Goal: Task Accomplishment & Management: Manage account settings

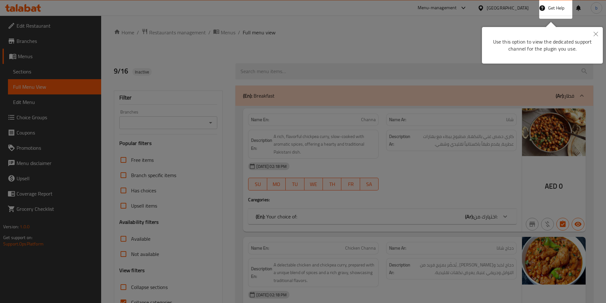
click at [601, 35] on button "Close" at bounding box center [596, 34] width 14 height 15
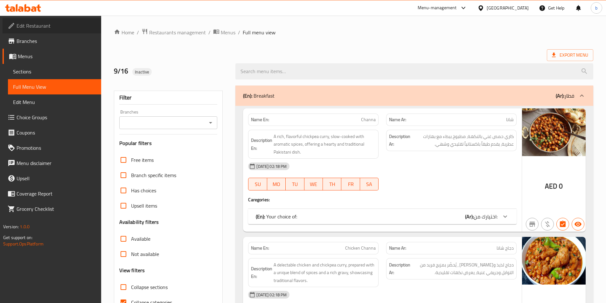
click at [66, 25] on span "Edit Restaurant" at bounding box center [57, 26] width 80 height 8
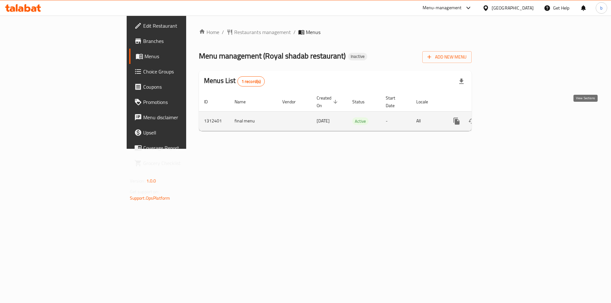
click at [510, 114] on link "enhanced table" at bounding box center [502, 121] width 15 height 15
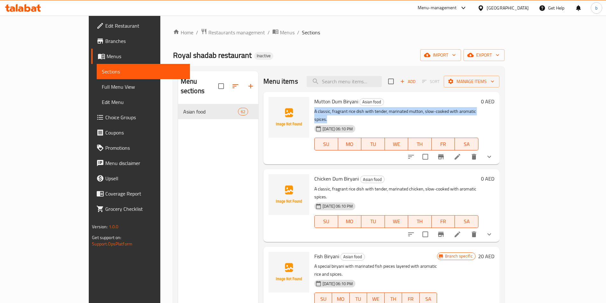
drag, startPoint x: 292, startPoint y: 114, endPoint x: 470, endPoint y: 110, distance: 177.5
click at [470, 110] on p "A classic, fragrant rice dish with tender, marinated mutton, slow-cooked with a…" at bounding box center [396, 116] width 164 height 16
copy p "A classic, fragrant rice dish with tender, marinated mutton, slow-cooked with a…"
click at [461, 153] on icon at bounding box center [458, 157] width 8 height 8
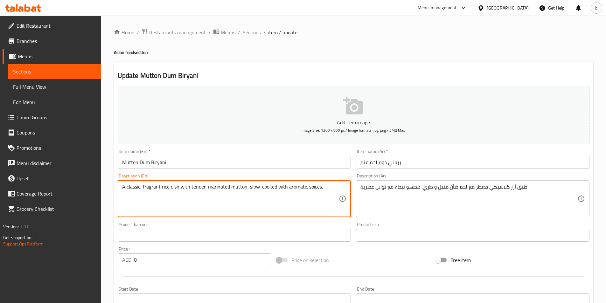
paste textarea "Ingredients: Basmati rice, mutton, yogurt, fried onions, ginger-garlic paste, m…"
type textarea "A classic, fragrant rice dish with tender, marinated mutton, slow-cooked with a…"
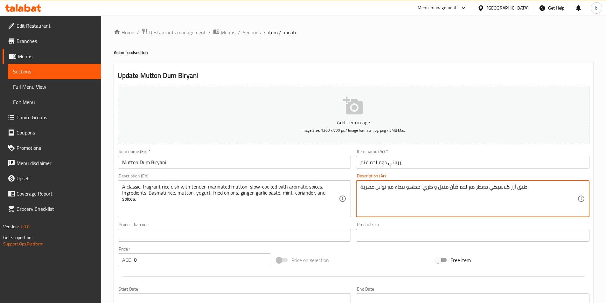
paste textarea "المكونات: أرز بسمتي، لحم ضأن، زبادي، بصل مقلي، معجون الزنجبيل والثوم، نعناع، كز…"
click at [414, 193] on textarea "طبق أرز كلاسيكي معطر مع لحم ضأن متبل و طري، مطهو ببطء مع توابل عطرية. المكونات:…" at bounding box center [468, 199] width 217 height 30
click at [393, 195] on textarea "طبق أرز كلاسيكي معطر مع لحم ضأن متبل و طري، مطهو ببطء مع توابل عطرية. المكونات:…" at bounding box center [468, 199] width 217 height 30
type textarea "طبق أرز كلاسيكي معطر مع لحم ضأن متبل و طري، مطهو ببطء مع توابل عطرية. المكونات:…"
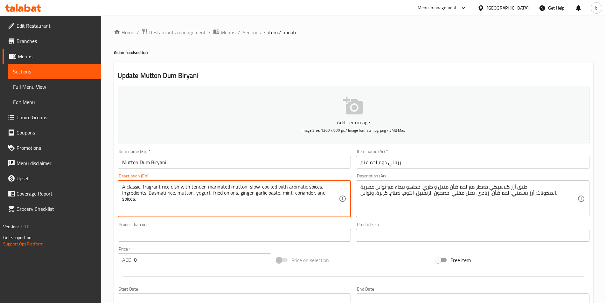
click at [297, 191] on textarea "A classic, fragrant rice dish with tender, marinated mutton, slow-cooked with a…" at bounding box center [230, 199] width 217 height 30
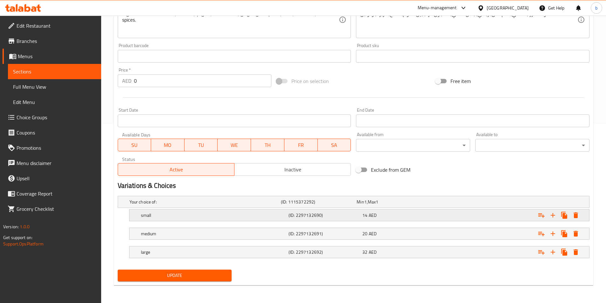
scroll to position [20, 0]
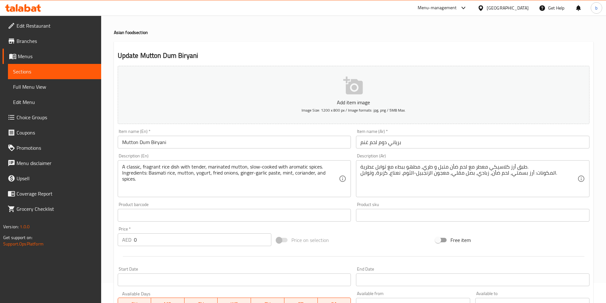
click at [360, 180] on div "طبق أرز كلاسيكي معطر مع لحم ضأن متبل و طري، مطهو ببطء مع توابل عطرية. المكونات:…" at bounding box center [472, 178] width 233 height 37
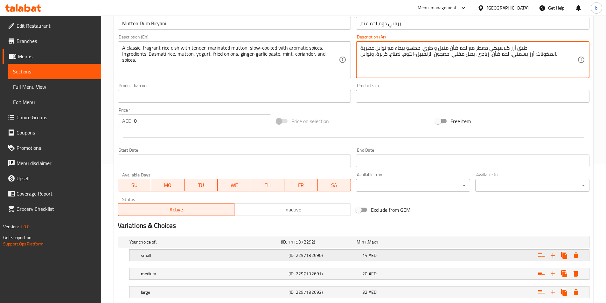
scroll to position [179, 0]
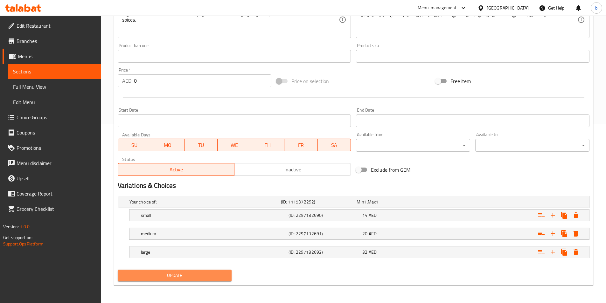
click at [194, 274] on span "Update" at bounding box center [175, 276] width 104 height 8
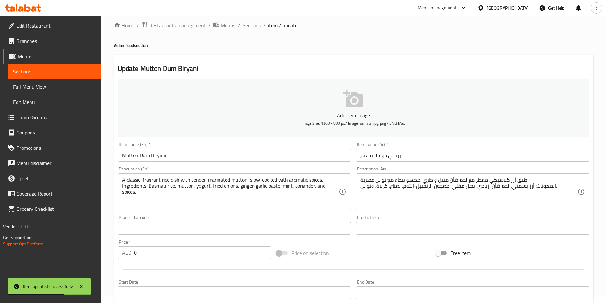
scroll to position [0, 0]
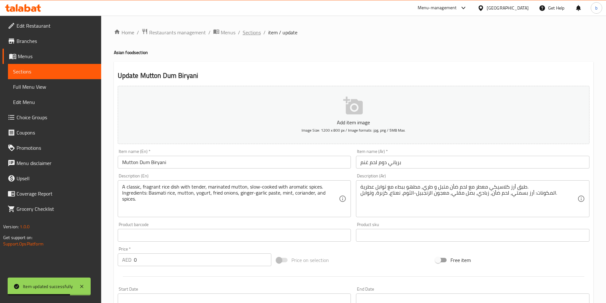
click at [253, 36] on span "Sections" at bounding box center [252, 33] width 18 height 8
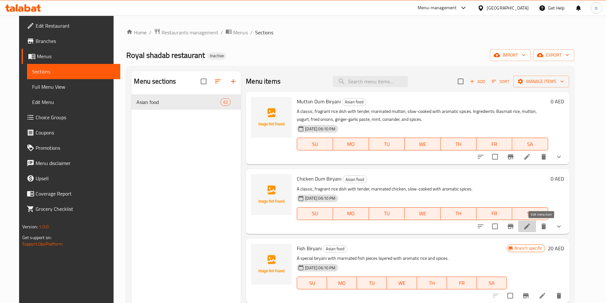
click at [531, 223] on icon at bounding box center [527, 227] width 8 height 8
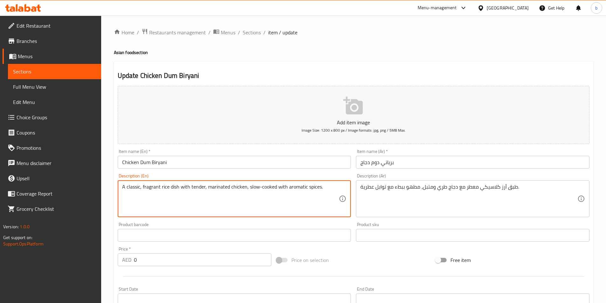
paste textarea "Ingredients: Basmati rice, hard-boiled eggs, yogurt, fried onions, and a blend …"
type textarea "A classic, fragrant rice dish with tender, marinated chicken, slow-cooked with …"
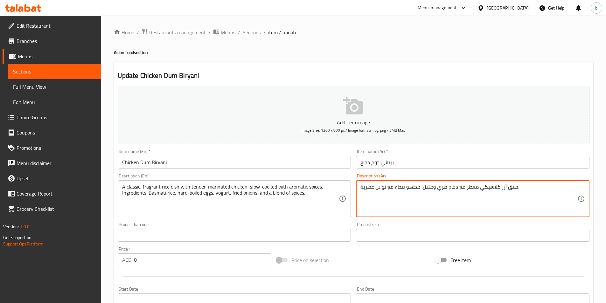
paste textarea "المكونات: أرز بسمتي، بيض مسلوق، زبادي، بصل مقلي، ومزيج من التوابل."
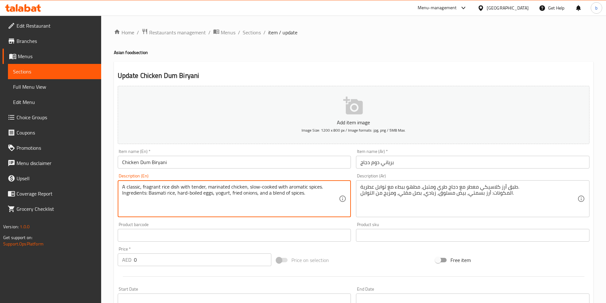
drag, startPoint x: 202, startPoint y: 193, endPoint x: 178, endPoint y: 194, distance: 23.9
drag, startPoint x: 212, startPoint y: 193, endPoint x: 177, endPoint y: 192, distance: 35.7
click at [177, 192] on textarea "A classic, fragrant rice dish with tender, marinated chicken, slow-cooked with …" at bounding box center [230, 199] width 217 height 30
click at [206, 197] on textarea "A classic, fragrant rice dish with tender, marinated chicken, slow-cooked with …" at bounding box center [230, 199] width 217 height 30
click at [214, 192] on textarea "A classic, fragrant rice dish with tender, marinated chicken, slow-cooked with …" at bounding box center [230, 199] width 217 height 30
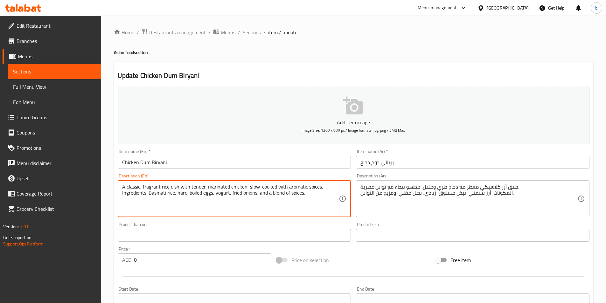
drag, startPoint x: 213, startPoint y: 191, endPoint x: 188, endPoint y: 202, distance: 27.7
click at [188, 202] on textarea "A classic, fragrant rice dish with tender, marinated chicken, slow-cooked with …" at bounding box center [230, 199] width 217 height 30
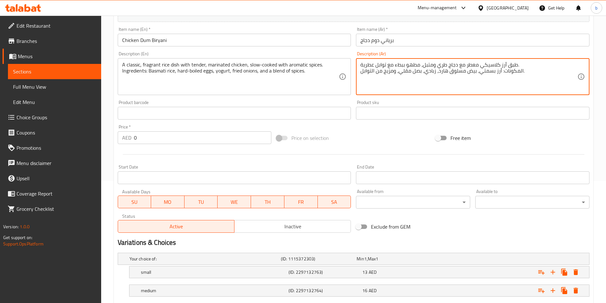
scroll to position [179, 0]
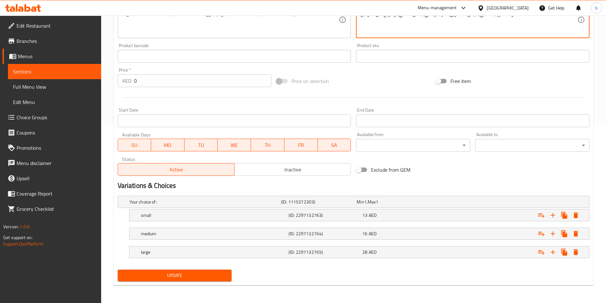
type textarea "طبق أرز كلاسيكي معطر مع دجاج طري ومتبل، مطهو ببطء مع توابل عطرية. المكونات: أرز…"
click at [207, 279] on span "Update" at bounding box center [175, 276] width 104 height 8
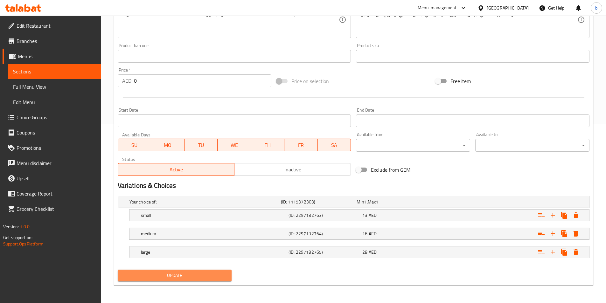
click at [194, 274] on span "Update" at bounding box center [175, 276] width 104 height 8
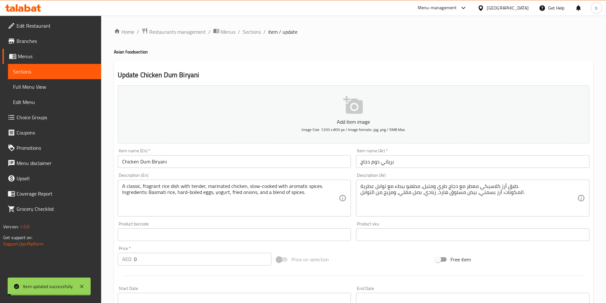
scroll to position [0, 0]
click at [247, 30] on span "Sections" at bounding box center [252, 33] width 18 height 8
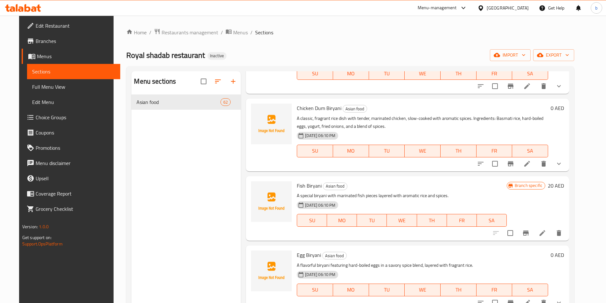
scroll to position [95, 0]
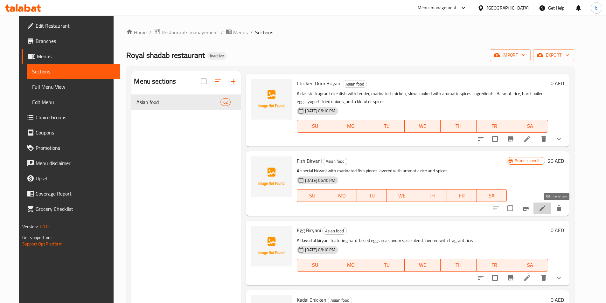
click at [546, 205] on icon at bounding box center [543, 209] width 8 height 8
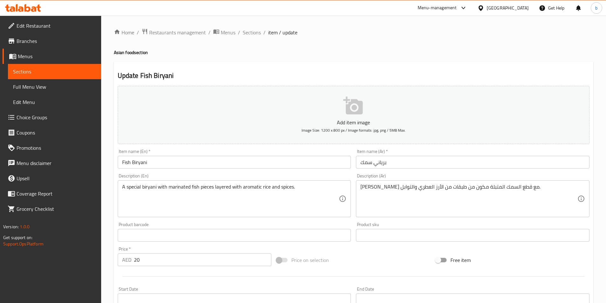
click at [248, 27] on div "Home / Restaurants management / Menus / Sections / item / update Asian food sec…" at bounding box center [353, 233] width 505 height 434
click at [254, 36] on span "Sections" at bounding box center [252, 33] width 18 height 8
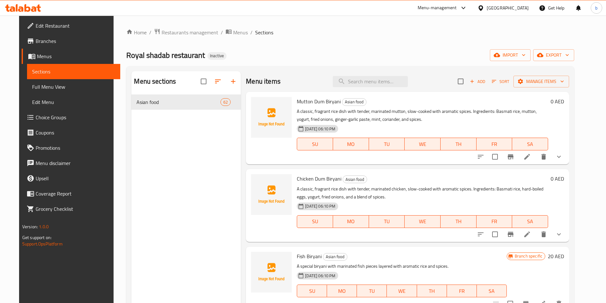
click at [531, 237] on icon at bounding box center [527, 235] width 8 height 8
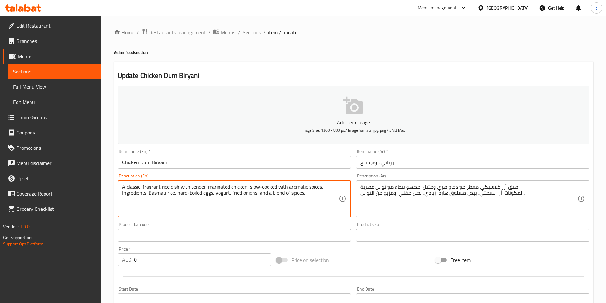
drag, startPoint x: 304, startPoint y: 195, endPoint x: 113, endPoint y: 209, distance: 191.3
paste textarea "chicken, yogurt, fried onions, ginger-garlic paste, mint, coriander, and"
type textarea "A classic, fragrant rice dish with tender, marinated chicken, slow-cooked with …"
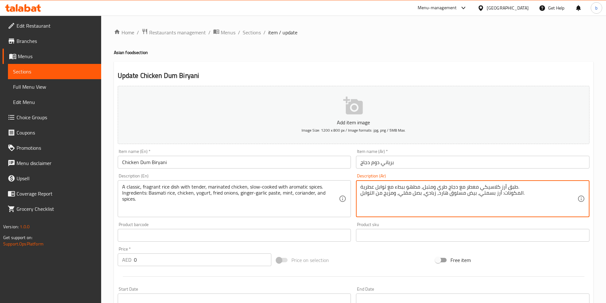
drag, startPoint x: 361, startPoint y: 193, endPoint x: 599, endPoint y: 192, distance: 237.6
paste textarea "جاج، زبادي، بصل مقلي، معجون الزنجبيل والثوم، نعناع، كزبرة، و"
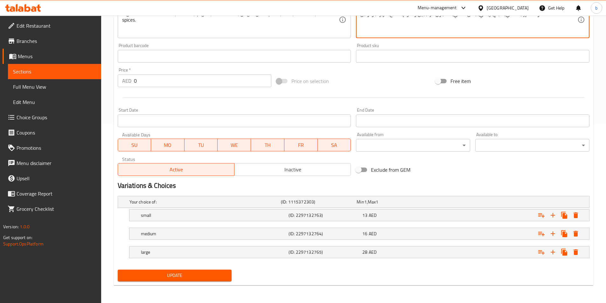
type textarea "طبق أرز كلاسيكي معطر مع دجاج طري ومتبل، مطهو ببطء مع توابل عطرية. المكونات: أرز…"
click at [218, 276] on span "Update" at bounding box center [175, 276] width 104 height 8
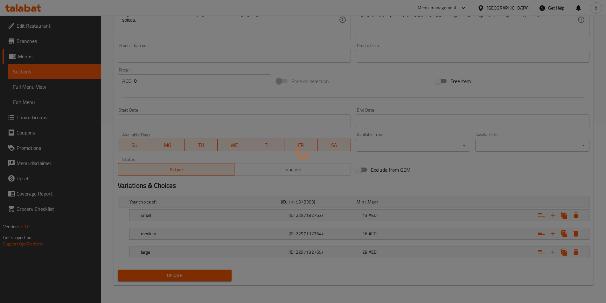
scroll to position [0, 0]
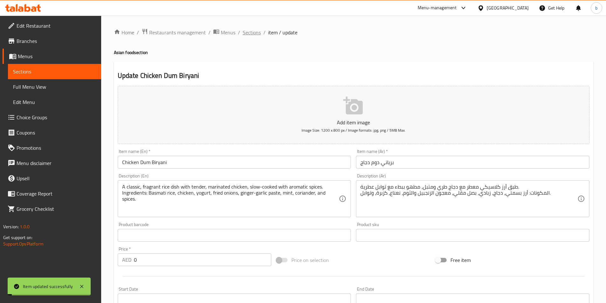
click at [248, 33] on span "Sections" at bounding box center [252, 33] width 18 height 8
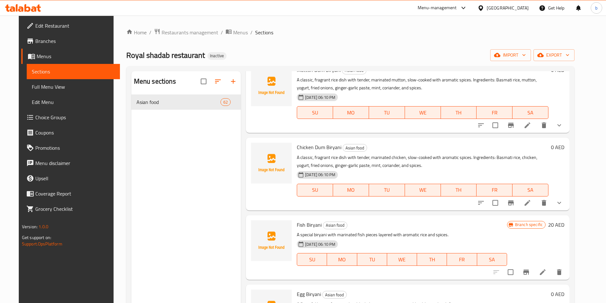
scroll to position [32, 0]
click at [552, 268] on li at bounding box center [543, 271] width 18 height 11
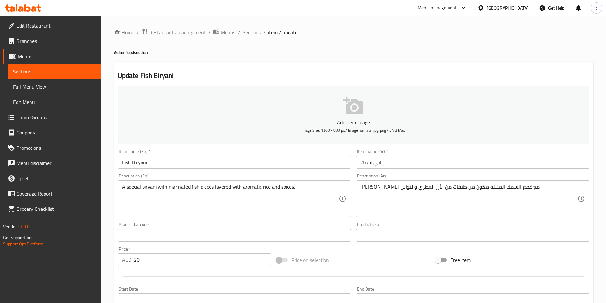
click at [315, 180] on div "A special biryani with marinated fish pieces layered with aromatic rice and spi…" at bounding box center [234, 198] width 233 height 37
click at [312, 180] on div "A special biryani with marinated fish pieces layered with aromatic rice and spi…" at bounding box center [234, 198] width 233 height 37
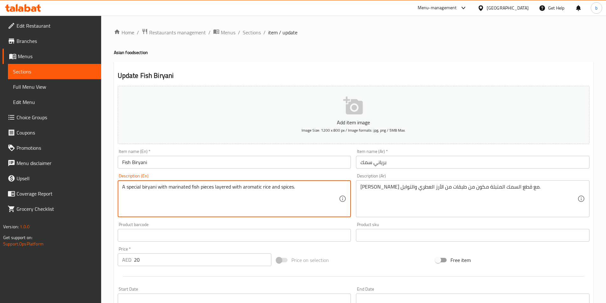
click at [299, 191] on textarea "A special biryani with marinated fish pieces layered with aromatic rice and spi…" at bounding box center [230, 199] width 217 height 30
paste textarea "Ingredients: Basmati rice, fish, yogurt, fried onions, ginger-garlic paste, min…"
type textarea "A special biryani with marinated fish pieces layered with aromatic rice and spi…"
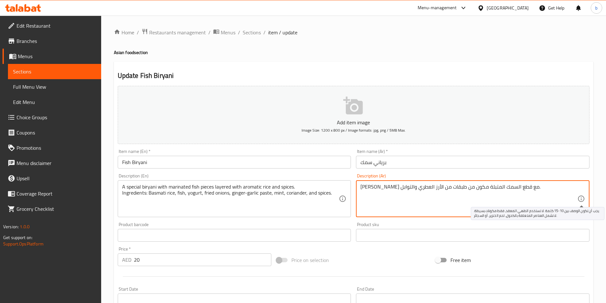
paste textarea "المكونات: أرز بسمتي، سمك، زبادي، بصل مقلي، معجون الزنجبيل والثوم، نعناع، كزبرة،…"
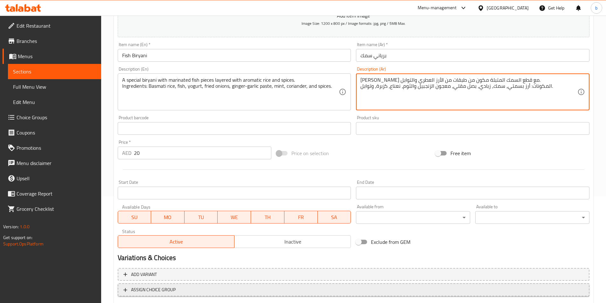
scroll to position [146, 0]
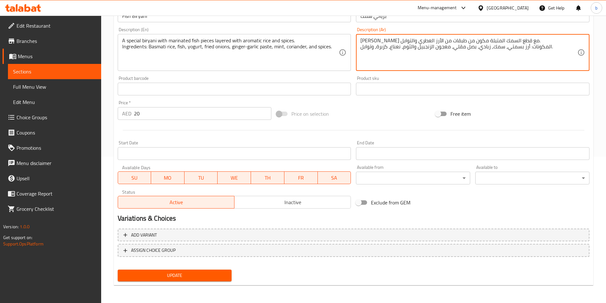
type textarea "برياني سبيشيال مع قطع السمك المتبلة مكون من طبقات من الأرز العطري والتوابل. الم…"
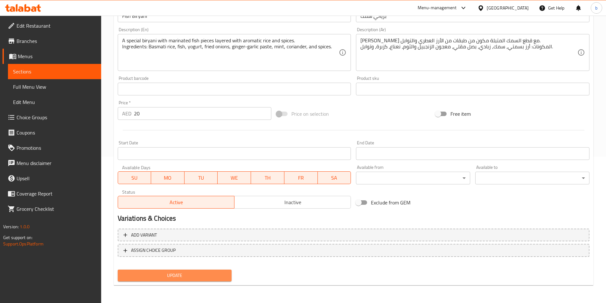
click at [208, 277] on span "Update" at bounding box center [175, 276] width 104 height 8
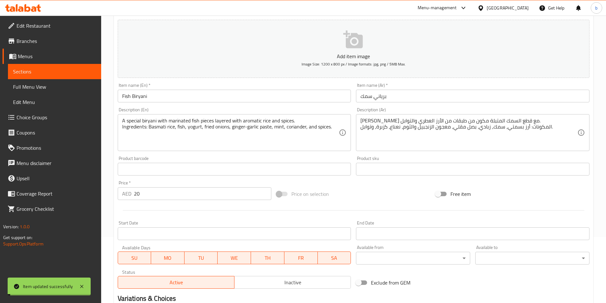
scroll to position [0, 0]
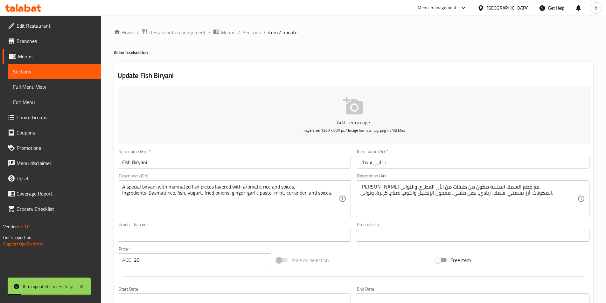
click at [246, 29] on span "Sections" at bounding box center [252, 33] width 18 height 8
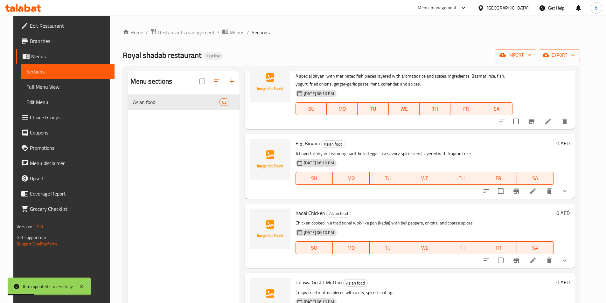
scroll to position [191, 0]
click at [542, 193] on li at bounding box center [533, 190] width 18 height 11
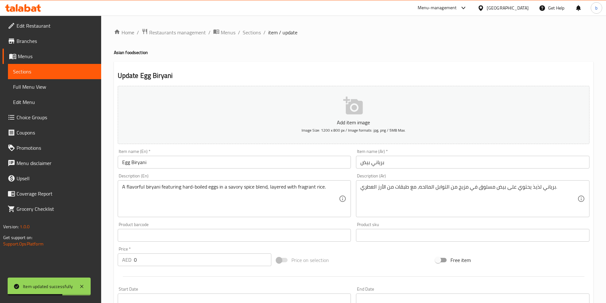
click at [344, 194] on div "A flavorful biryani featuring hard-boiled eggs in a savory spice blend, layered…" at bounding box center [234, 198] width 233 height 37
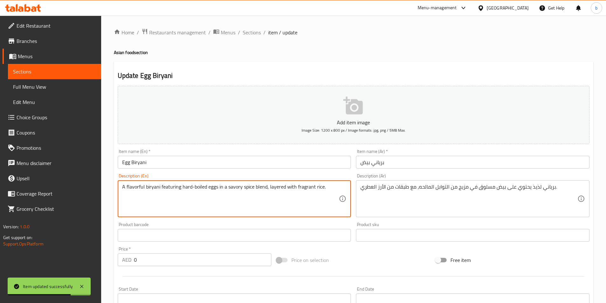
click at [329, 191] on textarea "A flavorful biryani featuring hard-boiled eggs in a savory spice blend, layered…" at bounding box center [230, 199] width 217 height 30
paste textarea "Ingredients: Basmati rice, hard-boiled eggs, yogurt, fried onions, and a blend …"
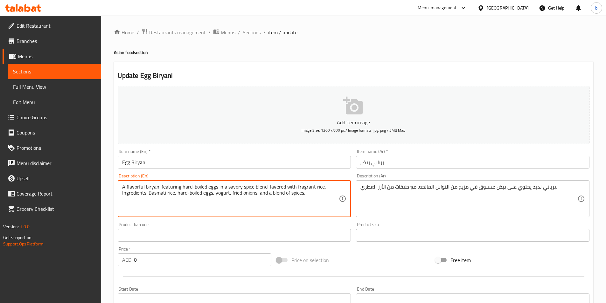
type textarea "A flavorful biryani featuring hard-boiled eggs in a savory spice blend, layered…"
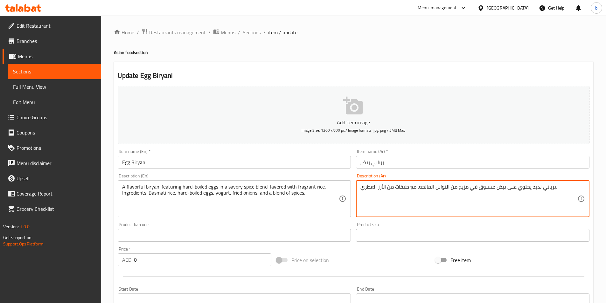
paste textarea "المكونات: أرز بسمتي، بيض مسلوق، زبادي، بصل مقلي، ومزيج من التوابل."
click at [437, 195] on textarea "برياني لذيذ يحتوي على بيض مسلوق في مزيج من التوابل المالحه، مع طبقات من الأرز ا…" at bounding box center [468, 199] width 217 height 30
click at [415, 196] on textarea "برياني لذيذ يحتوي على بيض مسلوق في مزيج من التوابل المالحه، مع طبقات من الأرز ا…" at bounding box center [468, 199] width 217 height 30
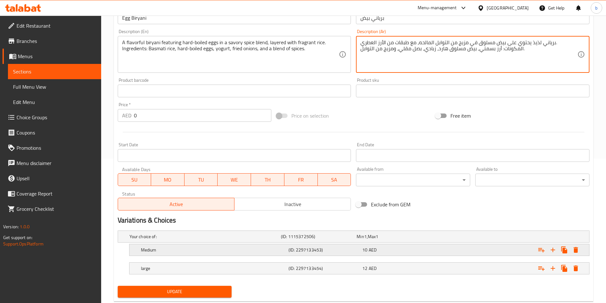
scroll to position [161, 0]
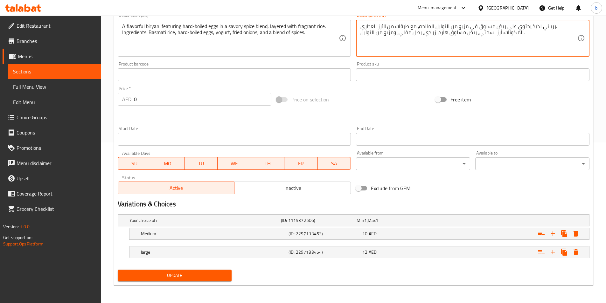
type textarea "برياني لذيذ يحتوي على بيض مسلوق في مزيج من التوابل المالحه، مع طبقات من الأرز ا…"
click at [217, 276] on span "Update" at bounding box center [175, 276] width 104 height 8
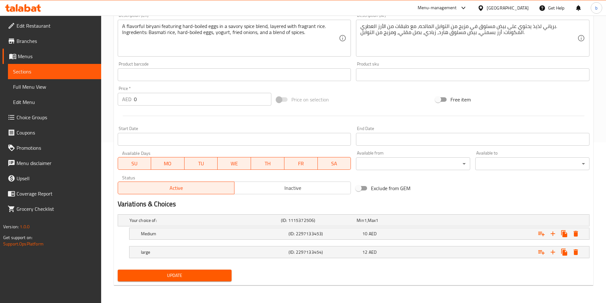
drag, startPoint x: 195, startPoint y: 278, endPoint x: 195, endPoint y: 271, distance: 7.0
click at [195, 278] on span "Update" at bounding box center [175, 276] width 104 height 8
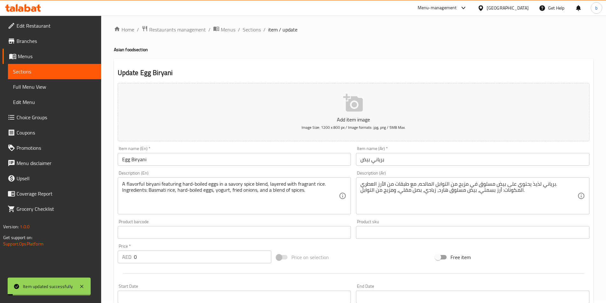
scroll to position [0, 0]
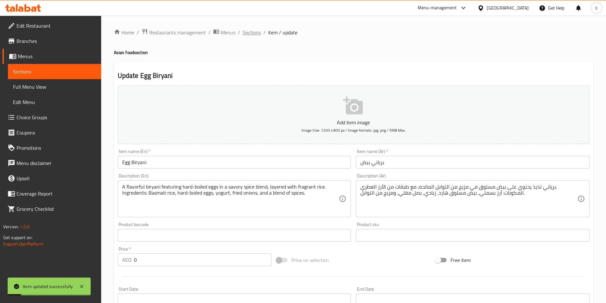
click at [247, 36] on span "Sections" at bounding box center [252, 33] width 18 height 8
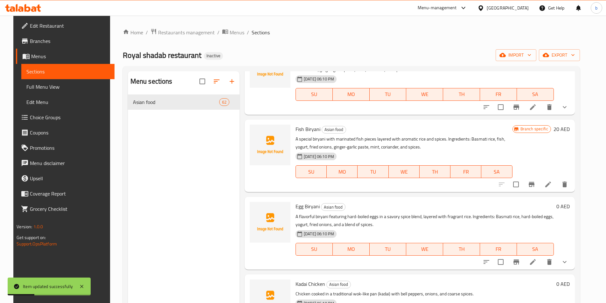
scroll to position [191, 0]
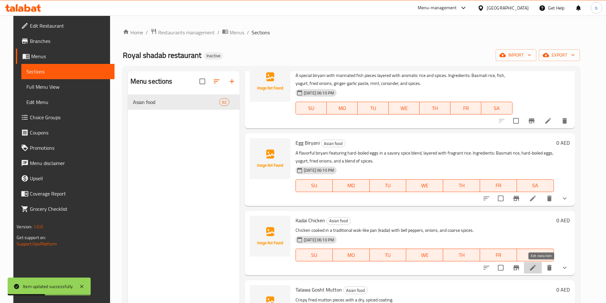
click at [537, 272] on icon at bounding box center [533, 268] width 8 height 8
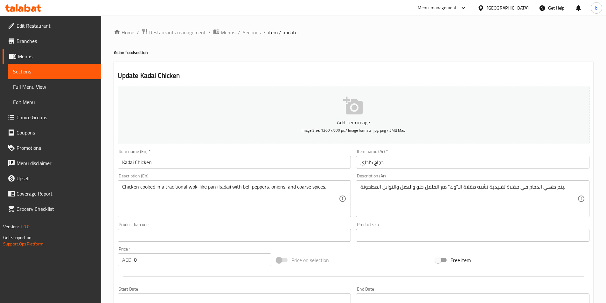
click at [251, 34] on span "Sections" at bounding box center [252, 33] width 18 height 8
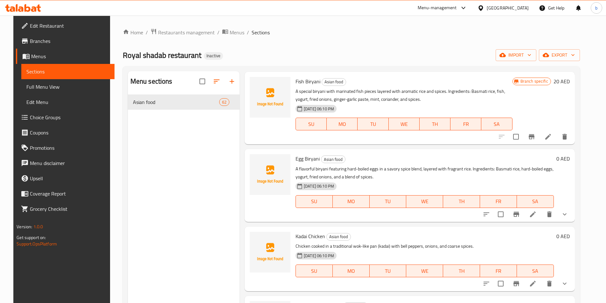
scroll to position [191, 0]
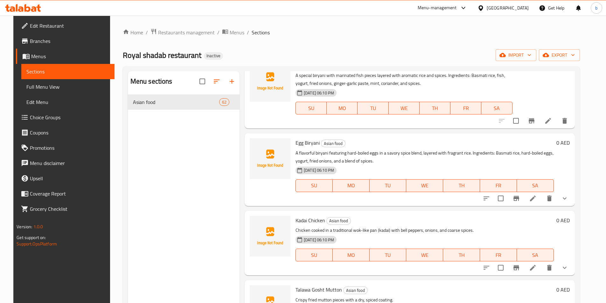
click at [542, 264] on li at bounding box center [533, 267] width 18 height 11
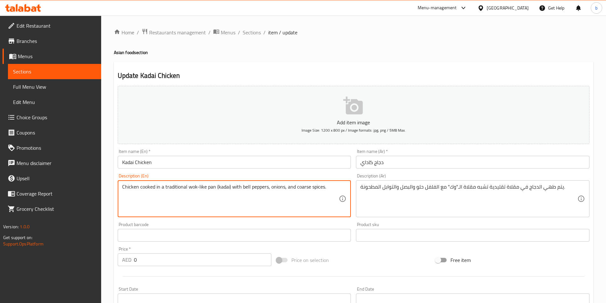
paste textarea "Ingredients: Chicken, bell peppers, onions, ginger, garlic, and freshly ground …"
type textarea "Chicken cooked in a traditional wok-like pan (kadai) with bell peppers, onions,…"
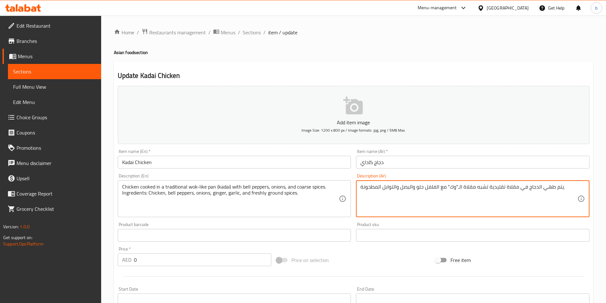
paste textarea "المكونات: دجاج، فلفل رومي، بصل، زنجبيل، ثوم، وتوابل مطحونة طازجة."
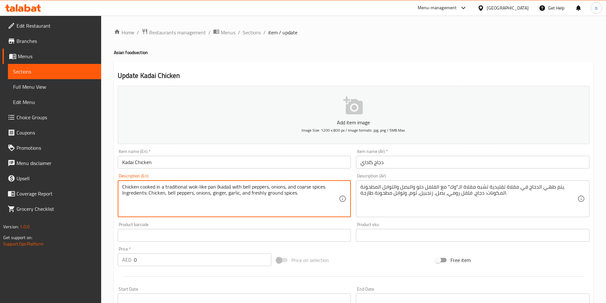
drag, startPoint x: 193, startPoint y: 192, endPoint x: 167, endPoint y: 192, distance: 25.8
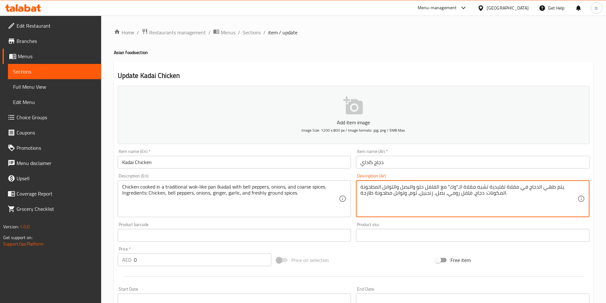
drag, startPoint x: 446, startPoint y: 196, endPoint x: 457, endPoint y: 193, distance: 11.9
type textarea "يتم طهي الدجاج في مقلاة تقليدية تشبه مقلاة الـ"وك" مع الفلفل حلو والبصل والتواب…"
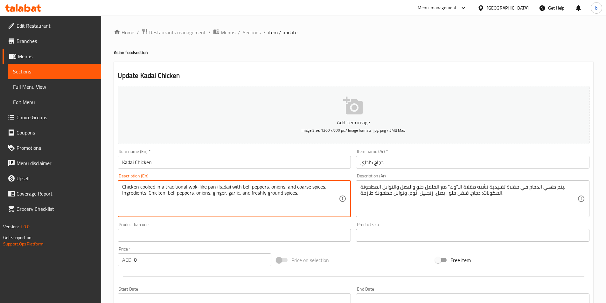
click at [218, 196] on textarea "Chicken cooked in a traditional wok-like pan (kadai) with bell peppers, onions,…" at bounding box center [230, 199] width 217 height 30
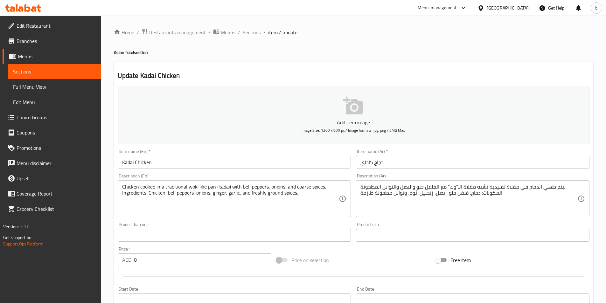
click at [232, 193] on textarea "Chicken cooked in a traditional wok-like pan (kadai) with bell peppers, onions,…" at bounding box center [230, 199] width 217 height 30
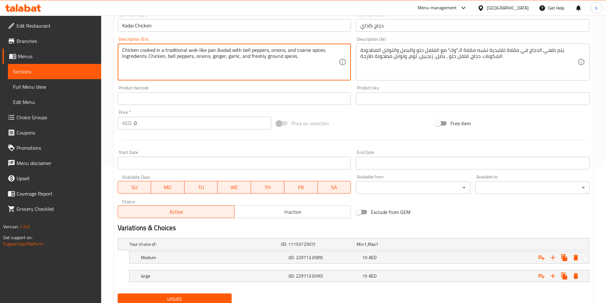
scroll to position [161, 0]
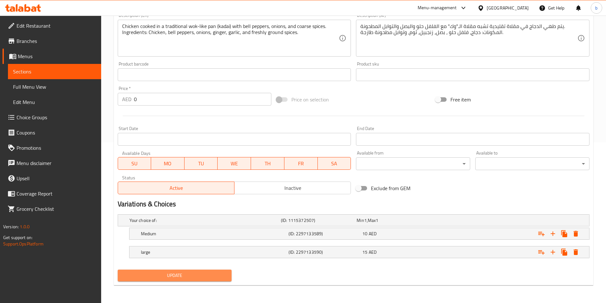
click at [190, 272] on span "Update" at bounding box center [175, 276] width 104 height 8
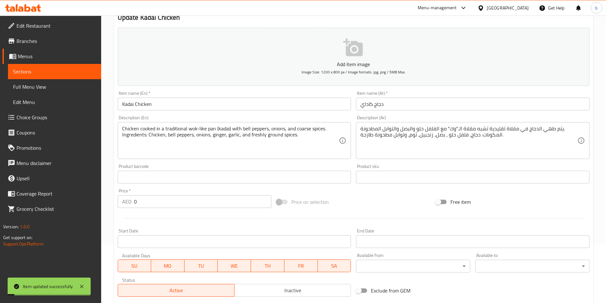
scroll to position [0, 0]
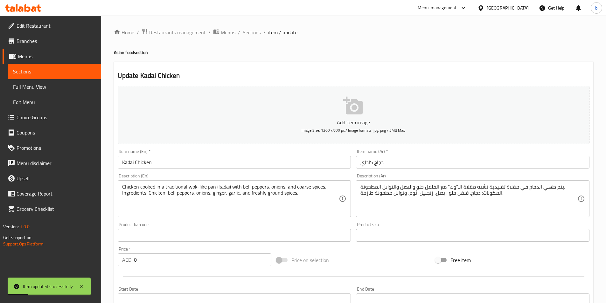
click at [252, 36] on span "Sections" at bounding box center [252, 33] width 18 height 8
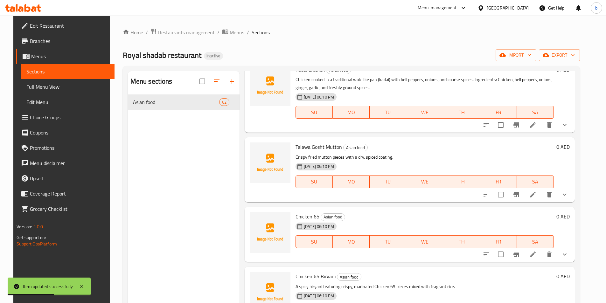
scroll to position [350, 0]
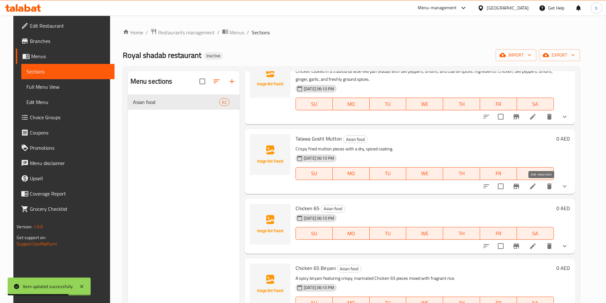
click at [536, 186] on icon at bounding box center [533, 187] width 6 height 6
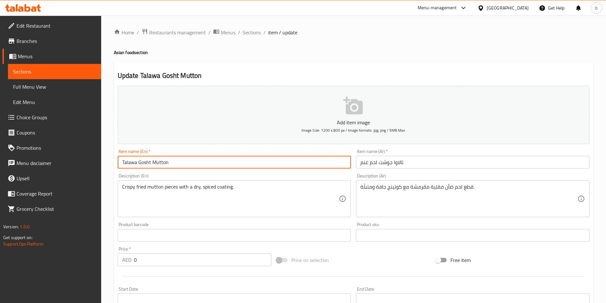
click at [184, 167] on input "Talawa Gosht Mutton" at bounding box center [234, 162] width 233 height 13
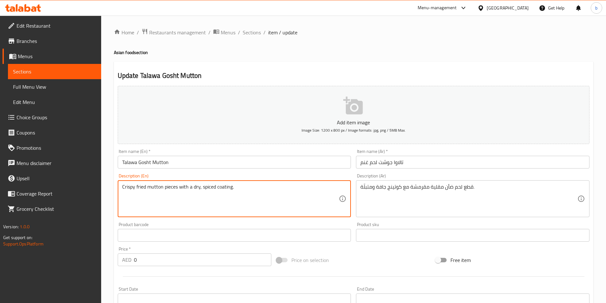
paste textarea "Ingredients: Mutton, spices, ginger, garlic, and herbs."
type textarea "Crispy fried mutton pieces with a dry, spiced coating. Ingredients: Mutton, spi…"
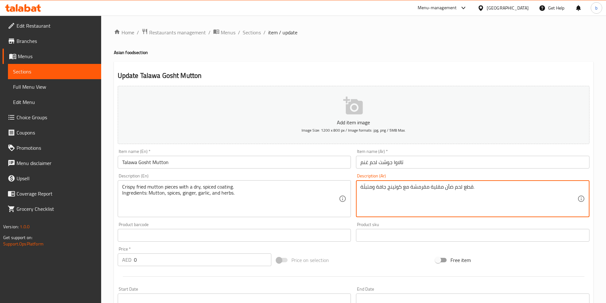
paste textarea "المكونات: لحم ضأن، توابل، زنجبيل، ثوم، وأعشاب."
type textarea "قطع لحم ضأن مقلية مقرمشة مع كوتينج جافة ومتبلّة. المكونات: لحم ضأن، توابل، زنجب…"
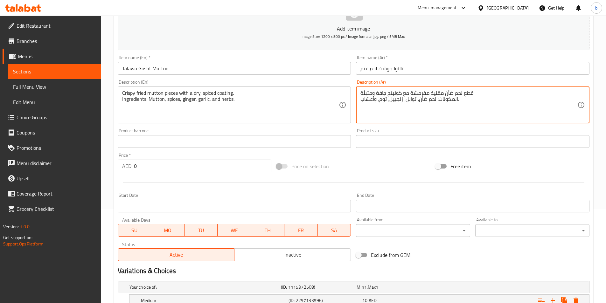
scroll to position [161, 0]
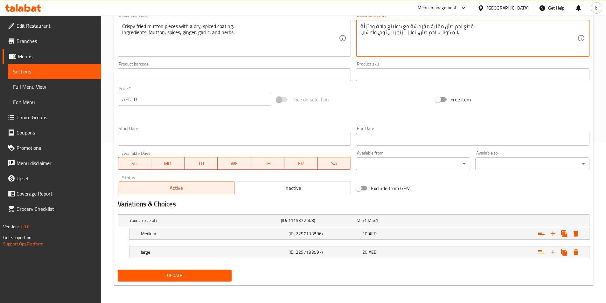
click at [214, 277] on span "Update" at bounding box center [175, 276] width 104 height 8
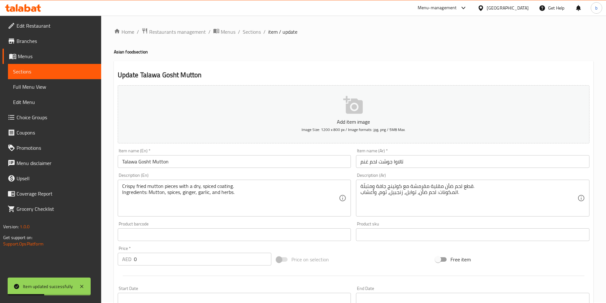
scroll to position [0, 0]
click at [247, 35] on span "Sections" at bounding box center [252, 33] width 18 height 8
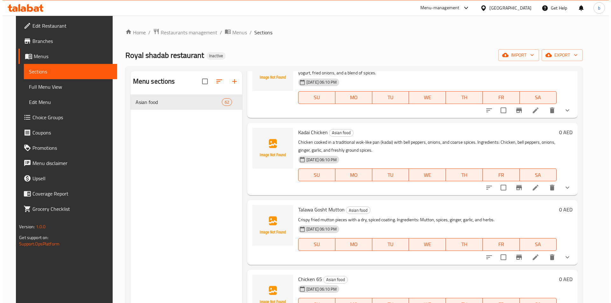
scroll to position [286, 0]
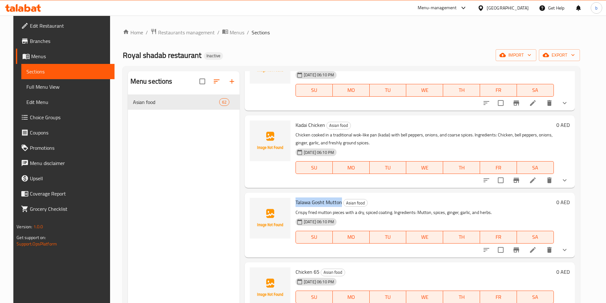
drag, startPoint x: 293, startPoint y: 204, endPoint x: 337, endPoint y: 197, distance: 45.0
click at [337, 197] on div "Talawa Gosht Mutton Asian food Crispy fried mutton pieces with a dry, spiced co…" at bounding box center [424, 224] width 263 height 59
copy span "Talawa Gosht Mutton"
click at [537, 253] on icon at bounding box center [533, 250] width 8 height 8
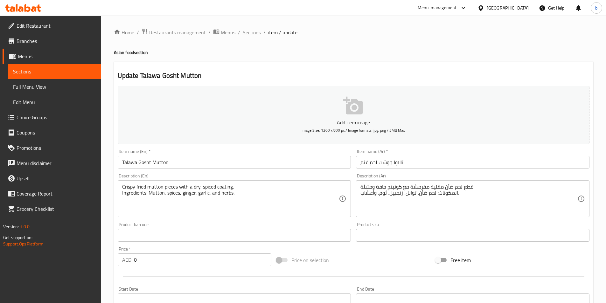
click at [254, 33] on span "Sections" at bounding box center [252, 33] width 18 height 8
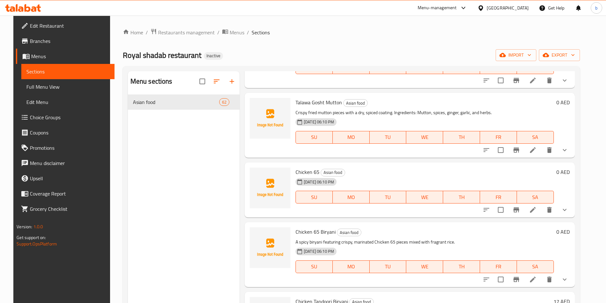
scroll to position [414, 0]
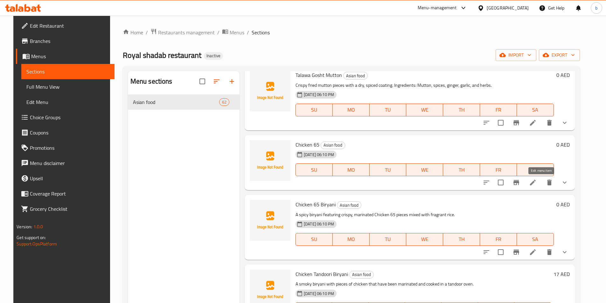
click at [537, 180] on icon at bounding box center [533, 183] width 8 height 8
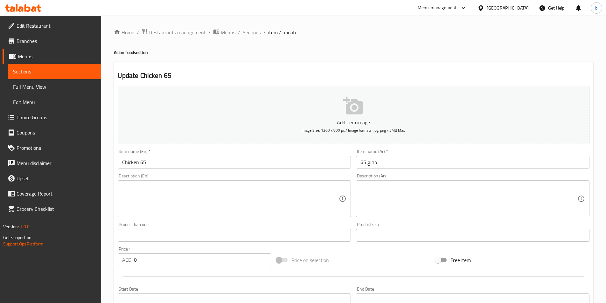
click at [253, 29] on span "Sections" at bounding box center [252, 33] width 18 height 8
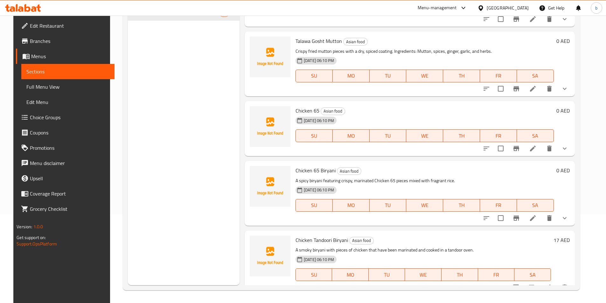
scroll to position [414, 0]
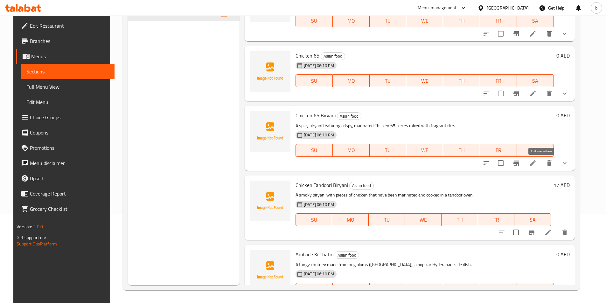
click at [537, 164] on icon at bounding box center [533, 163] width 8 height 8
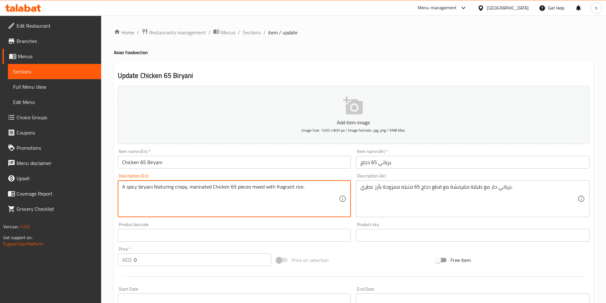
paste textarea "Ingredients: Basmati rice, fried Chicken 65, yogurt, ginger-garlic paste, and s…"
type textarea "A spicy biryani featuring crispy, marinated Chicken 65 pieces mixed with fragra…"
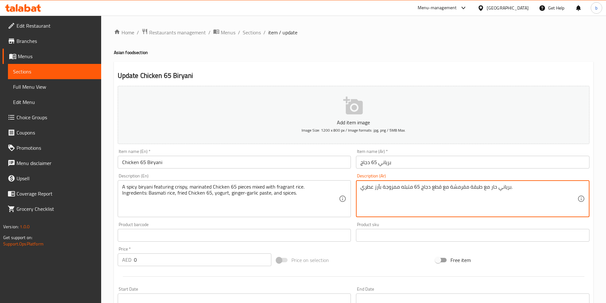
paste textarea "المكونات: أرز بسمتي، دجاج مقلي 65، زبادي، معجون الزنجبيل والثوم، والتوابل."
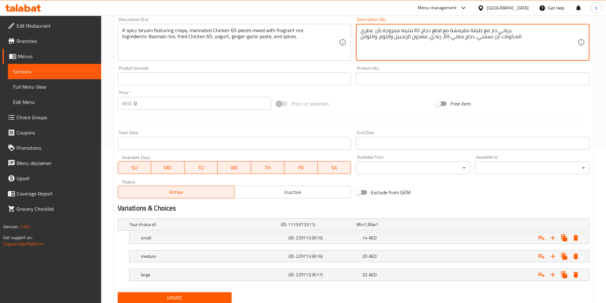
scroll to position [179, 0]
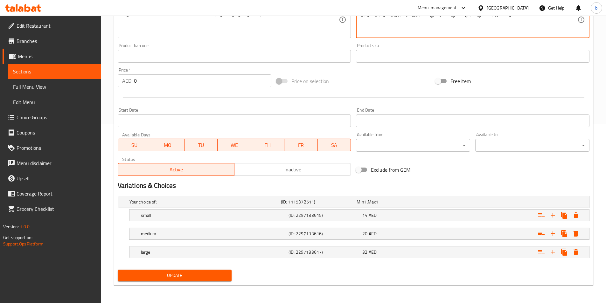
type textarea "برياني حار مع طبقة مقرمشة مع قطع دجاج 65 متبله ممزوجة بأرز عطري. المكونات: أرز …"
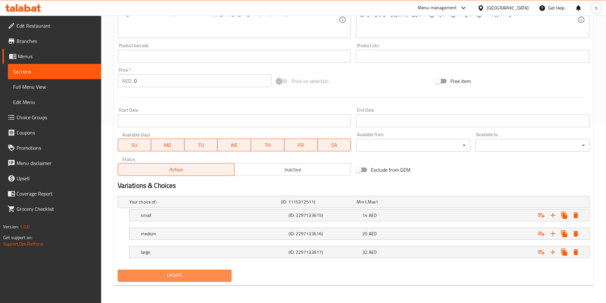
click at [219, 280] on button "Update" at bounding box center [175, 276] width 114 height 12
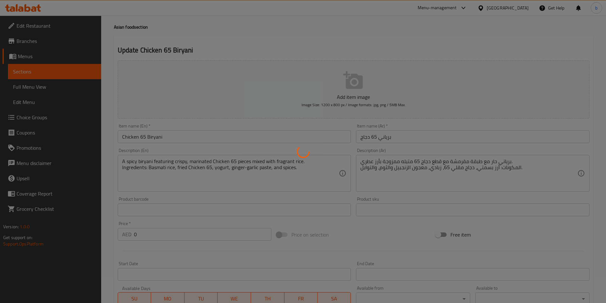
scroll to position [0, 0]
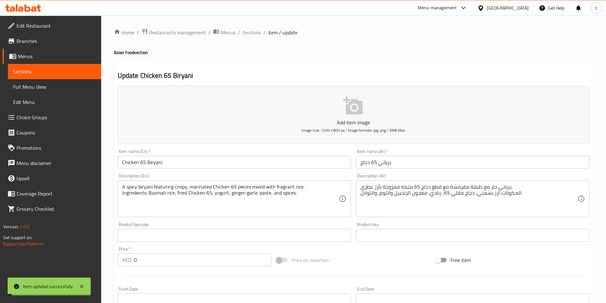
click at [245, 30] on span "Sections" at bounding box center [252, 33] width 18 height 8
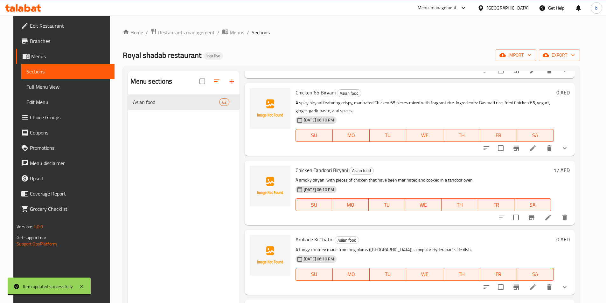
scroll to position [541, 0]
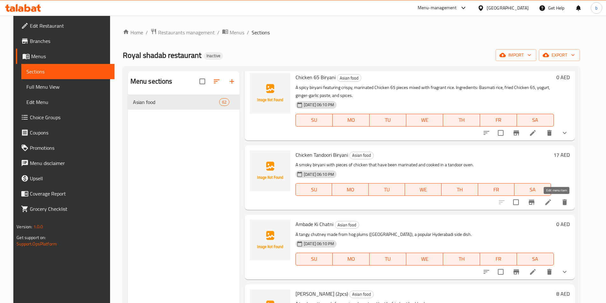
click at [552, 205] on icon at bounding box center [548, 202] width 8 height 8
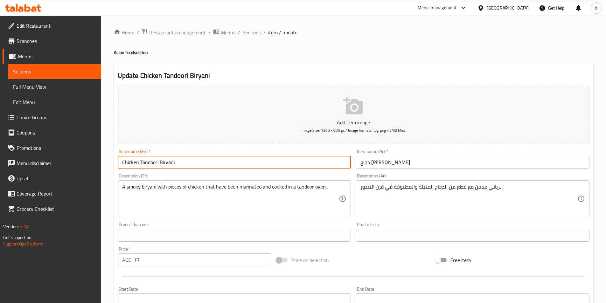
click at [139, 162] on input "Chicken Tandoori Biryani" at bounding box center [234, 162] width 233 height 13
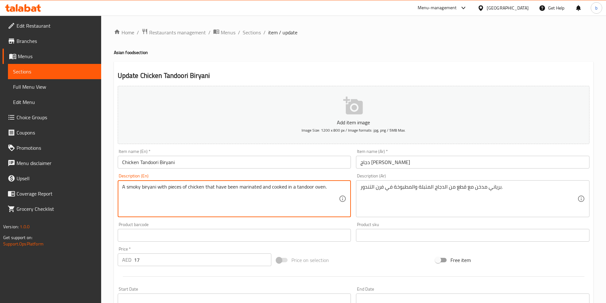
paste textarea "Ingredients: Basmati rice, tandoori chicken, yogurt, fried onions, ginger-garli…"
type textarea "A smoky biryani with pieces of chicken that have been marinated and cooked in a…"
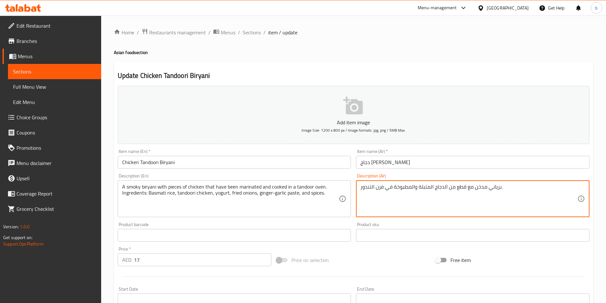
paste textarea "المكونات: أرز بسمتي، دجاج تندوري، زبادي، بصل مقلي، معجون الزنجبيل والثوم، والتو…"
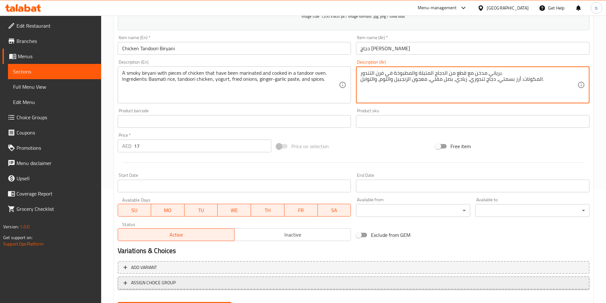
scroll to position [146, 0]
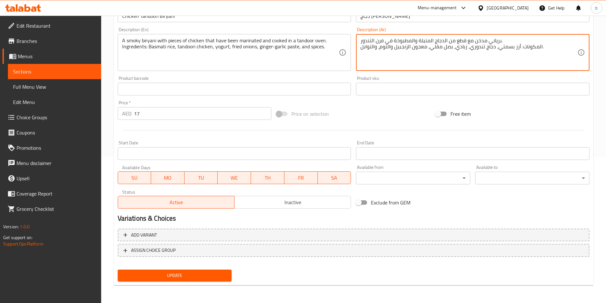
click at [184, 275] on span "Update" at bounding box center [175, 276] width 104 height 8
click at [390, 47] on textarea "برياني مدخن مع قطع من الدجاج المتبلة والمطبوخة في فرن التندور. المكونات: أرز بس…" at bounding box center [468, 53] width 217 height 30
type textarea "برياني مدخن مع قطع من الدجاج المتبلة والمطبوخة في فرن التندور. المكونات: أرز بس…"
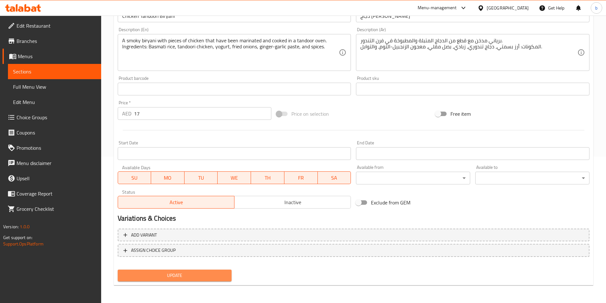
click at [212, 275] on span "Update" at bounding box center [175, 276] width 104 height 8
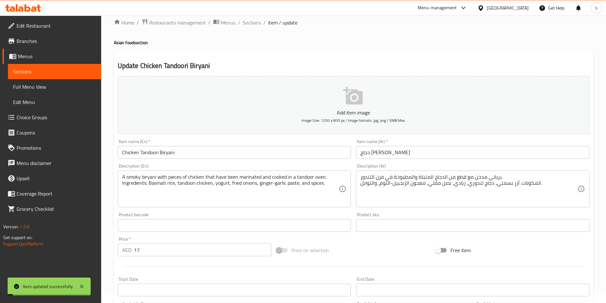
scroll to position [0, 0]
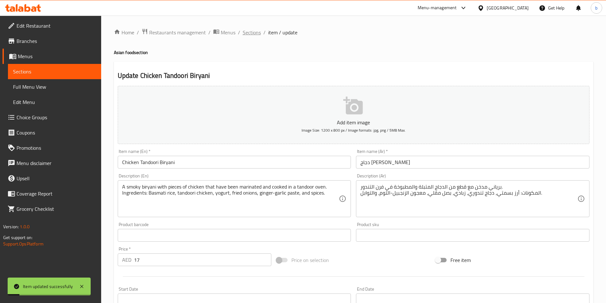
click at [254, 30] on span "Sections" at bounding box center [252, 33] width 18 height 8
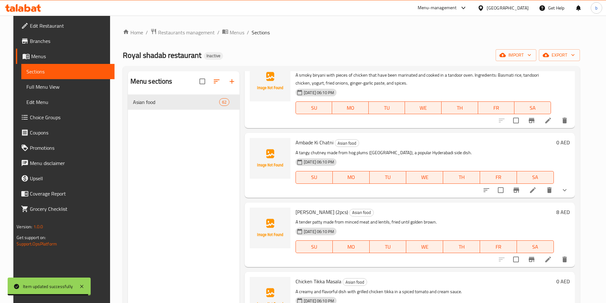
scroll to position [636, 0]
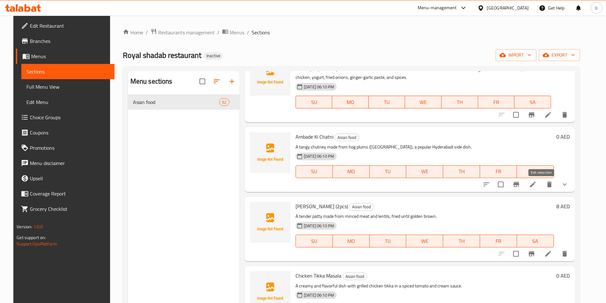
click at [537, 188] on icon at bounding box center [533, 185] width 8 height 8
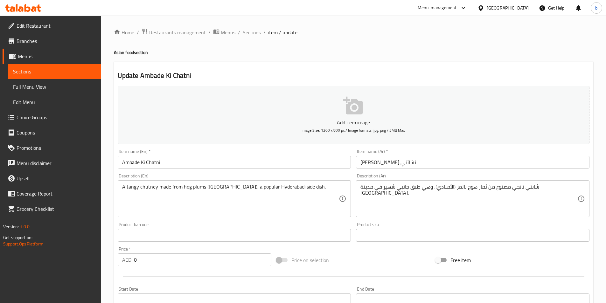
click at [242, 163] on input "Ambade Ki Chatni" at bounding box center [234, 162] width 233 height 13
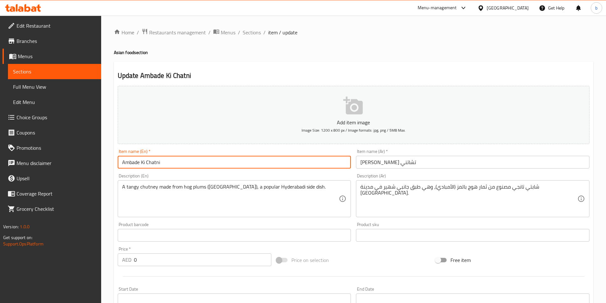
click at [242, 163] on input "Ambade Ki Chatni" at bounding box center [234, 162] width 233 height 13
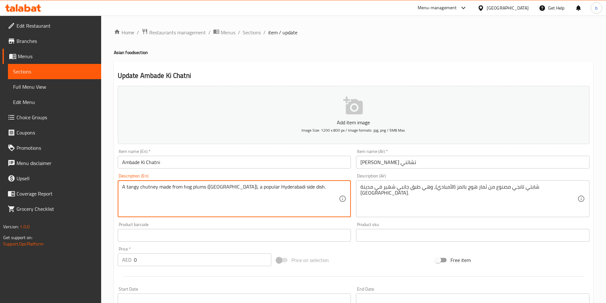
paste textarea "Ingredients: Hog plums, green chilies, ginger, garlic, and spices."
type textarea "A tangy chutney made from hog plums (ambade), a popular Hyderabadi side dish. I…"
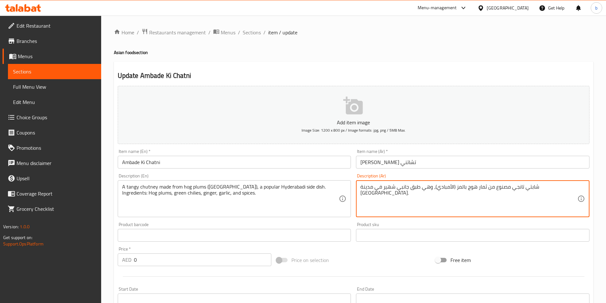
paste textarea "المكونات: برقوق الخنزير، فلفل أخضر، زنجبيل، ثوم، وتوابل."
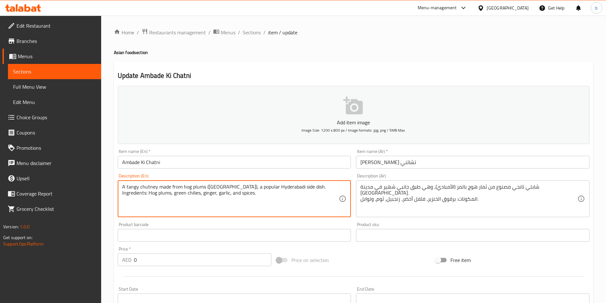
drag, startPoint x: 171, startPoint y: 192, endPoint x: 150, endPoint y: 194, distance: 22.1
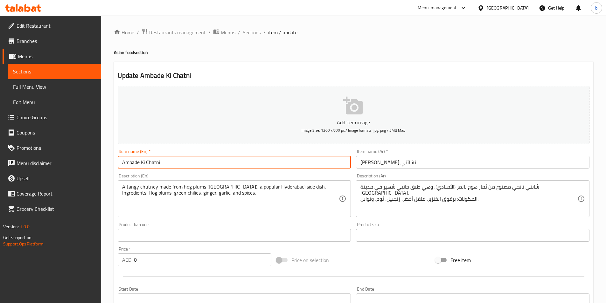
click at [183, 159] on input "Ambade Ki Chatni" at bounding box center [234, 162] width 233 height 13
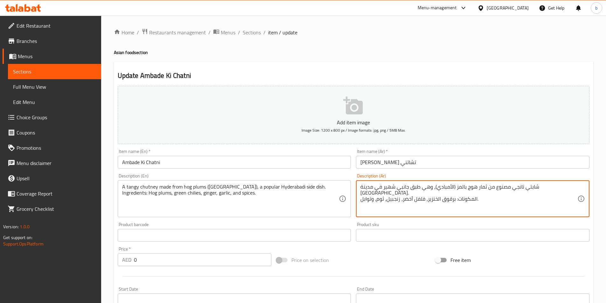
drag, startPoint x: 426, startPoint y: 195, endPoint x: 443, endPoint y: 194, distance: 17.5
click at [428, 194] on textarea "شابتي تانجي مصنوع من ثمار هوج بالمز (الأمبادي)، وهي طبق جانبي شهير في مدينة حيد…" at bounding box center [468, 199] width 217 height 30
click at [426, 195] on textarea "شابتي تانجي مصنوع من ثمار هوج بالمز (الأمبادي)، وهي طبق جانبي شهير في مدينة حيد…" at bounding box center [468, 199] width 217 height 30
drag, startPoint x: 426, startPoint y: 195, endPoint x: 442, endPoint y: 196, distance: 15.6
click at [442, 196] on textarea "شابتي تانجي مصنوع من ثمار هوج بالمز (الأمبادي)، وهي طبق جانبي شهير في مدينة حيد…" at bounding box center [468, 199] width 217 height 30
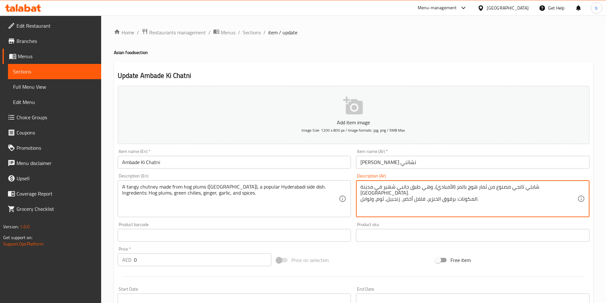
click at [426, 196] on textarea "شابتي تانجي مصنوع من ثمار هوج بالمز (الأمبادي)، وهي طبق جانبي شهير في مدينة حيد…" at bounding box center [468, 199] width 217 height 30
drag, startPoint x: 427, startPoint y: 195, endPoint x: 454, endPoint y: 196, distance: 27.4
click at [454, 196] on textarea "شابتي تانجي مصنوع من ثمار هوج بالمز (الأمبادي)، وهي طبق جانبي شهير في مدينة حيد…" at bounding box center [468, 199] width 217 height 30
paste textarea "هوج بلمز"
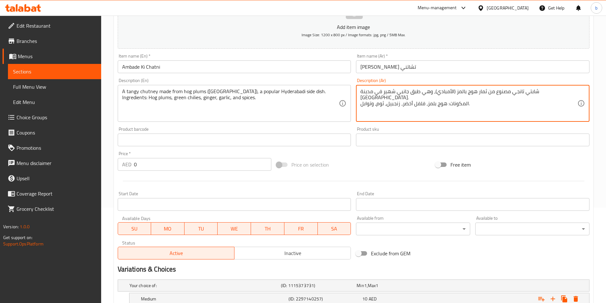
drag, startPoint x: 559, startPoint y: 92, endPoint x: 356, endPoint y: 94, distance: 202.6
click at [356, 94] on div "شابتي تانجي مصنوع من ثمار هوج بالمز (الأمبادي)، وهي طبق جانبي شهير في مدينة حيد…" at bounding box center [472, 103] width 233 height 37
type textarea "المكونات: هوج بلمز، فلفل أخضر، زنجبيل، ثوم، وتوابل."
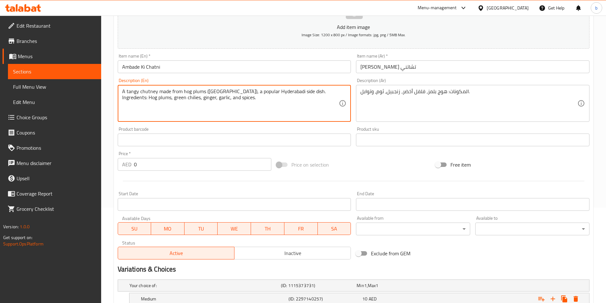
drag, startPoint x: 295, startPoint y: 93, endPoint x: 117, endPoint y: 79, distance: 178.9
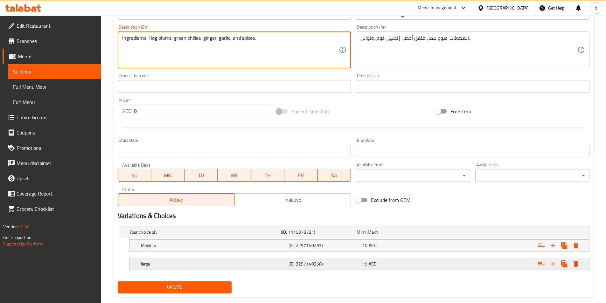
scroll to position [161, 0]
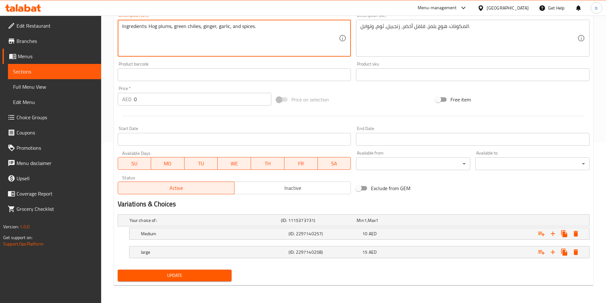
type textarea "Ingredients: Hog plums, green chilies, ginger, garlic, and spices."
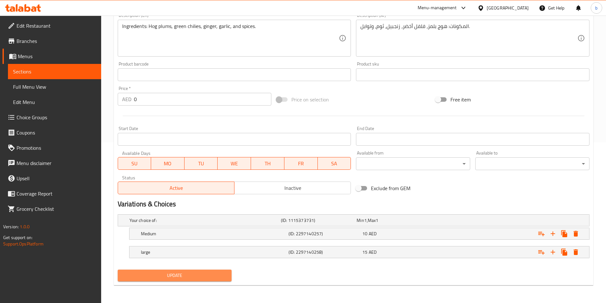
drag, startPoint x: 190, startPoint y: 276, endPoint x: 191, endPoint y: 270, distance: 6.5
click at [191, 275] on span "Update" at bounding box center [175, 276] width 104 height 8
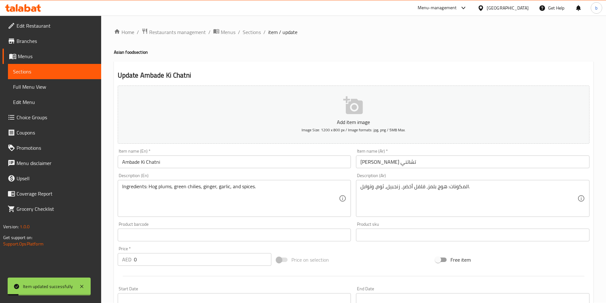
scroll to position [0, 0]
click at [244, 34] on span "Sections" at bounding box center [252, 33] width 18 height 8
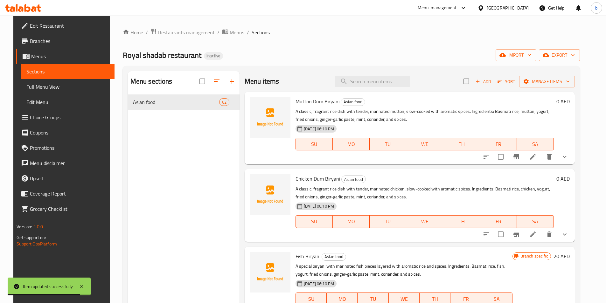
click at [542, 162] on li at bounding box center [533, 156] width 18 height 11
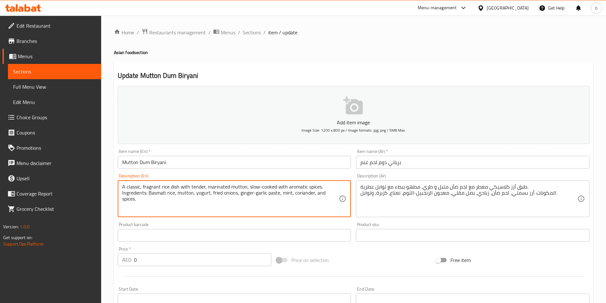
drag, startPoint x: 322, startPoint y: 185, endPoint x: 0, endPoint y: 129, distance: 327.2
type textarea "Ingredients: Basmati rice, mutton, yogurt, fried onions, ginger-garlic paste, m…"
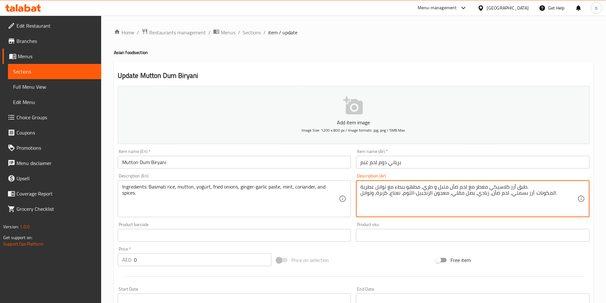
drag, startPoint x: 528, startPoint y: 186, endPoint x: 299, endPoint y: 190, distance: 228.4
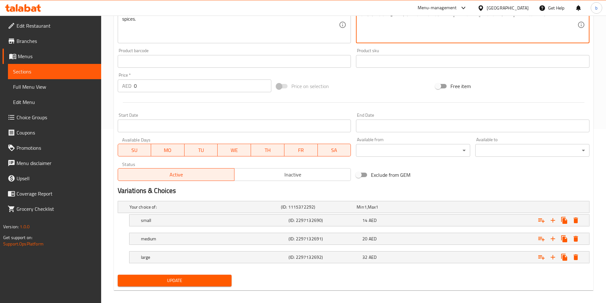
scroll to position [179, 0]
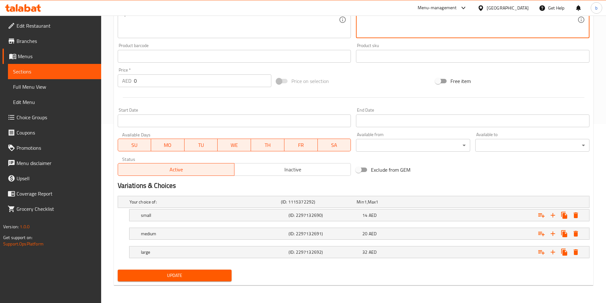
type textarea "المكونات: أرز بسمتي، لحم ضأن، زبادي، بصل مقلي، معجون الزنجبيل-الثوم، نعناع، كزب…"
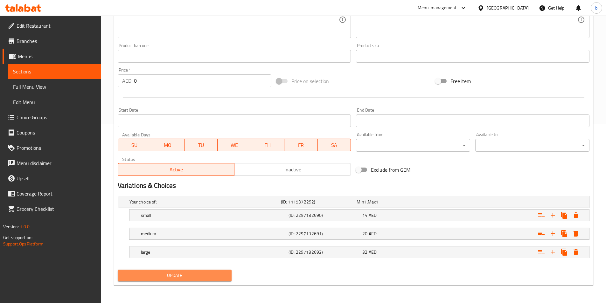
click at [204, 281] on button "Update" at bounding box center [175, 276] width 114 height 12
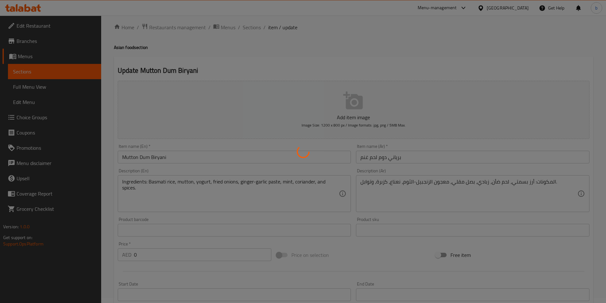
scroll to position [0, 0]
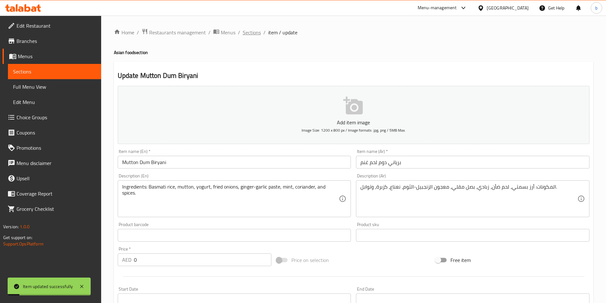
click at [244, 33] on span "Sections" at bounding box center [252, 33] width 18 height 8
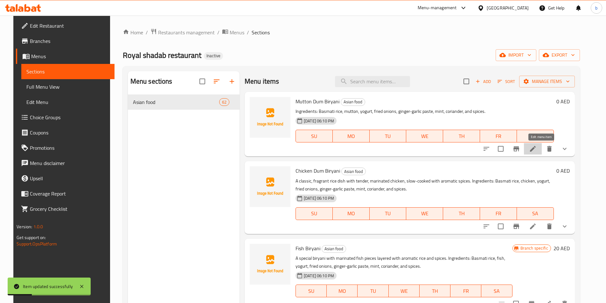
click at [537, 150] on icon at bounding box center [533, 149] width 8 height 8
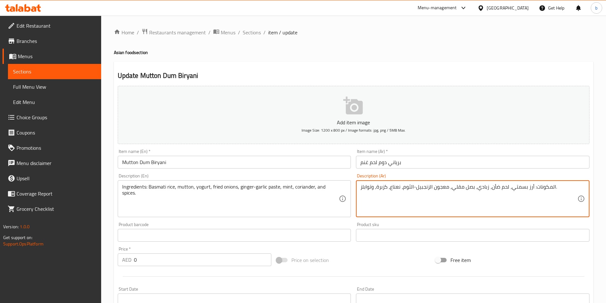
click at [360, 192] on textarea "المكونات: أرز بسمتي، لحم ضأن، زبادي، بصل مقلي، معجون الزنجبيل-الثوم، نعناع، كزب…" at bounding box center [468, 199] width 217 height 30
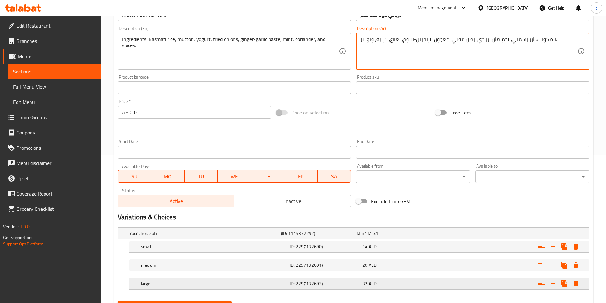
scroll to position [159, 0]
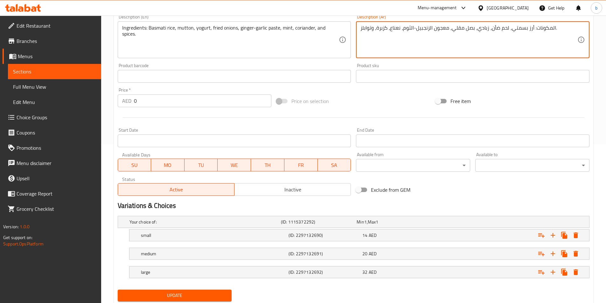
type textarea "المكونات: أرز بسمتي، لحم ضأن، زبادي، بصل مقلي، معجون الزنجبيل-الثوم، نعناع، كزب…"
click at [205, 298] on span "Update" at bounding box center [175, 296] width 104 height 8
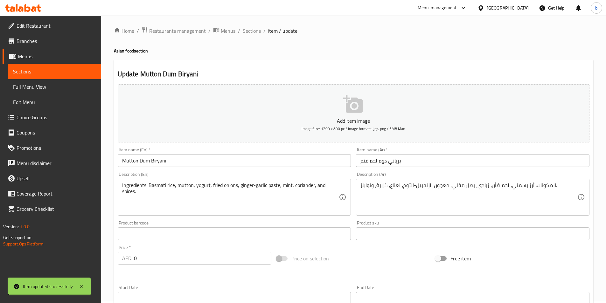
scroll to position [0, 0]
click at [257, 36] on span "Sections" at bounding box center [252, 33] width 18 height 8
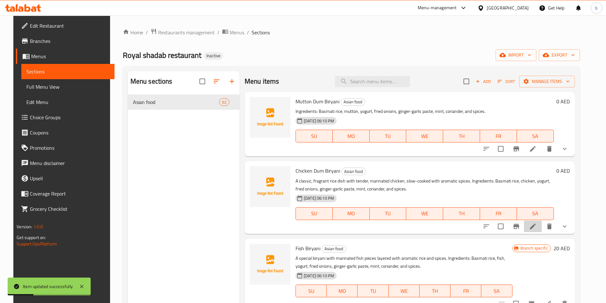
click at [536, 224] on li at bounding box center [533, 226] width 18 height 11
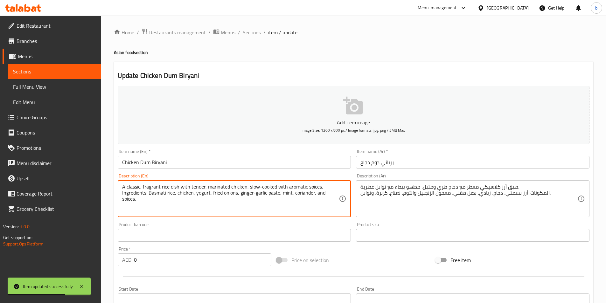
drag, startPoint x: 324, startPoint y: 186, endPoint x: 121, endPoint y: 176, distance: 203.2
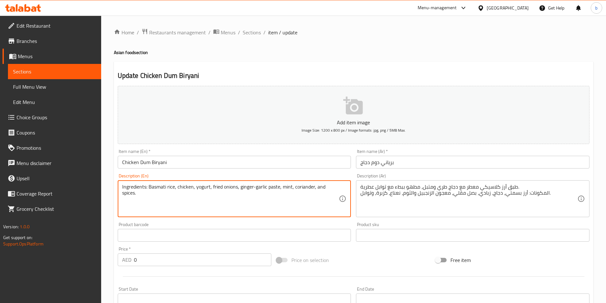
type textarea "Ingredients: Basmati rice, chicken, yogurt, fried onions, ginger-garlic paste, …"
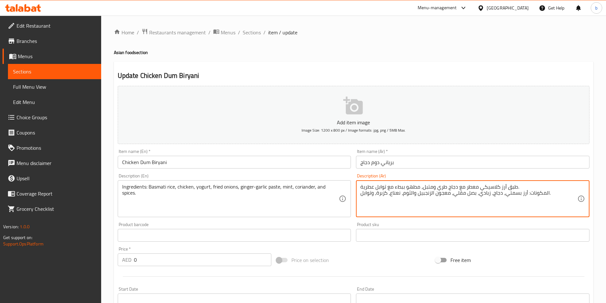
drag, startPoint x: 522, startPoint y: 187, endPoint x: 513, endPoint y: 179, distance: 12.2
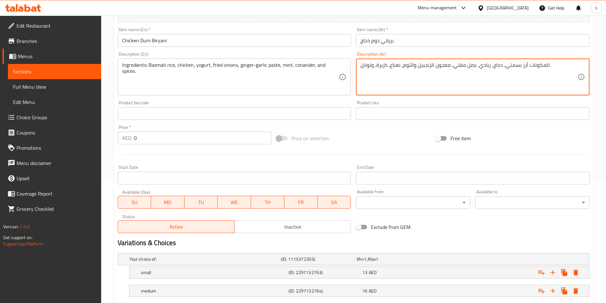
scroll to position [179, 0]
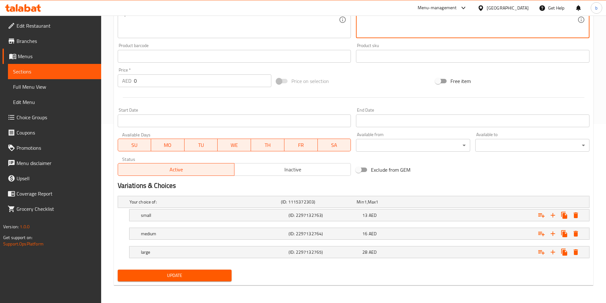
type textarea "المكونات: أرز بسمتي، دجاج، زبادي، بصل مقلي، معجون الزنجبيل والثوم، نعناع، كزبرة…"
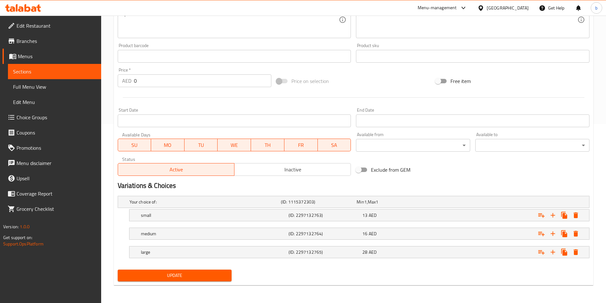
click at [193, 269] on div "Update" at bounding box center [174, 275] width 119 height 17
click at [194, 271] on button "Update" at bounding box center [175, 276] width 114 height 12
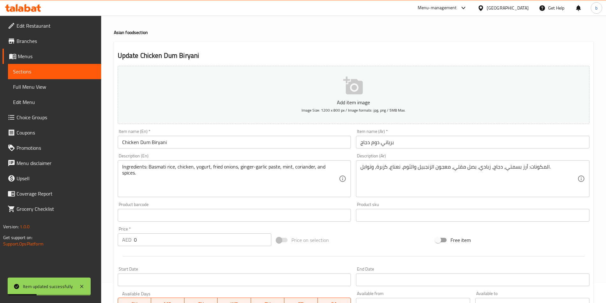
scroll to position [0, 0]
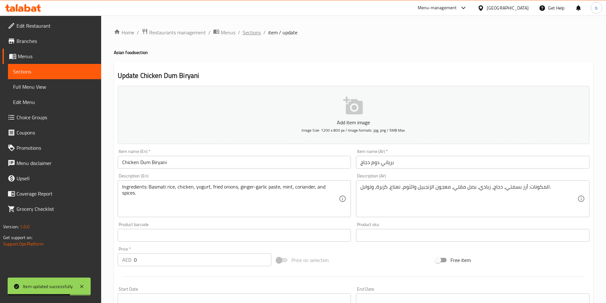
click at [258, 35] on span "Sections" at bounding box center [252, 33] width 18 height 8
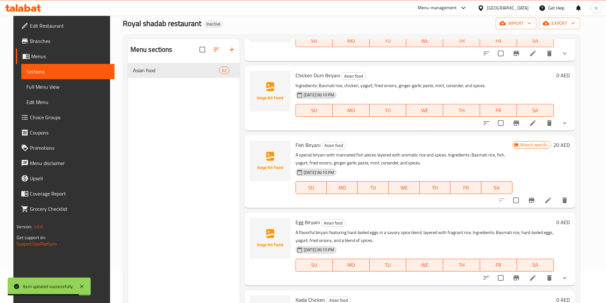
scroll to position [95, 0]
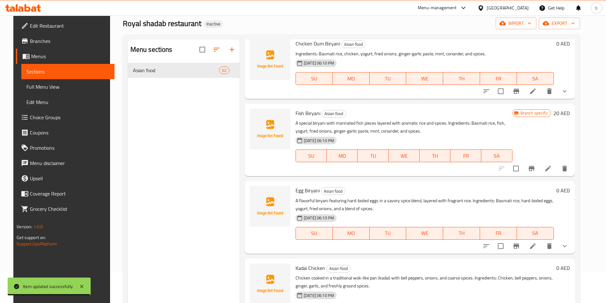
click at [553, 165] on li at bounding box center [548, 168] width 18 height 11
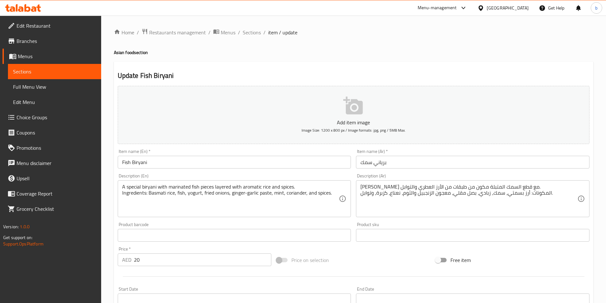
drag, startPoint x: 295, startPoint y: 183, endPoint x: 138, endPoint y: 193, distance: 157.2
click at [142, 195] on div "A special biryani with marinated fish pieces layered with aromatic rice and spi…" at bounding box center [234, 198] width 233 height 37
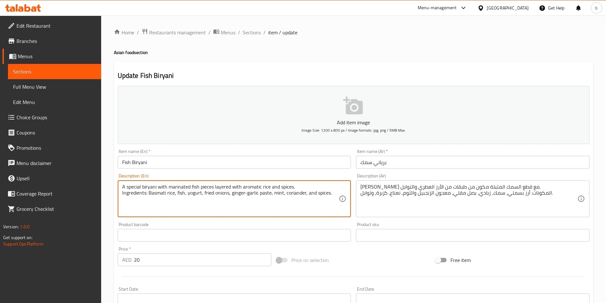
click at [122, 194] on textarea "A special biryani with marinated fish pieces layered with aromatic rice and spi…" at bounding box center [230, 199] width 217 height 30
drag, startPoint x: 122, startPoint y: 194, endPoint x: 119, endPoint y: 191, distance: 4.3
click at [118, 194] on div "A special biryani with marinated fish pieces layered with aromatic rice and spi…" at bounding box center [234, 198] width 233 height 37
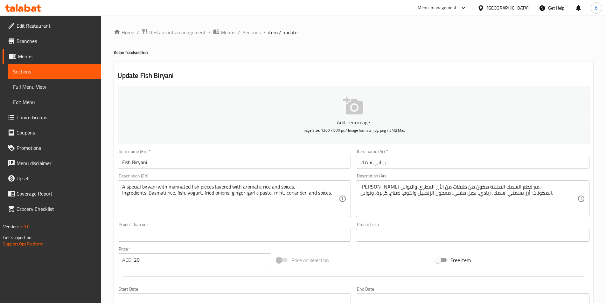
click at [121, 193] on div "A special biryani with marinated fish pieces layered with aromatic rice and spi…" at bounding box center [234, 198] width 233 height 37
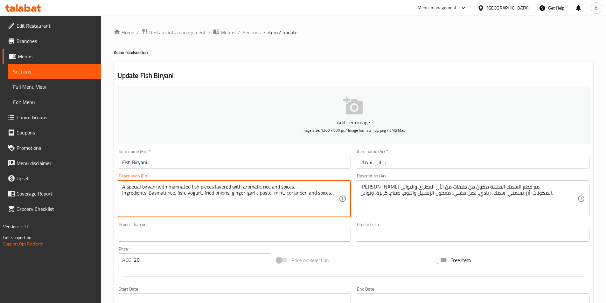
click at [121, 193] on div "A special biryani with marinated fish pieces layered with aromatic rice and spi…" at bounding box center [234, 198] width 233 height 37
click at [121, 194] on div "A special biryani with marinated fish pieces layered with aromatic rice and spi…" at bounding box center [234, 198] width 233 height 37
drag, startPoint x: 121, startPoint y: 194, endPoint x: 123, endPoint y: 189, distance: 4.7
click at [122, 192] on div "A special biryani with marinated fish pieces layered with aromatic rice and spi…" at bounding box center [234, 198] width 233 height 37
click at [123, 188] on textarea "A special biryani with marinated fish pieces layered with aromatic rice and spi…" at bounding box center [230, 199] width 217 height 30
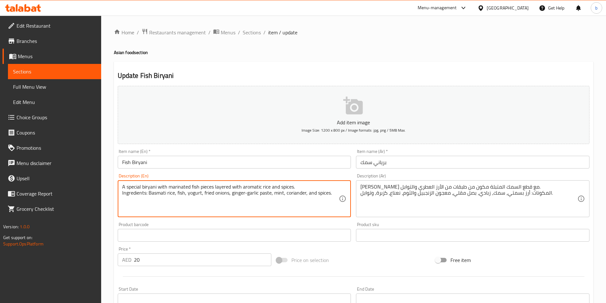
drag, startPoint x: 123, startPoint y: 188, endPoint x: 302, endPoint y: 170, distance: 179.3
click at [302, 170] on div "Add item image Image Size: 1200 x 800 px / Image formats: jpg, png / 5MB Max. I…" at bounding box center [353, 220] width 477 height 274
type textarea "Ingredients: Basmati rice, fish, yogurt, fried onions, ginger-garlic paste, min…"
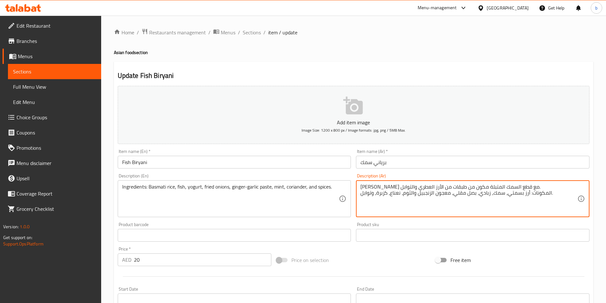
drag, startPoint x: 540, startPoint y: 186, endPoint x: 531, endPoint y: 174, distance: 15.4
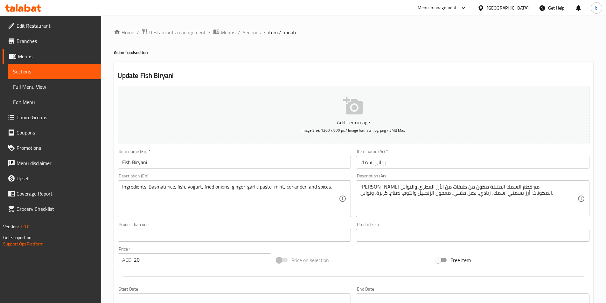
click at [532, 183] on div "برياني سبيشيال مع قطع السمك المتبلة مكون من طبقات من الأرز العطري والتوابل. الم…" at bounding box center [472, 198] width 233 height 37
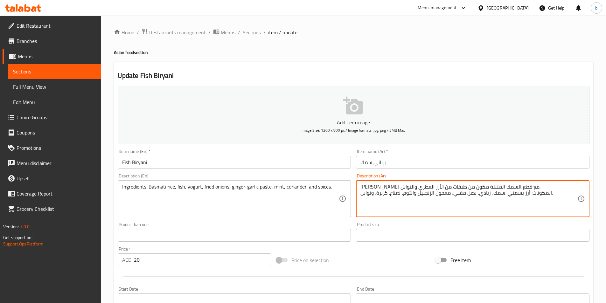
click at [532, 185] on textarea "برياني سبيشيال مع قطع السمك المتبلة مكون من طبقات من الأرز العطري والتوابل. الم…" at bounding box center [468, 199] width 217 height 30
drag, startPoint x: 532, startPoint y: 187, endPoint x: 362, endPoint y: 187, distance: 170.5
click at [361, 195] on textarea ". المكونات: أرز بسمتي، سمك، زبادي، بصل مقلي، معجون الزنجبيل والثوم، نعناع، كزبر…" at bounding box center [468, 199] width 217 height 30
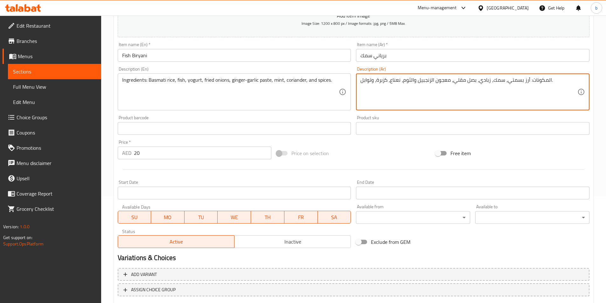
scroll to position [146, 0]
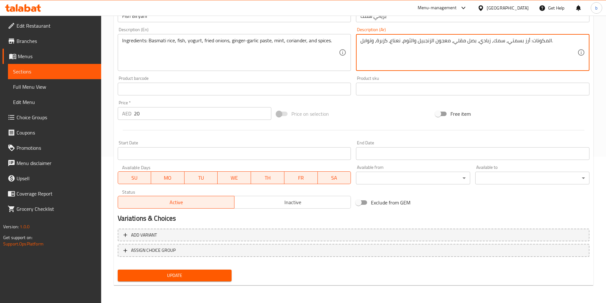
type textarea "المكونات: أرز بسمتي، سمك، زبادي، بصل مقلي، معجون الزنجبيل والثوم، نعناع، كزبرة،…"
click at [150, 270] on button "Update" at bounding box center [175, 276] width 114 height 12
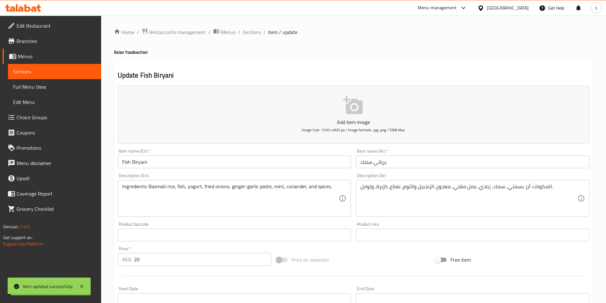
scroll to position [0, 0]
click at [257, 29] on span "Sections" at bounding box center [252, 33] width 18 height 8
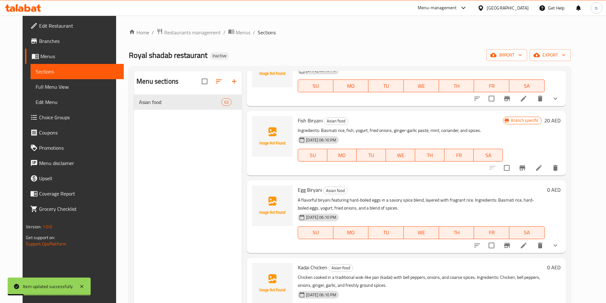
scroll to position [127, 0]
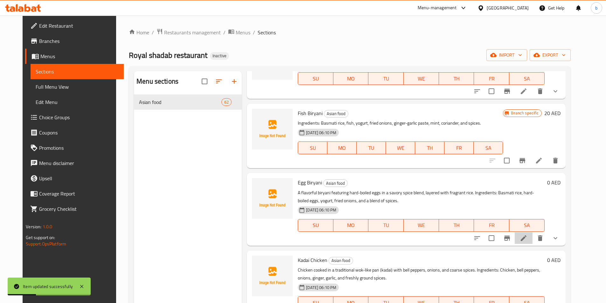
click at [532, 241] on li at bounding box center [524, 238] width 18 height 11
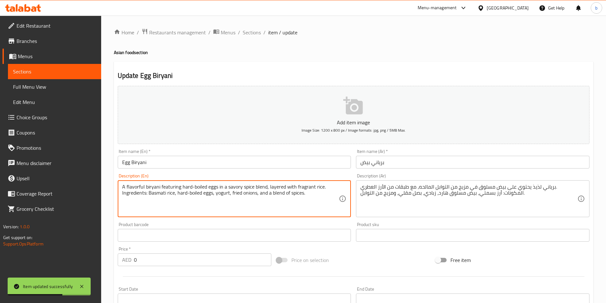
drag, startPoint x: 323, startPoint y: 186, endPoint x: 121, endPoint y: 176, distance: 202.5
click at [122, 192] on textarea "Ingredients: Basmati rice, hard-boiled eggs, yogurt, fried onions, and a blend …" at bounding box center [230, 199] width 217 height 30
type textarea "Ingredients: Basmati rice, hard-boiled eggs, yogurt, fried onions, and a blend …"
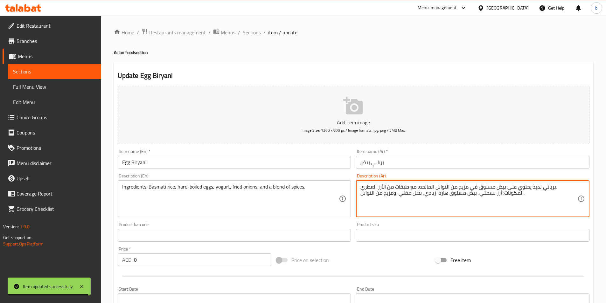
click at [552, 185] on textarea "برياني لذيذ يحتوي على بيض مسلوق في مزيج من التوابل المالحه، مع طبقات من الأرز ا…" at bounding box center [468, 199] width 217 height 30
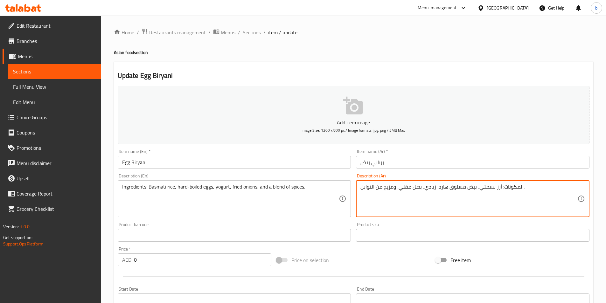
scroll to position [161, 0]
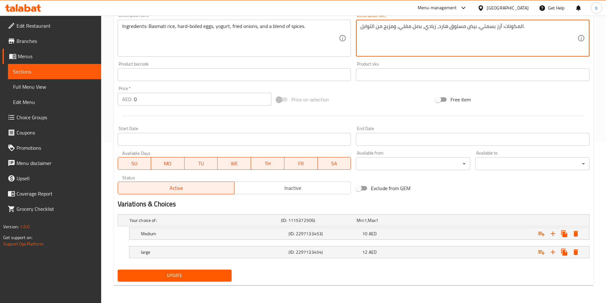
type textarea "المكونات: أرز بسمتي، بيض مسلوق هارد، زبادي، بصل مقلي، ومزيج من التوابل."
click at [162, 272] on span "Update" at bounding box center [175, 276] width 104 height 8
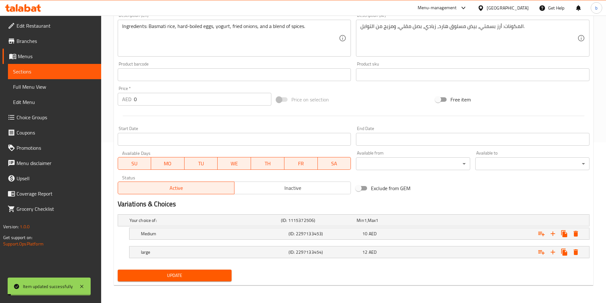
scroll to position [0, 0]
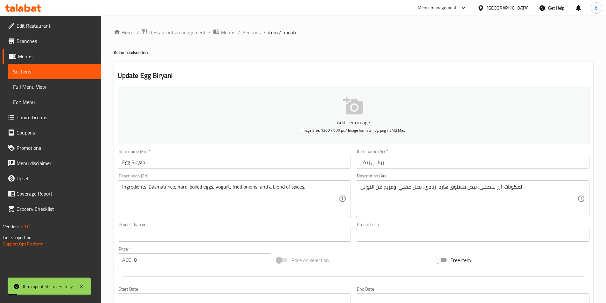
click at [250, 35] on span "Sections" at bounding box center [252, 33] width 18 height 8
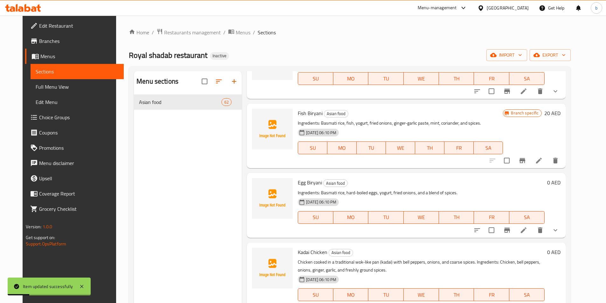
scroll to position [223, 0]
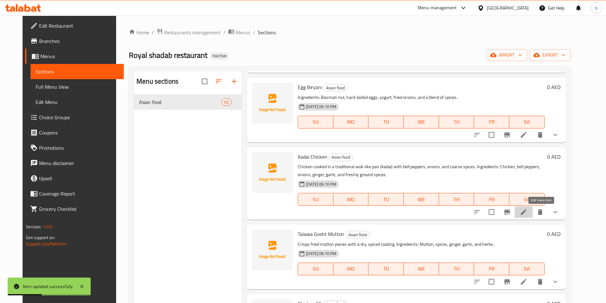
click at [527, 211] on icon at bounding box center [524, 212] width 8 height 8
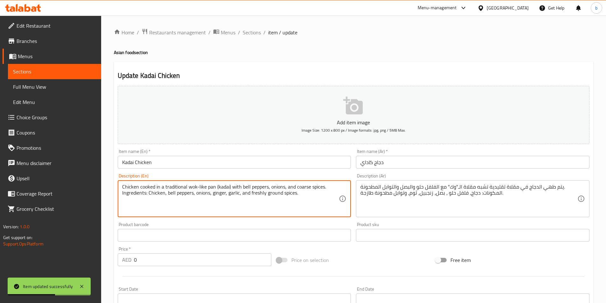
click at [326, 185] on textarea "Chicken cooked in a traditional wok-like pan (kadai) with bell peppers, onions,…" at bounding box center [230, 199] width 217 height 30
type textarea "Ingredients: Chicken, bell peppers, onions, ginger, garlic, and freshly ground …"
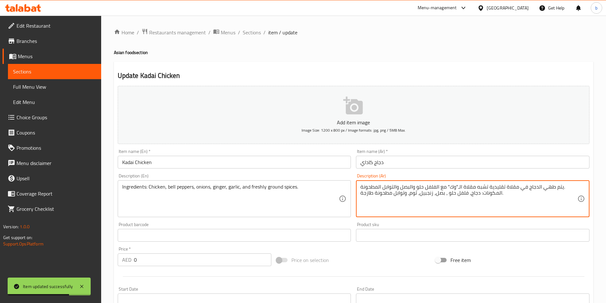
click at [458, 186] on textarea "يتم طهي الدجاج في مقلاة تقليدية تشبه مقلاة الـ"وك" مع الفلفل حلو والبصل والتواب…" at bounding box center [468, 199] width 217 height 30
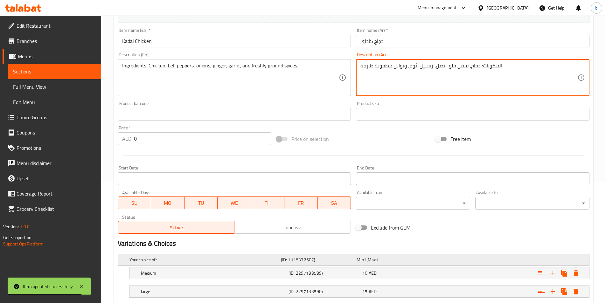
scroll to position [161, 0]
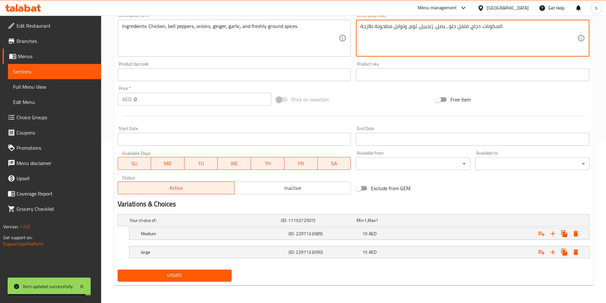
type textarea "المكونات: دجاج، فلفل حلو ، بصل، زنجبيل، ثوم، وتوابل مطحونة طازجة."
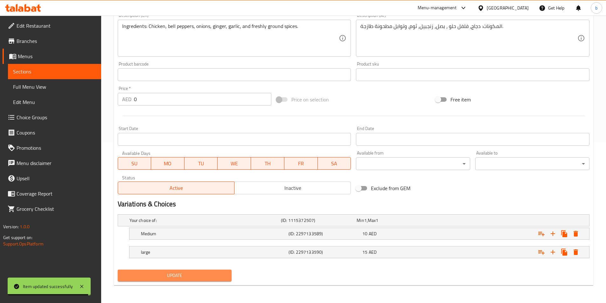
click at [225, 272] on span "Update" at bounding box center [175, 276] width 104 height 8
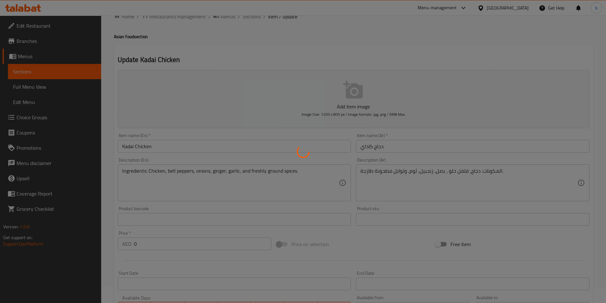
scroll to position [0, 0]
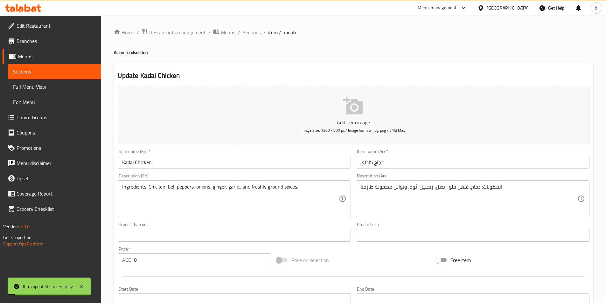
click at [247, 34] on span "Sections" at bounding box center [252, 33] width 18 height 8
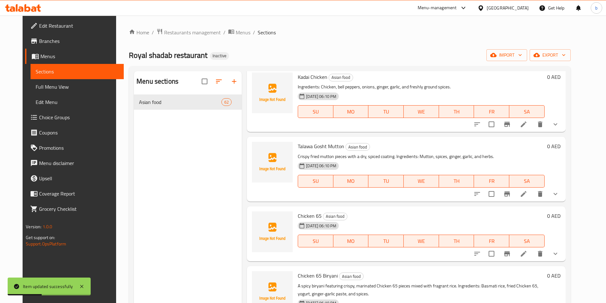
scroll to position [350, 0]
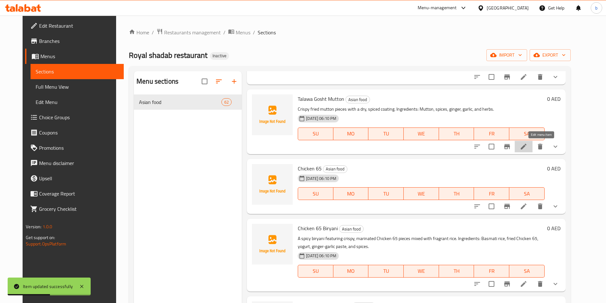
click at [527, 149] on icon at bounding box center [524, 147] width 8 height 8
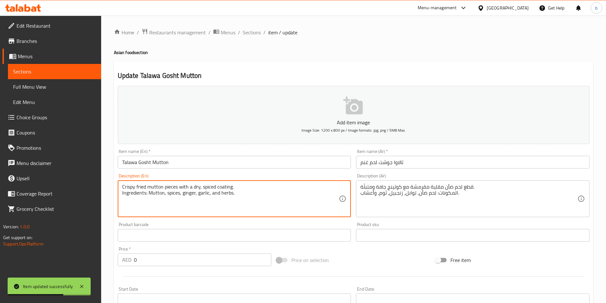
click at [233, 184] on textarea "Crispy fried mutton pieces with a dry, spiced coating. Ingredients: Mutton, spi…" at bounding box center [230, 199] width 217 height 30
type textarea "Ingredients: Mutton, spices, ginger, garlic, and herbs."
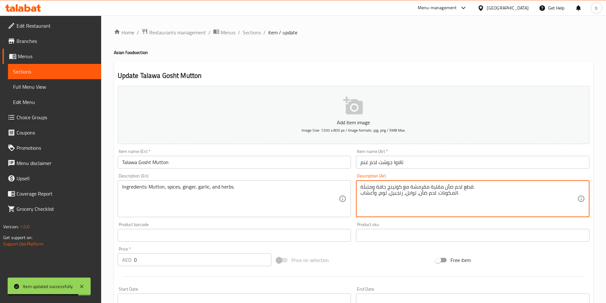
click at [465, 186] on textarea "قطع لحم ضأن مقلية مقرمشة مع كوتينج جافة ومتبلّة. المكونات: لحم ضأن، توابل، زنجب…" at bounding box center [468, 199] width 217 height 30
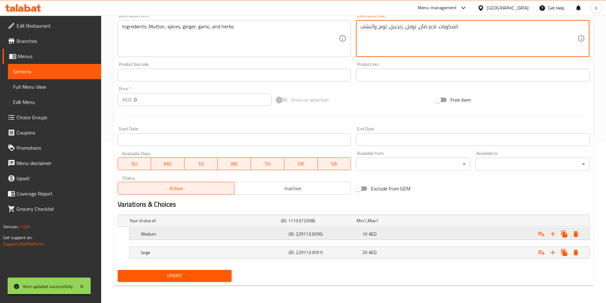
scroll to position [161, 0]
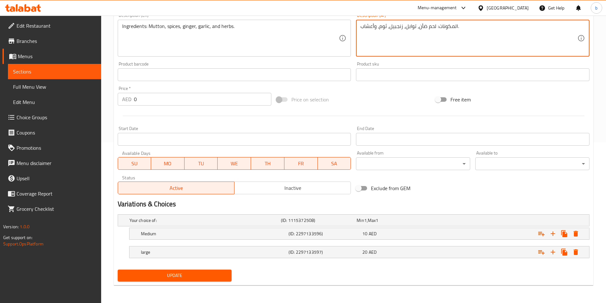
type textarea "المكونات: لحم ضأن، توابل، زنجبيل، ثوم، وأعشاب."
click at [162, 270] on button "Update" at bounding box center [175, 276] width 114 height 12
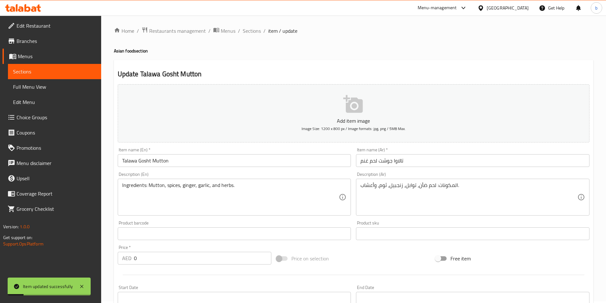
scroll to position [0, 0]
click at [254, 32] on span "Sections" at bounding box center [252, 33] width 18 height 8
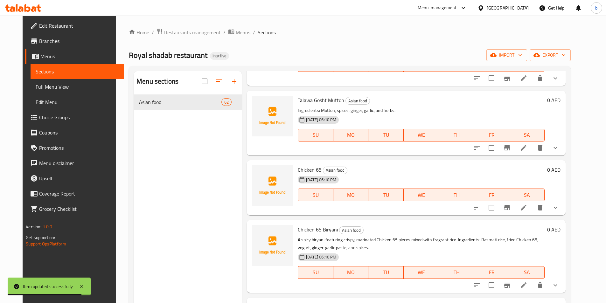
scroll to position [350, 0]
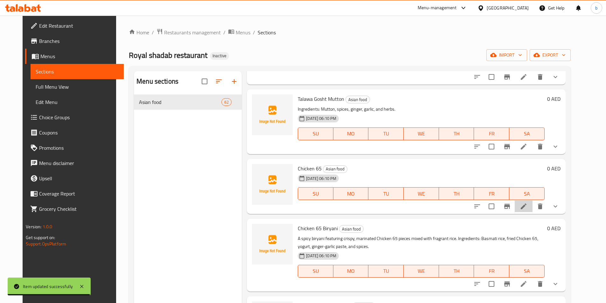
click at [532, 212] on li at bounding box center [524, 206] width 18 height 11
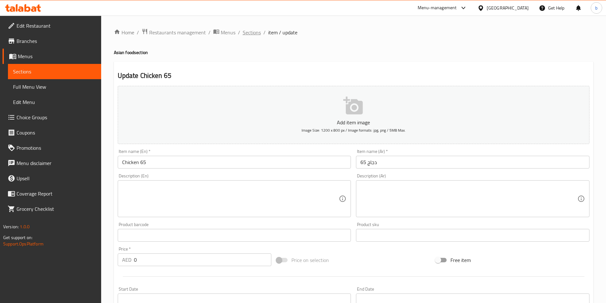
click at [256, 29] on span "Sections" at bounding box center [252, 33] width 18 height 8
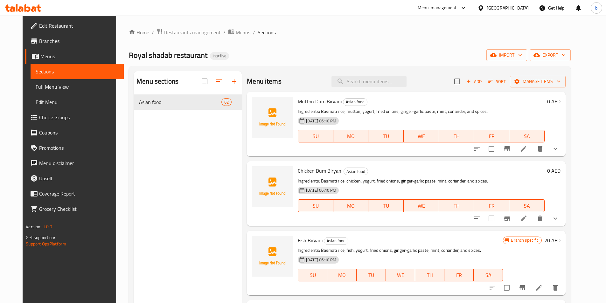
click at [389, 81] on input "search" at bounding box center [368, 81] width 75 height 11
type input "ؤ"
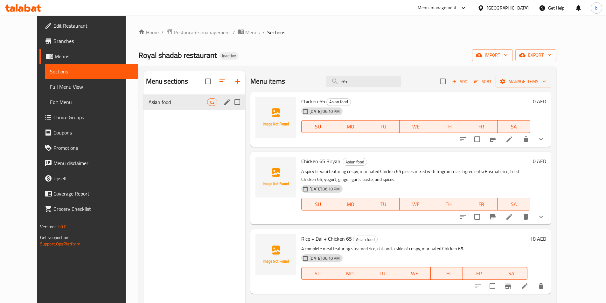
click at [195, 103] on span "Asian food" at bounding box center [178, 102] width 59 height 8
click at [164, 98] on div "Asian food 62" at bounding box center [194, 101] width 102 height 15
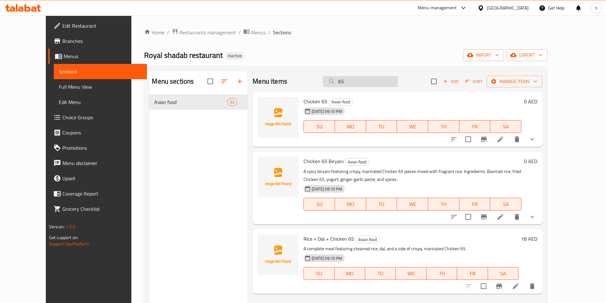
click at [361, 79] on input "65" at bounding box center [360, 81] width 75 height 11
type input "\"
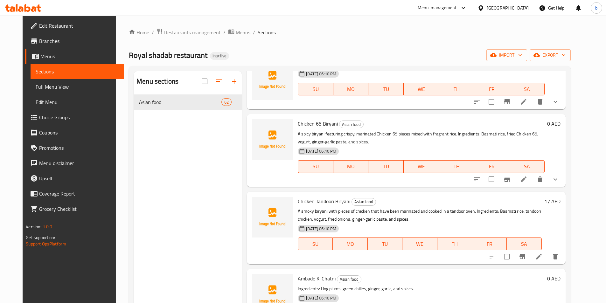
scroll to position [458, 0]
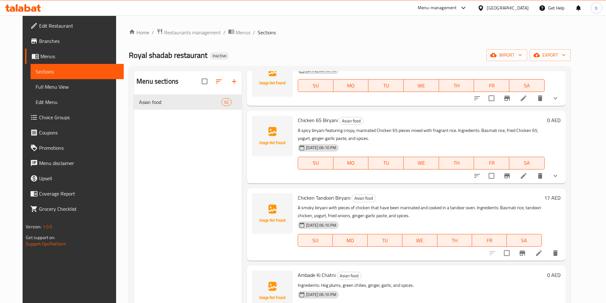
click at [532, 180] on li at bounding box center [524, 175] width 18 height 11
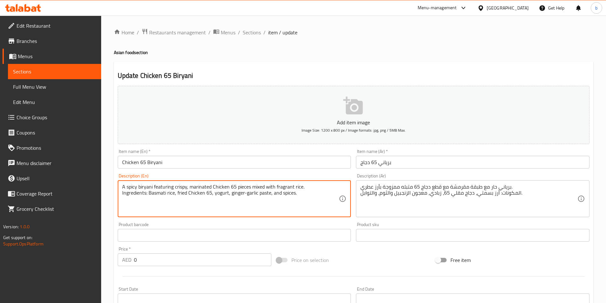
drag, startPoint x: 306, startPoint y: 189, endPoint x: 323, endPoint y: 185, distance: 17.3
click at [310, 185] on textarea "A spicy biryani featuring crispy, marinated Chicken 65 pieces mixed with fragra…" at bounding box center [230, 199] width 217 height 30
type textarea "Ingredients: Basmati rice, fried Chicken 65, yogurt, ginger-garlic paste, and s…"
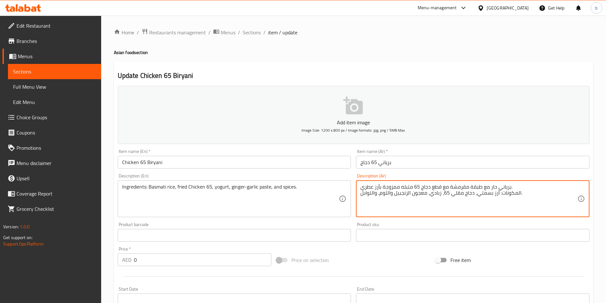
click at [366, 184] on textarea "برياني حار مع طبقة مقرمشة مع قطع دجاج 65 متبله ممزوجة بأرز عطري. المكونات: أرز …" at bounding box center [468, 199] width 217 height 30
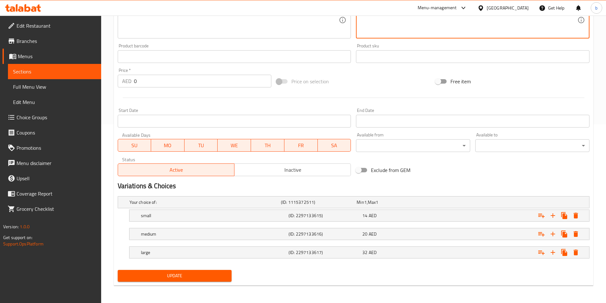
scroll to position [179, 0]
type textarea "المكونات: أرز بسمتي، دجاج مقلي 65، زبادي، معجون الزنجبيل والثوم، والتوابل."
click at [168, 273] on span "Update" at bounding box center [175, 276] width 104 height 8
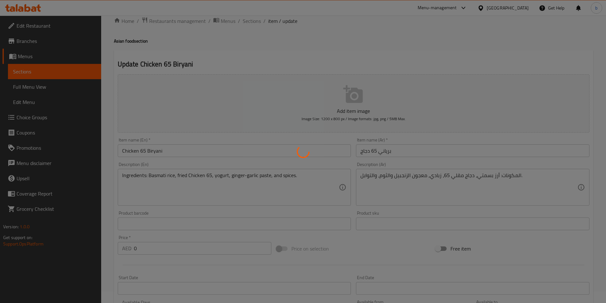
scroll to position [0, 0]
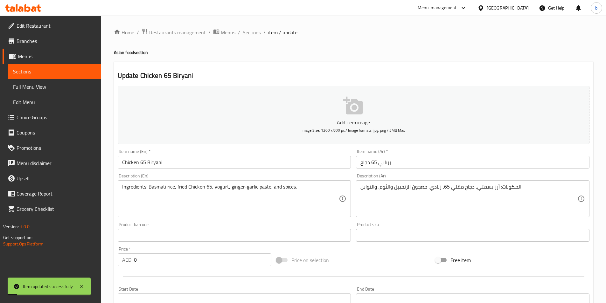
click at [247, 33] on span "Sections" at bounding box center [252, 33] width 18 height 8
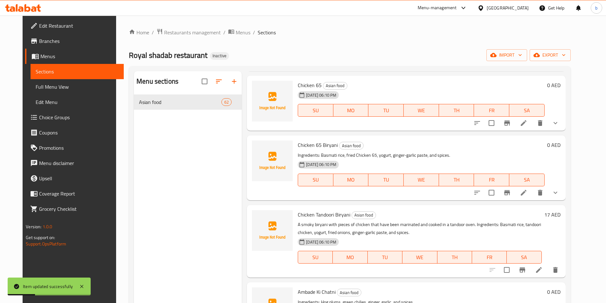
scroll to position [445, 0]
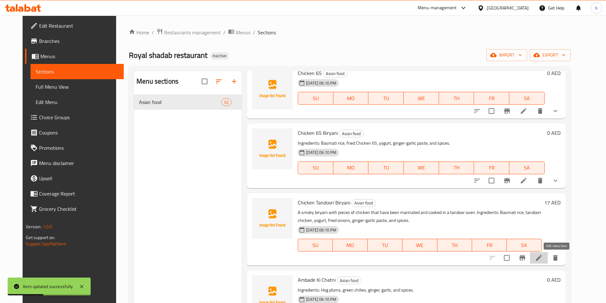
click at [543, 256] on icon at bounding box center [539, 258] width 8 height 8
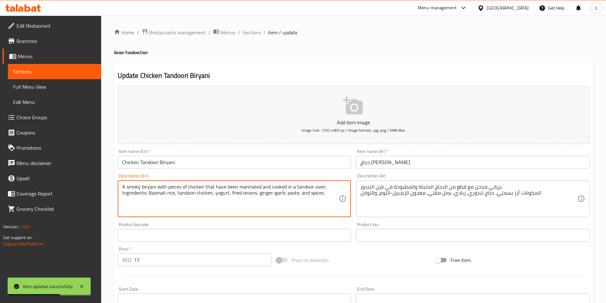
click at [188, 185] on textarea "A smoky biryani with pieces of chicken that have been marinated and cooked in a…" at bounding box center [230, 199] width 217 height 30
type textarea "Ingredients: Basmati rice, tandoori chicken, yogurt, fried onions, ginger-garli…"
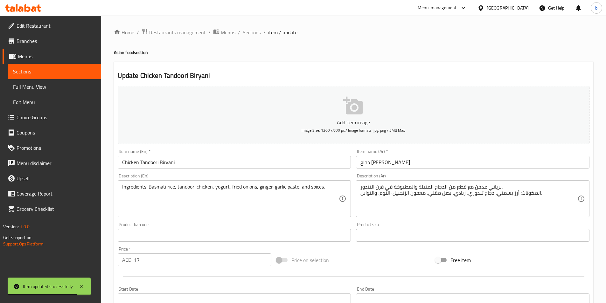
click at [451, 183] on div "برياني مدخن مع قطع من الدجاج المتبلة والمطبوخة في فرن التندور. المكونات: أرز بس…" at bounding box center [472, 198] width 233 height 37
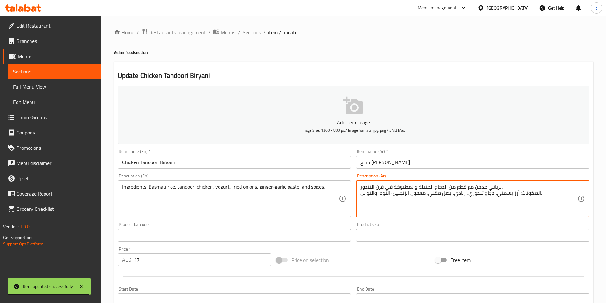
click at [452, 184] on textarea "برياني مدخن مع قطع من الدجاج المتبلة والمطبوخة في فرن التندور. المكونات: أرز بس…" at bounding box center [468, 199] width 217 height 30
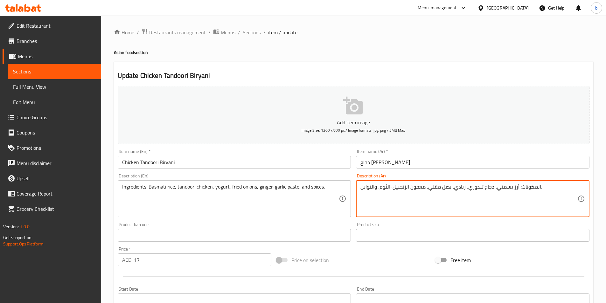
scroll to position [146, 0]
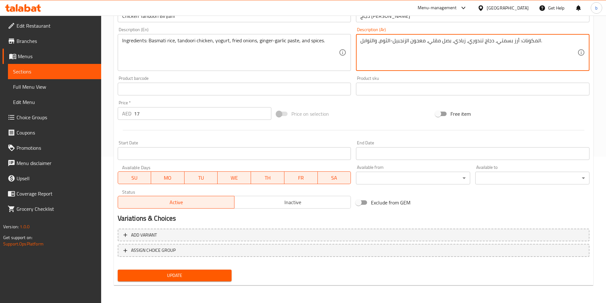
type textarea "المكونات: أرز بسمتي، دجاج تندوري، زبادي، بصل مقلي، معجون الزنجبيل-الثوم، والتوا…"
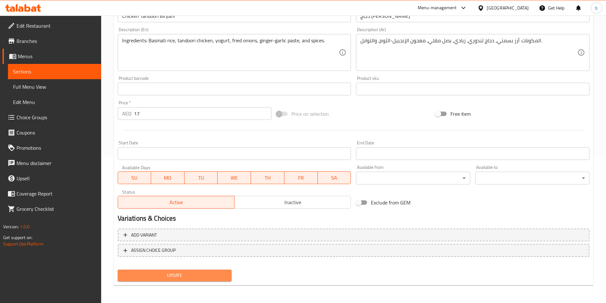
click at [200, 270] on button "Update" at bounding box center [175, 276] width 114 height 12
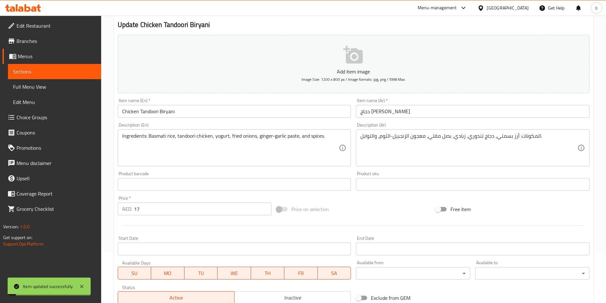
scroll to position [0, 0]
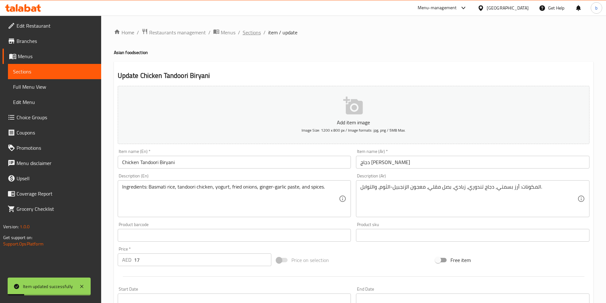
click at [251, 32] on span "Sections" at bounding box center [252, 33] width 18 height 8
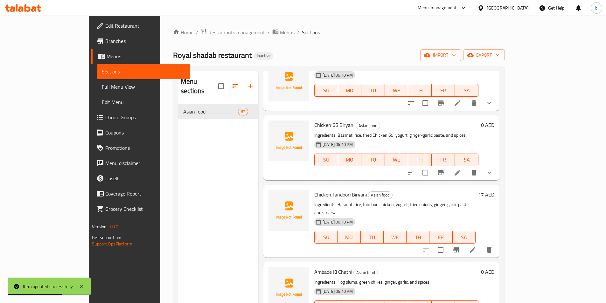
scroll to position [573, 0]
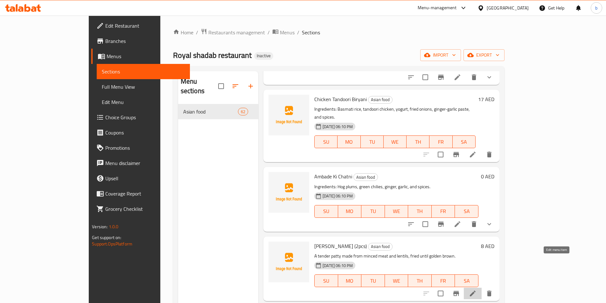
click at [476, 291] on icon at bounding box center [473, 294] width 6 height 6
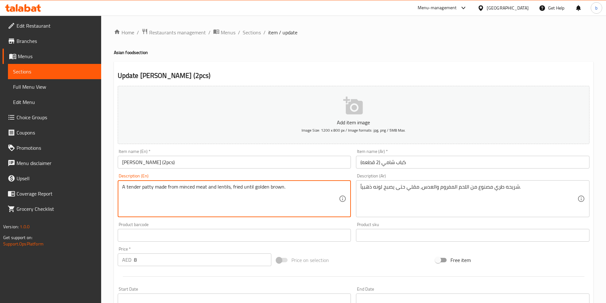
click at [230, 189] on textarea "A tender patty made from minced meat and lentils, fried until golden brown." at bounding box center [230, 199] width 217 height 30
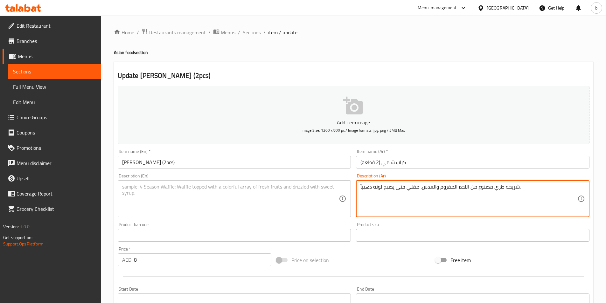
click at [412, 188] on textarea "شريحه طري مصنوع من اللحم المفروم والعدس، مقلي حتى يصبح لونه ذهبياً." at bounding box center [468, 199] width 217 height 30
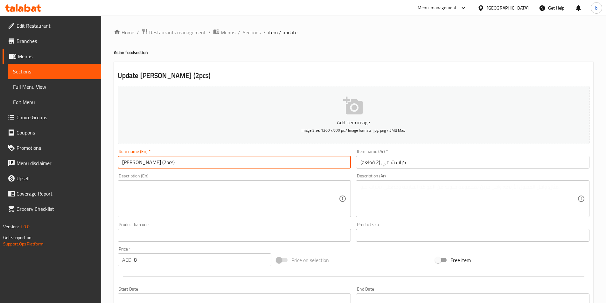
click at [187, 168] on input "[PERSON_NAME] (2pcs)" at bounding box center [234, 162] width 233 height 13
click at [175, 157] on input "[PERSON_NAME] (2pcs)" at bounding box center [234, 162] width 233 height 13
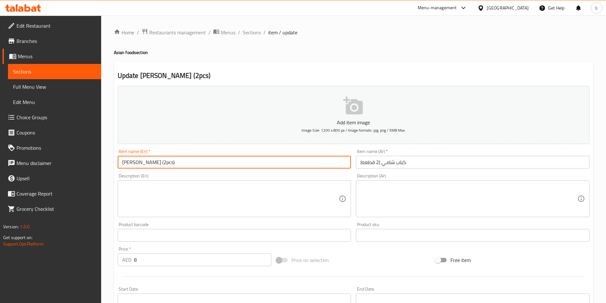
click at [175, 157] on input "[PERSON_NAME] (2pcs)" at bounding box center [234, 162] width 233 height 13
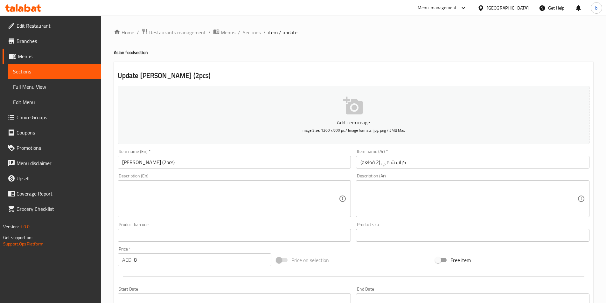
click at [257, 82] on div "Update Shami Kabab (2pcs) Add item image Image Size: 1200 x 800 px / Image form…" at bounding box center [353, 247] width 479 height 370
click at [248, 31] on span "Sections" at bounding box center [252, 33] width 18 height 8
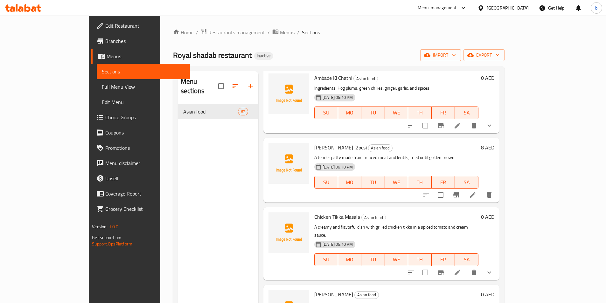
scroll to position [636, 0]
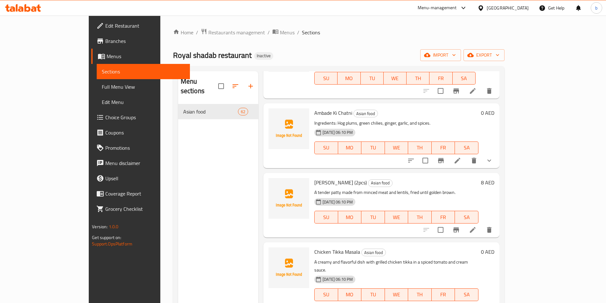
click at [482, 224] on li at bounding box center [473, 229] width 18 height 11
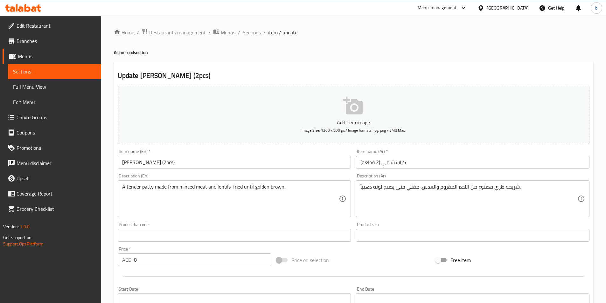
click at [248, 35] on span "Sections" at bounding box center [252, 33] width 18 height 8
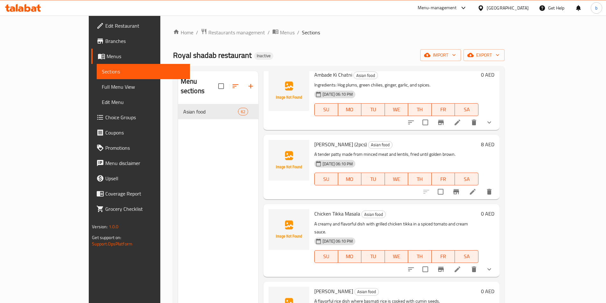
scroll to position [636, 0]
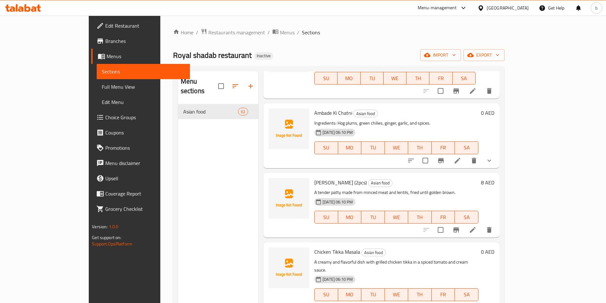
click at [314, 178] on span "[PERSON_NAME] (2pcs)" at bounding box center [340, 183] width 52 height 10
copy h6 "[PERSON_NAME] (2pcs)"
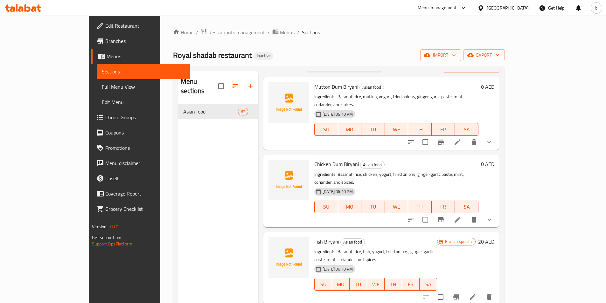
scroll to position [0, 0]
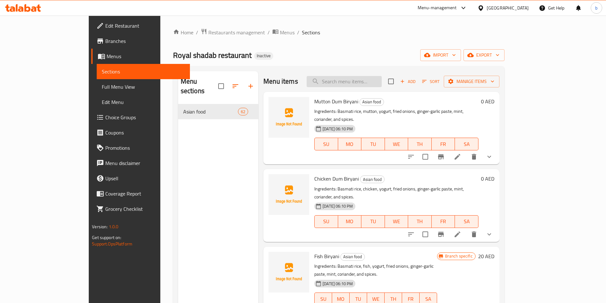
click at [376, 82] on input "search" at bounding box center [344, 81] width 75 height 11
type input "e"
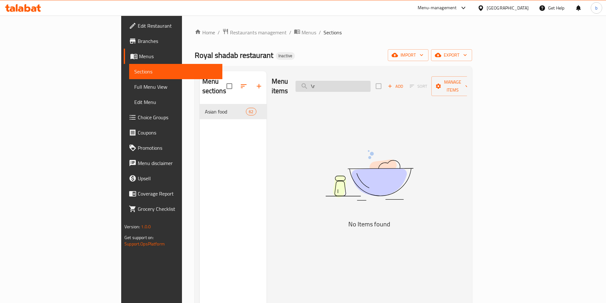
type input "\"
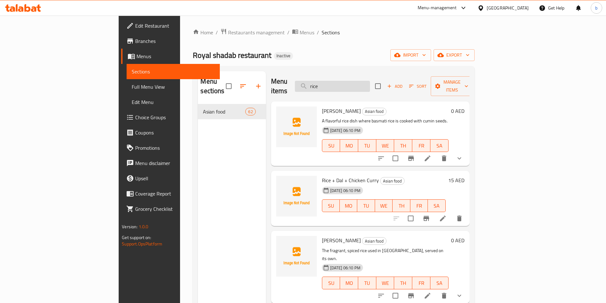
click at [355, 81] on input "rice" at bounding box center [332, 86] width 75 height 11
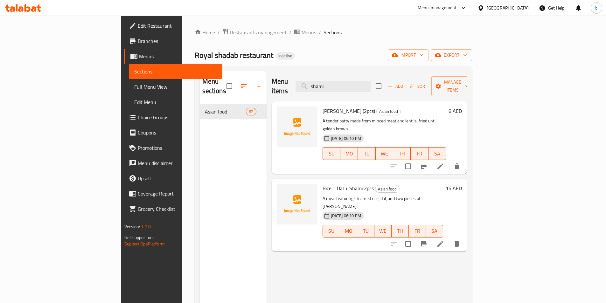
type input "shami"
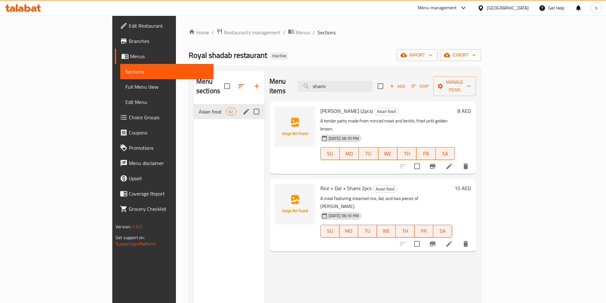
click at [194, 104] on div "Asian food 62" at bounding box center [229, 111] width 71 height 15
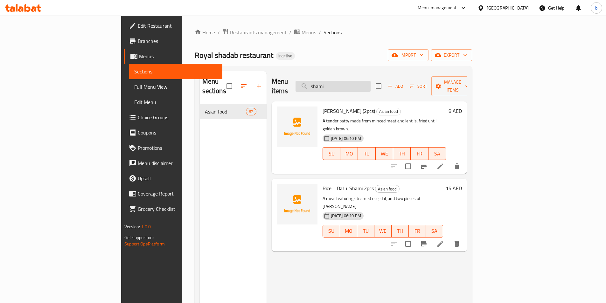
click at [359, 82] on input "shami" at bounding box center [333, 86] width 75 height 11
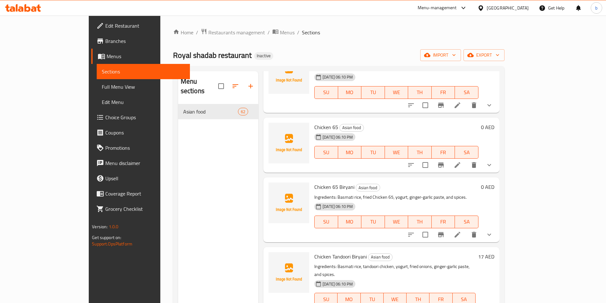
scroll to position [382, 0]
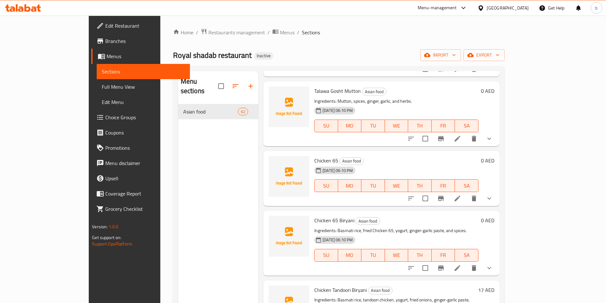
click at [314, 156] on span "Chicken 65" at bounding box center [326, 161] width 24 height 10
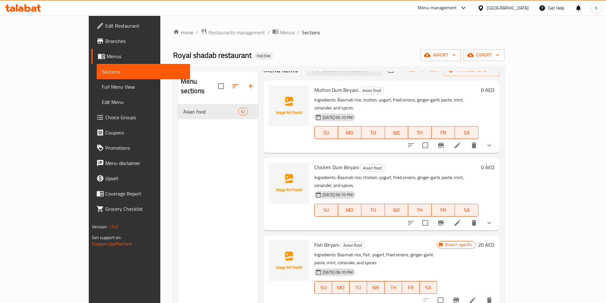
scroll to position [0, 0]
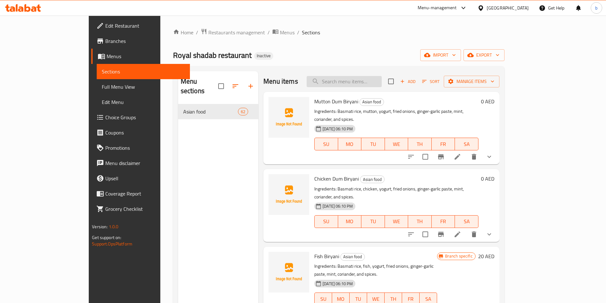
click at [379, 81] on input "search" at bounding box center [344, 81] width 75 height 11
paste input "[PERSON_NAME] (2pcs)"
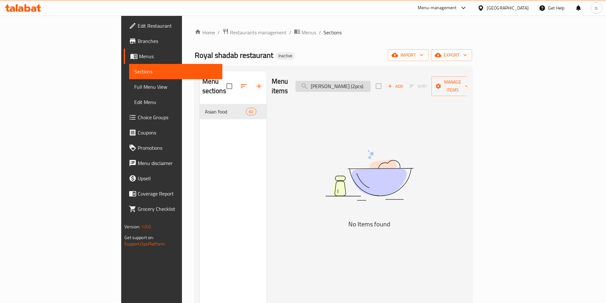
click at [371, 81] on input "[PERSON_NAME] (2pcs)" at bounding box center [333, 86] width 75 height 11
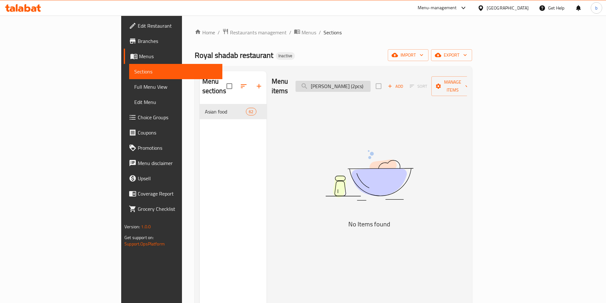
click at [371, 81] on input "[PERSON_NAME] (2pcs)" at bounding box center [333, 86] width 75 height 11
paste input "Rice + Dal + Chicken 65"
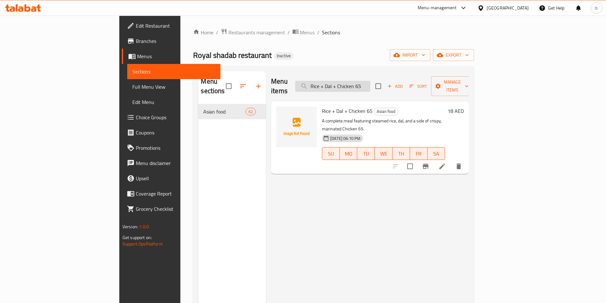
click at [370, 86] on input "Rice + Dal + Chicken 65" at bounding box center [332, 86] width 75 height 11
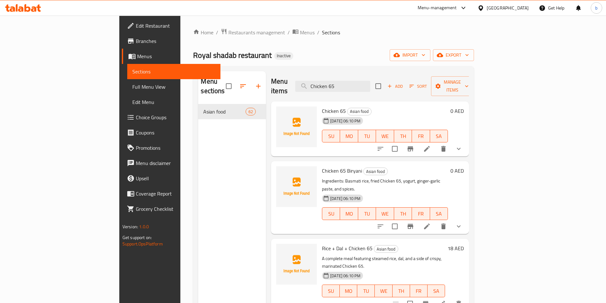
type input "Chicken 65"
click at [322, 106] on span "Chicken 65" at bounding box center [334, 111] width 24 height 10
copy h6 "Chicken 65"
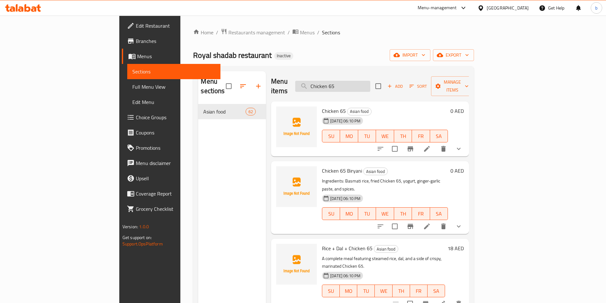
click at [367, 83] on input "Chicken 65" at bounding box center [332, 86] width 75 height 11
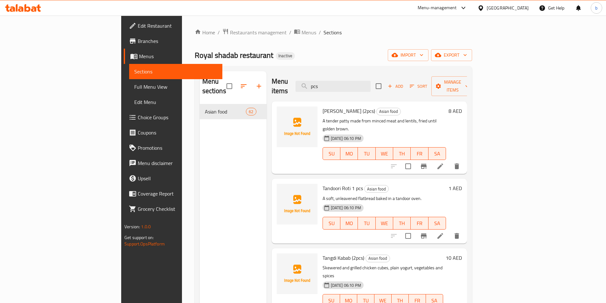
type input "pcs"
click at [358, 81] on input "pcs" at bounding box center [333, 86] width 75 height 11
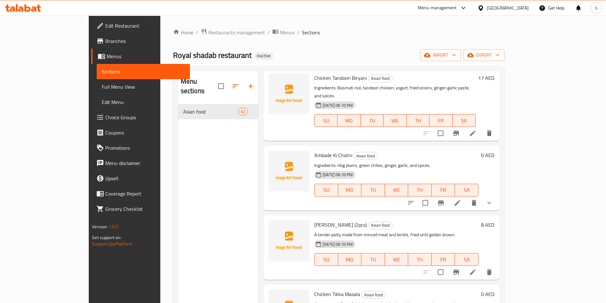
scroll to position [604, 0]
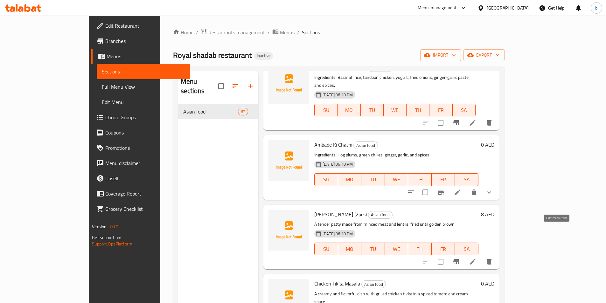
click at [476, 258] on icon at bounding box center [473, 262] width 8 height 8
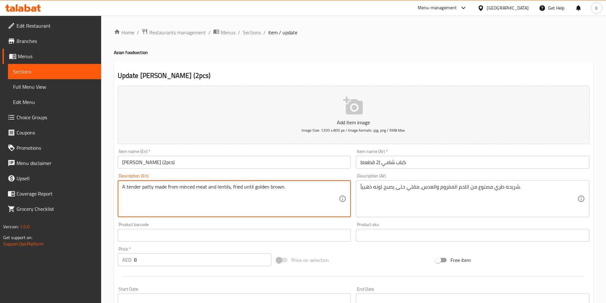
click at [288, 188] on textarea "A tender patty made from minced meat and lentils, fried until golden brown." at bounding box center [230, 199] width 217 height 30
paste textarea "Ingredients: Minced meat, chana dal (split chickpeas), spices, and herbs"
type textarea "Ingredients: Minced meat, chana dal (split chickpeas), spices, and herbs."
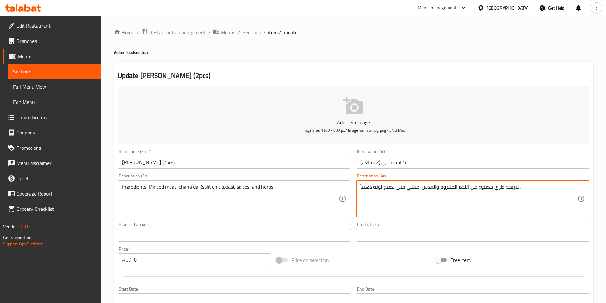
click at [401, 187] on textarea "شريحه طري مصنوع من اللحم المفروم والعدس، مقلي حتى يصبح لونه ذهبياً." at bounding box center [468, 199] width 217 height 30
paste textarea "لمكونات: لحم مفروم، دال شانا (حمص مقسم)، بهارات، وأعشاب"
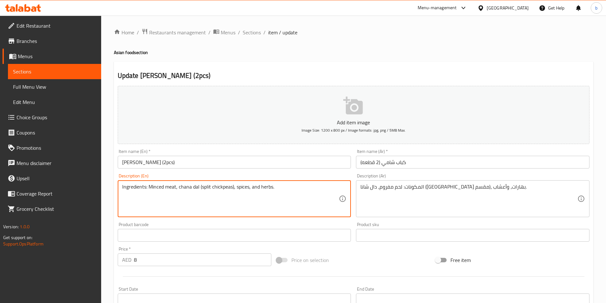
click at [186, 187] on textarea "Ingredients: Minced meat, chana dal (split chickpeas), spices, and herbs." at bounding box center [230, 199] width 217 height 30
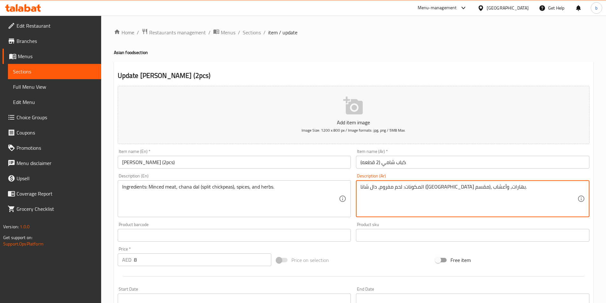
click at [432, 188] on textarea "المكونات: لحم مفروم، دال شانا (حمص مقسم)، بهارات، وأعشاب." at bounding box center [468, 199] width 217 height 30
type textarea "المكونات: لحم مفروم، دال [GEOGRAPHIC_DATA]([GEOGRAPHIC_DATA] مقسم)، بهارات، وأع…"
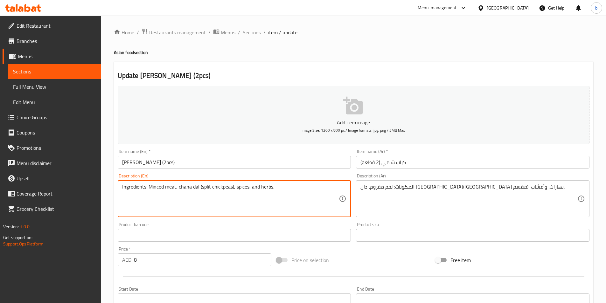
click at [203, 185] on textarea "Ingredients: Minced meat, chana dal (split chickpeas), spices, and herbs." at bounding box center [230, 199] width 217 height 30
click at [223, 186] on textarea "Ingredients: Minced meat, chana dal (split chickpeas), spices, and herbs." at bounding box center [230, 199] width 217 height 30
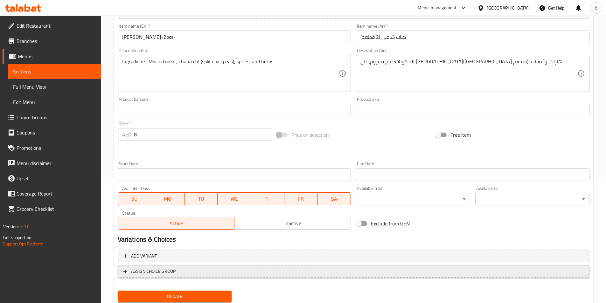
scroll to position [146, 0]
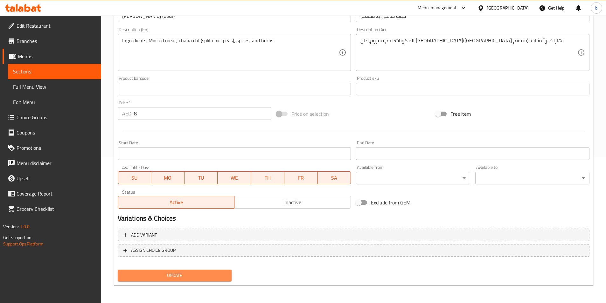
drag, startPoint x: 133, startPoint y: 273, endPoint x: 138, endPoint y: 270, distance: 6.0
click at [134, 273] on span "Update" at bounding box center [175, 276] width 104 height 8
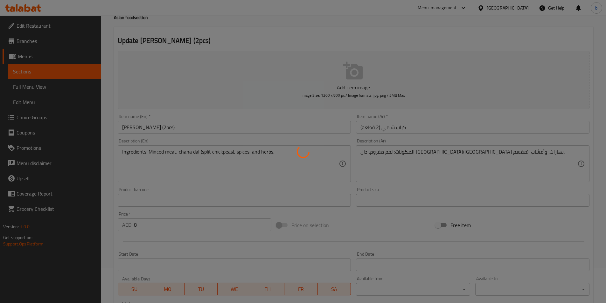
scroll to position [0, 0]
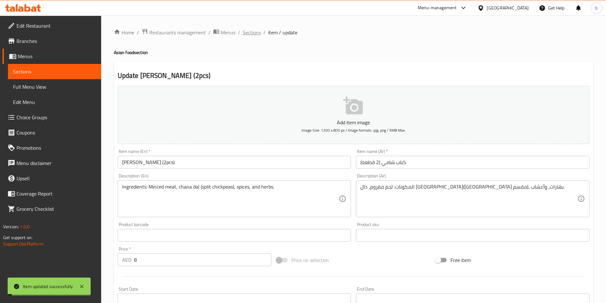
click at [253, 36] on span "Sections" at bounding box center [252, 33] width 18 height 8
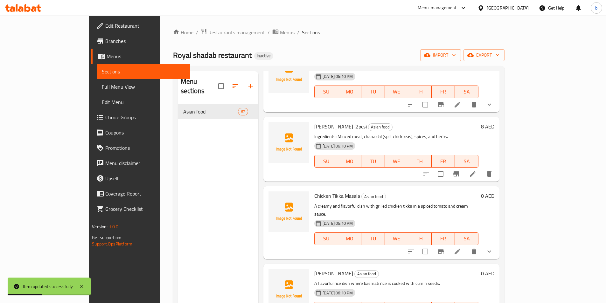
scroll to position [700, 0]
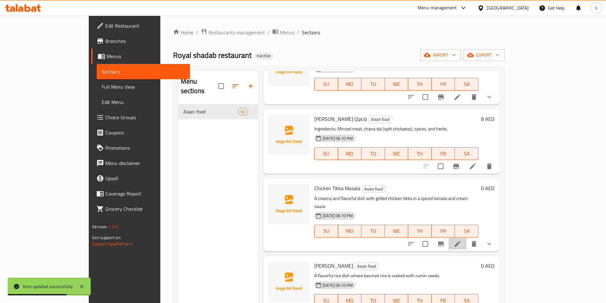
click at [466, 238] on li at bounding box center [458, 243] width 18 height 11
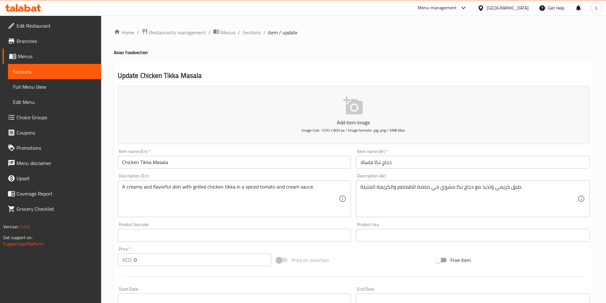
click at [247, 171] on div "Description (En) A creamy and flavorful dish with grilled chicken tikka in a sp…" at bounding box center [234, 195] width 239 height 49
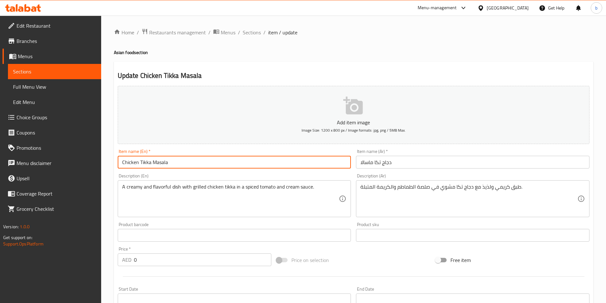
click at [243, 161] on input "Chicken Tikka Masala" at bounding box center [234, 162] width 233 height 13
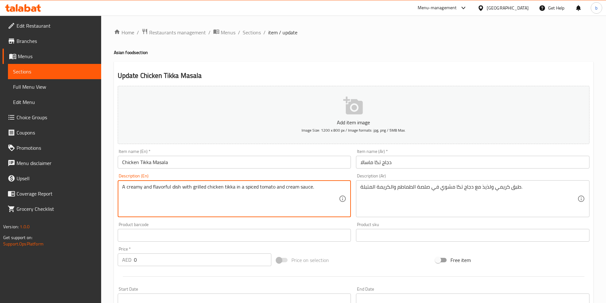
click at [240, 186] on textarea "A creamy and flavorful dish with grilled chicken tikka in a spiced tomato and c…" at bounding box center [230, 199] width 217 height 30
paste textarea "Ingredients: Chicken tikka, tomato purée, cream, yogurt, ginger, garlic, and sp…"
type textarea "Ingredients: Chicken tikka, tomato purée, cream, yogurt, ginger, garlic, and sp…"
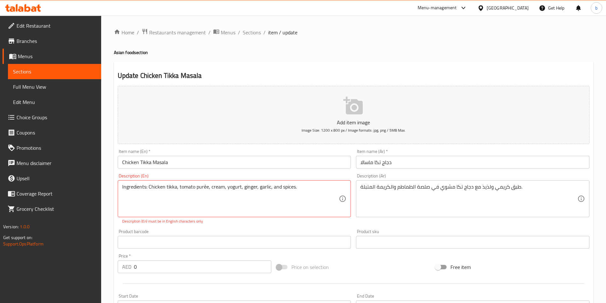
click at [396, 181] on div "طبق كريمي ولذيذ مع دجاج تكا مشوي في صلصة الطماطم والكريمة المتبلة. Description …" at bounding box center [472, 198] width 233 height 37
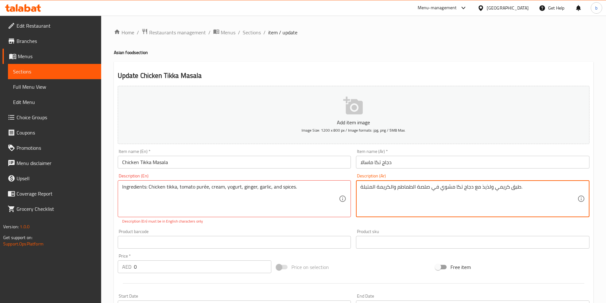
click at [397, 189] on textarea "طبق كريمي ولذيذ مع دجاج تكا مشوي في صلصة الطماطم والكريمة المتبلة." at bounding box center [468, 199] width 217 height 30
paste textarea "لمكونات: دجاج تيكا، معجون الطماطم، الكريمة، الزبادي، الزنجبيل، الثوم والتوابل"
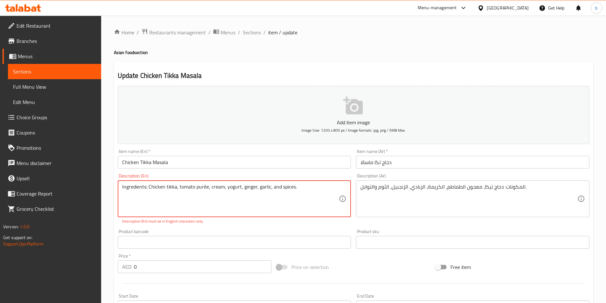
click at [205, 188] on textarea "Ingredients: Chicken tikka, tomato purée, cream, yogurt, ginger, garlic, and sp…" at bounding box center [230, 199] width 217 height 30
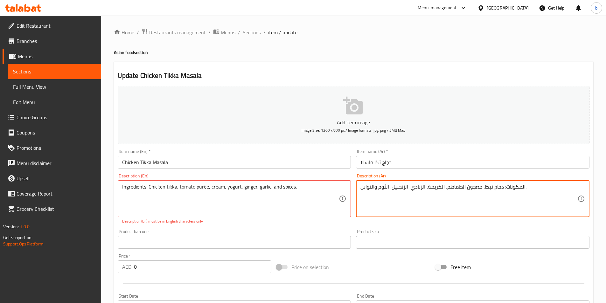
click at [475, 187] on textarea "المكونات: دجاج تيكا، معجون الطماطم، الكريمة، الزبادي، الزنجبيل، الثوم والتوابل." at bounding box center [468, 199] width 217 height 30
paste textarea "بيوريه"
click at [430, 188] on textarea "المكونات: دجاج تيكا، بيوريه الطماطم، الكريمة، الزبادي، الزنجبيل، الثوم والتوابل." at bounding box center [468, 199] width 217 height 30
click at [428, 188] on textarea "المكونات: دجاج تيكا، بيوريه الطماطم، الكريمة، الزبادي، الزنجبيل، الثوم والتوابل." at bounding box center [468, 199] width 217 height 30
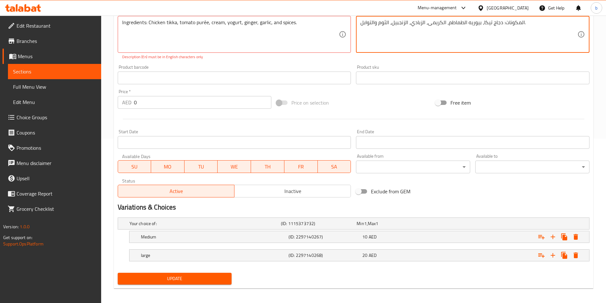
scroll to position [168, 0]
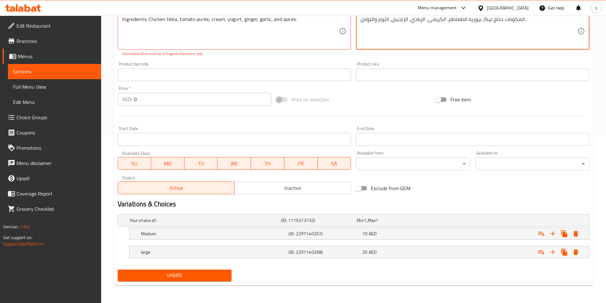
type textarea "المكونات: دجاج تيكا، بيوريه الطماطم، الكريمى، الزبادي، الزنجبيل، الثوم والتوابل."
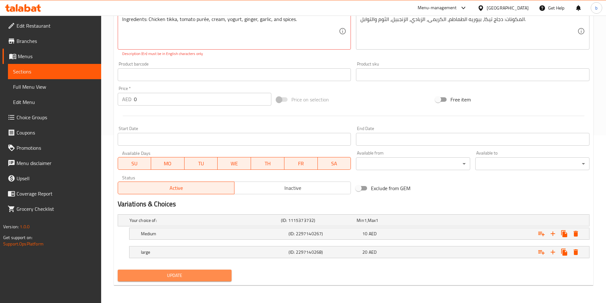
click at [163, 270] on button "Update" at bounding box center [175, 276] width 114 height 12
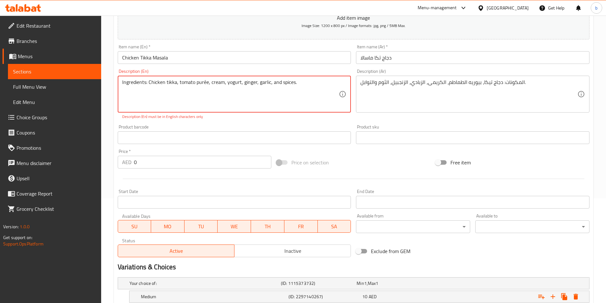
scroll to position [104, 0]
click at [205, 84] on textarea "Ingredients: Chicken tikka, tomato purée, cream, yogurt, ginger, garlic, and sp…" at bounding box center [230, 95] width 217 height 30
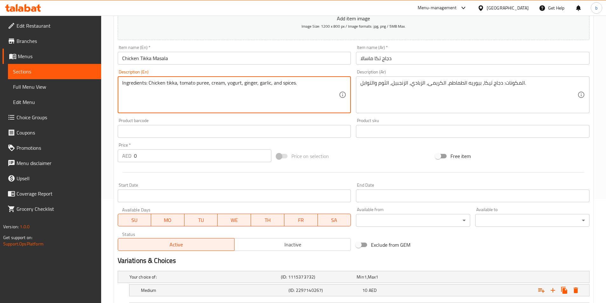
click at [172, 81] on textarea "Ingredients: Chicken tikka, tomato puree, cream, yogurt, ginger, garlic, and sp…" at bounding box center [230, 95] width 217 height 30
type textarea "Ingredients: Chicken tikka, tomato puree, cream, yogurt, ginger, garlic, and sp…"
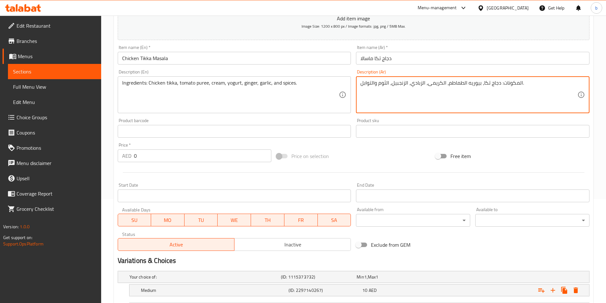
click at [450, 82] on textarea "المكونات: دجاج تكا، بيوريه الطماطم، الكريمى، الزبادي، الزنجبيل، الثوم والتوابل." at bounding box center [468, 95] width 217 height 30
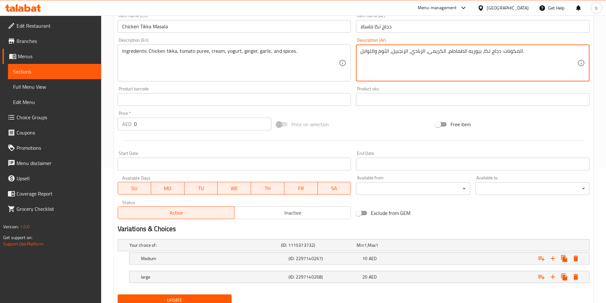
scroll to position [161, 0]
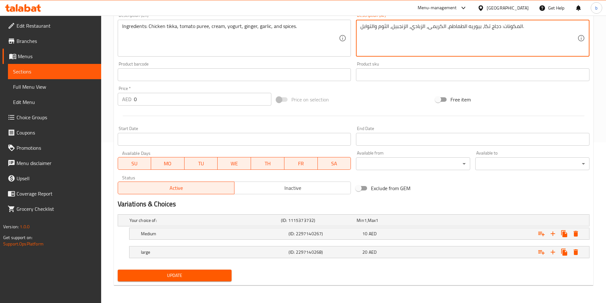
type textarea "المكونات: دجاج تكا، بيوريه الطماطم، الكريمى، الزبادي، الزنجبيل، الثوم والتوابل."
click at [219, 272] on span "Update" at bounding box center [175, 276] width 104 height 8
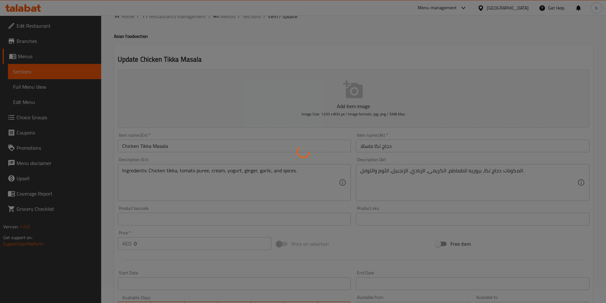
scroll to position [0, 0]
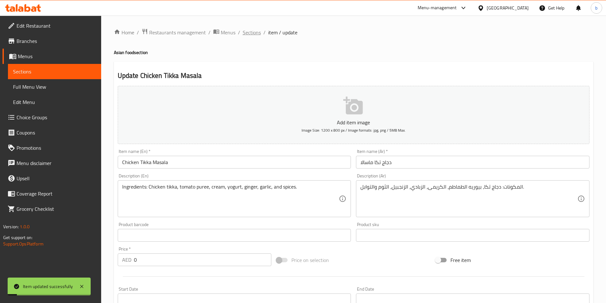
click at [260, 34] on span "Sections" at bounding box center [252, 33] width 18 height 8
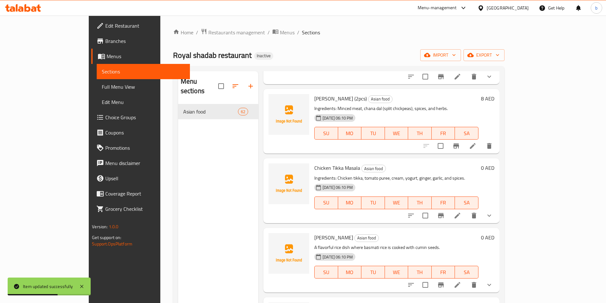
scroll to position [732, 0]
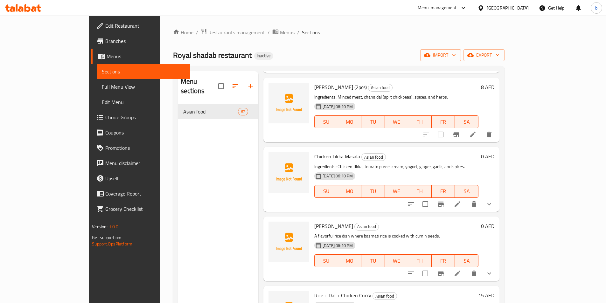
click at [314, 221] on span "[PERSON_NAME]" at bounding box center [333, 226] width 39 height 10
copy h6 "[PERSON_NAME]"
click at [461, 270] on icon at bounding box center [458, 274] width 8 height 8
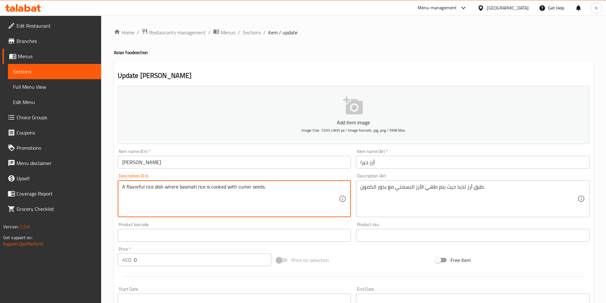
click at [249, 188] on textarea "A flavorful rice dish where basmati rice is cooked with cumin seeds." at bounding box center [230, 199] width 217 height 30
paste textarea "Ingredients: Basmati rice, cumin seeds, and oil or ghee"
type textarea "Ingredients: Basmati rice, cumin seeds, and oil or ghee."
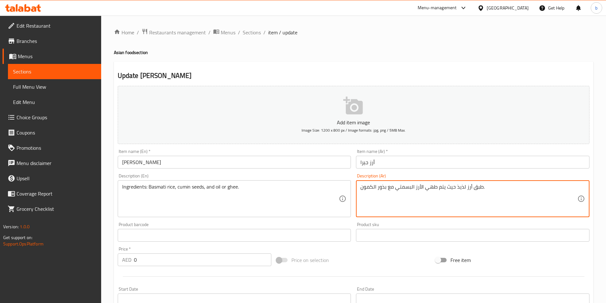
click at [436, 189] on textarea "طبق أرز لذيذ حيث يتم طهي الأرز البسمتي مع بذور الكمون." at bounding box center [468, 199] width 217 height 30
paste textarea "لمكونات: أرز بسمتي، بذور كمون، وزيت أو سم"
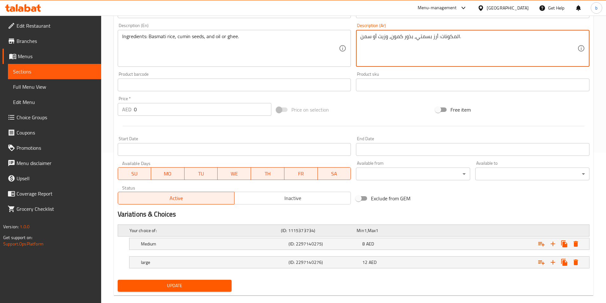
scroll to position [161, 0]
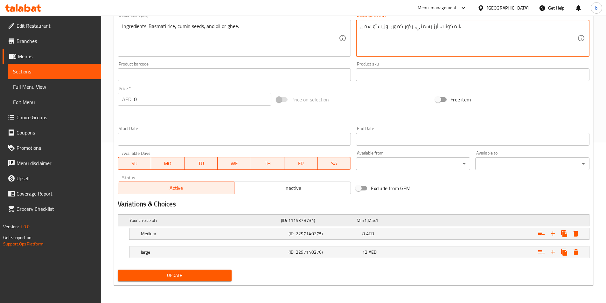
type textarea "المكونات: أرز بسمتي، بذور كمون، وزيت أو سمن."
click at [248, 221] on h5 "Your choice of:" at bounding box center [203, 220] width 149 height 6
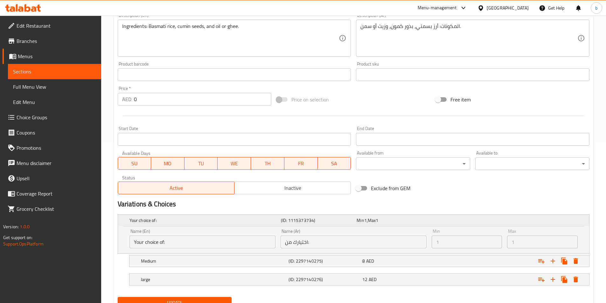
click at [248, 221] on h5 "Your choice of:" at bounding box center [203, 220] width 149 height 6
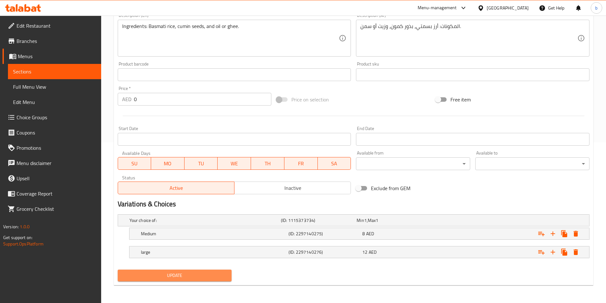
click at [200, 271] on button "Update" at bounding box center [175, 276] width 114 height 12
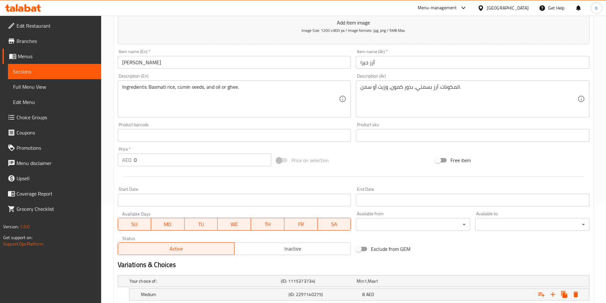
scroll to position [97, 0]
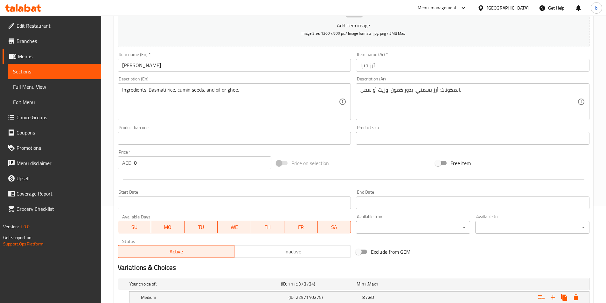
click at [238, 83] on div "Ingredients: Basmati rice, cumin seeds, and oil or ghee. Description (En)" at bounding box center [234, 101] width 233 height 37
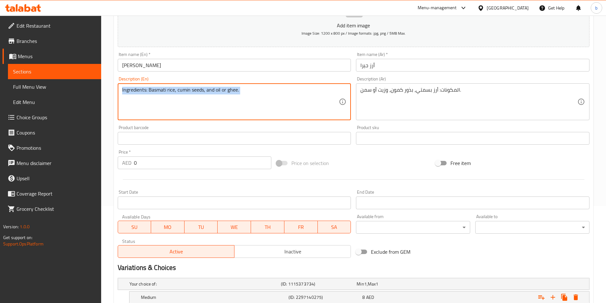
click at [238, 83] on div "Ingredients: Basmati rice, cumin seeds, and oil or ghee. Description (En)" at bounding box center [234, 101] width 233 height 37
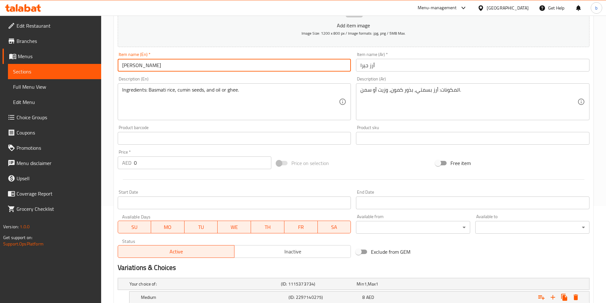
click at [180, 66] on input "[PERSON_NAME]" at bounding box center [234, 65] width 233 height 13
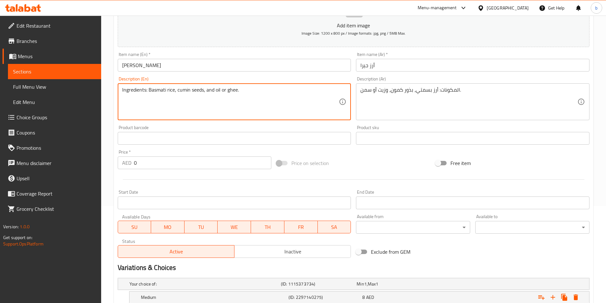
click at [265, 91] on textarea "Ingredients: Basmati rice, cumin seeds, and oil or ghee." at bounding box center [230, 102] width 217 height 30
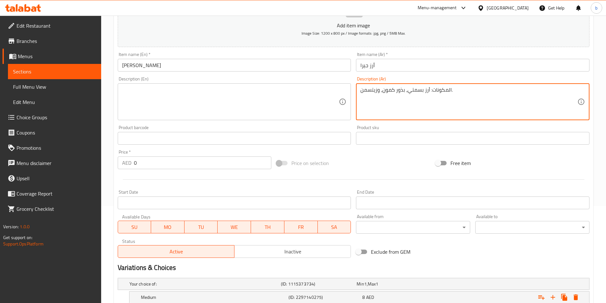
click at [379, 87] on textarea "المكونات: أرز بسمتي، بذور كمون، وزيتسمن." at bounding box center [468, 102] width 217 height 30
type textarea "المكونات: أرز بسمتي، بذور كمون، ."
click at [379, 87] on textarea "المكونات: أرز بسمتي، بذور كمون، ." at bounding box center [468, 102] width 217 height 30
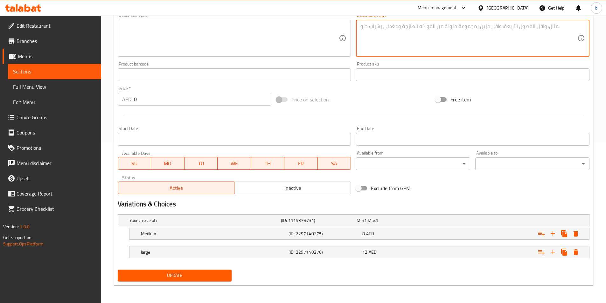
click at [210, 279] on span "Update" at bounding box center [175, 276] width 104 height 8
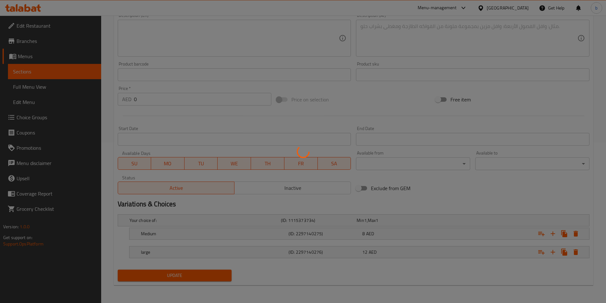
scroll to position [2, 0]
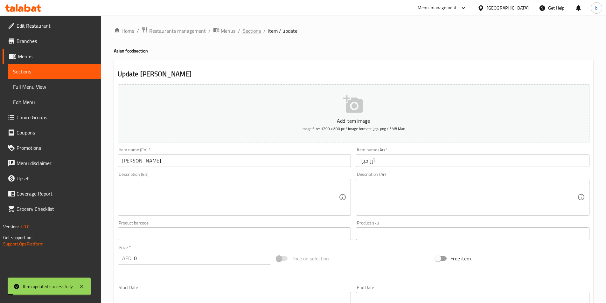
click at [259, 28] on span "Sections" at bounding box center [252, 31] width 18 height 8
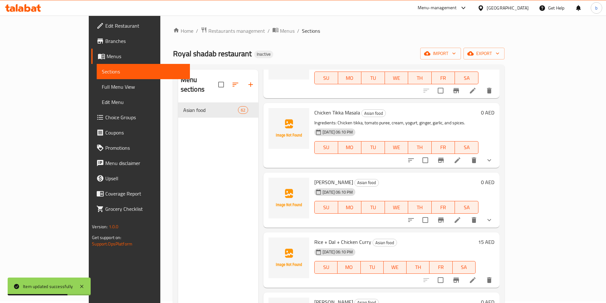
scroll to position [763, 0]
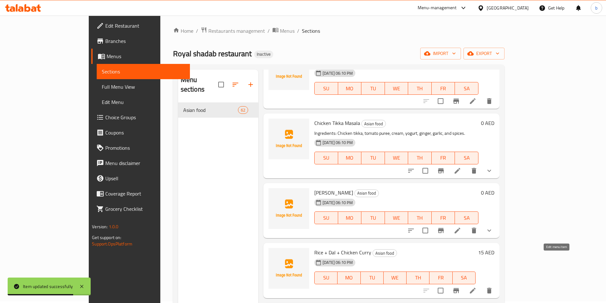
click at [476, 287] on icon at bounding box center [473, 291] width 8 height 8
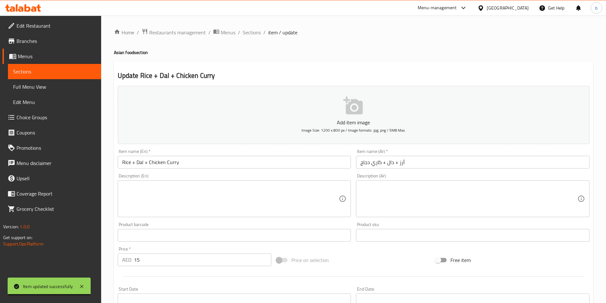
click at [187, 166] on input "Rice + Dal + Chicken Curry" at bounding box center [234, 162] width 233 height 13
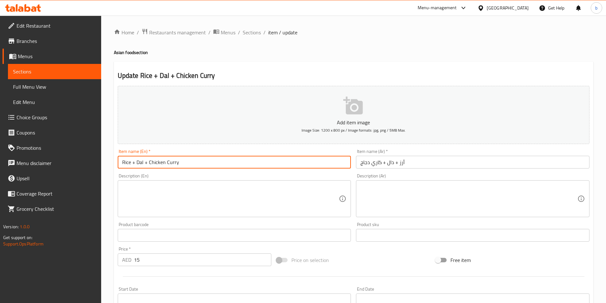
click at [187, 166] on input "Rice + Dal + Chicken Curry" at bounding box center [234, 162] width 233 height 13
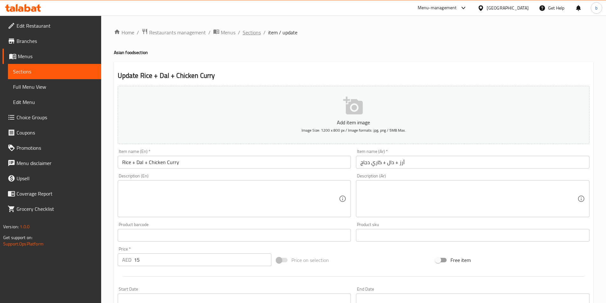
click at [248, 35] on span "Sections" at bounding box center [252, 33] width 18 height 8
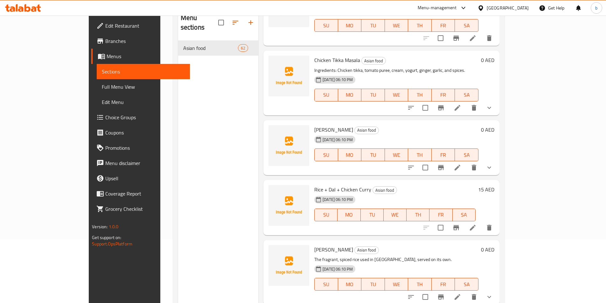
scroll to position [795, 0]
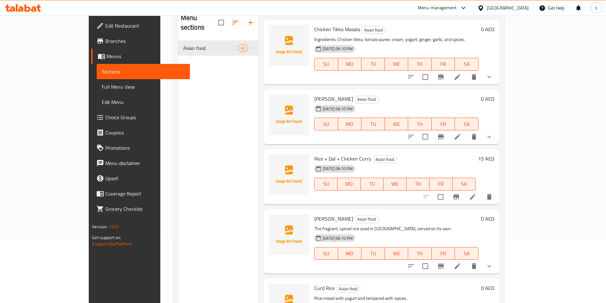
click at [461, 262] on icon at bounding box center [458, 266] width 8 height 8
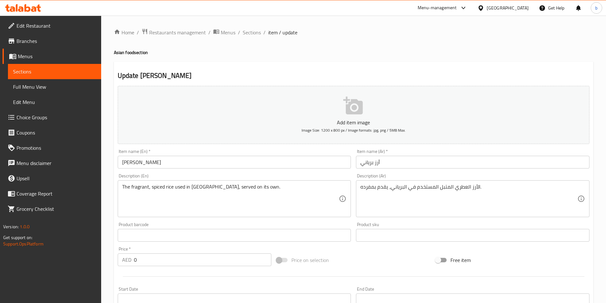
click at [182, 160] on input "[PERSON_NAME]" at bounding box center [234, 162] width 233 height 13
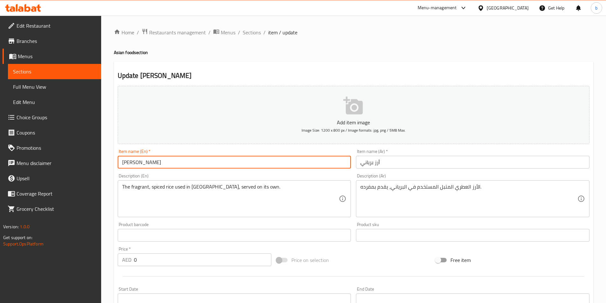
click at [182, 160] on input "[PERSON_NAME]" at bounding box center [234, 162] width 233 height 13
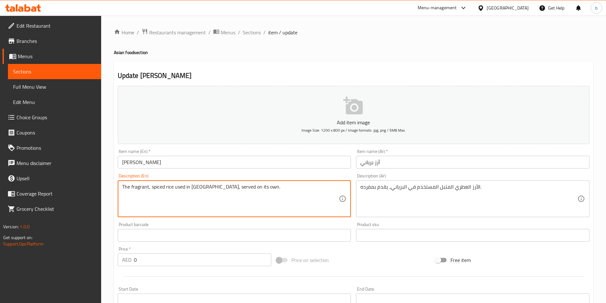
click at [269, 189] on textarea "The fragrant, spiced rice used in biryani, served on its own." at bounding box center [230, 199] width 217 height 30
paste textarea "Ingredients: Basmati rice, spices (saffron, cardamom, cloves), and cooking oil"
type textarea "Ingredients: Basmati rice, spices (saffron, cardamom, cloves), and cooking oil."
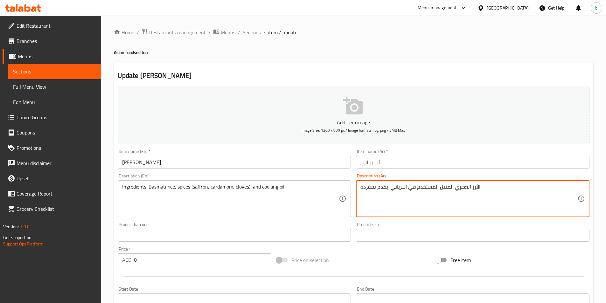
click at [462, 185] on textarea "الأرز العطري المتبل المستخدم في البرياني، يقدم بمفرده." at bounding box center [468, 199] width 217 height 30
paste textarea "مكونات: أرز بسمتي، توابل (زعفران، هيل، قرنفل)، وزيت الطهي"
type textarea "المكونات: أرز بسمتي، توابل (زعفران، هيل، قرنفل)، وزيت الطهي."
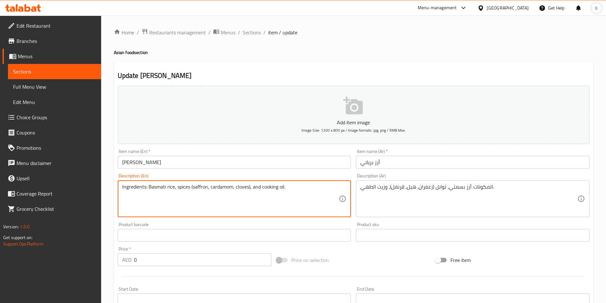
click at [218, 184] on textarea "Ingredients: Basmati rice, spices (saffron, cardamom, cloves), and cooking oil." at bounding box center [230, 199] width 217 height 30
click at [242, 184] on textarea "Ingredients: Basmati rice, spices (saffron, cardamom, cloves), and cooking oil." at bounding box center [230, 199] width 217 height 30
click at [241, 190] on textarea "Ingredients: Basmati rice, spices (saffron, cardamom, cloves), and cooking oil." at bounding box center [230, 199] width 217 height 30
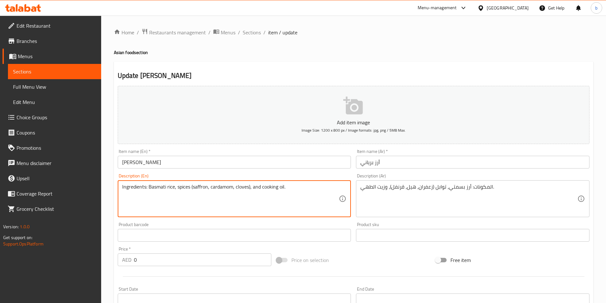
click at [241, 190] on textarea "Ingredients: Basmati rice, spices (saffron, cardamom, cloves), and cooking oil." at bounding box center [230, 199] width 217 height 30
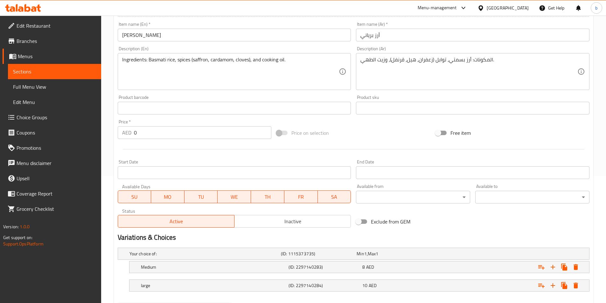
scroll to position [161, 0]
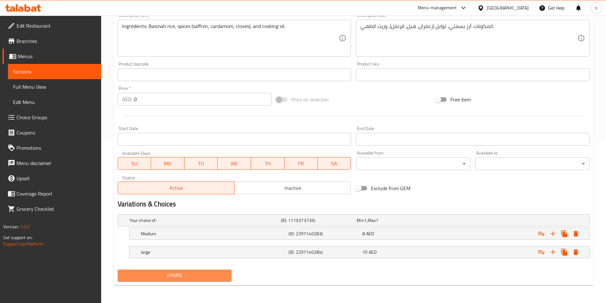
click at [170, 274] on span "Update" at bounding box center [175, 276] width 104 height 8
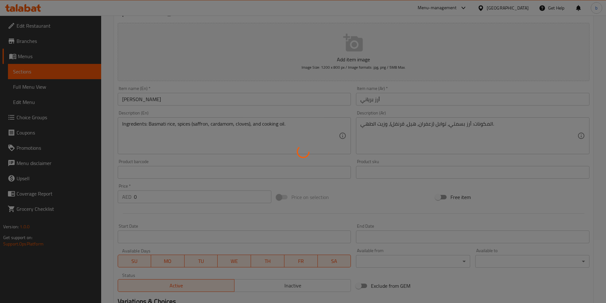
scroll to position [0, 0]
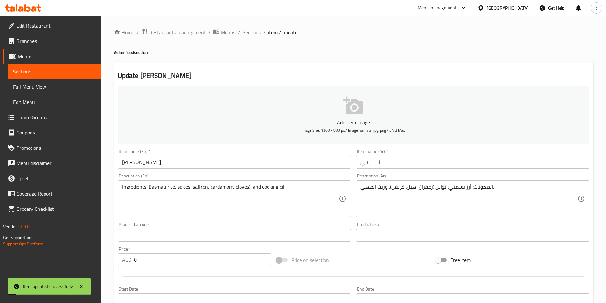
click at [247, 34] on span "Sections" at bounding box center [252, 33] width 18 height 8
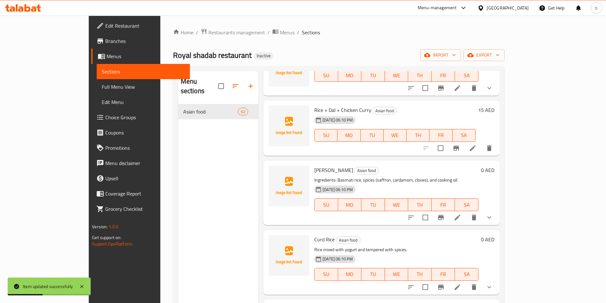
scroll to position [922, 0]
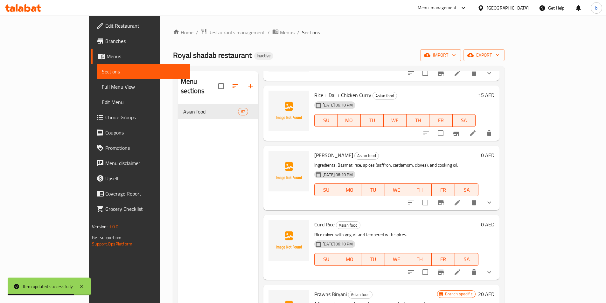
click at [466, 267] on li at bounding box center [458, 272] width 18 height 11
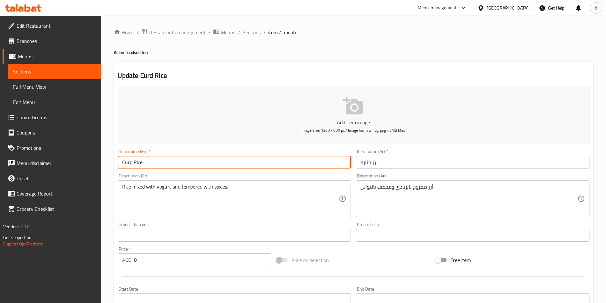
click at [168, 166] on input "Curd Rice" at bounding box center [234, 162] width 233 height 13
click at [165, 160] on input "Curd Rice" at bounding box center [234, 162] width 233 height 13
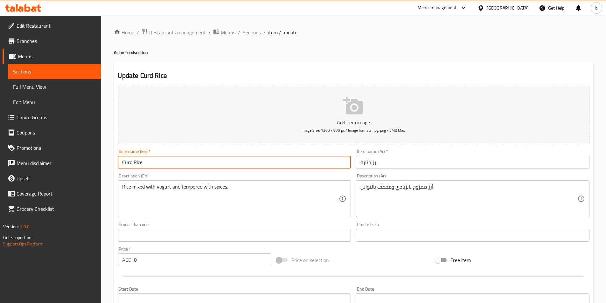
click at [165, 160] on input "Curd Rice" at bounding box center [234, 162] width 233 height 13
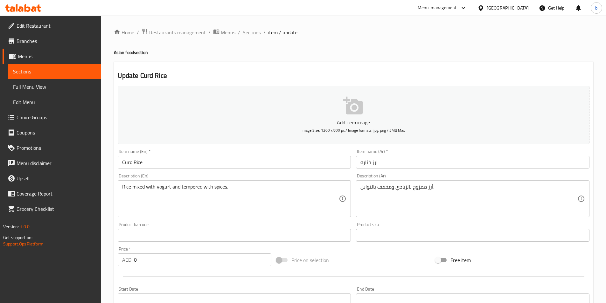
click at [248, 36] on span "Sections" at bounding box center [252, 33] width 18 height 8
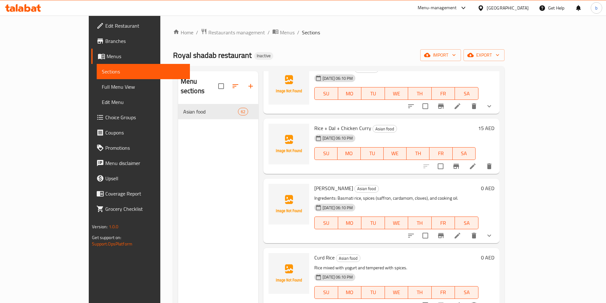
scroll to position [922, 0]
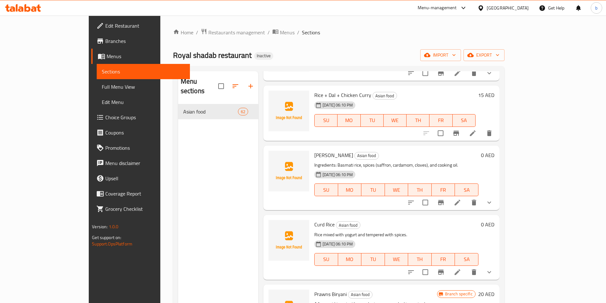
click at [461, 268] on icon at bounding box center [458, 272] width 8 height 8
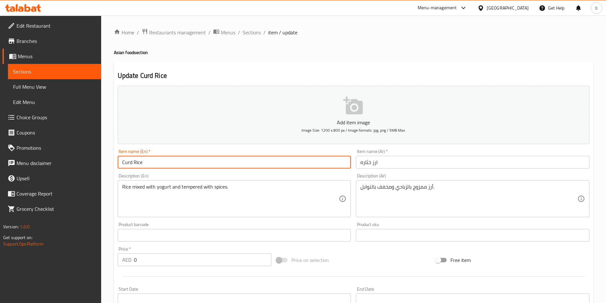
click at [226, 162] on input "Curd Rice" at bounding box center [234, 162] width 233 height 13
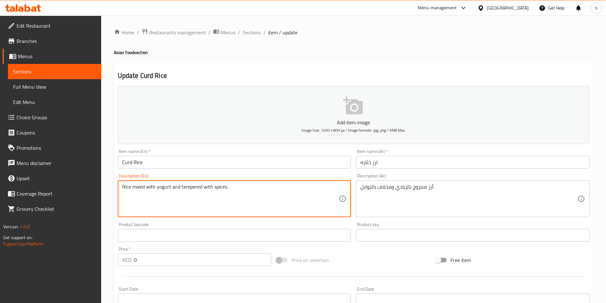
click at [233, 184] on textarea "Rice mixed with yogurt and tempered with spices." at bounding box center [230, 199] width 217 height 30
paste textarea "Ingredients: Cooked rice, yogurt, mustard seeds, curry leaves, and ginger"
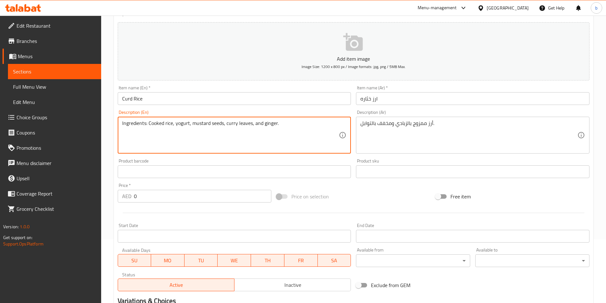
type textarea "Ingredients: Cooked rice, yogurt, mustard seeds, curry leaves, and ginger."
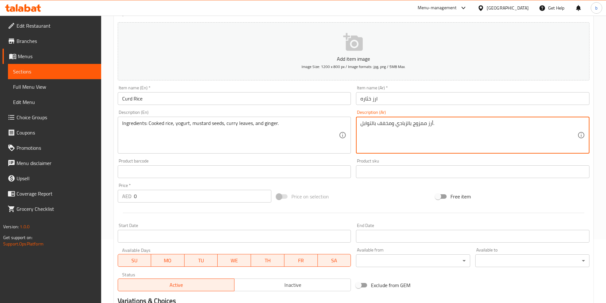
click at [407, 121] on textarea "أرز ممزوج بالزبادي ومخفف بالتوابل." at bounding box center [468, 135] width 217 height 30
paste textarea
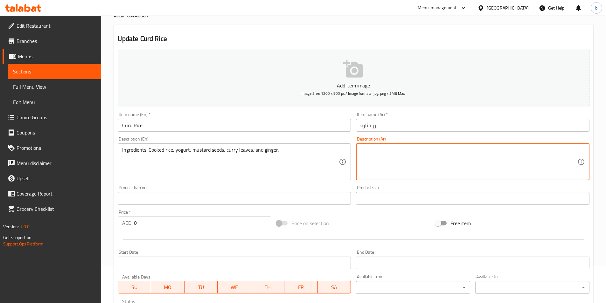
scroll to position [33, 0]
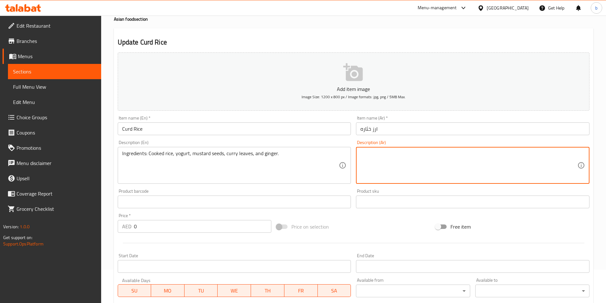
paste textarea
click at [383, 158] on textarea at bounding box center [468, 165] width 217 height 30
click at [387, 158] on textarea at bounding box center [468, 165] width 217 height 30
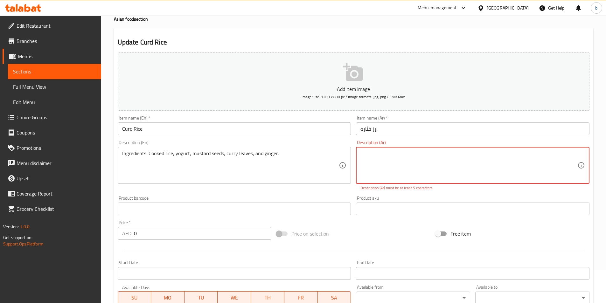
click at [478, 160] on textarea at bounding box center [468, 165] width 217 height 30
paste textarea "المكونات: أرز مطبوخ، زبادي، بذور الخردل، أوراق الكاري، والزنجبيل."
click at [372, 155] on textarea "المكونات: أرز مطبوخ، زبادي، بذور الخردل، أوراق الكاري، والزنجبيل." at bounding box center [468, 165] width 217 height 30
click at [361, 162] on textarea "المكونات: أرز مطبوخ، زبادي، بذور الخردل، أوراق الكاري، والزنجبيل." at bounding box center [468, 165] width 217 height 30
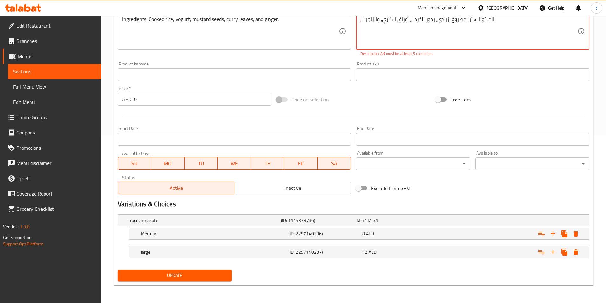
type textarea "المكونات: أرز مطبوخ، زبادي، بذور الخردل، أوراق الكاري، والزنجبيل."
click at [197, 278] on span "Update" at bounding box center [175, 276] width 104 height 8
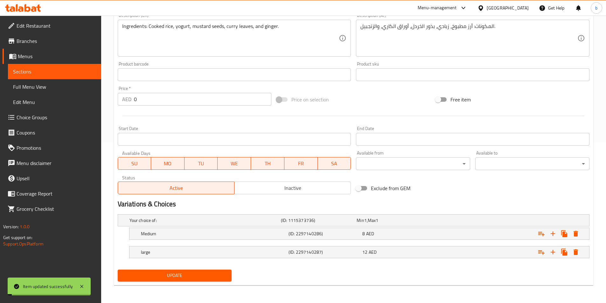
scroll to position [0, 0]
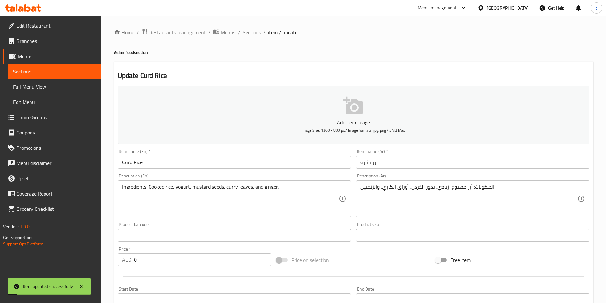
click at [243, 33] on span "Sections" at bounding box center [252, 33] width 18 height 8
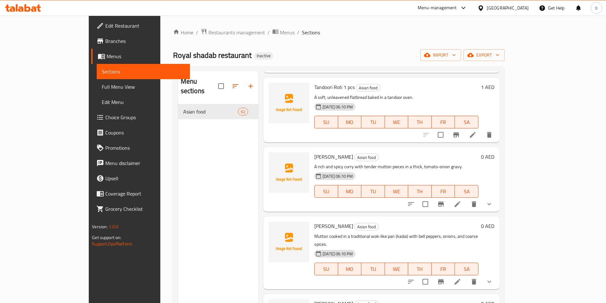
scroll to position [1559, 0]
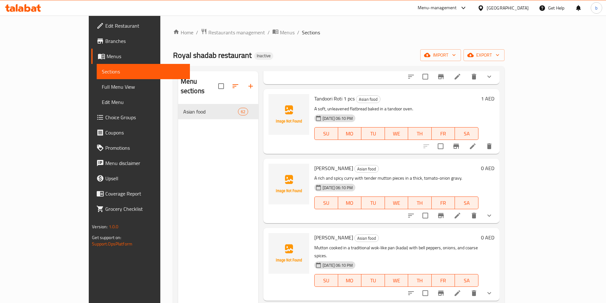
click at [91, 36] on link "Branches" at bounding box center [140, 40] width 99 height 15
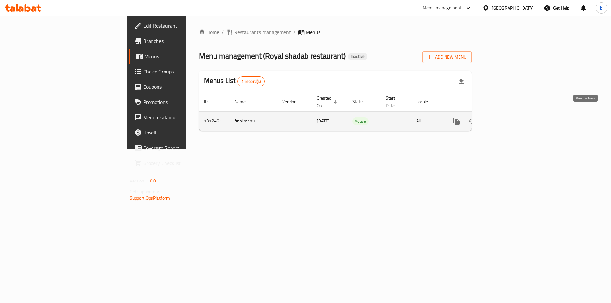
click at [505, 118] on icon "enhanced table" at bounding box center [502, 121] width 6 height 6
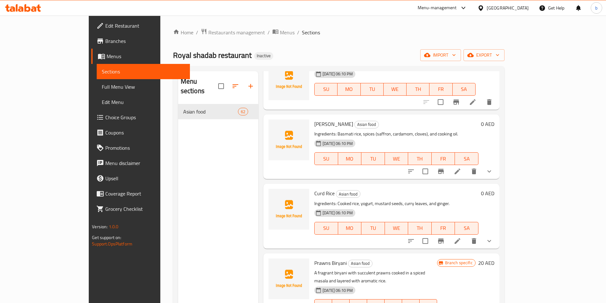
scroll to position [954, 0]
click at [461, 237] on icon at bounding box center [458, 241] width 8 height 8
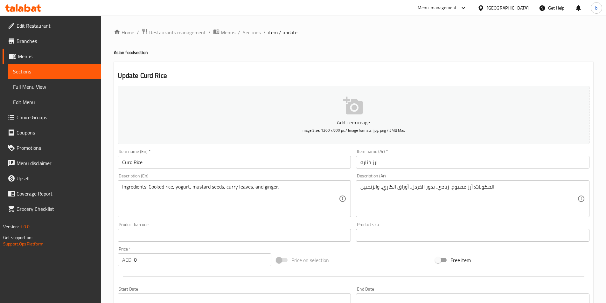
click at [37, 38] on span "Branches" at bounding box center [57, 41] width 80 height 8
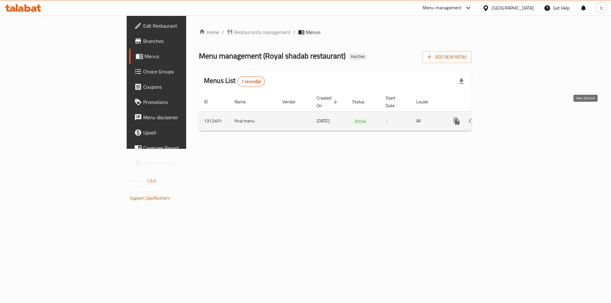
click at [506, 117] on icon "enhanced table" at bounding box center [502, 121] width 8 height 8
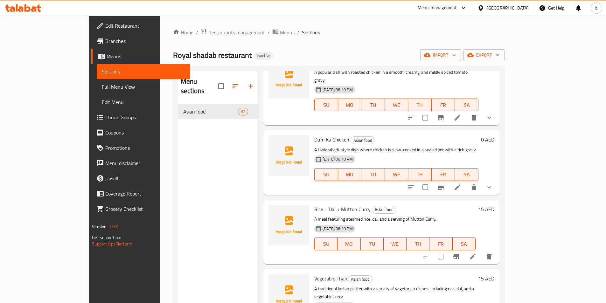
scroll to position [3137, 0]
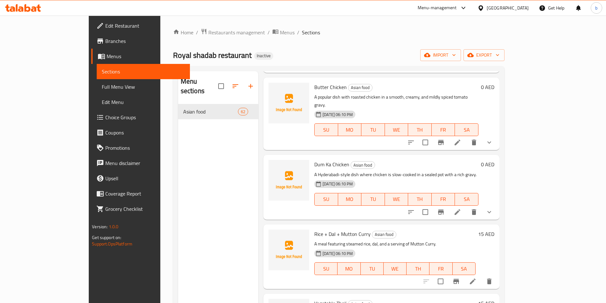
click at [91, 37] on link "Branches" at bounding box center [140, 40] width 99 height 15
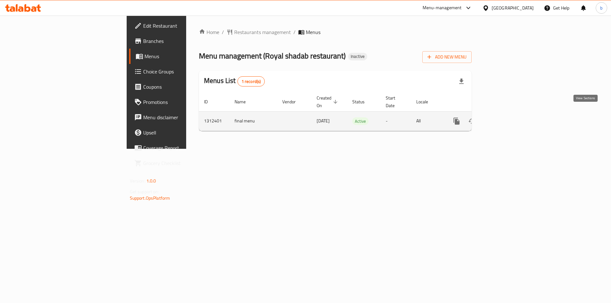
click at [510, 121] on link "enhanced table" at bounding box center [502, 121] width 15 height 15
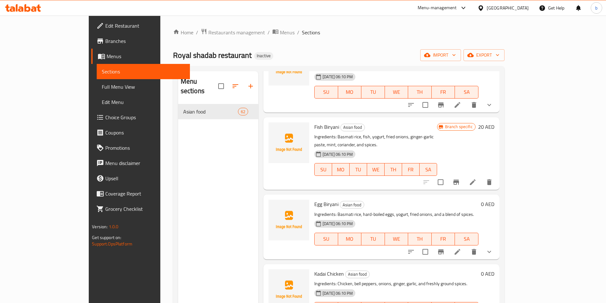
scroll to position [95, 0]
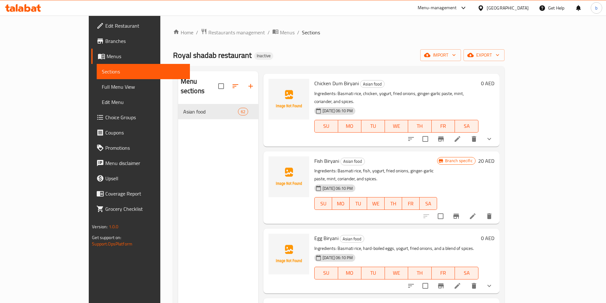
click at [475, 158] on span "Branch specific" at bounding box center [458, 161] width 33 height 6
drag, startPoint x: 583, startPoint y: 98, endPoint x: 583, endPoint y: 117, distance: 19.1
click at [499, 117] on div "Chicken Dum Biryani Asian food Ingredients: Basmati rice, chicken, yogurt, frie…" at bounding box center [381, 110] width 236 height 73
click at [475, 158] on span "Branch specific" at bounding box center [458, 161] width 33 height 6
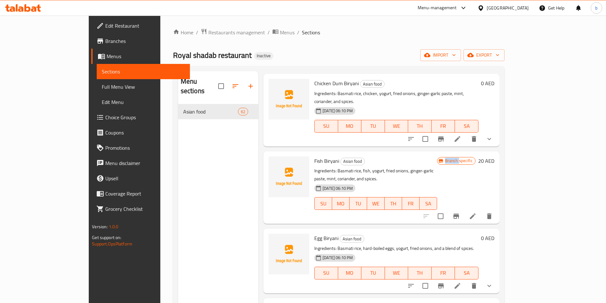
click at [475, 158] on span "Branch specific" at bounding box center [458, 161] width 33 height 6
drag, startPoint x: 540, startPoint y: 145, endPoint x: 547, endPoint y: 142, distance: 8.1
click at [475, 158] on span "Branch specific" at bounding box center [458, 161] width 33 height 6
click at [476, 157] on div "Branch specific" at bounding box center [456, 161] width 38 height 8
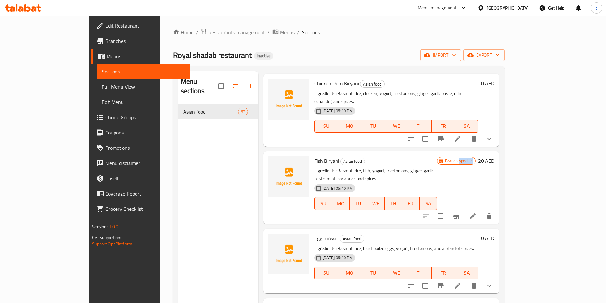
click at [476, 157] on div "Branch specific" at bounding box center [456, 161] width 38 height 8
click at [475, 158] on span "Branch specific" at bounding box center [458, 161] width 33 height 6
click at [439, 182] on div "16-09-2025 06:10 PM SU MO TU WE TH FR SA" at bounding box center [376, 199] width 128 height 34
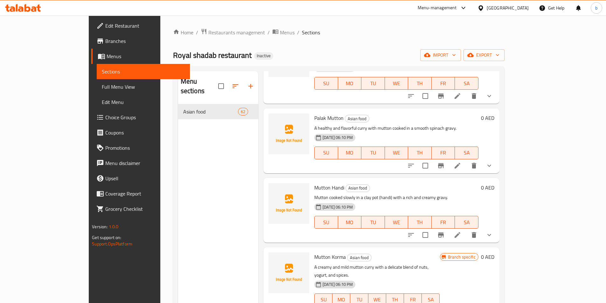
scroll to position [2036, 0]
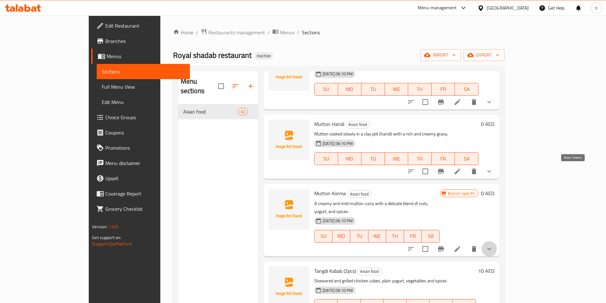
click at [493, 245] on icon "show more" at bounding box center [489, 249] width 8 height 8
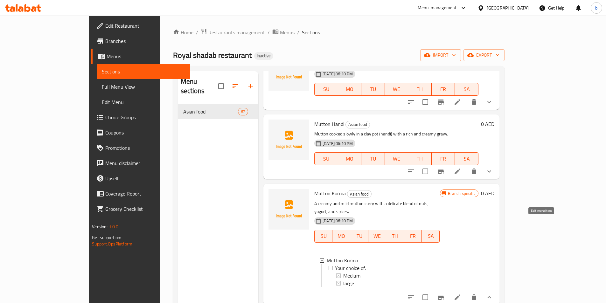
click at [461, 294] on icon at bounding box center [458, 298] width 8 height 8
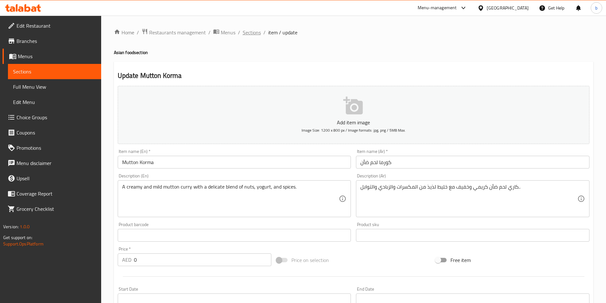
click at [250, 33] on span "Sections" at bounding box center [252, 33] width 18 height 8
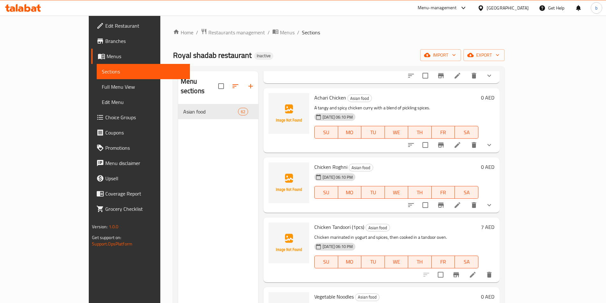
scroll to position [2577, 0]
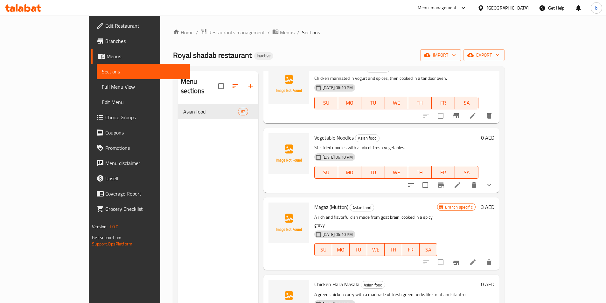
click at [494, 203] on div "Branch specific 13 AED" at bounding box center [465, 234] width 57 height 62
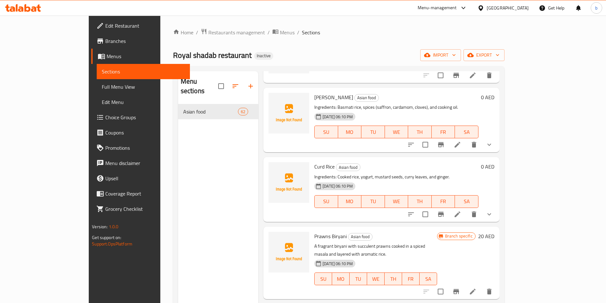
scroll to position [986, 0]
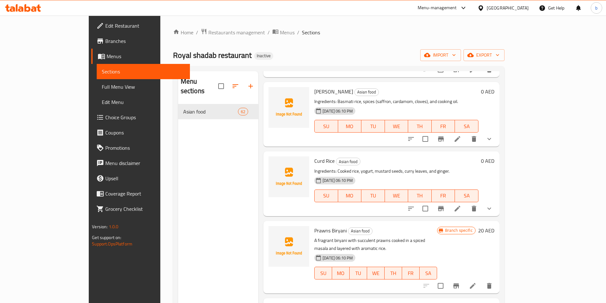
click at [317, 226] on span "Prawns Biryani" at bounding box center [330, 231] width 32 height 10
copy h6 "Prawns Biryani"
click at [482, 280] on li at bounding box center [473, 285] width 18 height 11
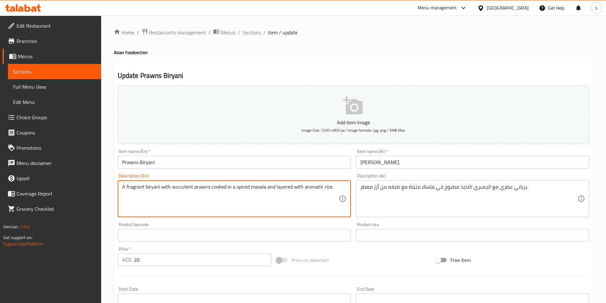
click at [264, 186] on textarea "A fragrant biryani with succulent prawns cooked in a spiced masala and layered …" at bounding box center [230, 199] width 217 height 30
paste textarea "Ingredients: Basmati rice, prawns, yogurt, fried onions, ginger-garlic paste, m…"
type textarea "Ingredients: Basmati rice, prawns, yogurt, fried onions, ginger-garlic paste, m…"
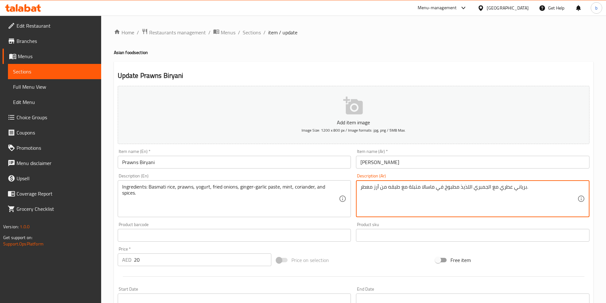
click at [447, 188] on textarea "برياني عطري مع الجمبري اللذيذ مطبوخ في ماسالا متبلة مع طبقه من أرز معطر." at bounding box center [468, 199] width 217 height 30
paste textarea "لمكونات: أرز بسمتي، روبيان، زبادي، بصل مقلي، معجون الزنجبيل والثوم، نعناع، كزبر…"
click at [414, 187] on textarea "المكونات: أرز بسمتي، روبيان، زبادي، بصل مقلي، معجون الزنجبيل والثوم، نعناع، كزب…" at bounding box center [468, 199] width 217 height 30
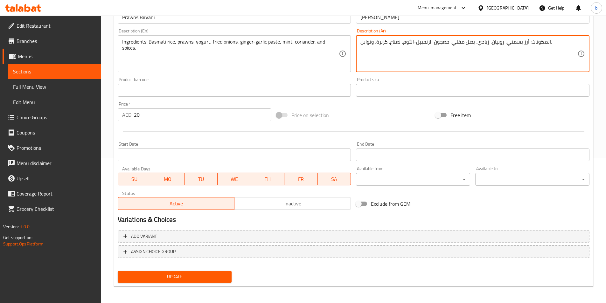
scroll to position [146, 0]
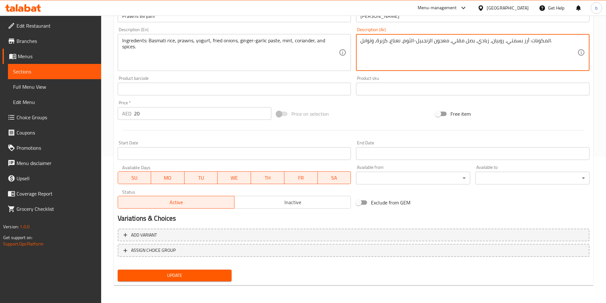
type textarea "المكونات: أرز بسمتي، روبيان، زبادي، بصل مقلي، معجون الزنجبيل-الثوم، نعناع، كزبر…"
click at [206, 278] on span "Update" at bounding box center [175, 276] width 104 height 8
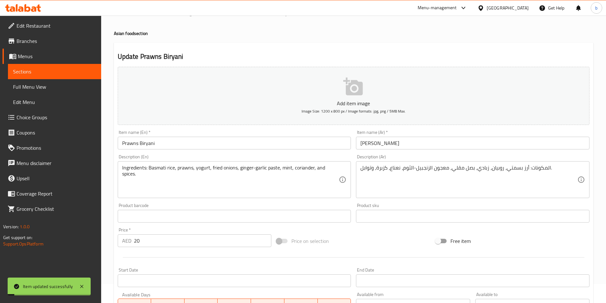
scroll to position [0, 0]
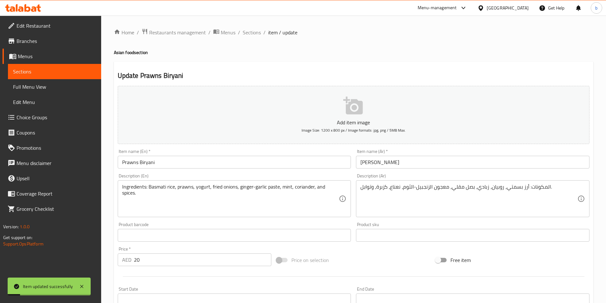
click at [256, 21] on div "Home / Restaurants management / Menus / Sections / item / update Asian food sec…" at bounding box center [353, 233] width 505 height 434
click at [250, 29] on span "Sections" at bounding box center [252, 33] width 18 height 8
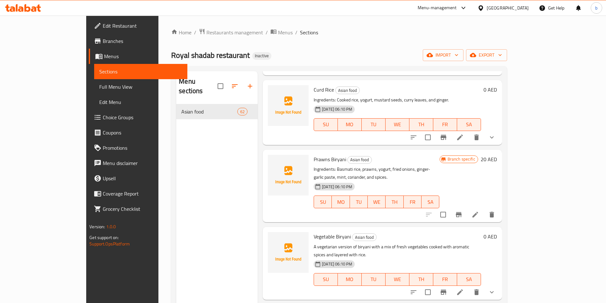
scroll to position [1113, 0]
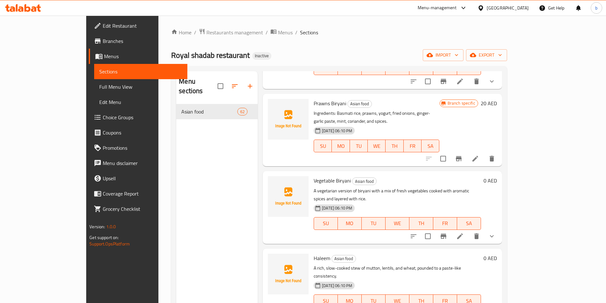
click at [469, 231] on li at bounding box center [460, 236] width 18 height 11
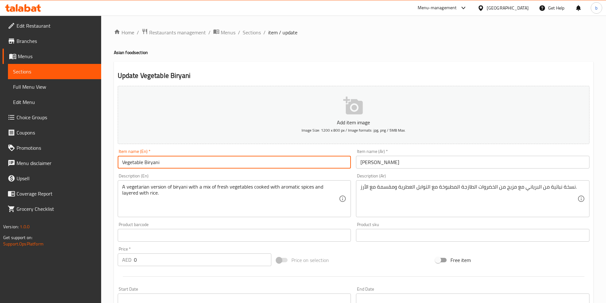
click at [170, 165] on input "Vegetable Biryani" at bounding box center [234, 162] width 233 height 13
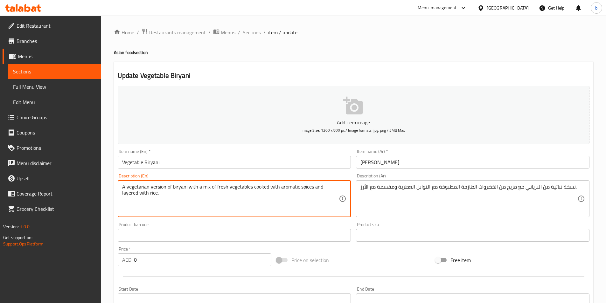
click at [249, 187] on textarea "A vegetarian version of biryani with a mix of fresh vegetables cooked with arom…" at bounding box center [230, 199] width 217 height 30
paste textarea "Ingredients: Basmati rice, mixed vegetables (carrots, peas, potatoes, beans), y…"
type textarea "Ingredients: Basmati rice, mixed vegetables (carrots, peas, potatoes, beans), y…"
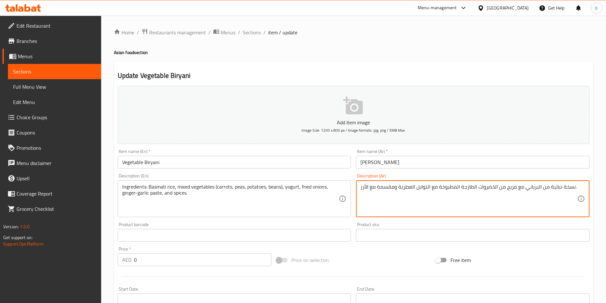
click at [406, 192] on textarea "نسخة نباتية من البرياني مع مزيج من الخضروات الطازجة المطبوخة مع التوابل العطرية…" at bounding box center [468, 199] width 217 height 30
paste textarea "المكونات: أرز بسمتي، خضراوات مشكلة (جزر، بازلاء، بطاطس، فاصوليا)، زبادي، بصل مق…"
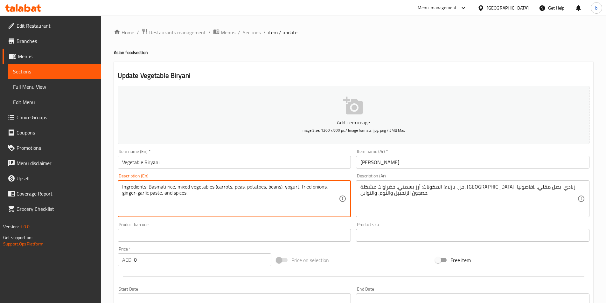
click at [242, 187] on textarea "Ingredients: Basmati rice, mixed vegetables (carrots, peas, potatoes, beans), y…" at bounding box center [230, 199] width 217 height 30
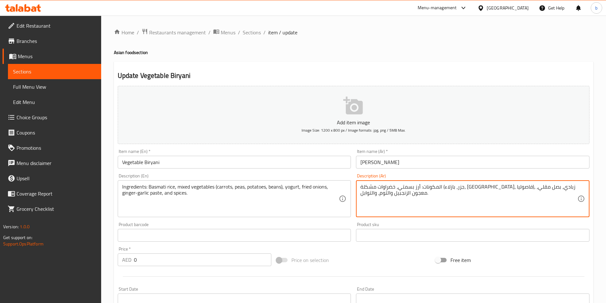
click at [446, 187] on textarea "المكونات: أرز بسمتي، خضراوات مشكلة (جزر، بازلاء، بطاطس، فاصوليا)، زبادي، بصل مق…" at bounding box center [468, 199] width 217 height 30
click at [390, 194] on textarea "المكونات: أرز بسمتي، خضراوات مشكلة (جزر، بازلاء، بطاطس، فاصوليا)، زبادي، بصل مق…" at bounding box center [468, 199] width 217 height 30
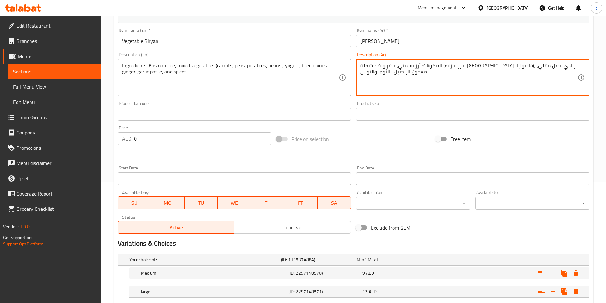
scroll to position [161, 0]
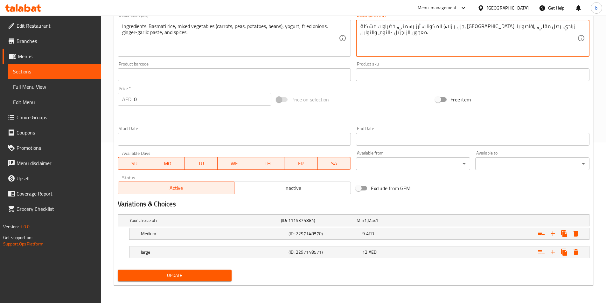
type textarea "المكونات: أرز بسمتي، خضراوات مشكلة (جزر، بازلاء، بطاطس، فاصوليا)، زبادي، بصل مق…"
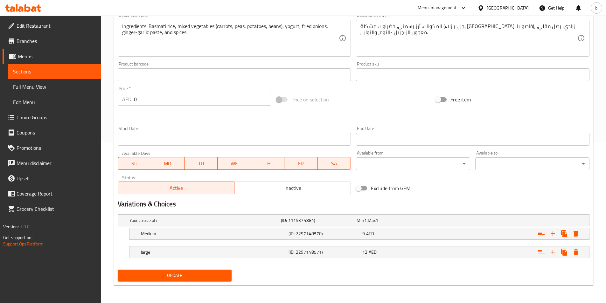
click at [192, 269] on div "Update" at bounding box center [174, 275] width 119 height 17
click at [192, 275] on span "Update" at bounding box center [175, 276] width 104 height 8
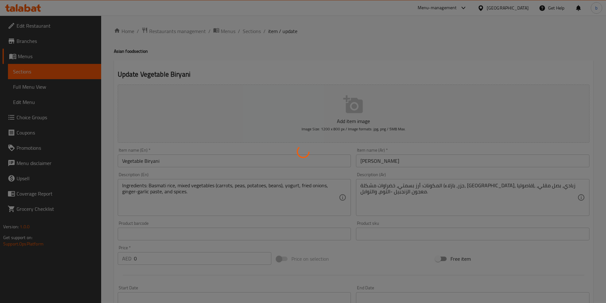
scroll to position [0, 0]
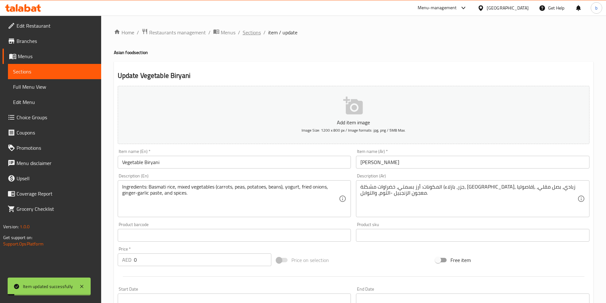
click at [254, 35] on span "Sections" at bounding box center [252, 33] width 18 height 8
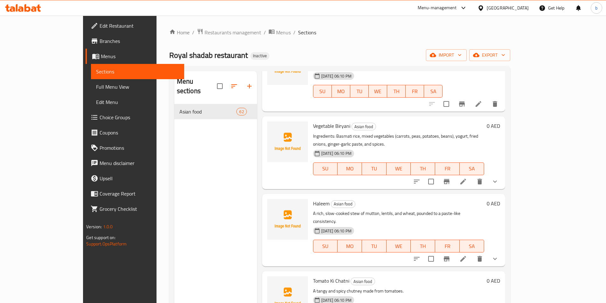
scroll to position [1209, 0]
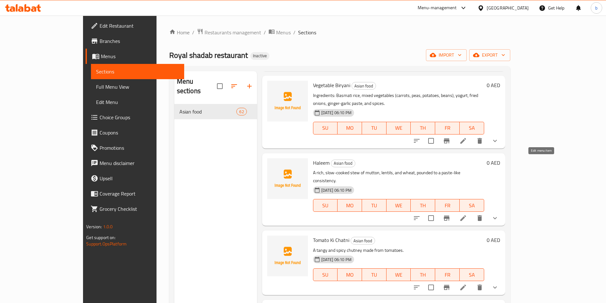
click at [467, 214] on icon at bounding box center [463, 218] width 8 height 8
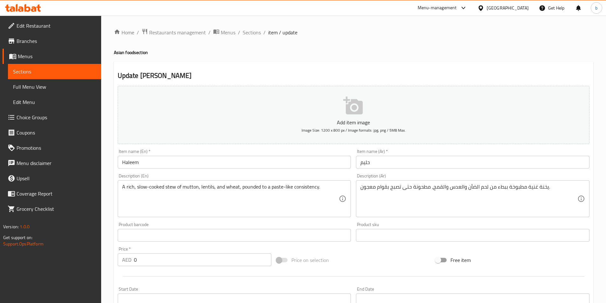
click at [143, 163] on input "Haleem" at bounding box center [234, 162] width 233 height 13
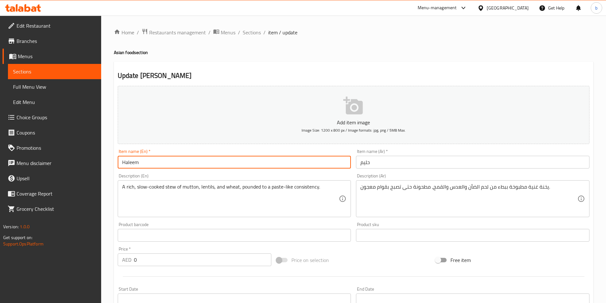
click at [143, 163] on input "Haleem" at bounding box center [234, 162] width 233 height 13
click at [142, 164] on input "Haleem" at bounding box center [234, 162] width 233 height 13
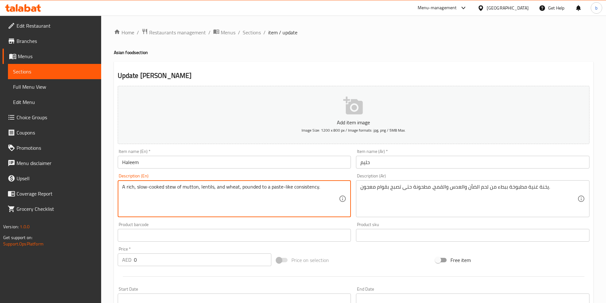
click at [262, 198] on textarea "A rich, slow-cooked stew of mutton, lentils, and wheat, pounded to a paste-like…" at bounding box center [230, 199] width 217 height 30
click at [265, 186] on textarea "A rich, slow-cooked stew of mutton, lentils, and wheat, pounded to a paste-like…" at bounding box center [230, 199] width 217 height 30
paste textarea "Ingredients: Mutton, wheat, lentils (chana, masoor, arhar), ghee, ginger-garlic…"
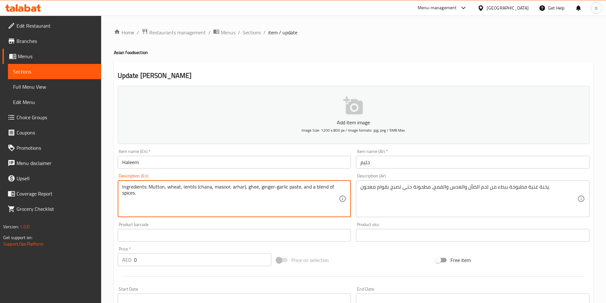
type textarea "Ingredients: Mutton, wheat, lentils (chana, masoor, arhar), ghee, ginger-garlic…"
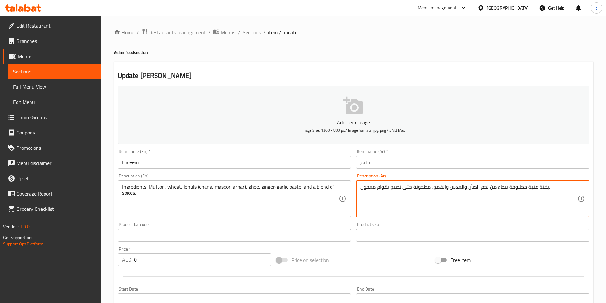
click at [390, 189] on textarea "يخنة غنية مطبوخة ببطء من لحم الضأن والعدس والقمح، مطحونة حتى تصبح بقوام معجون." at bounding box center [468, 199] width 217 height 30
paste textarea "المكونات: لحم الضأن، القمح، العدس (الحناء، المسور، الأرهار)، السمن، معجون الزنج…"
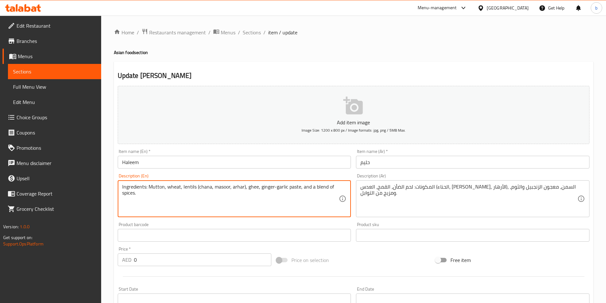
click at [201, 184] on textarea "Ingredients: Mutton, wheat, lentils (chana, masoor, arhar), ghee, ginger-garlic…" at bounding box center [230, 199] width 217 height 30
click at [222, 189] on textarea "Ingredients: Mutton, wheat, lentils (chana, masoor, arhar), ghee, ginger-garlic…" at bounding box center [230, 199] width 217 height 30
click at [236, 189] on textarea "Ingredients: Mutton, wheat, lentils (chana, masoor, arhar), ghee, ginger-garlic…" at bounding box center [230, 199] width 217 height 30
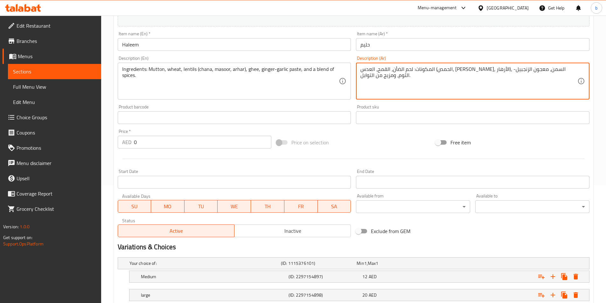
scroll to position [161, 0]
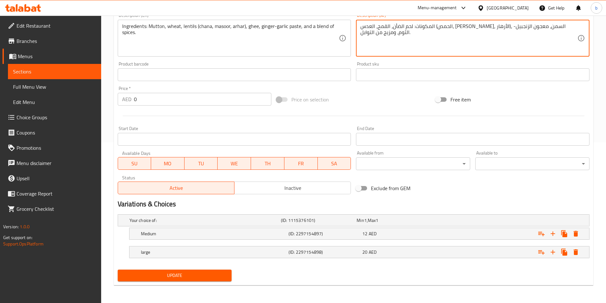
type textarea "المكونات: لحم الضأن، القمح، العدس (الحمص، المسور، الأرهار)، السمن، معجون الزنجب…"
drag, startPoint x: 204, startPoint y: 282, endPoint x: 208, endPoint y: 275, distance: 9.0
click at [205, 281] on div "Update" at bounding box center [174, 275] width 119 height 17
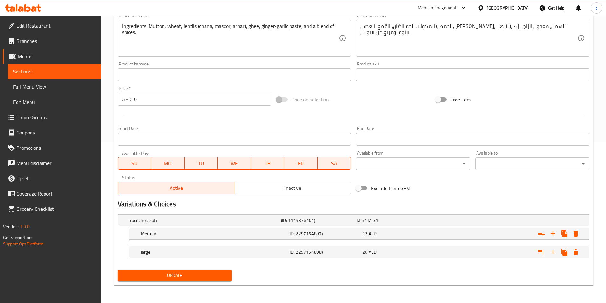
click at [208, 275] on span "Update" at bounding box center [175, 276] width 104 height 8
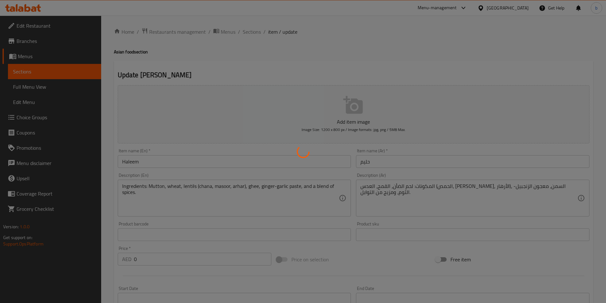
scroll to position [0, 0]
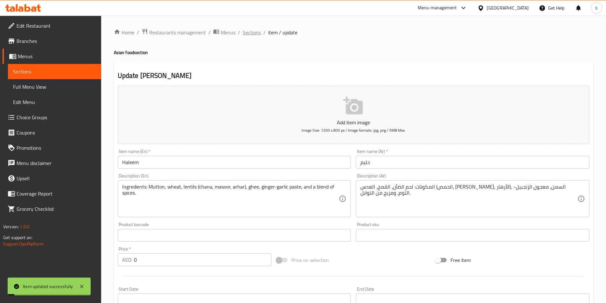
click at [252, 31] on span "Sections" at bounding box center [252, 33] width 18 height 8
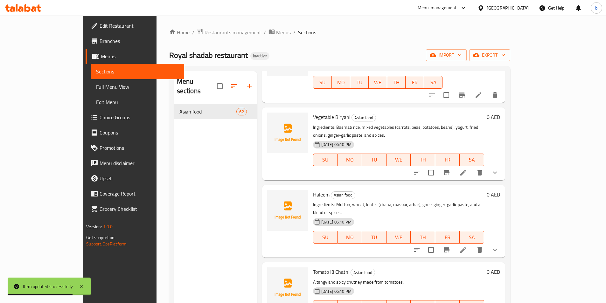
scroll to position [1272, 0]
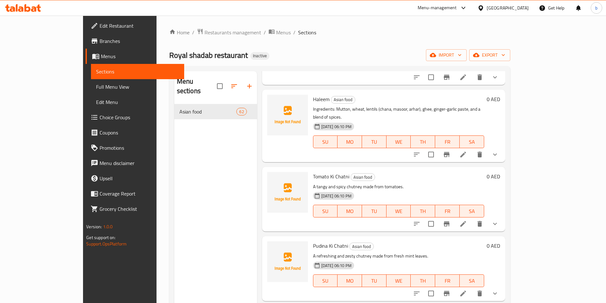
click at [472, 218] on li at bounding box center [463, 223] width 18 height 11
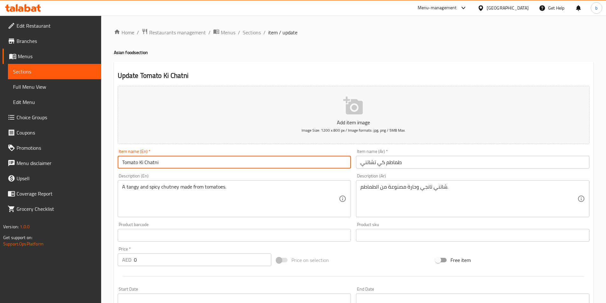
click at [144, 165] on input "Tomato Ki Chatni" at bounding box center [234, 162] width 233 height 13
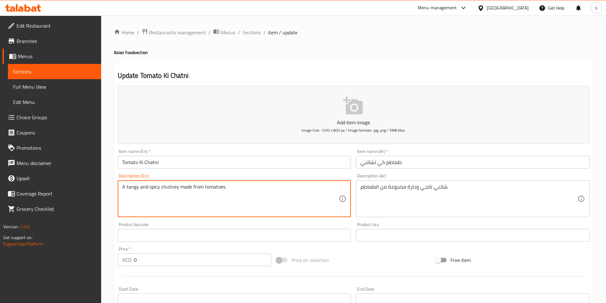
click at [256, 186] on textarea "A tangy and spicy chutney made from tomatoes." at bounding box center [230, 199] width 217 height 30
paste textarea "Ingredients: Tomatoes, onion, green chilies, ginger, and spic"
type textarea "Ingredients: Tomatoes, onion, green chilies, ginger, and spices."
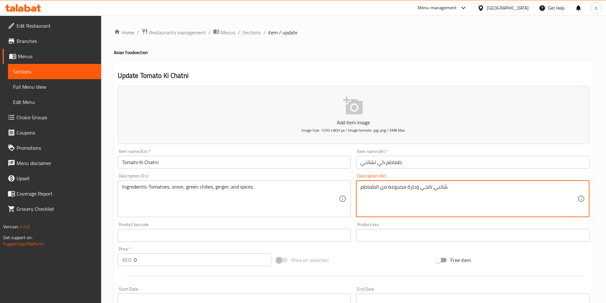
click at [367, 190] on textarea "شاتني تانجي وحارة مصنوعة من الطماطم." at bounding box center [468, 199] width 217 height 30
paste textarea "لمكونات: الطماطم، البصل، الفلفل الأخضر، الزنجبيل، والتوابل"
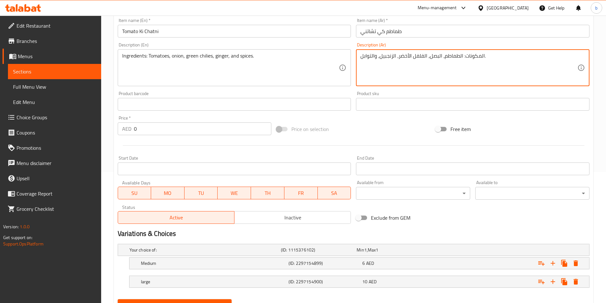
scroll to position [161, 0]
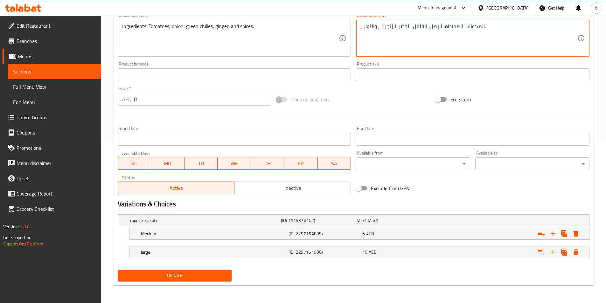
type textarea "المكونات: الطماطم، البصل، الفلفل الأخضر، الزنجبيل، والتوابل."
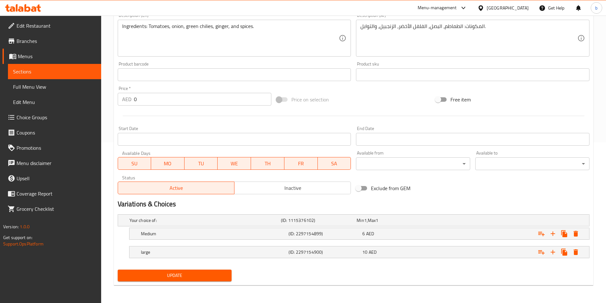
click at [194, 267] on div "Update" at bounding box center [174, 275] width 119 height 17
click at [175, 273] on span "Update" at bounding box center [175, 276] width 104 height 8
click at [217, 275] on span "Update" at bounding box center [175, 276] width 104 height 8
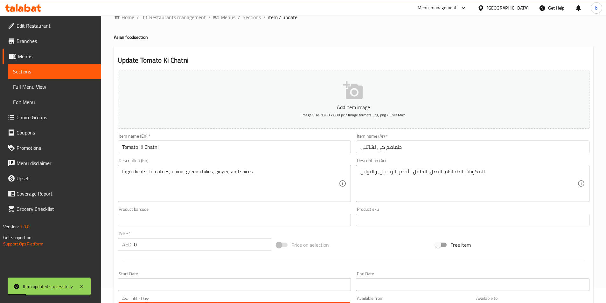
scroll to position [0, 0]
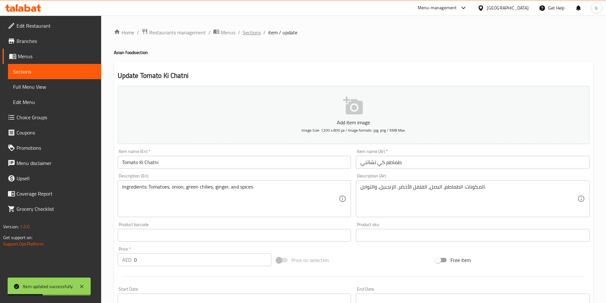
click at [256, 35] on span "Sections" at bounding box center [252, 33] width 18 height 8
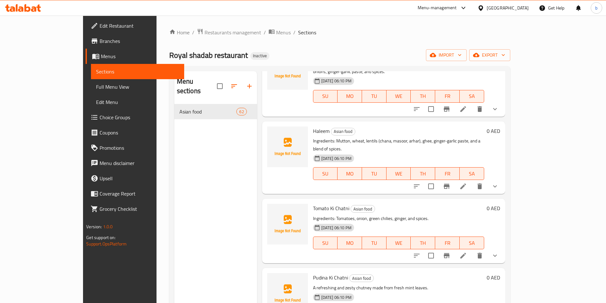
scroll to position [1304, 0]
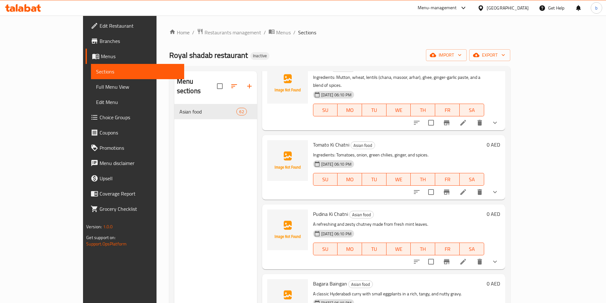
click at [472, 256] on li at bounding box center [463, 261] width 18 height 11
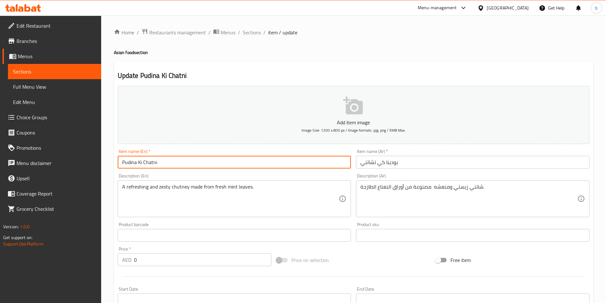
click at [177, 163] on input "Pudina Ki Chatni" at bounding box center [234, 162] width 233 height 13
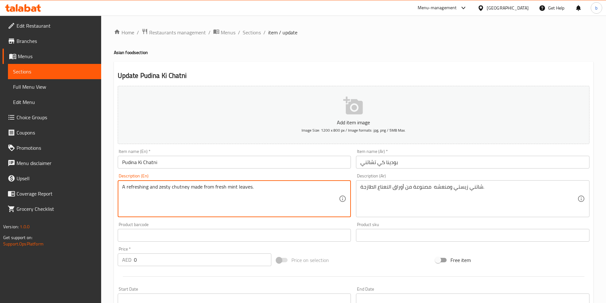
click at [233, 190] on textarea "A refreshing and zesty chutney made from fresh mint leaves." at bounding box center [230, 199] width 217 height 30
paste textarea "Ingredients: Mint leaves, coriander, green chilies, lemon juice, and spic"
type textarea "Ingredients: Mint leaves, coriander, green chilies, lemon juice, and spices."
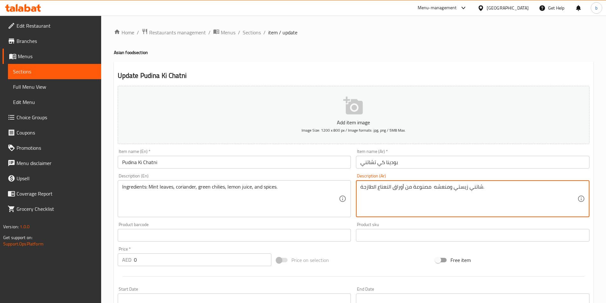
click at [390, 185] on textarea "شاتني زيستي ومنعشه مصنوعة من أوراق النعناع الطازجة." at bounding box center [468, 199] width 217 height 30
paste textarea "لمكونات: أوراق النعناع، الكزبرة، الفلفل الأخضر، عصير الليمون، والتوابل"
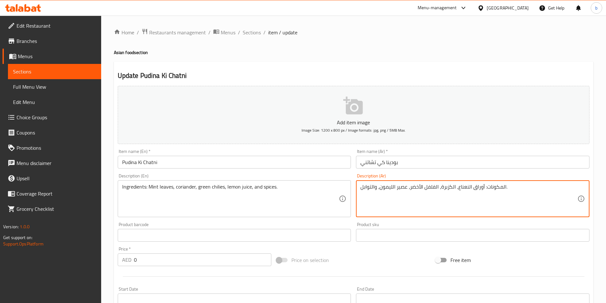
type textarea "المكونات: أوراق النعناع، الكزبرة، الفلفل الأخضر، عصير الليمون، والتوابل."
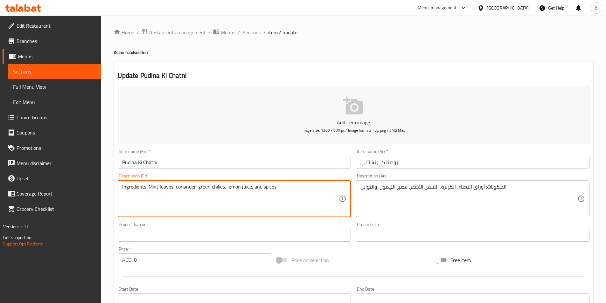
click at [185, 187] on textarea "Ingredients: Mint leaves, coriander, green chilies, lemon juice, and spices." at bounding box center [230, 199] width 217 height 30
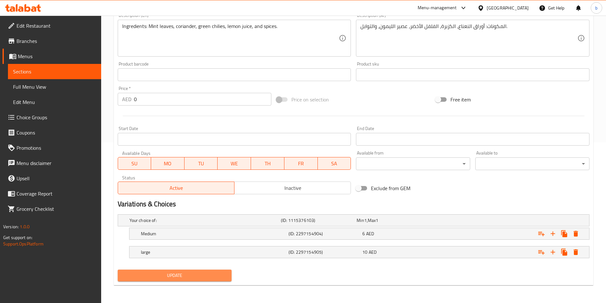
click at [148, 272] on span "Update" at bounding box center [175, 276] width 104 height 8
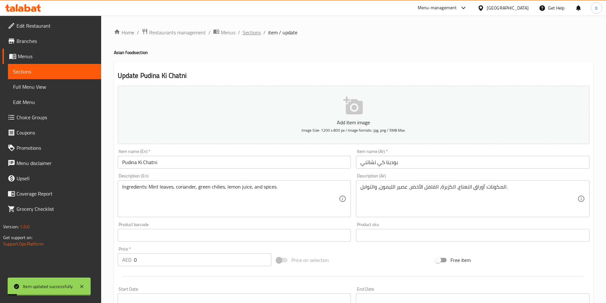
click at [252, 32] on span "Sections" at bounding box center [252, 33] width 18 height 8
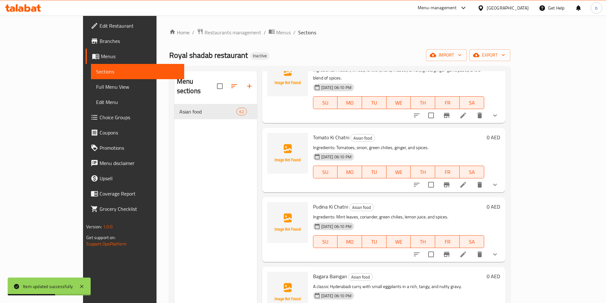
scroll to position [1368, 0]
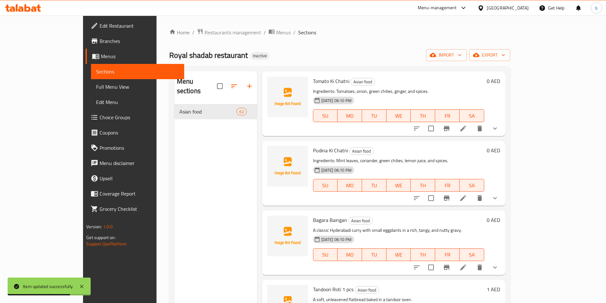
click at [313, 215] on span "Bagara Baingan" at bounding box center [330, 220] width 34 height 10
copy h6 "Bagara Baingan"
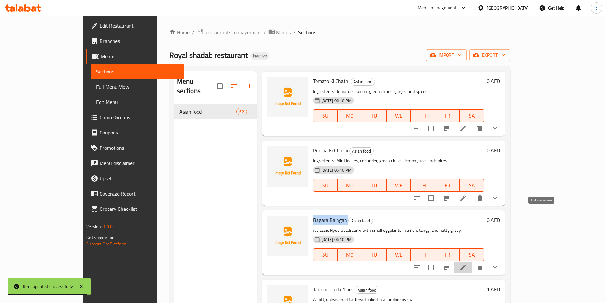
click at [467, 264] on icon at bounding box center [463, 268] width 8 height 8
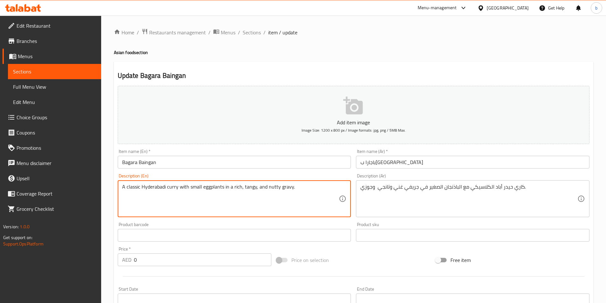
click at [275, 192] on textarea "A classic Hyderabadi curry with small eggplants in a rich, tangy, and nutty gra…" at bounding box center [230, 199] width 217 height 30
paste textarea "Ingredients: Small eggplants, peanuts, sesame seeds, tamarind, and a blend of s…"
type textarea "Ingredients: Small eggplants, peanuts, sesame seeds, tamarind, and a blend of s…"
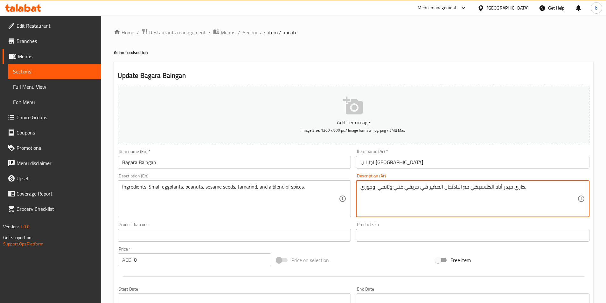
click at [433, 186] on textarea "كاري حيدر أباد الكلاسيكي مع الباذنجان الصغير في جريفي غني وتانجي وجوزي." at bounding box center [468, 199] width 217 height 30
paste textarea "المكونات: باذنجان صغير، فول سوداني، بذور سمسم، تمر هندي، ومزيج من التوابل"
type textarea "المكونات: باذنجان صغير، فول سوداني، بذور سمسم، تمر هندي، ومزيج من التوابل."
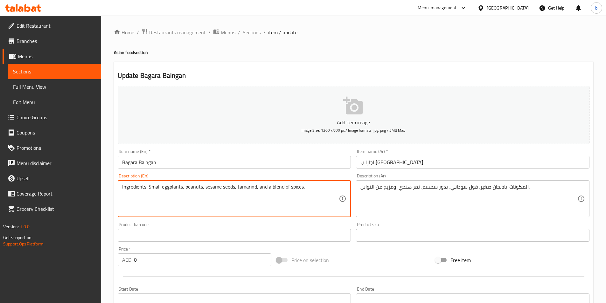
click at [191, 187] on textarea "Ingredients: Small eggplants, peanuts, sesame seeds, tamarind, and a blend of s…" at bounding box center [230, 199] width 217 height 30
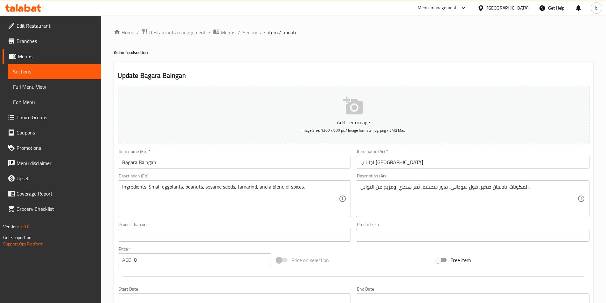
click at [206, 186] on textarea "Ingredients: Small eggplants, peanuts, sesame seeds, tamarind, and a blend of s…" at bounding box center [230, 199] width 217 height 30
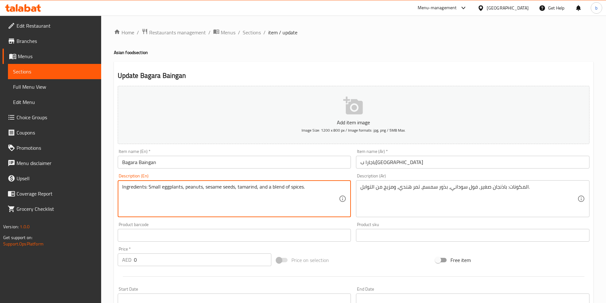
click at [206, 186] on textarea "Ingredients: Small eggplants, peanuts, sesame seeds, tamarind, and a blend of s…" at bounding box center [230, 199] width 217 height 30
click at [240, 188] on textarea "Ingredients: Small eggplants, peanuts, sesame seeds, tamarind, and a blend of s…" at bounding box center [230, 199] width 217 height 30
click at [242, 188] on textarea "Ingredients: Small eggplants, peanuts, sesame seeds, tamarind, and a blend of s…" at bounding box center [230, 199] width 217 height 30
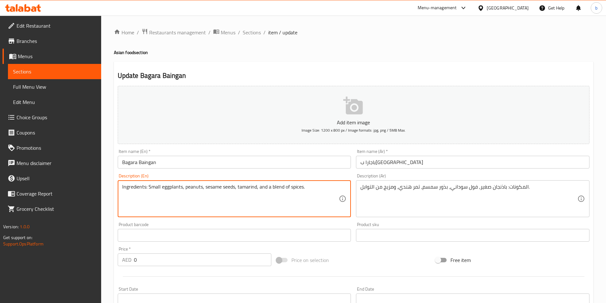
click at [242, 188] on textarea "Ingredients: Small eggplants, peanuts, sesame seeds, tamarind, and a blend of s…" at bounding box center [230, 199] width 217 height 30
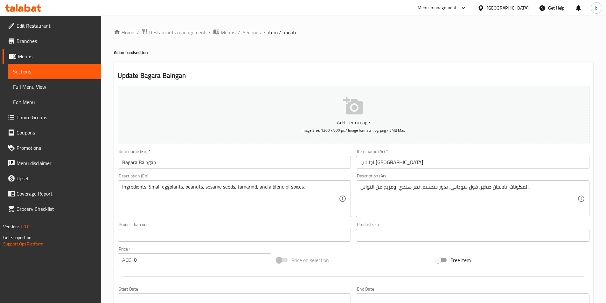
scroll to position [179, 0]
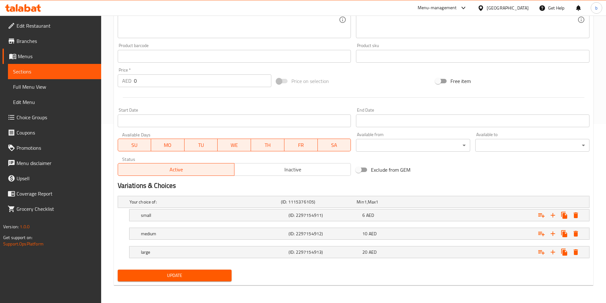
click at [183, 271] on button "Update" at bounding box center [175, 276] width 114 height 12
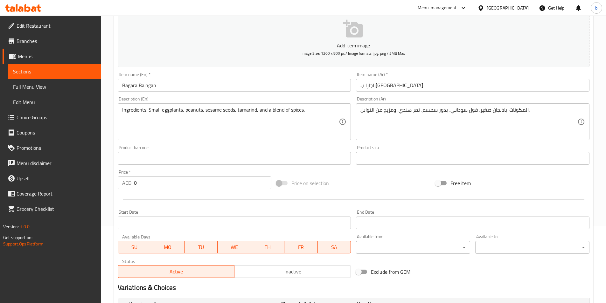
scroll to position [0, 0]
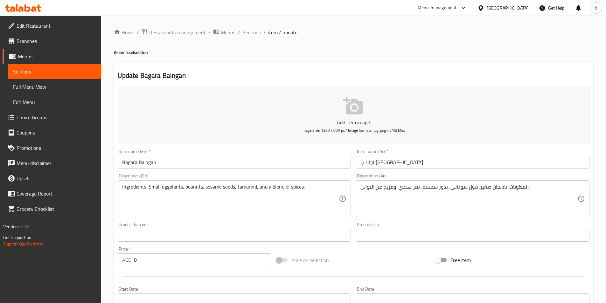
click at [255, 27] on div "Home / Restaurants management / Menus / Sections / item / update Asian food sec…" at bounding box center [353, 249] width 505 height 467
click at [250, 31] on span "Sections" at bounding box center [252, 33] width 18 height 8
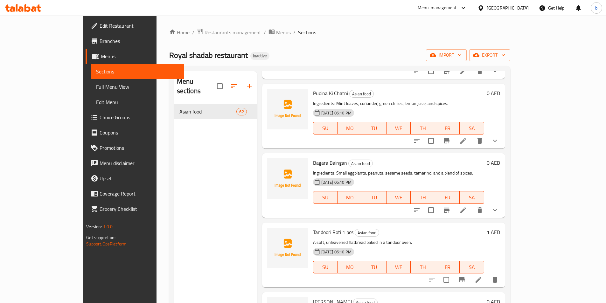
scroll to position [1463, 0]
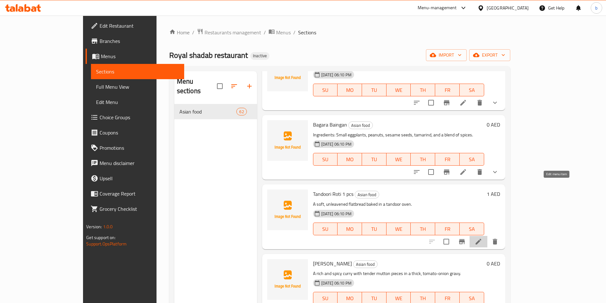
click at [482, 238] on icon at bounding box center [479, 242] width 8 height 8
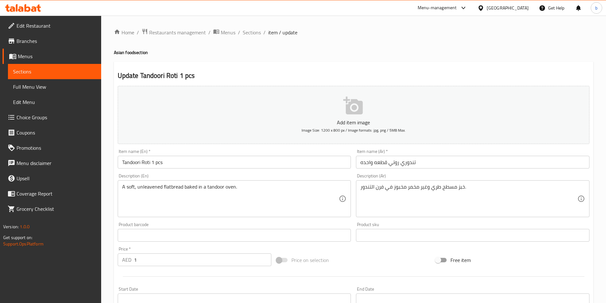
click at [191, 164] on input "Tandoori Roti 1 pcs" at bounding box center [234, 162] width 233 height 13
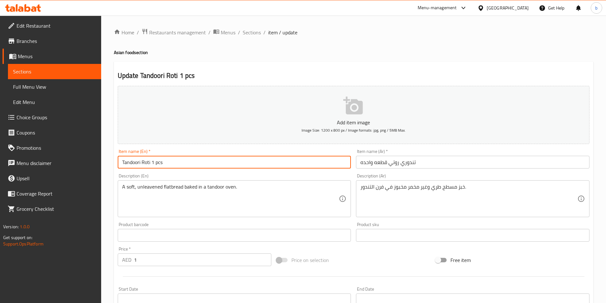
click at [191, 164] on input "Tandoori Roti 1 pcs" at bounding box center [234, 162] width 233 height 13
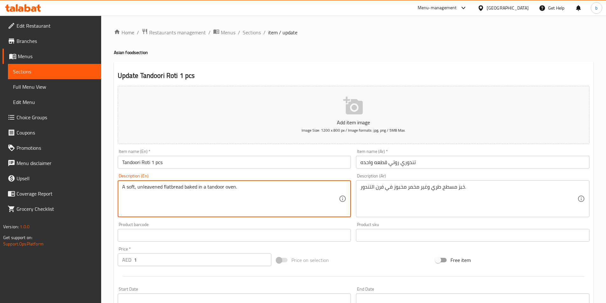
click at [241, 197] on textarea "A soft, unleavened flatbread baked in a tandoor oven." at bounding box center [230, 199] width 217 height 30
paste textarea "Ingredients: Whole wheat flour and water"
type textarea "Ingredients: Whole wheat flour and water."
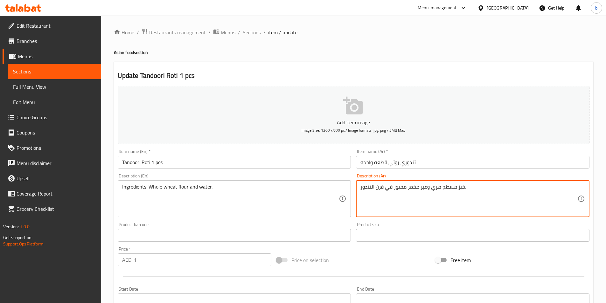
click at [514, 192] on textarea "خبز مسطح طري وغير مخمر مخبوز في فرن التندور." at bounding box center [468, 199] width 217 height 30
paste textarea "لمكونات: دقيق قمح كامل وماء"
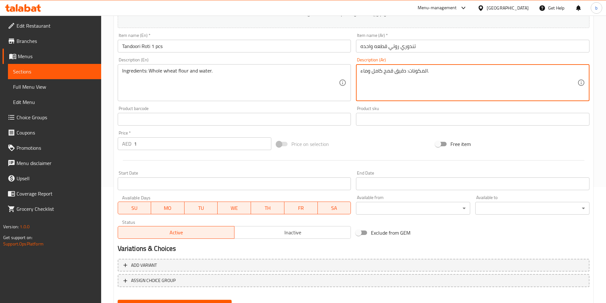
scroll to position [146, 0]
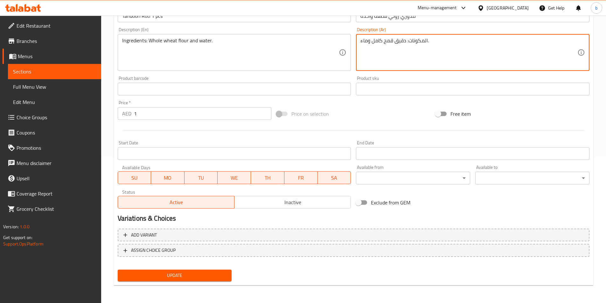
type textarea "المكونات: دقيق قمح كامل وماء."
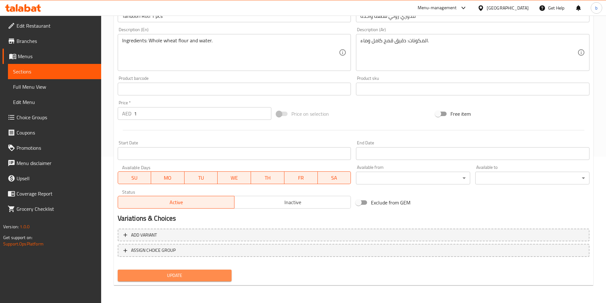
click at [201, 270] on button "Update" at bounding box center [175, 276] width 114 height 12
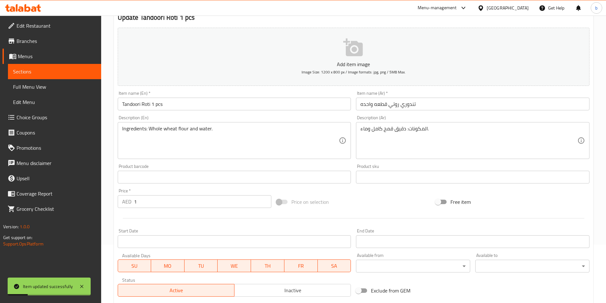
scroll to position [0, 0]
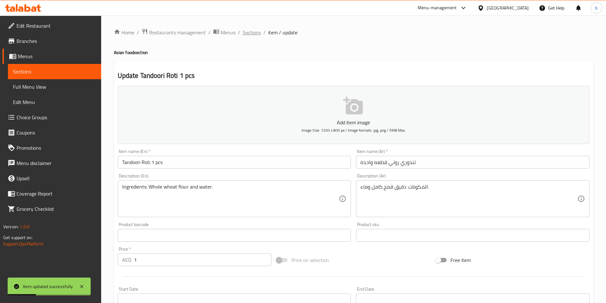
click at [255, 33] on span "Sections" at bounding box center [252, 33] width 18 height 8
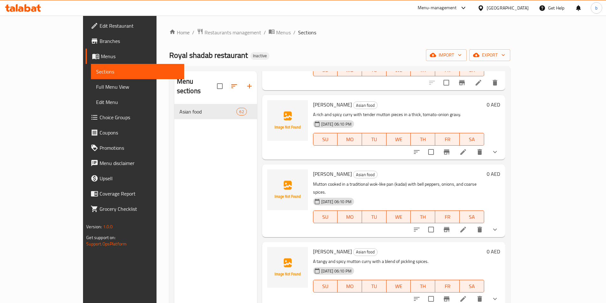
scroll to position [1590, 0]
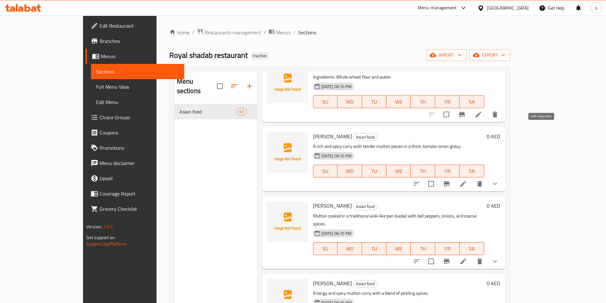
click at [467, 180] on icon at bounding box center [463, 184] width 8 height 8
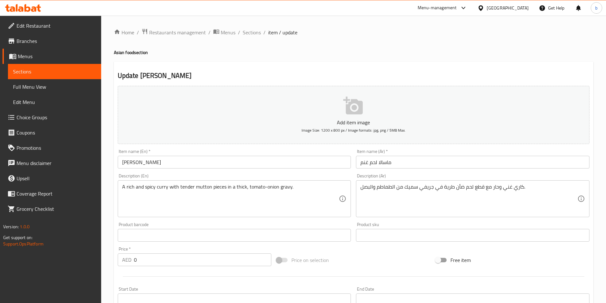
click at [201, 164] on input "[PERSON_NAME]" at bounding box center [234, 162] width 233 height 13
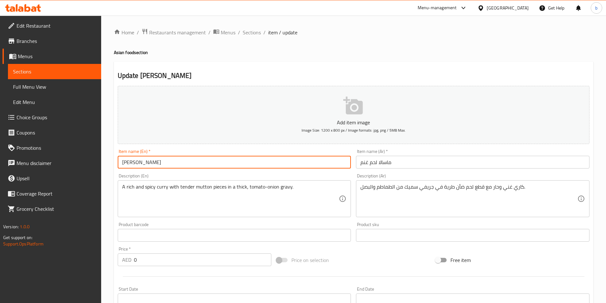
click at [201, 164] on input "[PERSON_NAME]" at bounding box center [234, 162] width 233 height 13
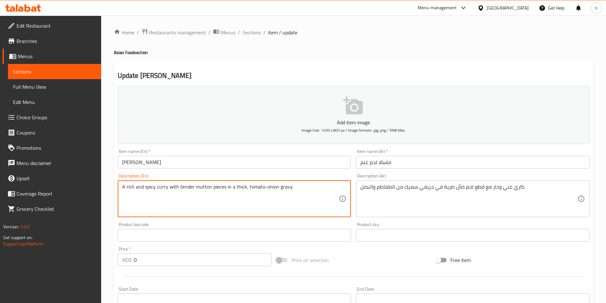
click at [204, 187] on textarea "A rich and spicy curry with tender mutton pieces in a thick, tomato-onion gravy." at bounding box center [230, 199] width 217 height 30
paste textarea "Ingredients: Mutton, onion, tomato, ginger-garlic paste, and a blend of spices"
type textarea "Ingredients: Mutton, onion, tomato, ginger-garlic paste, and a blend of spices."
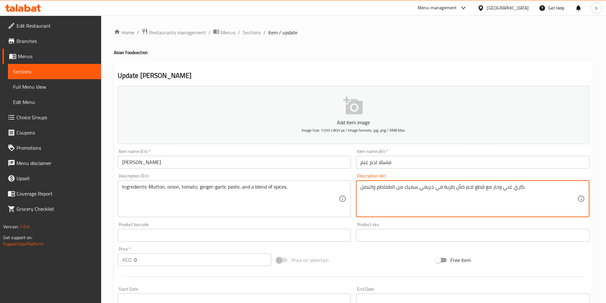
click at [409, 205] on textarea "كاري غني وحار مع قطع لحم ضأن طرية في جريفي سميك من الطماطم والبصل." at bounding box center [468, 199] width 217 height 30
paste textarea "المكونات: لحم الضأن، بصل، طماطم، معجون الزنجبيل والثوم، ومزيج من التواب"
click at [410, 189] on textarea "المكونات: لحم الضأن، بصل، طماطم، معجون الزنجبيل والثوم، ومزيج من التوابل." at bounding box center [468, 199] width 217 height 30
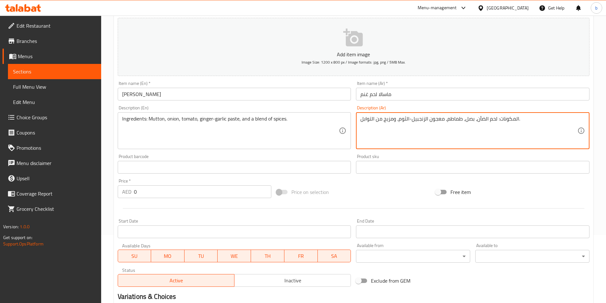
scroll to position [179, 0]
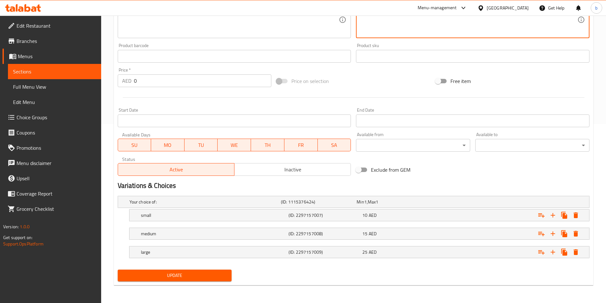
type textarea "المكونات: لحم الضأن، بصل، طماطم، معجون الزنجبيل-الثوم، ومزيج من التوابل."
click at [180, 275] on span "Update" at bounding box center [175, 276] width 104 height 8
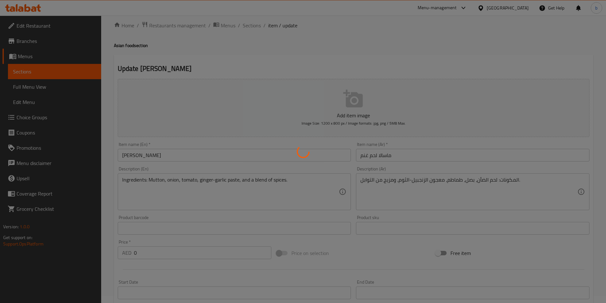
scroll to position [0, 0]
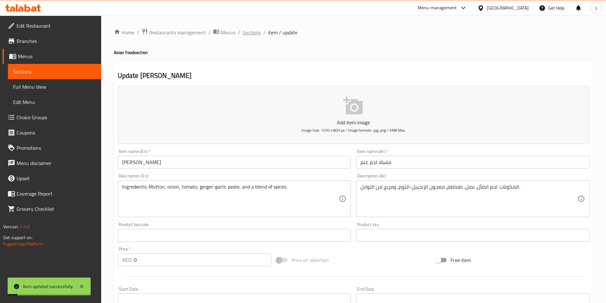
click at [247, 34] on span "Sections" at bounding box center [252, 33] width 18 height 8
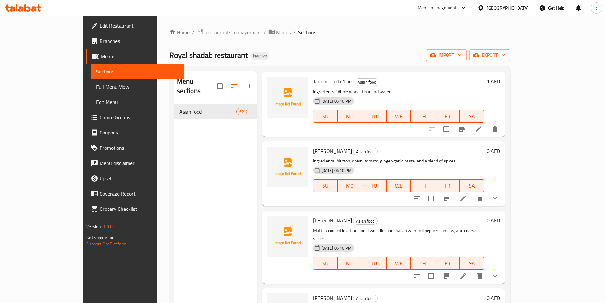
scroll to position [1604, 0]
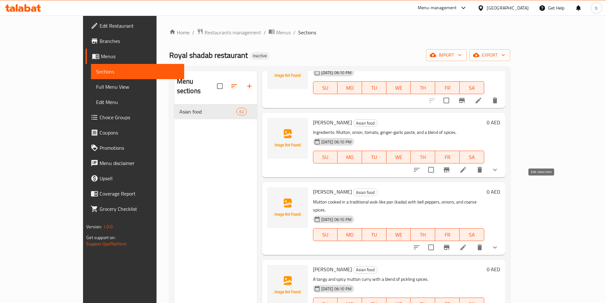
click at [467, 244] on icon at bounding box center [463, 248] width 8 height 8
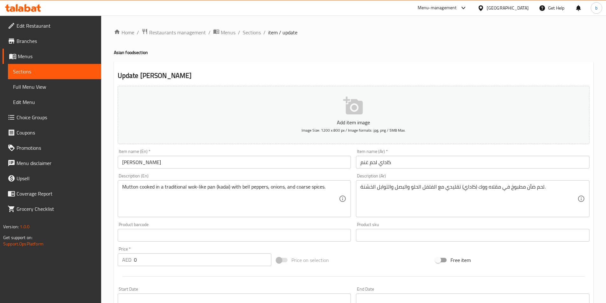
click at [186, 153] on div "Item name (En)   * Kadai Mutton Item name (En) *" at bounding box center [234, 158] width 233 height 19
click at [184, 168] on input "[PERSON_NAME]" at bounding box center [234, 162] width 233 height 13
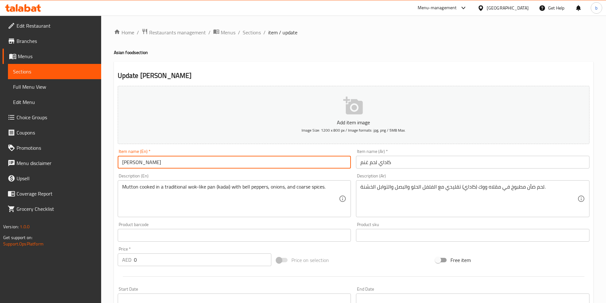
click at [184, 168] on input "[PERSON_NAME]" at bounding box center [234, 162] width 233 height 13
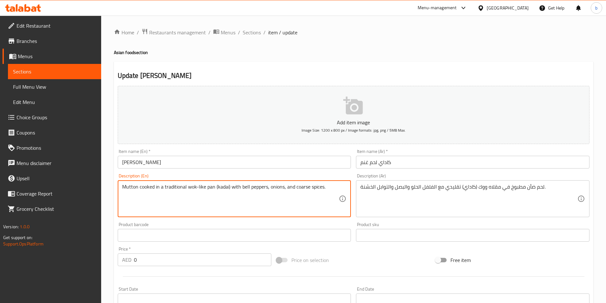
click at [293, 186] on textarea "Mutton cooked in a traditional wok-like pan (kadai) with bell peppers, onions, …" at bounding box center [230, 199] width 217 height 30
paste textarea "Ingredients: Mutton, bell peppers, onions, ginger, garlic, and freshly ground"
type textarea "Ingredients: Mutton, bell peppers, onions, ginger, garlic, and freshly ground s…"
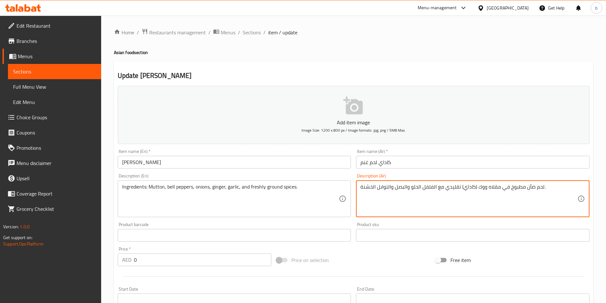
click at [431, 186] on textarea "لحم ضأن مطبوخ في مقلاه ووك (كاداي) تقليدي مع الفلفل الحلو والبصل والتوابل الخشن…" at bounding box center [468, 199] width 217 height 30
paste textarea "المكونات: لحم الضأن، الفلفل الحلو، البصل، الزنجبيل، الثوم، والتوابل المطحونة ال…"
type textarea "المكونات: لحم الضأن، الفلفل الحلو، البصل، الزنجبيل، الثوم، والتوابل المطحونة ال…"
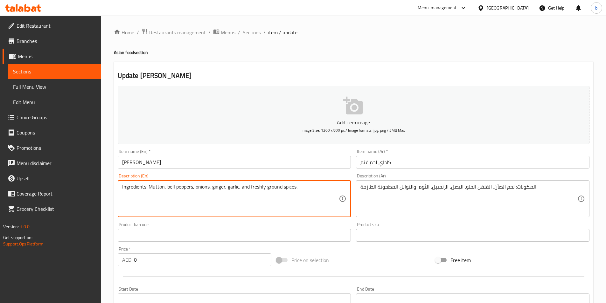
click at [173, 187] on textarea "Ingredients: Mutton, bell peppers, onions, ginger, garlic, and freshly ground s…" at bounding box center [230, 199] width 217 height 30
click at [171, 190] on textarea "Ingredients: Mutton, bell peppers, onions, ginger, garlic, and freshly ground s…" at bounding box center [230, 199] width 217 height 30
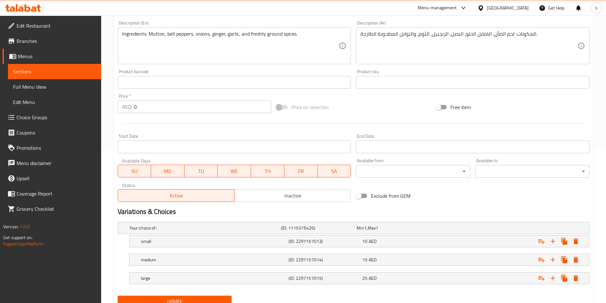
scroll to position [179, 0]
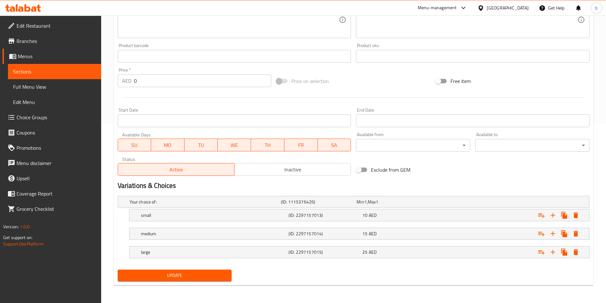
click at [134, 272] on span "Update" at bounding box center [175, 276] width 104 height 8
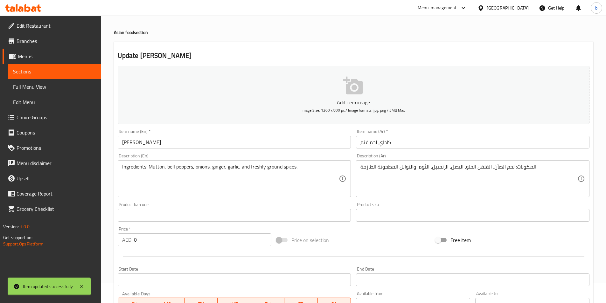
scroll to position [0, 0]
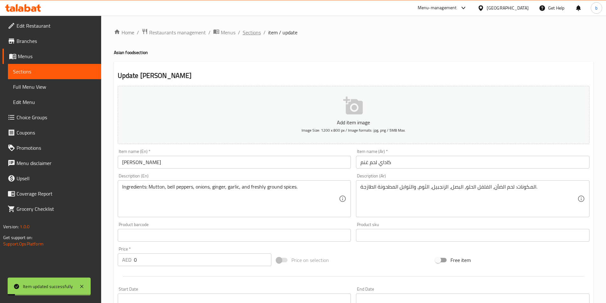
click at [250, 29] on span "Sections" at bounding box center [252, 33] width 18 height 8
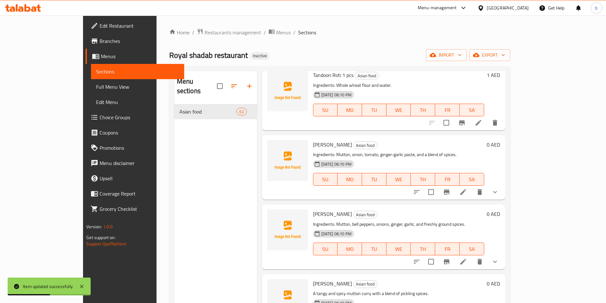
scroll to position [1622, 0]
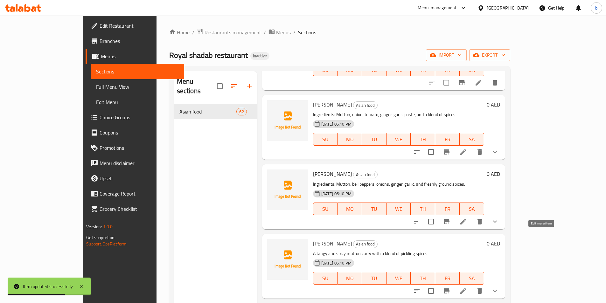
click at [467, 287] on icon at bounding box center [463, 291] width 8 height 8
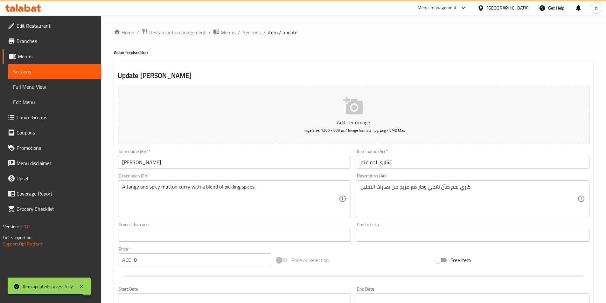
click at [186, 162] on input "[PERSON_NAME]" at bounding box center [234, 162] width 233 height 13
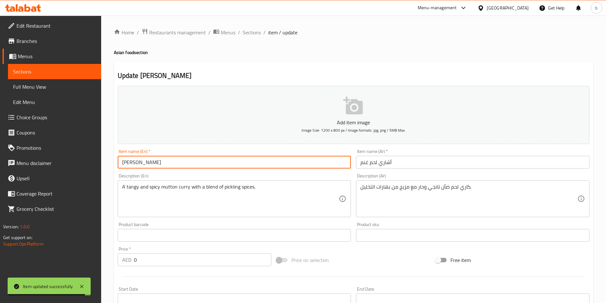
click at [186, 162] on input "[PERSON_NAME]" at bounding box center [234, 162] width 233 height 13
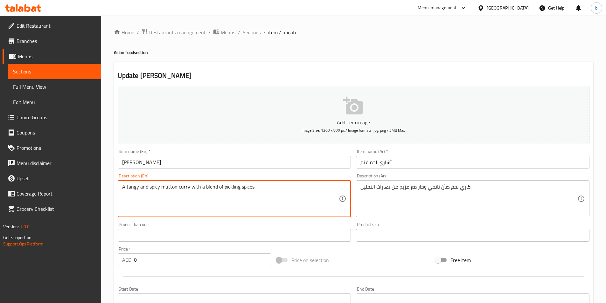
click at [167, 185] on textarea "A tangy and spicy mutton curry with a blend of pickling spices." at bounding box center [230, 199] width 217 height 30
paste textarea "Ingredients: Mutton, yogurt, onion, ginger-garlic paste, and a mix of pickling …"
type textarea "Ingredients: Mutton, yogurt, onion, ginger-garlic paste, and a mix of pickling …"
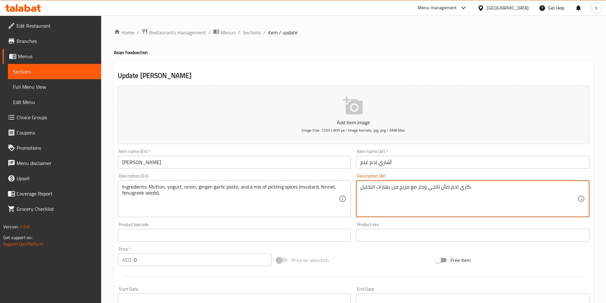
click at [397, 186] on textarea "كاري لحم ضأن تانجي وحار مع مزيج من بهارات التخليل." at bounding box center [468, 199] width 217 height 30
paste textarea "المكونات: لحم الضأن، الزبادي، البصل، معجون الزنجبيل والثوم، ومزيج من بهارات الت…"
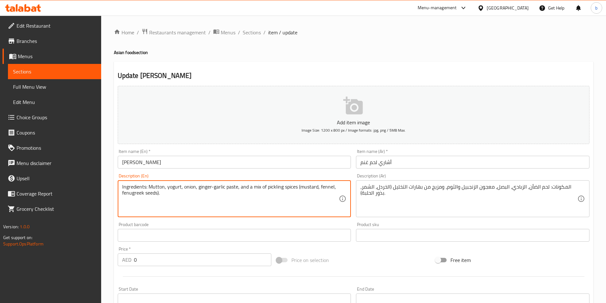
click at [128, 194] on textarea "Ingredients: Mutton, yogurt, onion, ginger-garlic paste, and a mix of pickling …" at bounding box center [230, 199] width 217 height 30
click at [327, 186] on textarea "Ingredients: Mutton, yogurt, onion, ginger-garlic paste, and a mix of pickling …" at bounding box center [230, 199] width 217 height 30
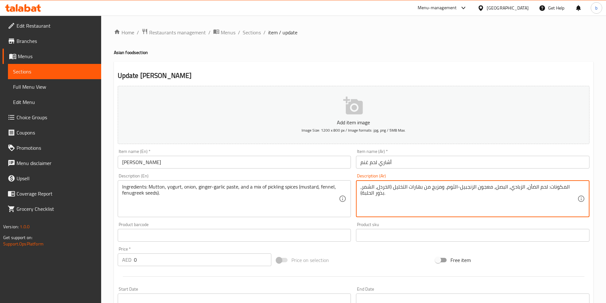
type textarea "المكونات: لحم الضأن، الزبادي، البصل، معجون الزنجبيل-الثوم، ومزيج من بهارات التخ…"
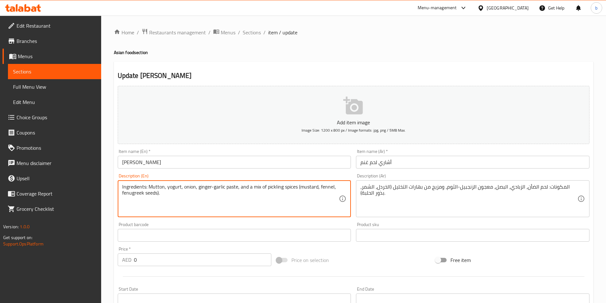
click at [177, 187] on textarea "Ingredients: Mutton, yogurt, onion, ginger-garlic paste, and a mix of pickling …" at bounding box center [230, 199] width 217 height 30
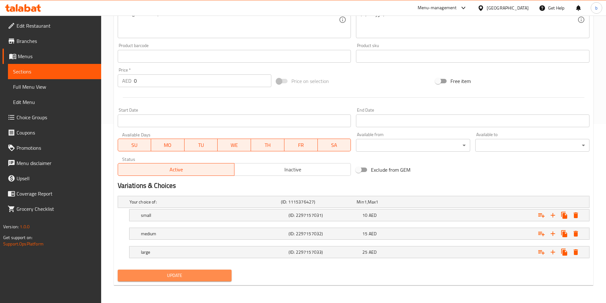
click at [189, 272] on span "Update" at bounding box center [175, 276] width 104 height 8
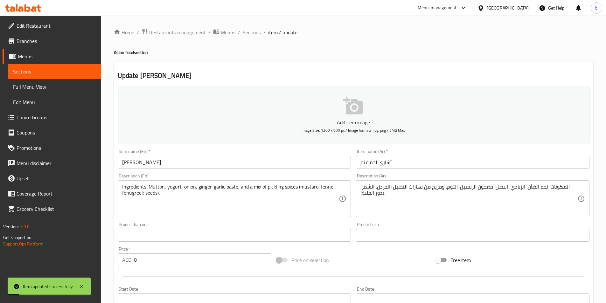
click at [251, 35] on span "Sections" at bounding box center [252, 33] width 18 height 8
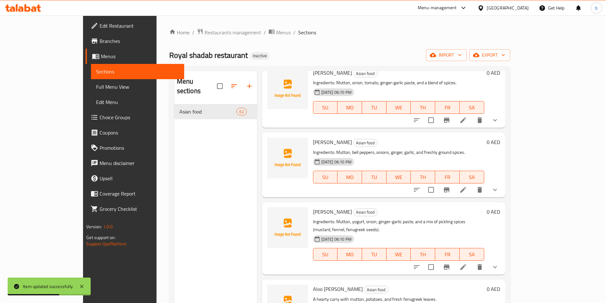
scroll to position [1686, 0]
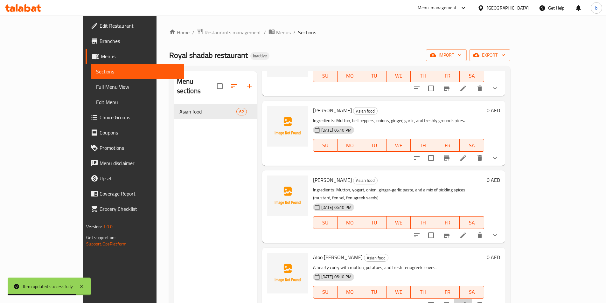
click at [472, 299] on li at bounding box center [463, 304] width 18 height 11
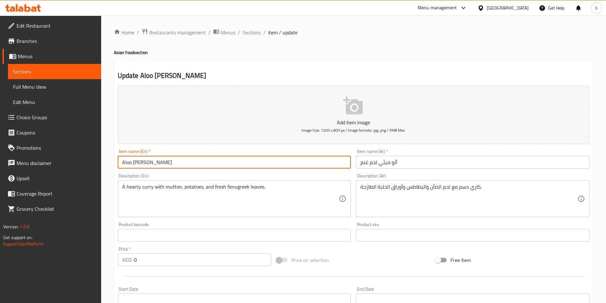
click at [182, 164] on input "Aloo [PERSON_NAME]" at bounding box center [234, 162] width 233 height 13
click at [214, 182] on div "A hearty curry with mutton, potatoes, and fresh fenugreek leaves. Description (…" at bounding box center [234, 198] width 233 height 37
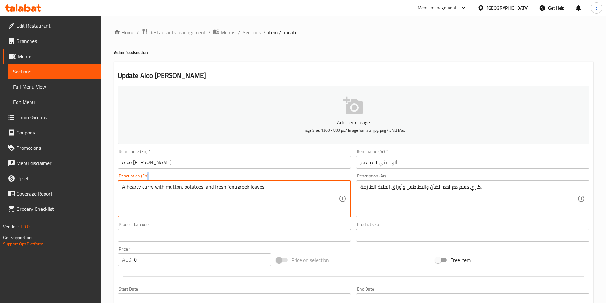
click at [214, 182] on div "A hearty curry with mutton, potatoes, and fresh fenugreek leaves. Description (…" at bounding box center [234, 198] width 233 height 37
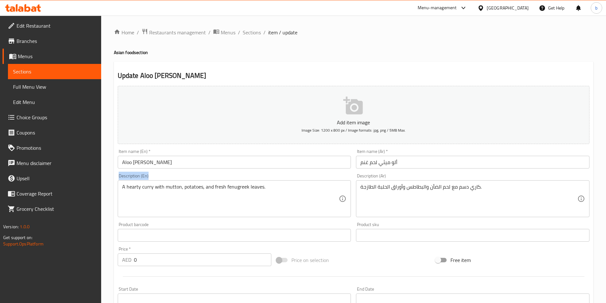
click at [214, 182] on div "A hearty curry with mutton, potatoes, and fresh fenugreek leaves. Description (…" at bounding box center [234, 198] width 233 height 37
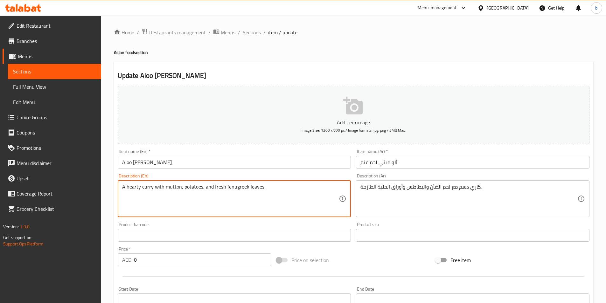
click at [214, 188] on textarea "A hearty curry with mutton, potatoes, and fresh fenugreek leaves." at bounding box center [230, 199] width 217 height 30
paste textarea "Ingredients: Mutton, potatoes, fenugreek leaves, onion, tomato, ginger, garlic,…"
type textarea "Ingredients: Mutton, potatoes, fenugreek leaves, onion, tomato, ginger, garlic,…"
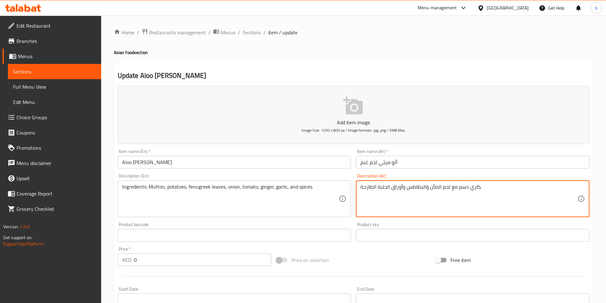
click at [464, 195] on textarea "كاري دسم مع لحم الضأن والبطاطس وأوراق الحلبة الطازجة." at bounding box center [468, 199] width 217 height 30
paste textarea "المكونات: لحم الضأن، البطاطس، أوراق الحلبة، البصل، الطماطم، الزنجبيل، الثوم وال…"
click at [490, 187] on textarea "المكونات: لحم الضأن، البطاطس، أوراق الحلبة، البصل، الطماطم، الزنجبيل، الثوم وال…" at bounding box center [468, 199] width 217 height 30
type textarea "المكونات: لحم الضأن، البطاطس، أوراق الحلبة، البصل، الطماطم، الزنجبيل، الثوم وال…"
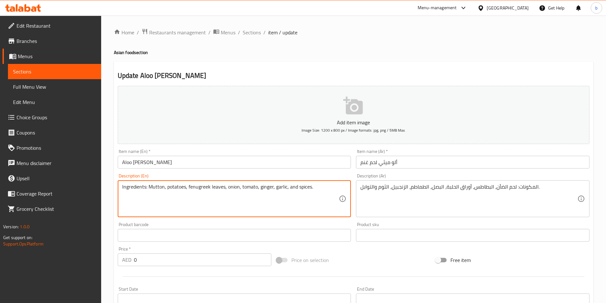
click at [200, 185] on textarea "Ingredients: Mutton, potatoes, fenugreek leaves, onion, tomato, ginger, garlic,…" at bounding box center [230, 199] width 217 height 30
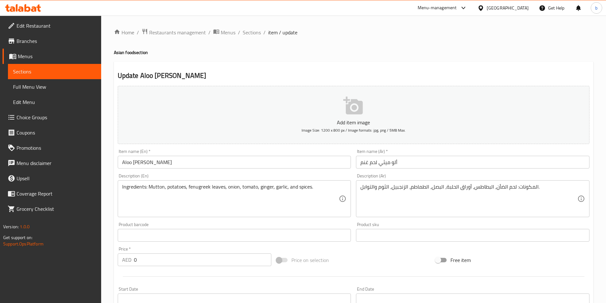
click at [232, 185] on textarea "Ingredients: Mutton, potatoes, fenugreek leaves, onion, tomato, ginger, garlic,…" at bounding box center [230, 199] width 217 height 30
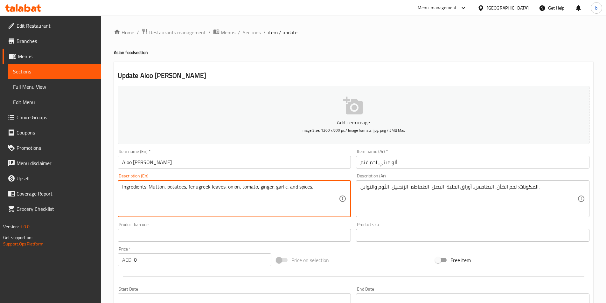
click at [243, 192] on textarea "Ingredients: Mutton, potatoes, fenugreek leaves, onion, tomato, ginger, garlic,…" at bounding box center [230, 199] width 217 height 30
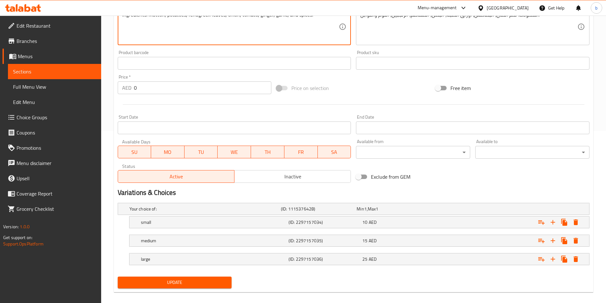
scroll to position [179, 0]
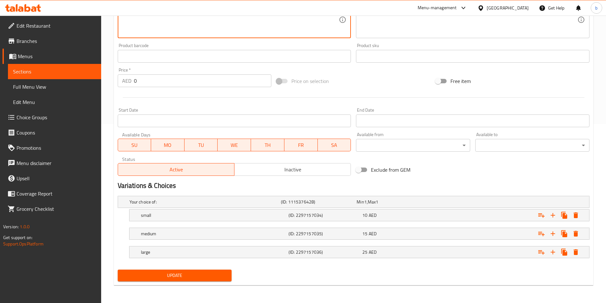
click at [194, 272] on span "Update" at bounding box center [175, 276] width 104 height 8
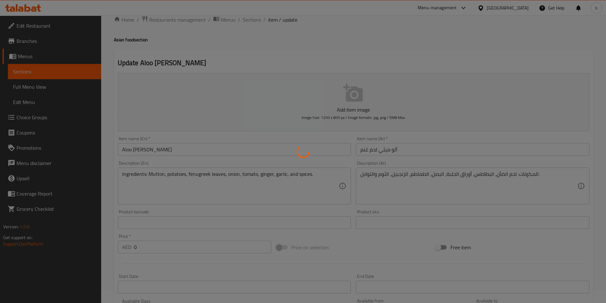
scroll to position [0, 0]
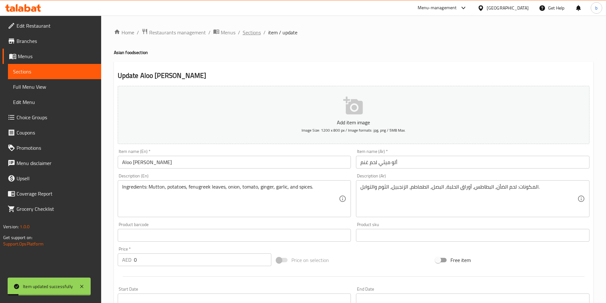
click at [252, 34] on span "Sections" at bounding box center [252, 33] width 18 height 8
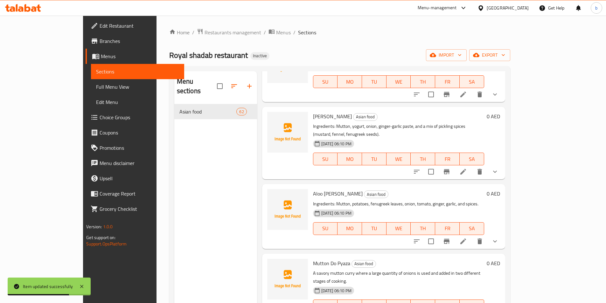
scroll to position [1813, 0]
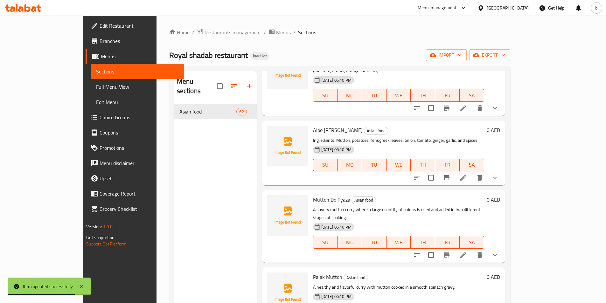
click at [466, 252] on icon at bounding box center [463, 255] width 6 height 6
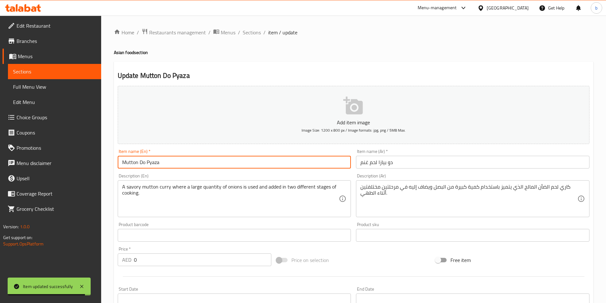
click at [162, 161] on input "Mutton Do Pyaza" at bounding box center [234, 162] width 233 height 13
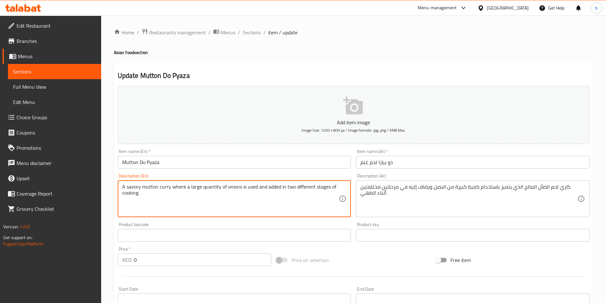
click at [192, 185] on textarea "A savory mutton curry where a large quantity of onions is used and added in two…" at bounding box center [230, 199] width 217 height 30
paste textarea "Ingredients: Mutton, a large amount of onions, yogurt, ginger, garlic, and spic…"
type textarea "Ingredients: Mutton, a large amount of onions, yogurt, ginger, garlic, and spic…"
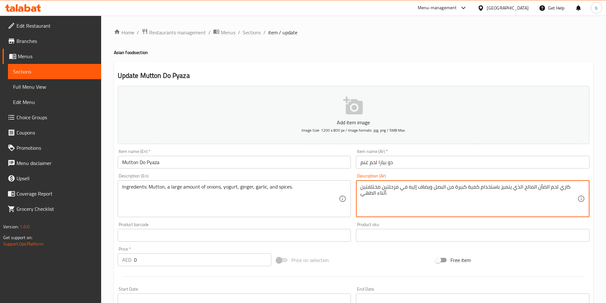
click at [483, 192] on textarea "كاري لحم الضأن المالح الذي يتميز باستخدام كمية كبيرة من البصل ويضاف إليه في مرح…" at bounding box center [468, 199] width 217 height 30
paste textarea "المكونات: لحم الضأن، كمية كبيرة من البصل، الزبادي، الزنجبيل، الثوم، والتوابل"
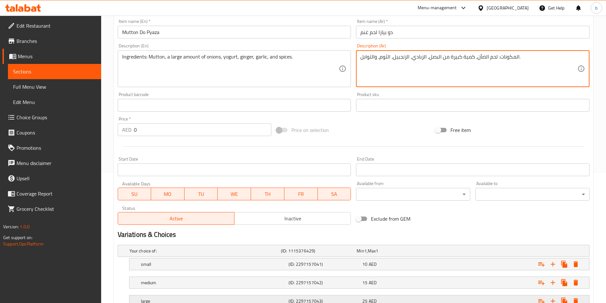
scroll to position [179, 0]
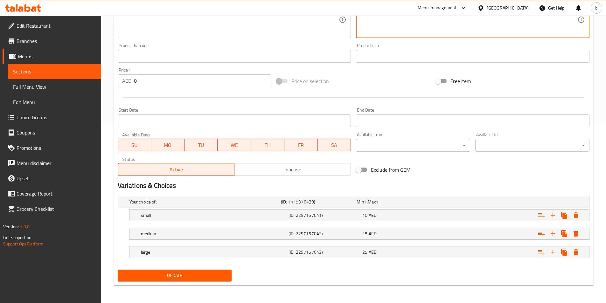
type textarea "المكونات: لحم الضأن، كمية كبيرة من البصل، الزبادي، الزنجبيل، الثوم، والتوابل."
click at [196, 270] on button "Update" at bounding box center [175, 276] width 114 height 12
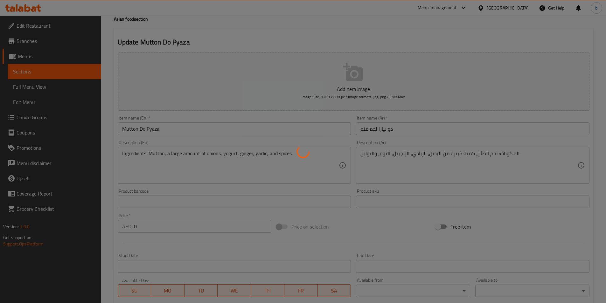
scroll to position [0, 0]
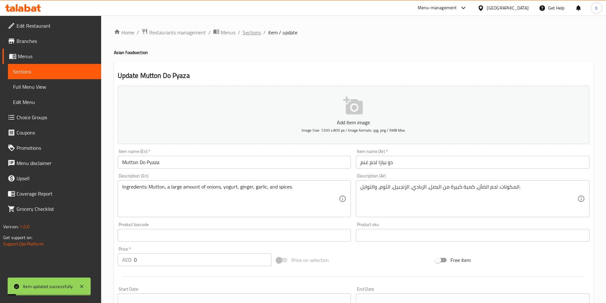
click at [249, 31] on span "Sections" at bounding box center [252, 33] width 18 height 8
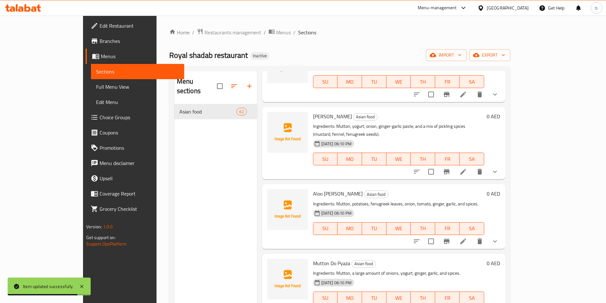
scroll to position [1781, 0]
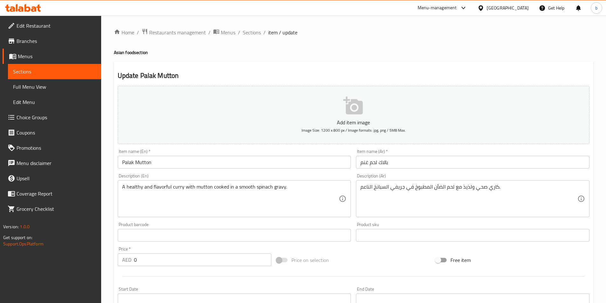
click at [148, 157] on input "Palak Mutton" at bounding box center [234, 162] width 233 height 13
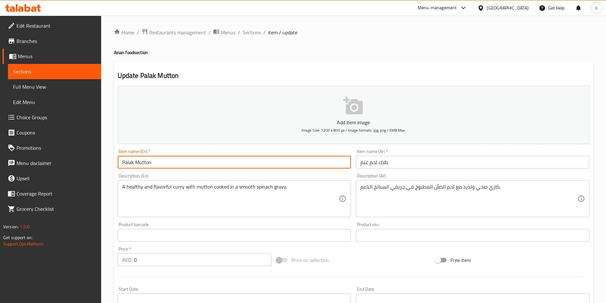
click at [148, 157] on input "Palak Mutton" at bounding box center [234, 162] width 233 height 13
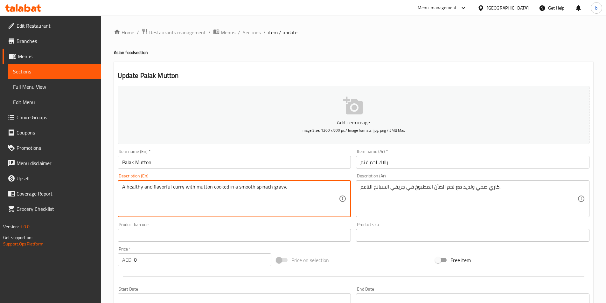
click at [192, 196] on textarea "A healthy and flavorful curry with mutton cooked in a smooth spinach gravy." at bounding box center [230, 199] width 217 height 30
paste textarea "Ingredients: Mutton, spinach, onion, ginger, garlic, and spices"
type textarea "Ingredients: Mutton, spinach, onion, ginger, garlic, and spices."
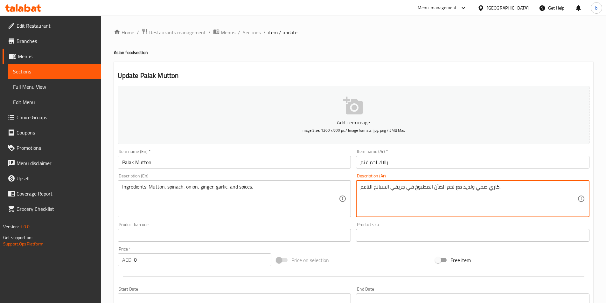
click at [481, 198] on textarea "كاري صحي ولذيذ مع لحم الضأن المطبوخ في جريفي السبانخ الناعم." at bounding box center [468, 199] width 217 height 30
paste textarea "المكونات: لحم الضأن، السبانخ، البصل، الزنجبيل، الثوم، والتوابل"
type textarea "المكونات: لحم الضأن، السبانخ، البصل، الزنجبيل، الثوم، والتوابل."
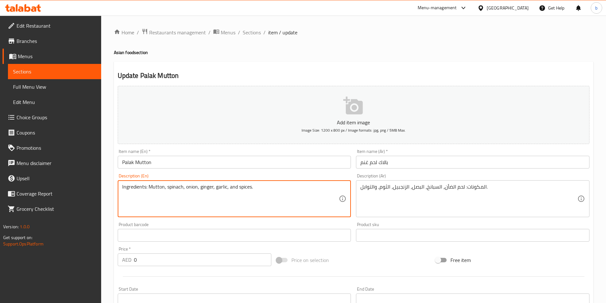
click at [168, 185] on textarea "Ingredients: Mutton, spinach, onion, ginger, garlic, and spices." at bounding box center [230, 199] width 217 height 30
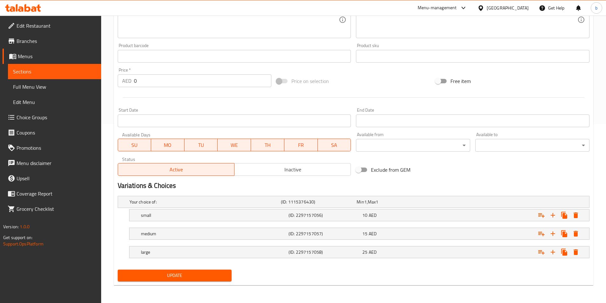
drag, startPoint x: 208, startPoint y: 275, endPoint x: 206, endPoint y: 273, distance: 3.6
click at [208, 275] on span "Update" at bounding box center [175, 276] width 104 height 8
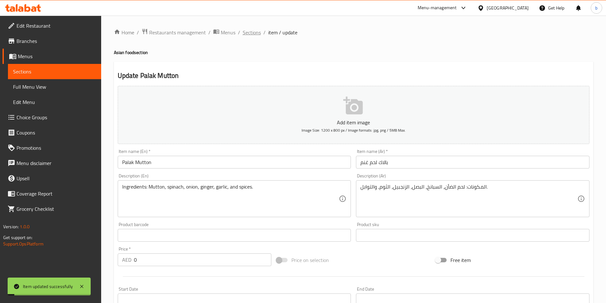
click at [251, 35] on span "Sections" at bounding box center [252, 33] width 18 height 8
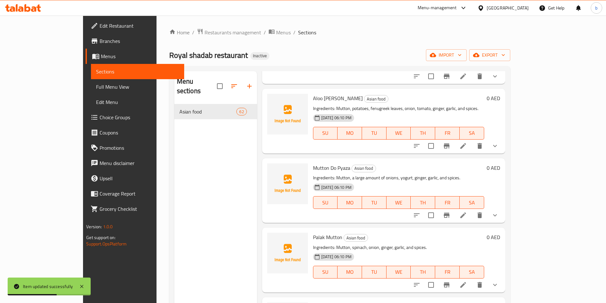
scroll to position [1972, 0]
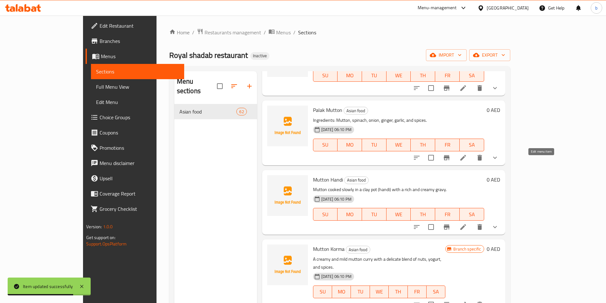
click at [467, 223] on icon at bounding box center [463, 227] width 8 height 8
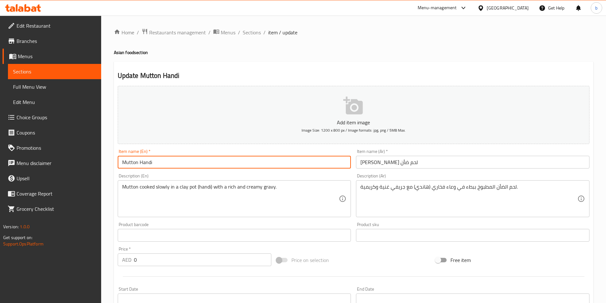
click at [205, 167] on input "Mutton Handi" at bounding box center [234, 162] width 233 height 13
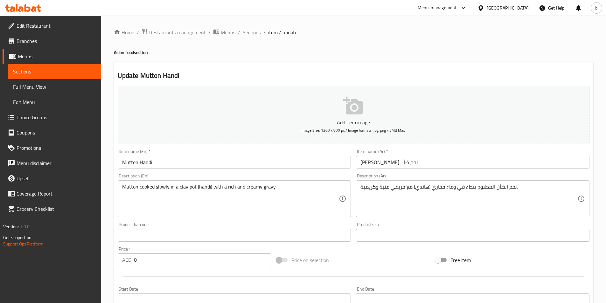
click at [181, 182] on div "Mutton cooked slowly in a clay pot (handi) with a rich and creamy gravy. Descri…" at bounding box center [234, 198] width 233 height 37
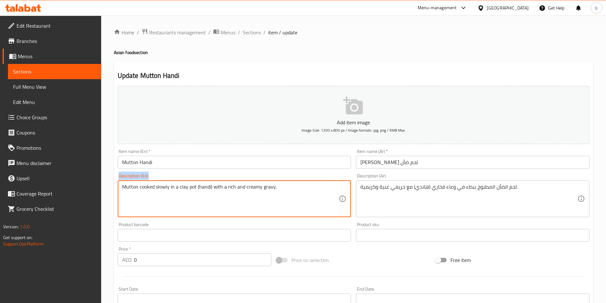
click at [181, 182] on div "Mutton cooked slowly in a clay pot (handi) with a rich and creamy gravy. Descri…" at bounding box center [234, 198] width 233 height 37
click at [181, 188] on textarea "Mutton cooked slowly in a clay pot (handi) with a rich and creamy gravy." at bounding box center [230, 199] width 217 height 30
paste textarea "Ingredients: Mutton, yogurt, cream, onion, tomato, ginger, garlic, and spices"
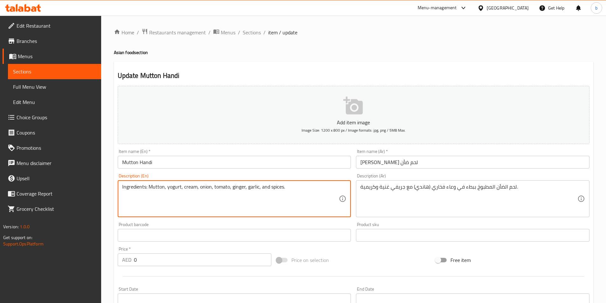
type textarea "Ingredients: Mutton, yogurt, cream, onion, tomato, ginger, garlic, and spices."
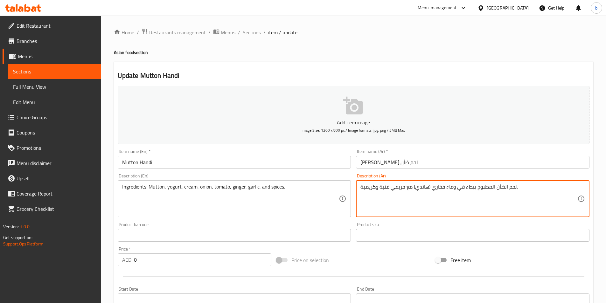
click at [423, 184] on textarea "لحم الضأن المطبوخ ببطء في وعاء فخاري (هاندي) مع جريفي غنية وكريمية." at bounding box center [468, 199] width 217 height 30
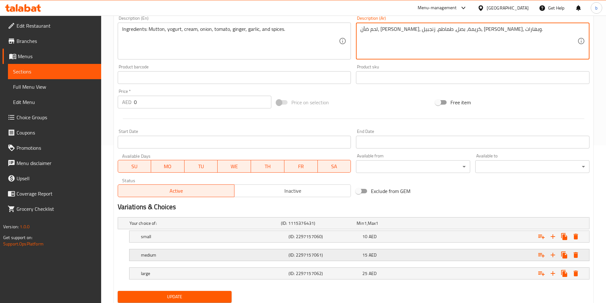
scroll to position [179, 0]
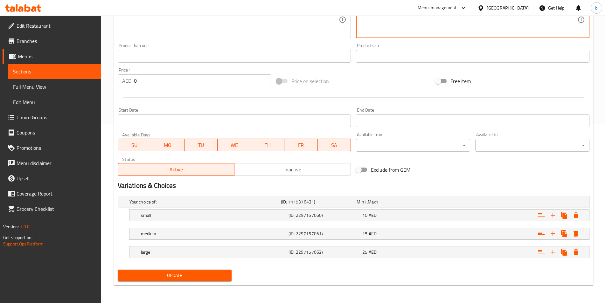
type textarea "لحم ضأن، [PERSON_NAME]، كريمة، بصل، طماطم، زنجبيل، [PERSON_NAME]، وبهارات."
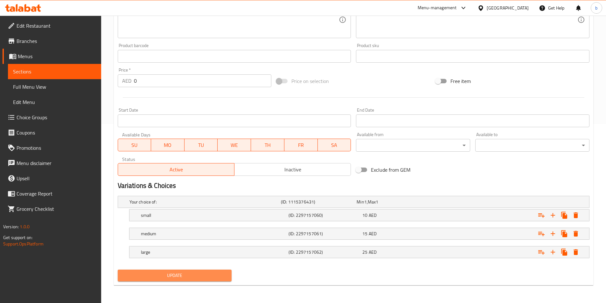
click at [175, 276] on span "Update" at bounding box center [175, 276] width 104 height 8
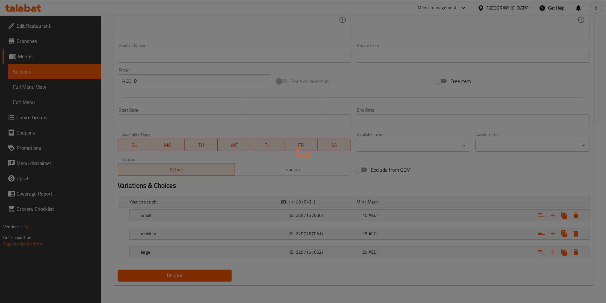
scroll to position [0, 0]
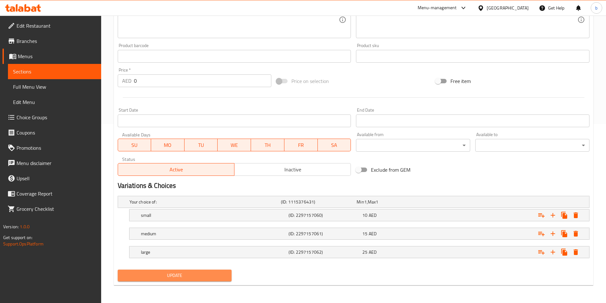
click at [211, 280] on button "Update" at bounding box center [175, 276] width 114 height 12
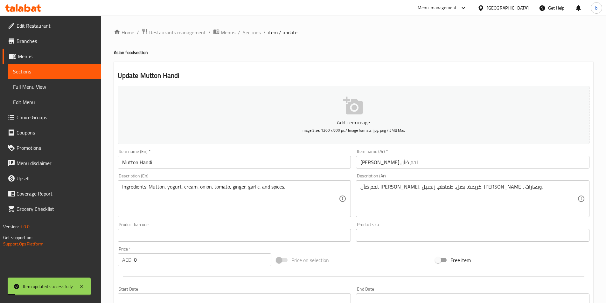
click at [253, 32] on span "Sections" at bounding box center [252, 33] width 18 height 8
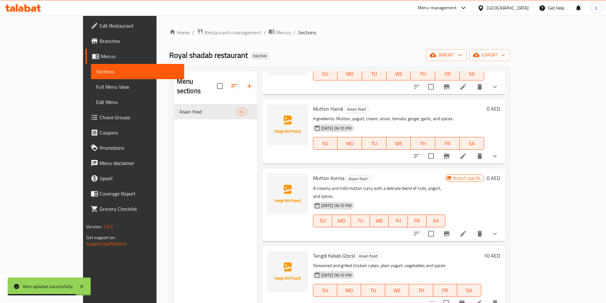
scroll to position [2036, 0]
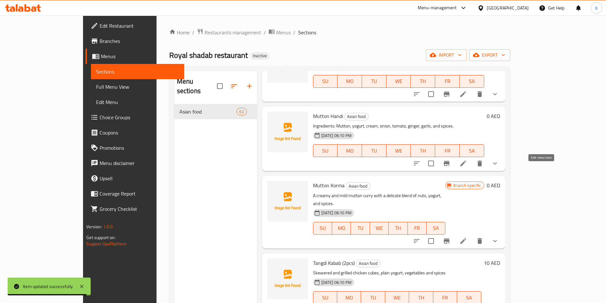
click at [467, 237] on icon at bounding box center [463, 241] width 8 height 8
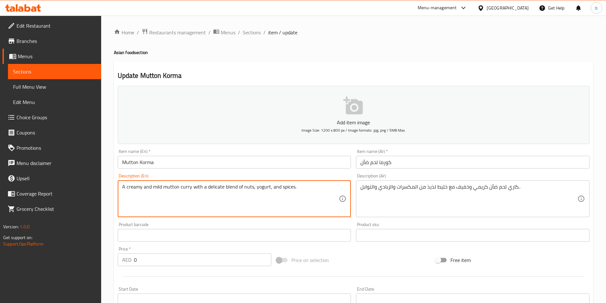
click at [184, 190] on textarea "A creamy and mild mutton curry with a delicate blend of nuts, yogurt, and spice…" at bounding box center [230, 199] width 217 height 30
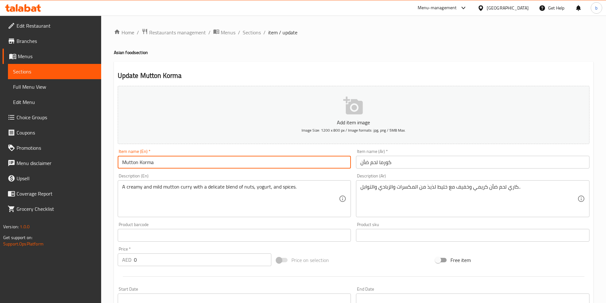
click at [165, 158] on input "Mutton Korma" at bounding box center [234, 162] width 233 height 13
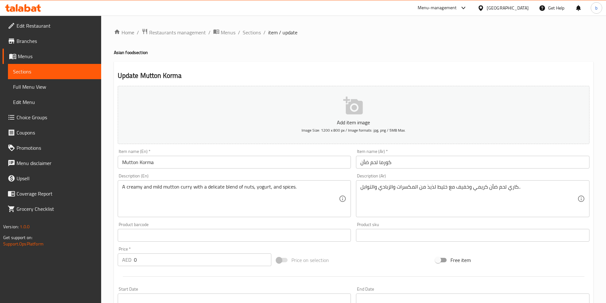
click at [191, 180] on div "A creamy and mild mutton [PERSON_NAME] with a delicate blend of nuts, yogurt, a…" at bounding box center [234, 198] width 233 height 37
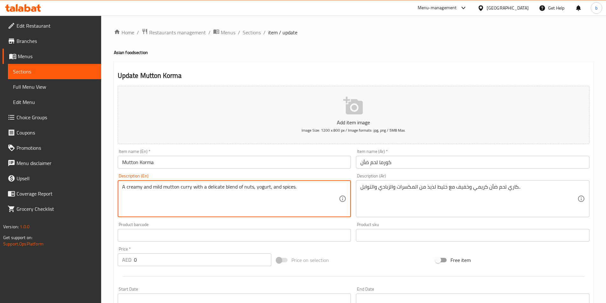
paste textarea "Ingredients: Mutton, yogurt, cashews or almonds, cream, and aromatic"
type textarea "Ingredients: Mutton, yogurt, cashews or almonds, cream, and aromatic spices."
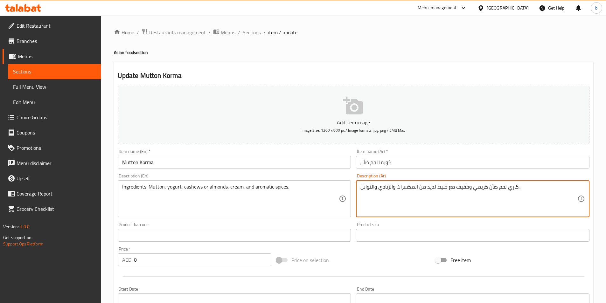
click at [456, 189] on textarea "كاري لحم ضأن كريمي وخفيف مع خليط لذيذ من المكسرات والزبادي والتوابل.." at bounding box center [468, 199] width 217 height 30
paste textarea "المكونات: لحم الضأن، الزبادي، الكاجو أو اللوز، الكريمة، والتوابل العطرية"
type textarea "المكونات: لحم الضأن، الزبادي، الكاجو أو اللوز، الكريمة، والتوابل العطرية."
click at [174, 164] on input "Mutton Korma" at bounding box center [234, 162] width 233 height 13
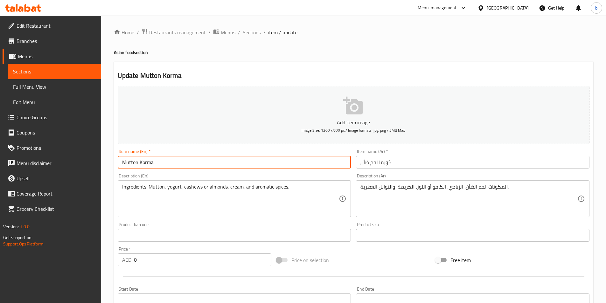
click at [174, 164] on input "Mutton Korma" at bounding box center [234, 162] width 233 height 13
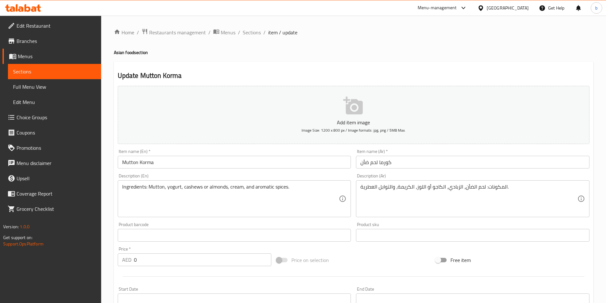
click at [297, 63] on div "Update Mutton Korma Add item image Image Size: 1200 x 800 px / Image formats: j…" at bounding box center [353, 254] width 479 height 384
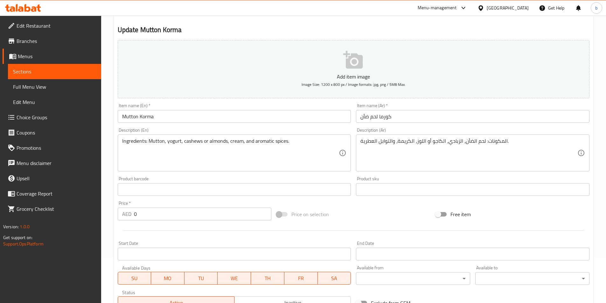
scroll to position [2, 0]
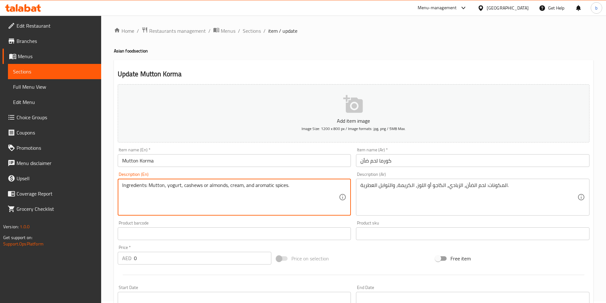
click at [310, 189] on textarea "Ingredients: Mutton, yogurt, cashews or almonds, cream, and aromatic spices." at bounding box center [230, 197] width 217 height 30
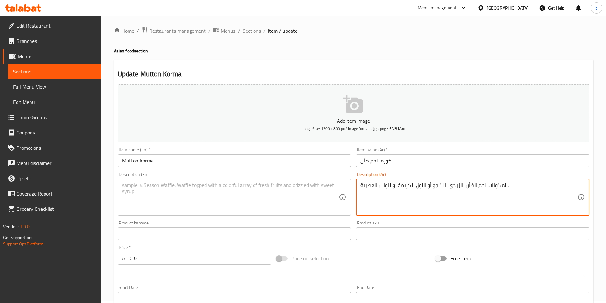
click at [406, 191] on textarea "المكونات: لحم الضأن، الزبادي، الكاجو أو اللوز، الكريمة، والتوابل العطرية." at bounding box center [468, 197] width 217 height 30
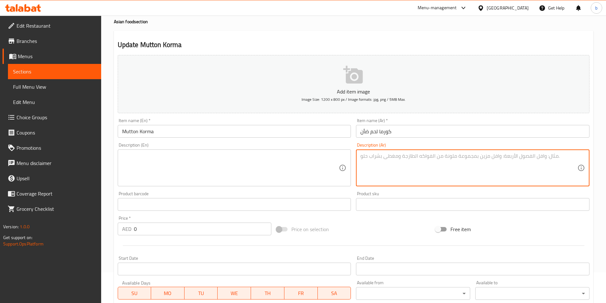
scroll to position [161, 0]
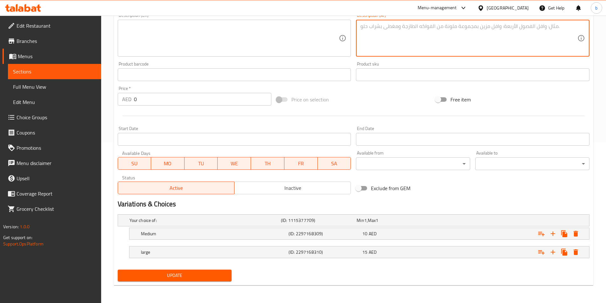
click at [224, 276] on span "Update" at bounding box center [175, 276] width 104 height 8
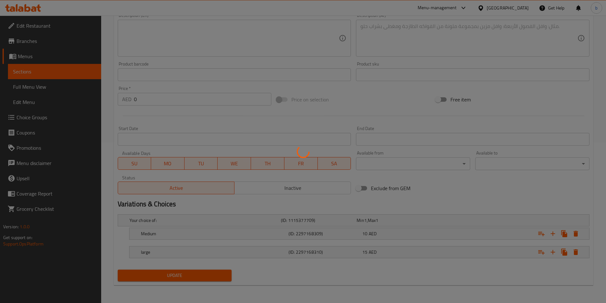
scroll to position [2, 0]
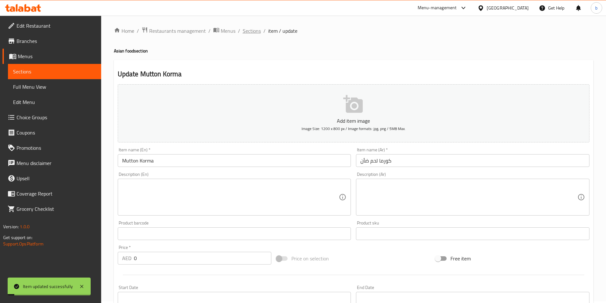
click at [245, 31] on span "Sections" at bounding box center [252, 31] width 18 height 8
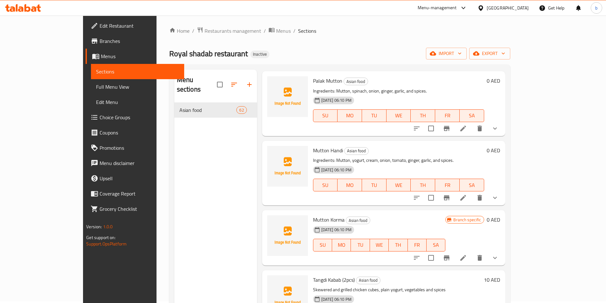
scroll to position [2004, 0]
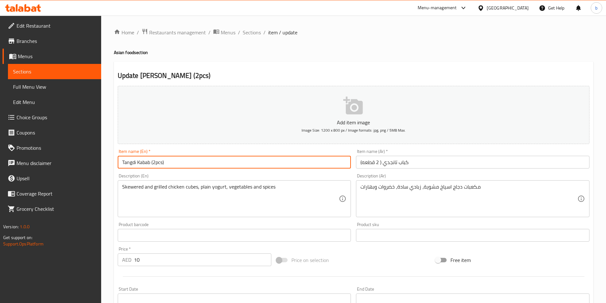
click at [261, 160] on input "Tangdi Kabab (2pcs)" at bounding box center [234, 162] width 233 height 13
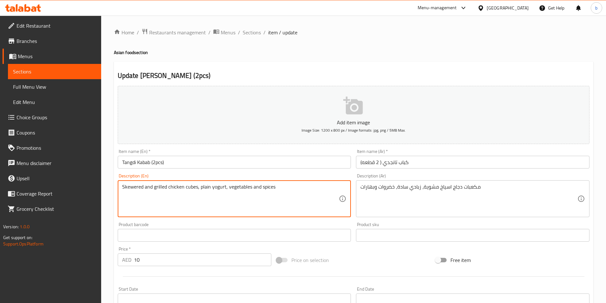
click at [259, 184] on textarea "Skewered and grilled chicken cubes, plain yogurt, vegetables and spices" at bounding box center [230, 199] width 217 height 30
paste textarea "Ingredients: Chicken drumsticks, yogurt, ginger-garlic paste, spices, and lemon…"
type textarea "Ingredients: Chicken drumsticks, yogurt, ginger-garlic paste, spices, and lemon…"
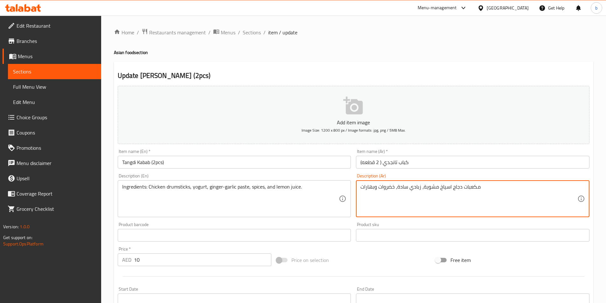
click at [454, 195] on textarea "مكعبات دجاج اسياخ مشوية، زبادي سادة، خضروات وبهارات" at bounding box center [468, 199] width 217 height 30
paste textarea "المكونات: دبابيس الدجاج، الزبادي، معجون الزنجبيل والثوم، التوابل، وعصير الليمون."
click at [421, 186] on textarea "المكونات: دبابيس الدجاج، الزبادي، معجون الزنجبيل والثوم، التوابل، وعصير الليمون." at bounding box center [468, 199] width 217 height 30
click at [404, 191] on textarea "المكونات: دبابيس الدجاج، الزبادي، معجون الزنجبيل-الثوم، التوابل، وعصير الليمون." at bounding box center [468, 199] width 217 height 30
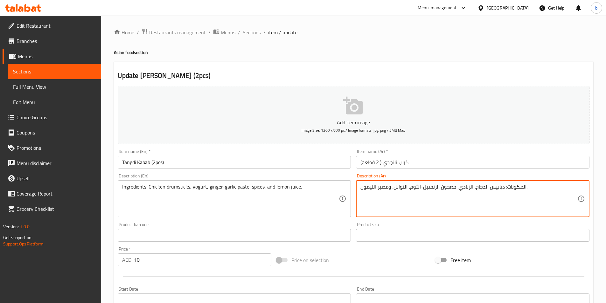
click at [385, 188] on textarea "المكونات: دبابيس الدجاج، الزبادي، معجون الزنجبيل-الثوم، التوابل، وعصير الليمون." at bounding box center [468, 199] width 217 height 30
type textarea "المكونات: دبابيس الدجاج، الزبادي، معجون الزنجبيل-الثوم، التوابل، وعصير الليمون."
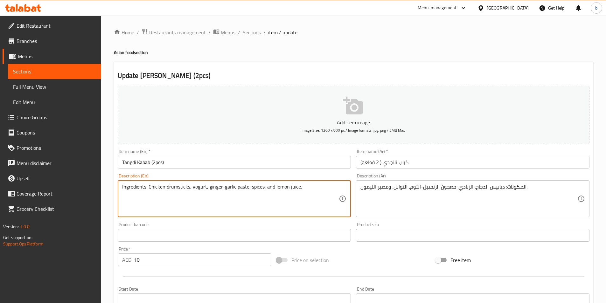
click at [175, 186] on textarea "Ingredients: Chicken drumsticks, yogurt, ginger-garlic paste, spices, and lemon…" at bounding box center [230, 199] width 217 height 30
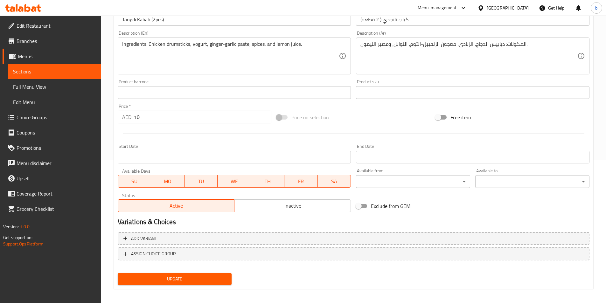
scroll to position [146, 0]
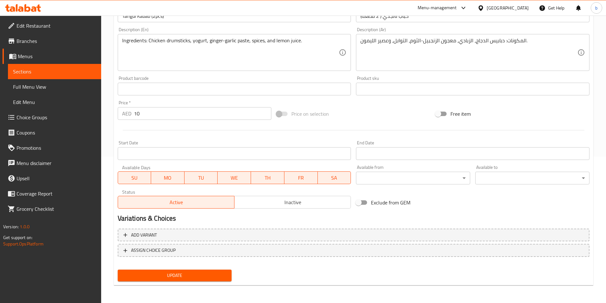
drag, startPoint x: 152, startPoint y: 268, endPoint x: 152, endPoint y: 272, distance: 4.1
click at [152, 268] on div "Update" at bounding box center [174, 275] width 119 height 17
click at [152, 277] on span "Update" at bounding box center [175, 276] width 104 height 8
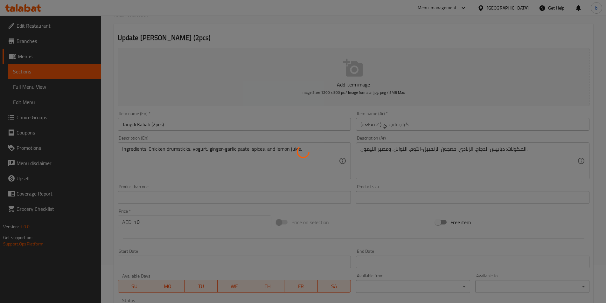
scroll to position [0, 0]
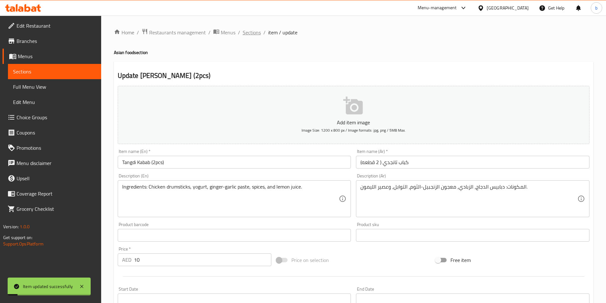
click at [246, 35] on span "Sections" at bounding box center [252, 33] width 18 height 8
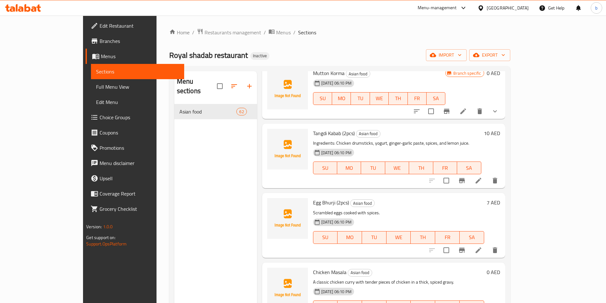
scroll to position [2163, 0]
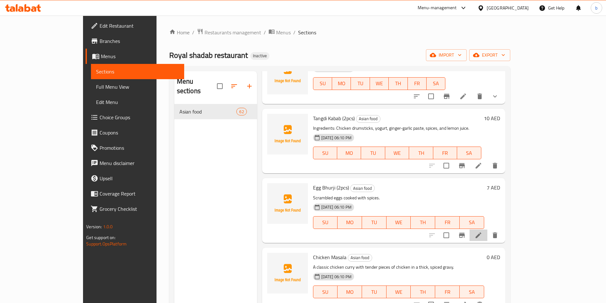
click at [487, 230] on li at bounding box center [479, 235] width 18 height 11
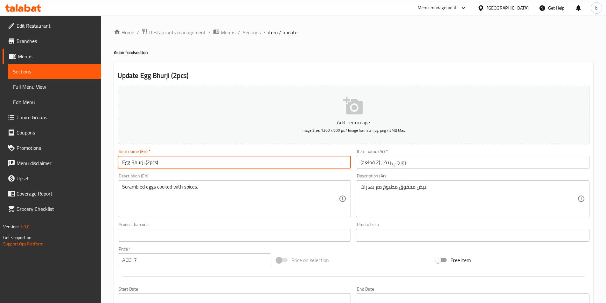
click at [165, 160] on input "Egg Bhurji (2pcs)" at bounding box center [234, 162] width 233 height 13
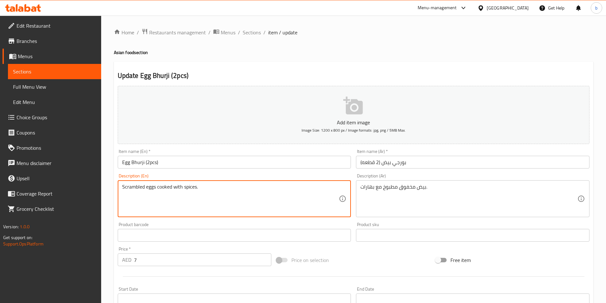
click at [212, 189] on textarea "Scrambled eggs cooked with spices." at bounding box center [230, 199] width 217 height 30
paste textarea "Ingredients: Eggs, onion, tomato, green chilies, and"
type textarea "Ingredients: Eggs, onion, tomato, green chilies, and spices."
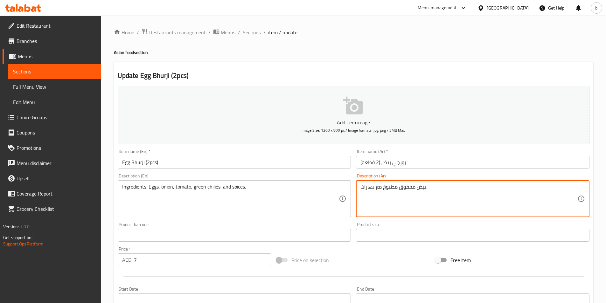
click at [379, 196] on textarea "بيض مخفوق مطبوخ مع بهارات." at bounding box center [468, 199] width 217 height 30
paste textarea "لمكونات: بيض، بصل، طماطم، فلفل أخضر حار، وتوابل"
click at [422, 192] on textarea "المكونات: بيض، بصل، طماطم، فلفل أخضر حار، وتوابل." at bounding box center [468, 199] width 217 height 30
click at [396, 192] on textarea "المكونات: بيض، بصل، طماطم، فلفل أخضر حار، وتوابل." at bounding box center [468, 199] width 217 height 30
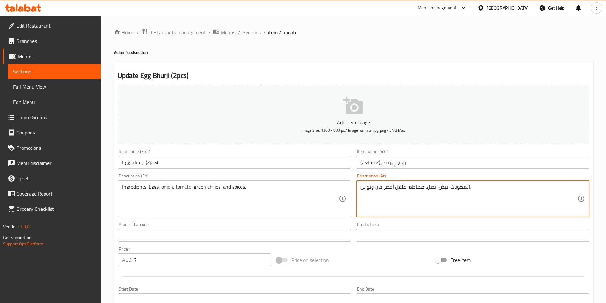
click at [380, 189] on textarea "المكونات: بيض، بصل، طماطم، فلفل أخضر حار، وتوابل." at bounding box center [468, 199] width 217 height 30
type textarea "المكونات: بيض، بصل، طماطم، فلفل أخضر حار، وتوابل."
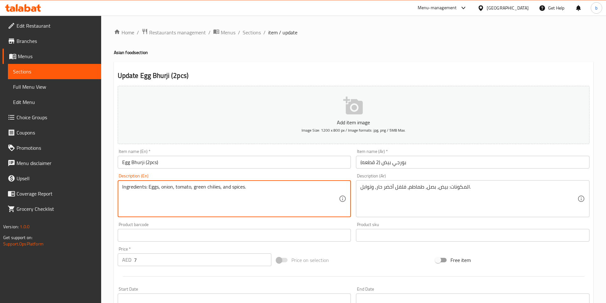
drag, startPoint x: 219, startPoint y: 186, endPoint x: 207, endPoint y: 186, distance: 12.1
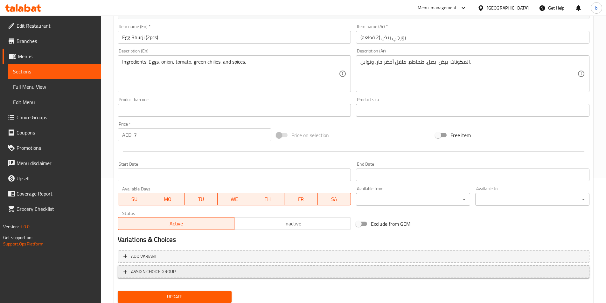
scroll to position [146, 0]
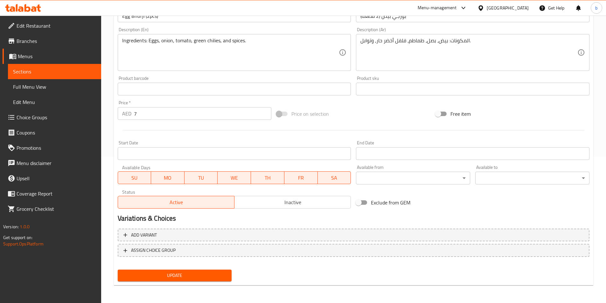
click at [192, 275] on span "Update" at bounding box center [175, 276] width 104 height 8
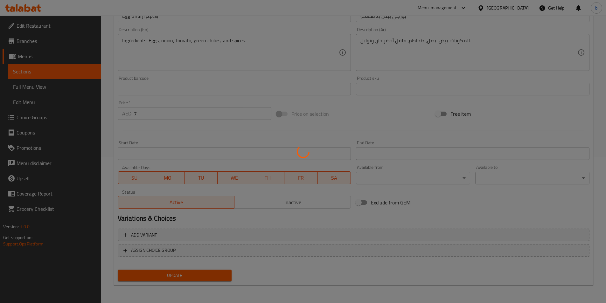
scroll to position [0, 0]
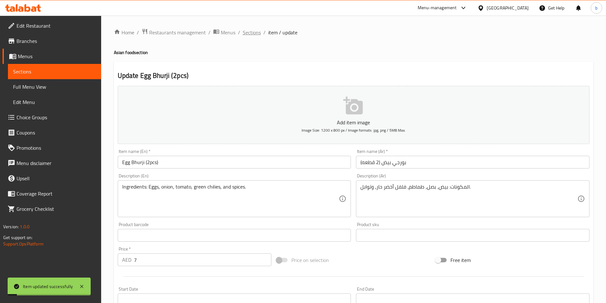
click at [250, 29] on span "Sections" at bounding box center [252, 33] width 18 height 8
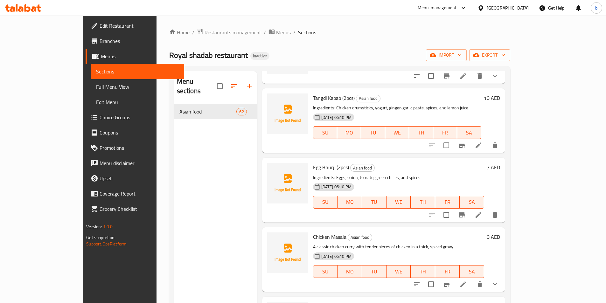
scroll to position [2195, 0]
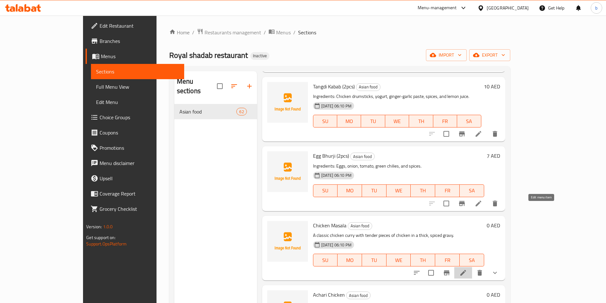
click at [467, 269] on icon at bounding box center [463, 273] width 8 height 8
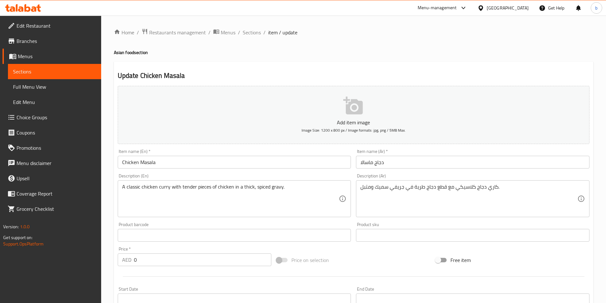
click at [238, 158] on input "Chicken Masala" at bounding box center [234, 162] width 233 height 13
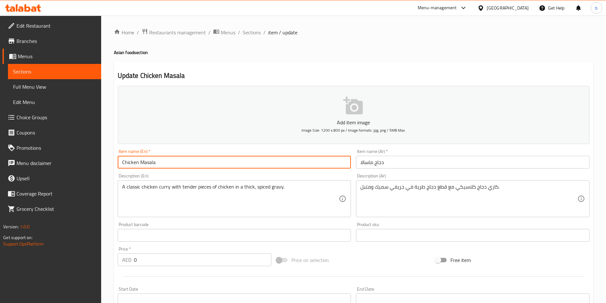
click at [238, 158] on input "Chicken Masala" at bounding box center [234, 162] width 233 height 13
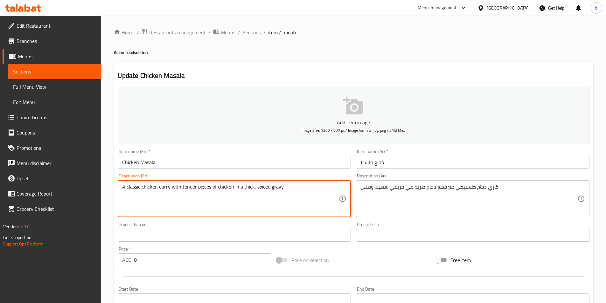
click at [211, 186] on textarea "A classic chicken curry with tender pieces of chicken in a thick, spiced gravy." at bounding box center [230, 199] width 217 height 30
paste textarea "Ingredients: Chicken, onion, tomato, ginger-garlic paste, and a blend of spices"
type textarea "Ingredients: Chicken, onion, tomato, ginger-garlic paste, and a blend of spices."
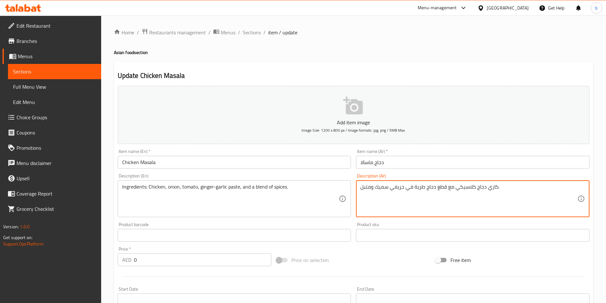
click at [495, 191] on textarea "كاري دجاج كلاسيكي مع قطع دجاج طرية في جريفي سميك ومتبل." at bounding box center [468, 199] width 217 height 30
paste textarea "المكونات: دجاج، بصل، طماطم، معجون الزنجبيل والثوم، ومزيج من التوا"
click at [485, 192] on textarea "المكونات: دجاج، بصل، طماطم، معجون الزنجبيل والثوم، ومزيج من التوابل." at bounding box center [468, 199] width 217 height 30
click at [476, 188] on textarea "المكونات: دجاج، بصل، طماطم، معجون الزنجبيل والثوم، ومزيج من التوابل." at bounding box center [468, 199] width 217 height 30
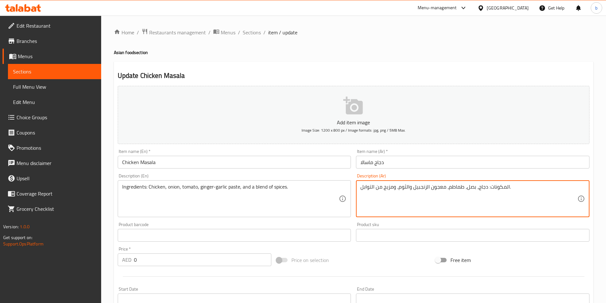
click at [459, 190] on textarea "المكونات: دجاج، بصل، طماطم، معجون الزنجبيل والثوم، ومزيج من التوابل." at bounding box center [468, 199] width 217 height 30
click at [439, 184] on textarea "المكونات: دجاج، بصل، طماطم، معجون الزنجبيل والثوم، ومزيج من التوابل." at bounding box center [468, 199] width 217 height 30
click at [409, 188] on textarea "المكونات: دجاج، بصل، طماطم، معجون الزنجبيل والثوم، ومزيج من التوابل." at bounding box center [468, 199] width 217 height 30
click at [373, 191] on textarea "المكونات: دجاج، بصل، طماطم، معجون الزنجبيل-الثوم، ومزيج من التوابل." at bounding box center [468, 199] width 217 height 30
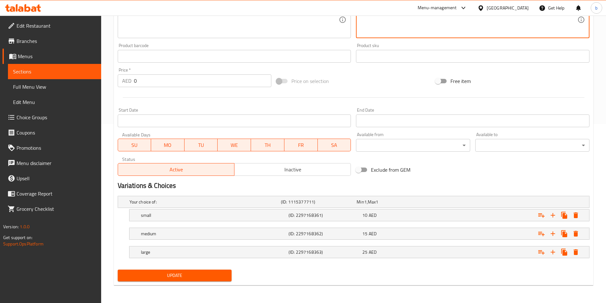
type textarea "المكونات: دجاج، بصل، طماطم، معجون الزنجبيل-الثوم، ومزيج من التوابل."
click at [215, 271] on button "Update" at bounding box center [175, 276] width 114 height 12
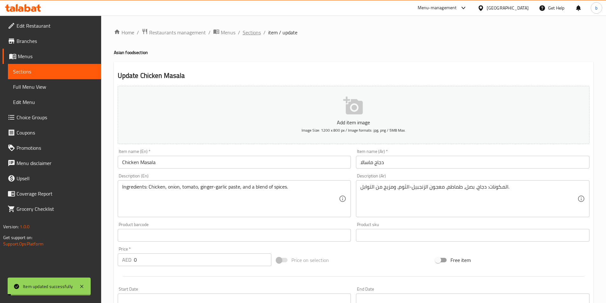
click at [248, 31] on span "Sections" at bounding box center [252, 33] width 18 height 8
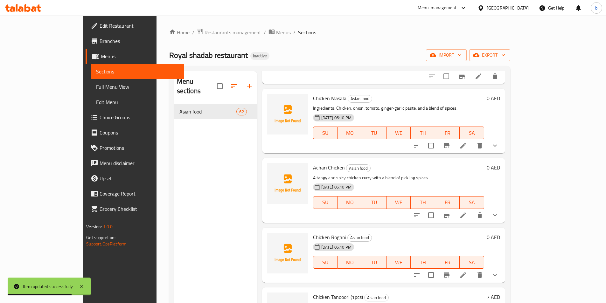
scroll to position [2227, 0]
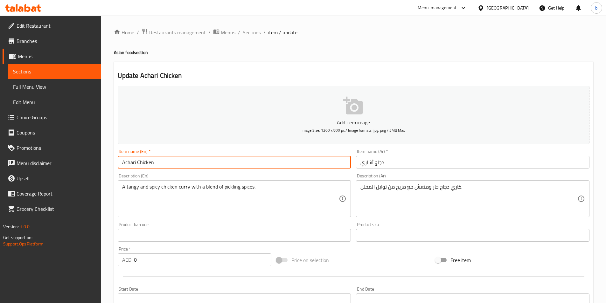
click at [186, 167] on input "Achari Chicken" at bounding box center [234, 162] width 233 height 13
click at [185, 167] on input "Achari Chicken" at bounding box center [234, 162] width 233 height 13
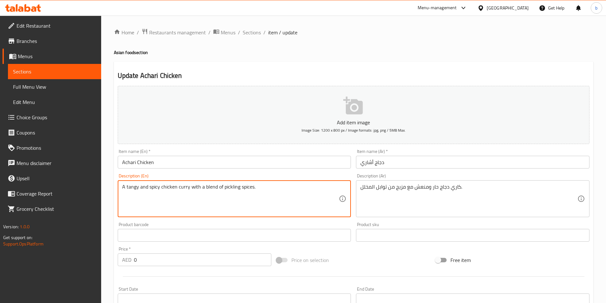
click at [240, 191] on textarea "A tangy and spicy chicken curry with a blend of pickling spices." at bounding box center [230, 199] width 217 height 30
paste textarea "Ingredients: Chicken, yogurt, onion, ginger-garlic paste, and a mix of pickling…"
type textarea "Ingredients: Chicken, yogurt, onion, ginger-garlic paste, and a mix of pickling…"
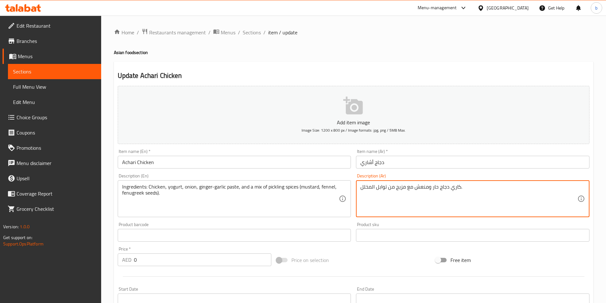
click at [401, 196] on textarea "كاري دجاج حار ومنعش مع مزيج من توابل المخلل." at bounding box center [468, 199] width 217 height 30
paste textarea "المكونات: دجاج، زبادي، بصل، معجون الزنجبيل والثوم، ومزيج من بهارات التخليل (الخ…"
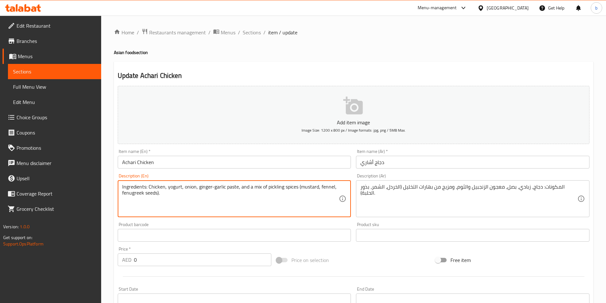
click at [169, 189] on textarea "Ingredients: Chicken, yogurt, onion, ginger-garlic paste, and a mix of pickling…" at bounding box center [230, 199] width 217 height 30
click at [186, 186] on textarea "Ingredients: Chicken, yogurt, onion, ginger-garlic paste, and a mix of pickling…" at bounding box center [230, 199] width 217 height 30
click at [198, 187] on textarea "Ingredients: Chicken, yogurt, onion, ginger-garlic paste, and a mix of pickling…" at bounding box center [230, 199] width 217 height 30
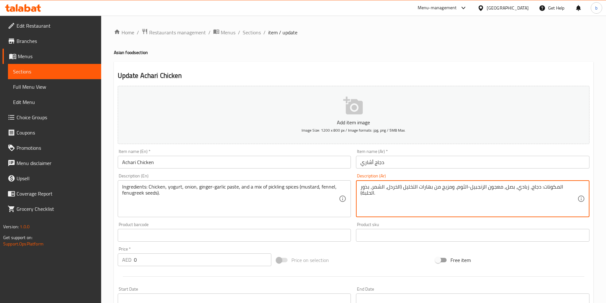
drag, startPoint x: 467, startPoint y: 188, endPoint x: 464, endPoint y: 191, distance: 4.7
click at [464, 191] on textarea "المكونات: دجاج، زبادي، بصل، معجون الزنجبيل-الثوم، ومزيج من بهارات التخليل (الخر…" at bounding box center [468, 199] width 217 height 30
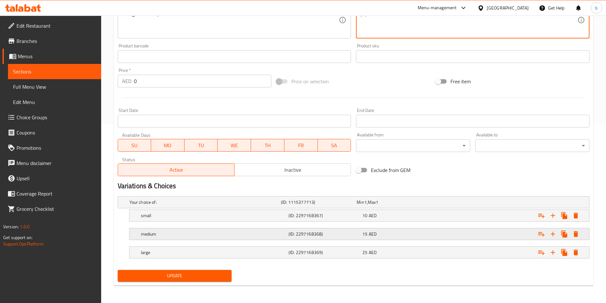
scroll to position [179, 0]
type textarea "المكونات: دجاج، زبادي، بصل، معجون الزنجبيل-الثوم، ومزيج من بهارات التخليل (الخر…"
click at [200, 270] on button "Update" at bounding box center [175, 276] width 114 height 12
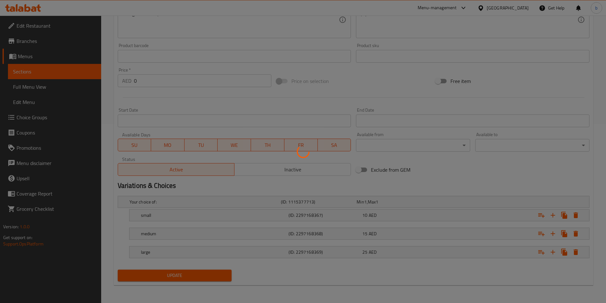
scroll to position [0, 0]
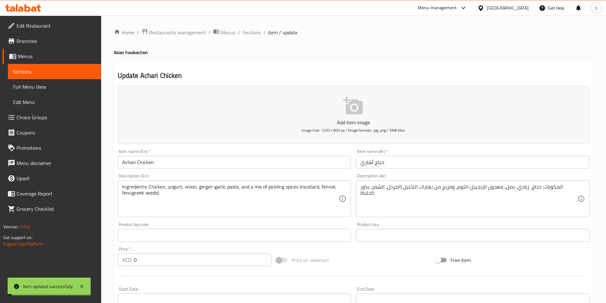
click at [247, 36] on span "Sections" at bounding box center [252, 33] width 18 height 8
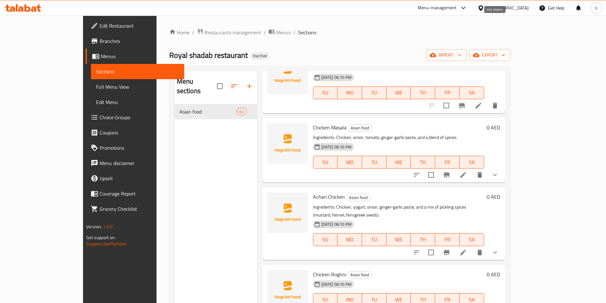
scroll to position [2290, 0]
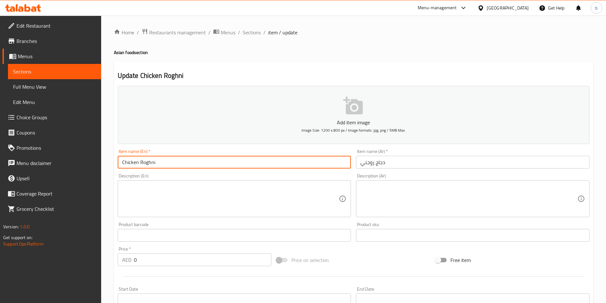
click at [165, 158] on input "Chicken Roghni" at bounding box center [234, 162] width 233 height 13
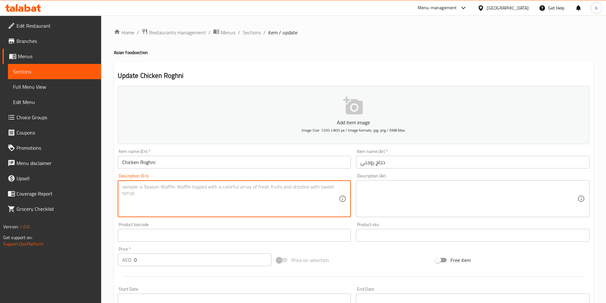
click at [205, 200] on textarea at bounding box center [230, 199] width 217 height 30
paste textarea "Ingredients: Chicken, yogurt, ginger, garlic, Kashmiri red chili powder, and sp…"
type textarea "Ingredients: Chicken, yogurt, ginger, garlic, Kashmiri red chili powder, and sp…"
click at [436, 189] on textarea at bounding box center [468, 199] width 217 height 30
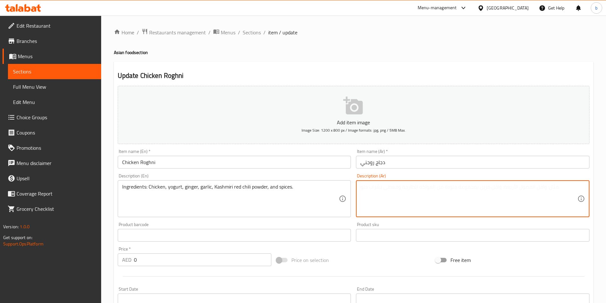
paste textarea "المكونات: دجاج، زبادي، زنجبيل، ثوم، مسحوق الفلفل الأحمر الكشميري، والتوابل."
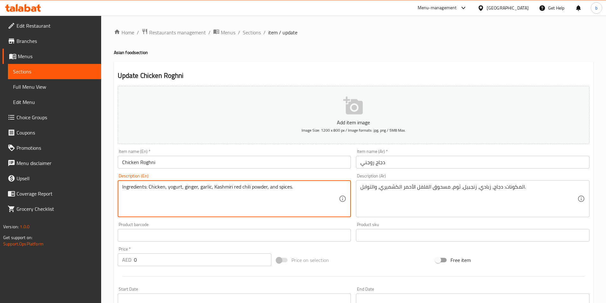
click at [213, 185] on textarea "Ingredients: Chicken, yogurt, ginger, garlic, Kashmiri red chili powder, and sp…" at bounding box center [230, 199] width 217 height 30
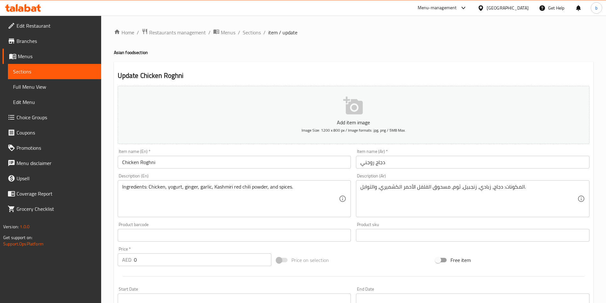
click at [247, 186] on textarea "Ingredients: Chicken, yogurt, ginger, garlic, Kashmiri red chili powder, and sp…" at bounding box center [230, 199] width 217 height 30
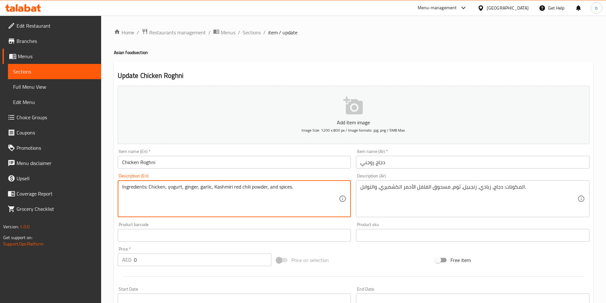
click at [247, 186] on textarea "Ingredients: Chicken, yogurt, ginger, garlic, Kashmiri red chili powder, and sp…" at bounding box center [230, 199] width 217 height 30
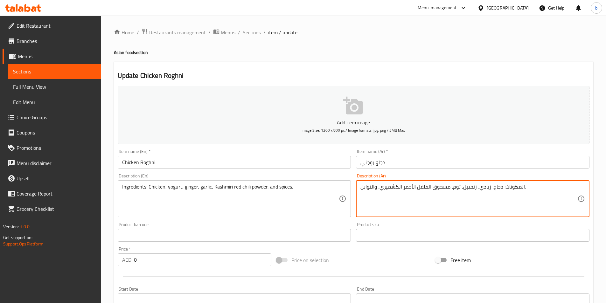
drag, startPoint x: 431, startPoint y: 189, endPoint x: 449, endPoint y: 189, distance: 17.8
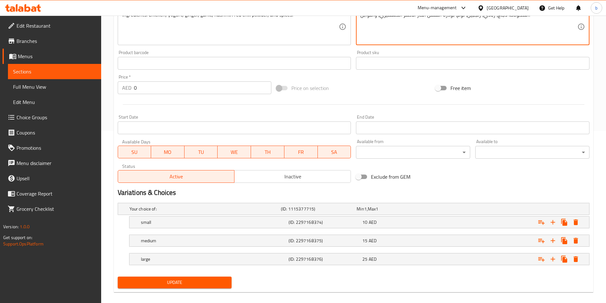
scroll to position [179, 0]
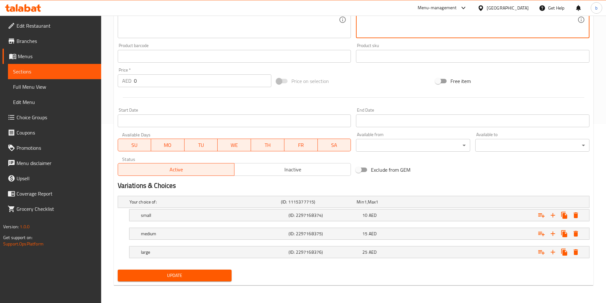
type textarea "المكونات: دجاج، زبادي، زنجبيل، ثوم، بودرة الفلفل الحار الأحمر الكشميري، والتواب…"
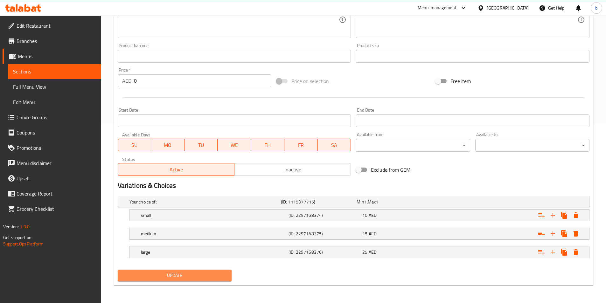
click at [150, 274] on span "Update" at bounding box center [175, 276] width 104 height 8
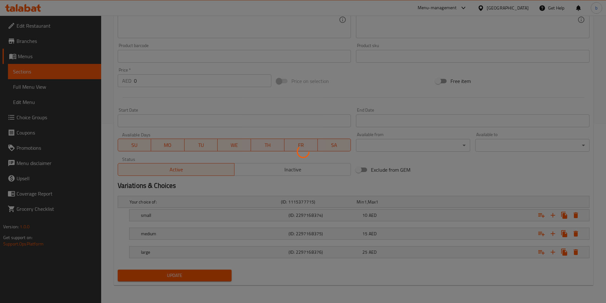
scroll to position [0, 0]
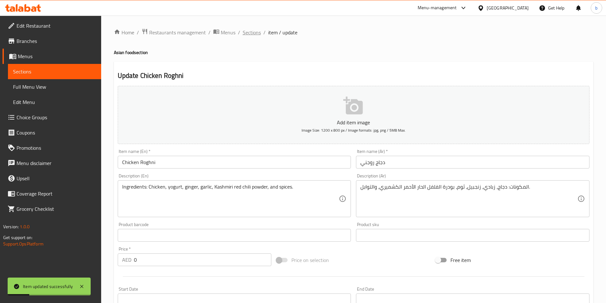
click at [251, 29] on span "Sections" at bounding box center [252, 33] width 18 height 8
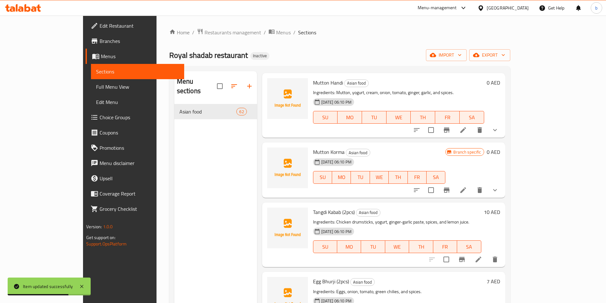
scroll to position [2068, 0]
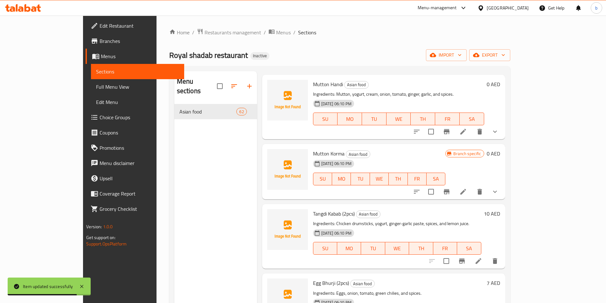
click at [467, 188] on icon at bounding box center [463, 192] width 8 height 8
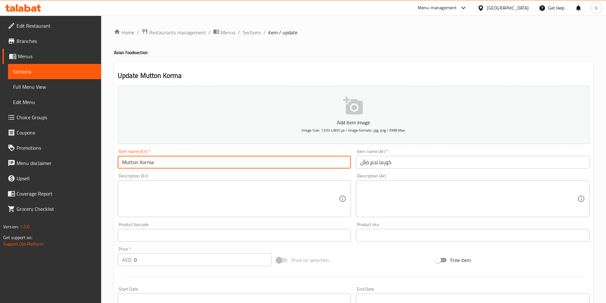
click at [128, 161] on input "Mutton Korma" at bounding box center [234, 162] width 233 height 13
click at [166, 184] on textarea at bounding box center [230, 199] width 217 height 30
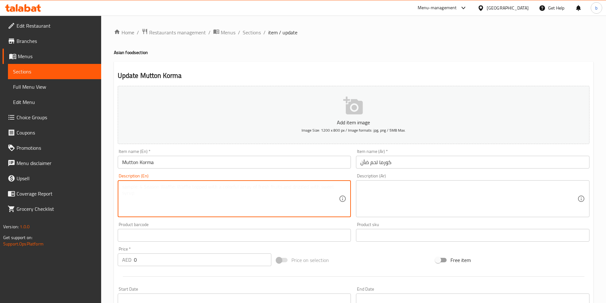
paste textarea "Ingredients: Mutton, yogurt, cashews or almonds, cream, and aromatic spices."
type textarea "Ingredients: Mutton, yogurt, cashews or almonds, cream, and aromatic spices."
drag, startPoint x: 407, startPoint y: 179, endPoint x: 407, endPoint y: 185, distance: 6.1
click at [407, 182] on div "Description (Ar) Description (Ar)" at bounding box center [472, 196] width 233 height 44
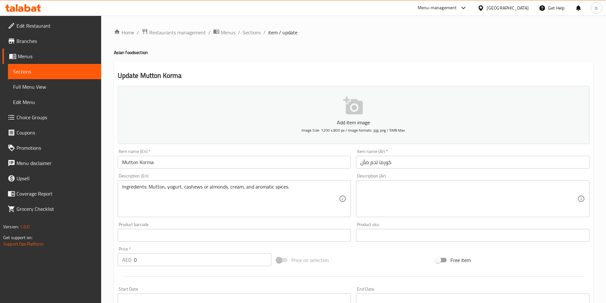
click at [407, 185] on textarea at bounding box center [468, 199] width 217 height 30
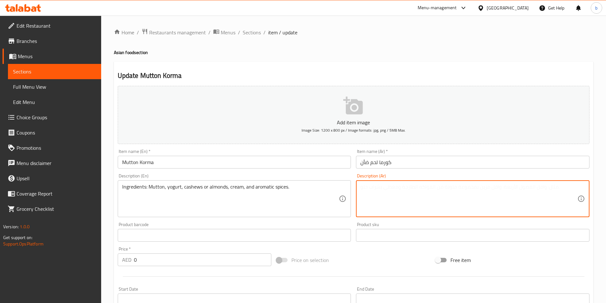
paste textarea "المكونات: لحم الضأن، الزبادي، الكاجو أو اللوز، الكريمة، والتوابل العطرية."
type textarea "المكونات: لحم الضأن، الزبادي، الكاجو أو اللوز، الكريمة، والتوابل العطرية."
click at [191, 166] on input "Mutton Korma" at bounding box center [234, 162] width 233 height 13
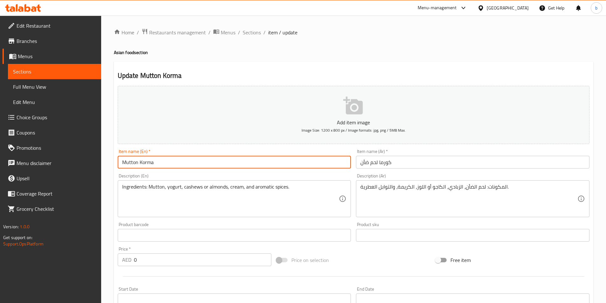
click at [191, 166] on input "Mutton Korma" at bounding box center [234, 162] width 233 height 13
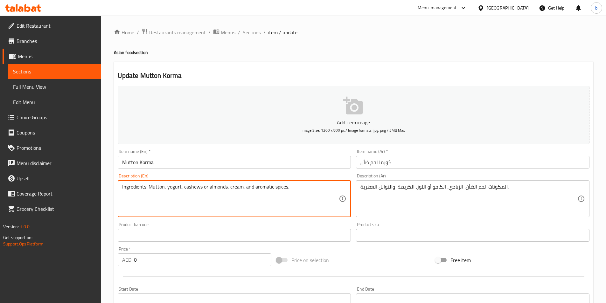
click at [291, 201] on textarea "Ingredients: Mutton, yogurt, cashews or almonds, cream, and aromatic spices." at bounding box center [230, 199] width 217 height 30
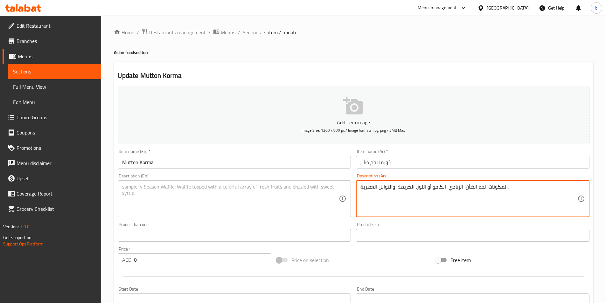
click at [376, 194] on textarea "المكونات: لحم الضأن، الزبادي، الكاجو أو اللوز، الكريمة، والتوابل العطرية." at bounding box center [468, 199] width 217 height 30
click at [254, 31] on span "Sections" at bounding box center [252, 33] width 18 height 8
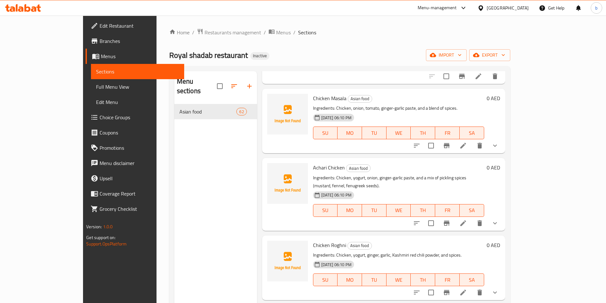
scroll to position [2354, 0]
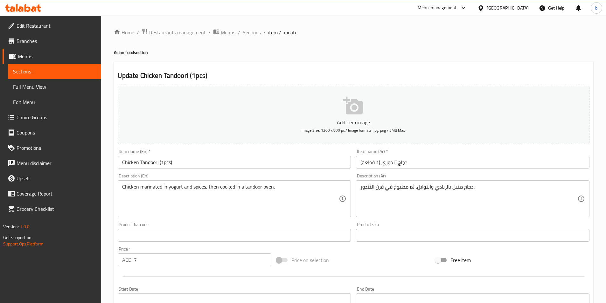
click at [227, 158] on input "Chicken Tandoori (1pcs)" at bounding box center [234, 162] width 233 height 13
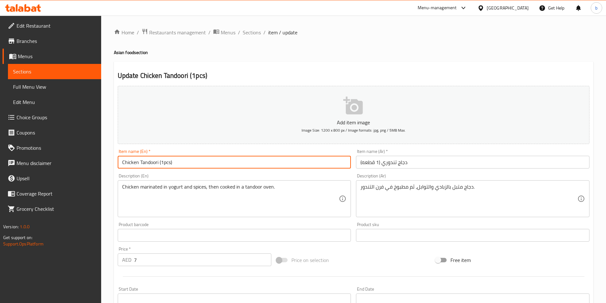
click at [227, 158] on input "Chicken Tandoori (1pcs)" at bounding box center [234, 162] width 233 height 13
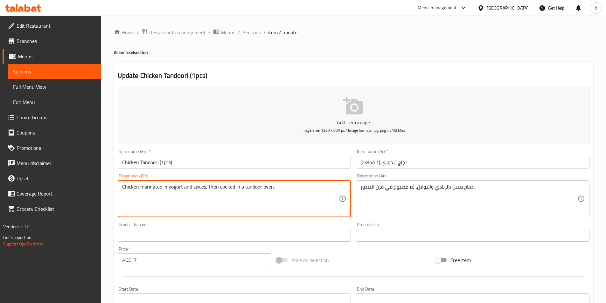
click at [280, 203] on textarea "Chicken marinated in yogurt and spices, then cooked in a tandoor oven." at bounding box center [230, 199] width 217 height 30
paste textarea "Ingredients: Basmati rice, tandoori chicken, yogurt, fried onions, ginger-garli…"
type textarea "Ingredients: Basmati rice, tandoori chicken, yogurt, fried onions, ginger-garli…"
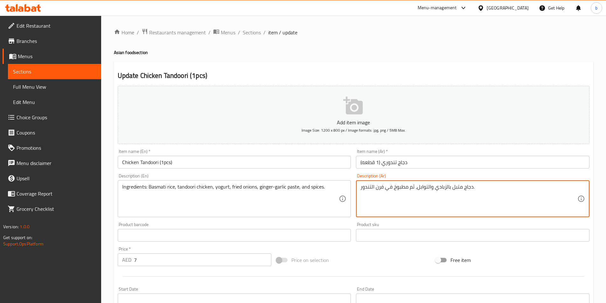
click at [459, 198] on textarea "دجاج متبل بالزبادي والتوابل، ثم مطبوخ في فرن التندور." at bounding box center [468, 199] width 217 height 30
paste textarea "لمكونات: أرز بسمتي، دجاج تندوري، زبادي، بصل مقلي، معجون الزنجبيل والثوم، والتوا…"
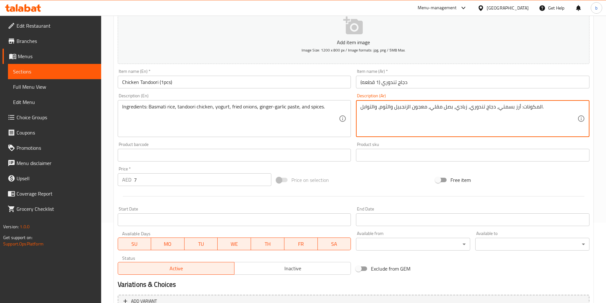
scroll to position [95, 0]
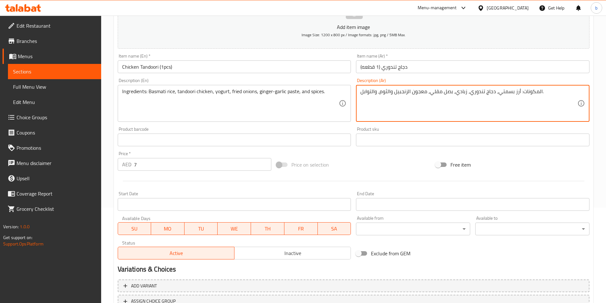
click at [390, 93] on textarea "المكونات: أرز بسمتي، دجاج تندوري، زبادي، بصل مقلي، معجون الزنجبيل والثوم، والتو…" at bounding box center [468, 103] width 217 height 30
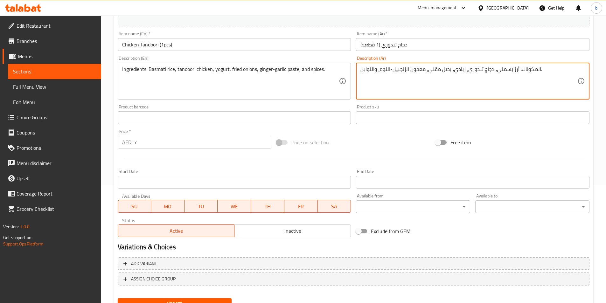
scroll to position [146, 0]
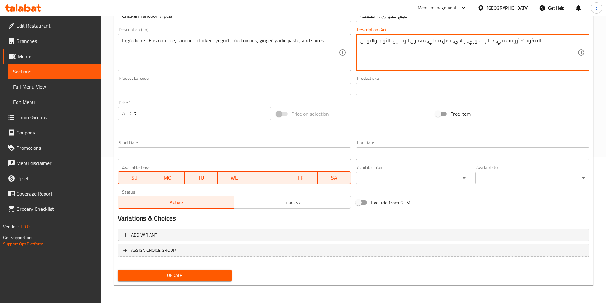
type textarea "المكونات: أرز بسمتي، دجاج تندوري، زبادي، بصل مقلي، معجون الزنجبيل-الثوم، والتوا…"
click at [216, 280] on span "Update" at bounding box center [175, 276] width 104 height 8
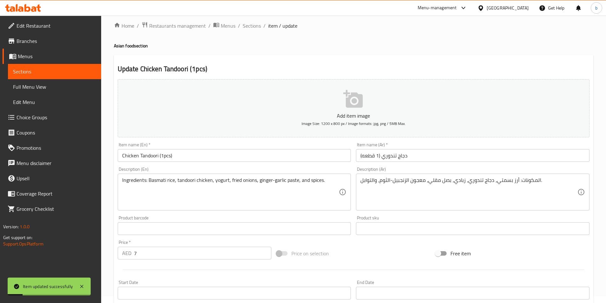
scroll to position [0, 0]
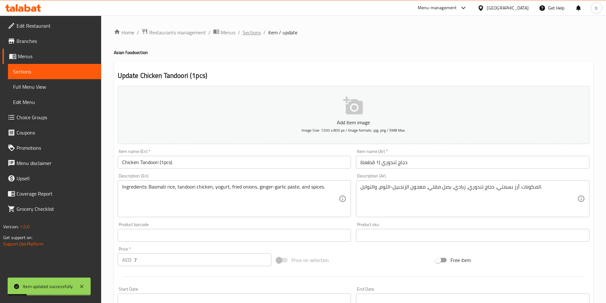
click at [254, 33] on span "Sections" at bounding box center [252, 33] width 18 height 8
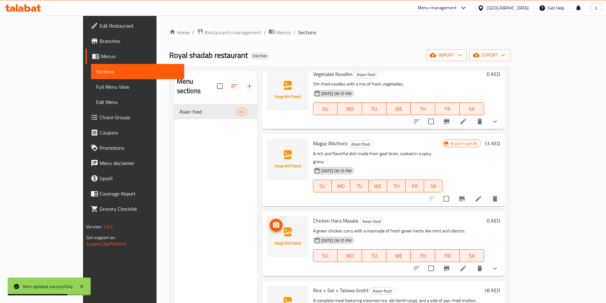
scroll to position [2481, 0]
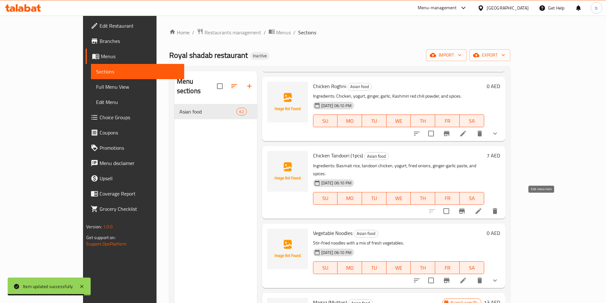
click at [467, 277] on icon at bounding box center [463, 281] width 8 height 8
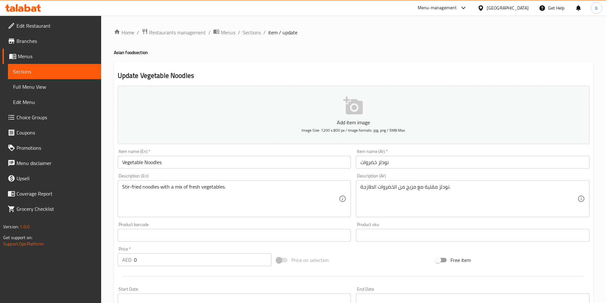
click at [184, 159] on input "Vegetable Noodles" at bounding box center [234, 162] width 233 height 13
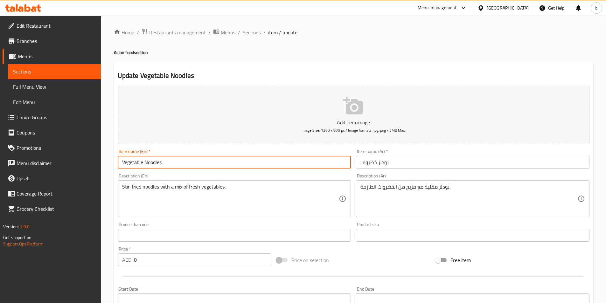
click at [184, 159] on input "Vegetable Noodles" at bounding box center [234, 162] width 233 height 13
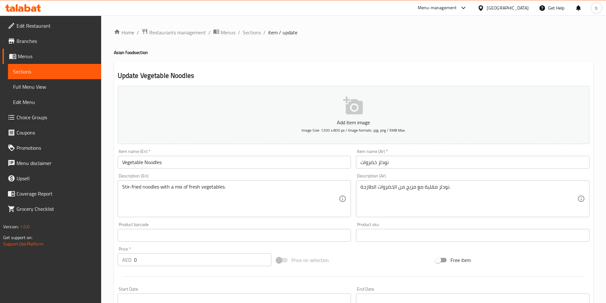
click at [219, 182] on div "Stir-fried noodles with a mix of fresh vegetables. Description (En)" at bounding box center [234, 198] width 233 height 37
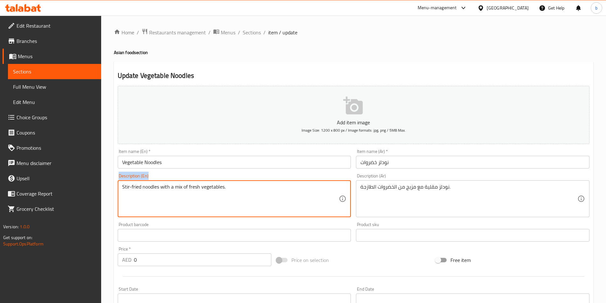
click at [219, 182] on div "Stir-fried noodles with a mix of fresh vegetables. Description (En)" at bounding box center [234, 198] width 233 height 37
click at [222, 190] on textarea "Stir-fried noodles with a mix of fresh vegetables." at bounding box center [230, 199] width 217 height 30
paste textarea "Ingredients: Noodles, mixed vegetables, soy sauce, and seasoning"
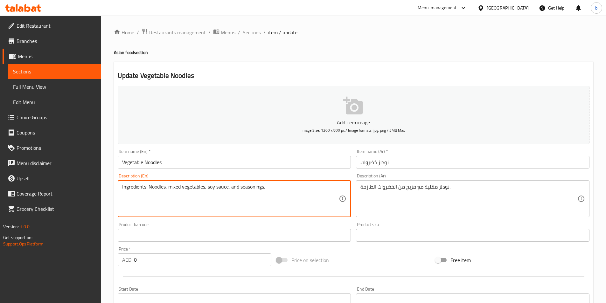
type textarea "Ingredients: Noodles, mixed vegetables, soy sauce, and seasonings."
click at [438, 190] on textarea "نودلز مقلية مع مزيج من الخضروات الطازجة." at bounding box center [468, 199] width 217 height 30
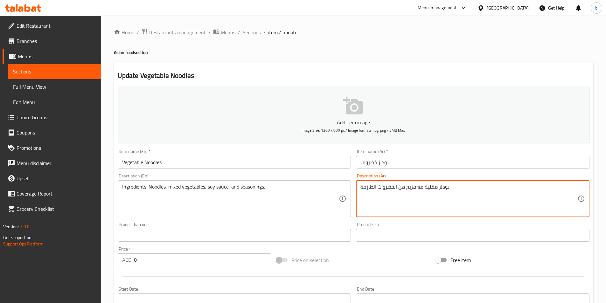
click at [438, 190] on textarea "نودلز مقلية مع مزيج من الخضروات الطازجة." at bounding box center [468, 199] width 217 height 30
paste textarea "المكونات: نودلز، خضار مشكلة، صلصة الصويا، والتوابل"
click at [438, 190] on textarea "المكونات: نودلز، خضار مشكلة، صلصة الصويا، والتوابل." at bounding box center [468, 199] width 217 height 30
click at [426, 187] on textarea "المكونات: نودلز، خضار مشكلة، صلصة الصويا، والتوابل." at bounding box center [468, 199] width 217 height 30
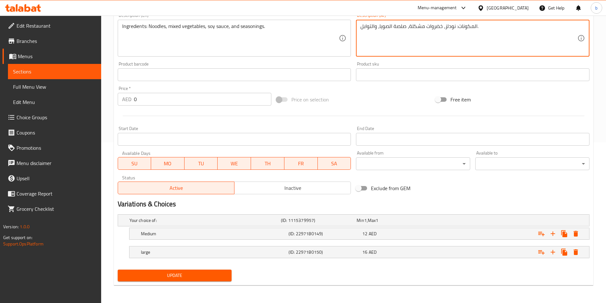
type textarea "المكونات: نودلز، خضروات مشكلة، صلصة الصويا، والتوابل."
click at [205, 272] on span "Update" at bounding box center [175, 276] width 104 height 8
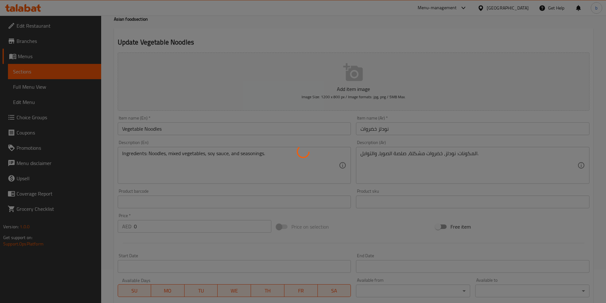
scroll to position [0, 0]
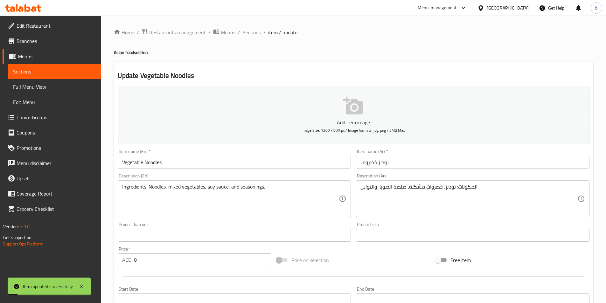
click at [249, 33] on span "Sections" at bounding box center [252, 33] width 18 height 8
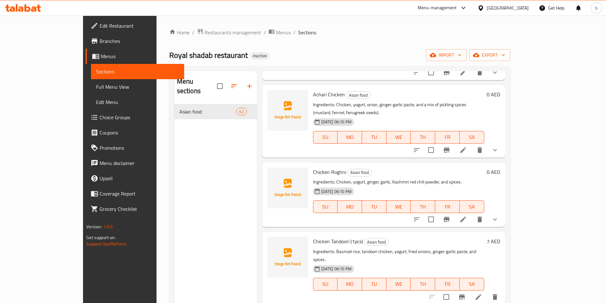
scroll to position [2374, 0]
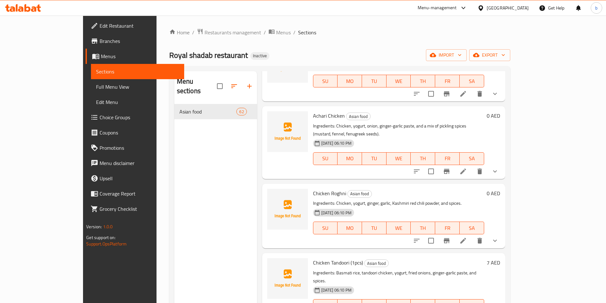
click at [318, 199] on p "Ingredients: Chicken, yogurt, ginger, garlic, Kashmiri red chili powder, and sp…" at bounding box center [398, 203] width 171 height 8
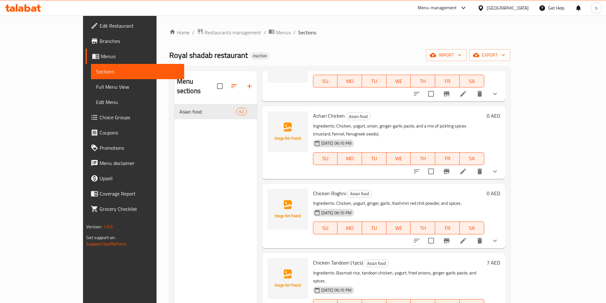
click at [313, 269] on p "Ingredients: Basmati rice, tandoori chicken, yogurt, fried onions, ginger-garli…" at bounding box center [398, 277] width 171 height 16
copy div "Ingredients: Basmati rice, tandoori chicken, yogurt, fried onions, ginger-garli…"
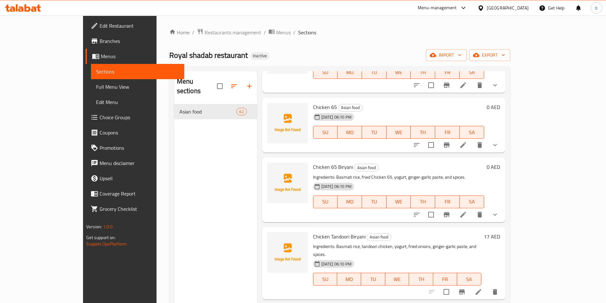
scroll to position [2352, 0]
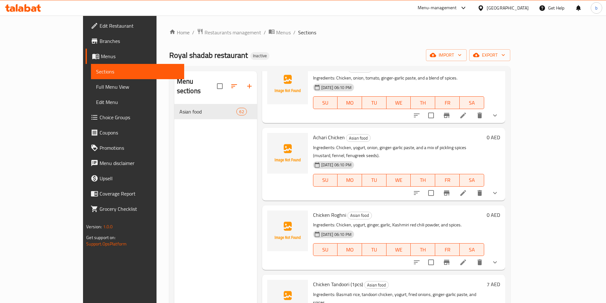
click at [313, 280] on span "Chicken Tandoori (1pcs)" at bounding box center [338, 285] width 50 height 10
click at [329, 280] on span "Chicken Tandoori (1pcs)" at bounding box center [338, 285] width 50 height 10
drag, startPoint x: 328, startPoint y: 212, endPoint x: 286, endPoint y: 214, distance: 42.0
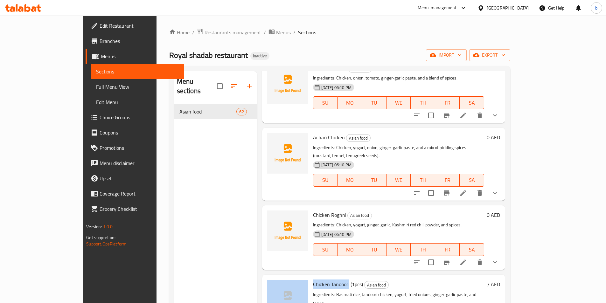
copy div "Chicken Tandoori"
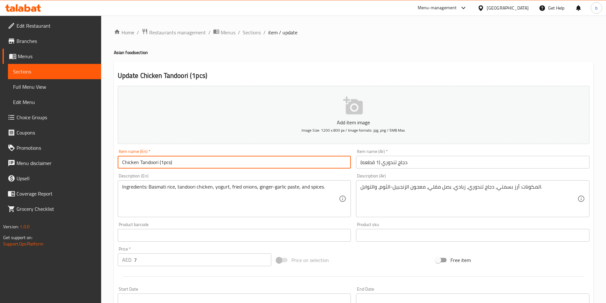
drag, startPoint x: 157, startPoint y: 162, endPoint x: 119, endPoint y: 162, distance: 38.5
click at [119, 162] on input "Chicken Tandoori (1pcs)" at bounding box center [234, 162] width 233 height 13
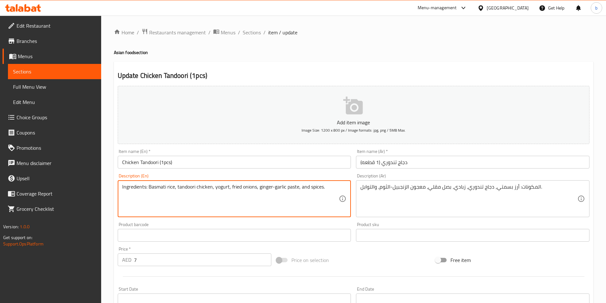
click at [200, 186] on textarea "Ingredients: Basmati rice, tandoori chicken, yogurt, fried onions, ginger-garli…" at bounding box center [230, 199] width 217 height 30
paste textarea "Chicken, yogurt, ginger-garlic paste, tandoori masala, and red food color"
type textarea "Ingredients: Chicken, yogurt, ginger-garlic paste, tandoori masala, and red foo…"
click at [407, 182] on div "المكونات: أرز بسمتي، دجاج تندوري، زبادي، بصل مقلي، معجون الزنجبيل-الثوم، والتوا…" at bounding box center [472, 198] width 233 height 37
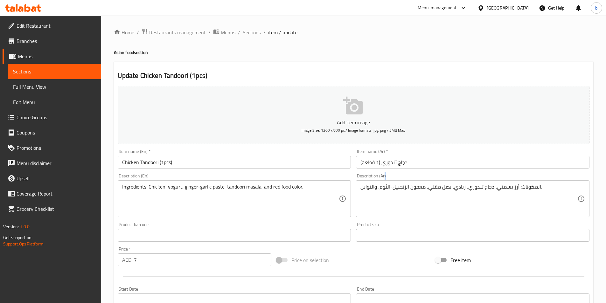
click at [407, 182] on div "المكونات: أرز بسمتي، دجاج تندوري، زبادي، بصل مقلي، معجون الزنجبيل-الثوم، والتوا…" at bounding box center [472, 198] width 233 height 37
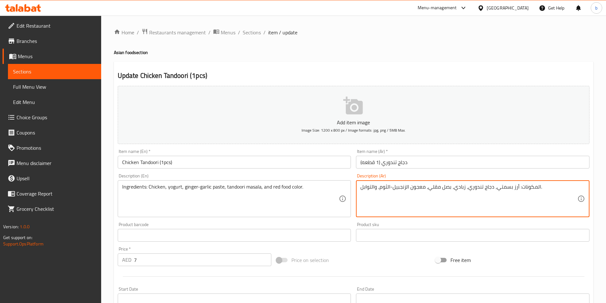
click at [407, 191] on textarea "المكونات: أرز بسمتي، دجاج تندوري، زبادي، بصل مقلي، معجون الزنجبيل-الثوم، والتوا…" at bounding box center [468, 199] width 217 height 30
paste textarea "جاج، زبادي، معجون الزنجبيل والثوم، بهارات التندوري، ولون الطعام الأحمر"
click at [448, 188] on textarea "المكونات: دجاج، زبادي، معجون الزنجبيل والثوم، بهارات التندوري، ولون الطعام الأح…" at bounding box center [468, 199] width 217 height 30
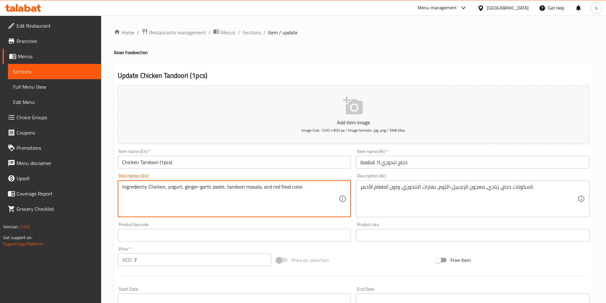
click at [254, 190] on textarea "Ingredients: Chicken, yogurt, ginger-garlic paste, tandoori masala, and red foo…" at bounding box center [230, 199] width 217 height 30
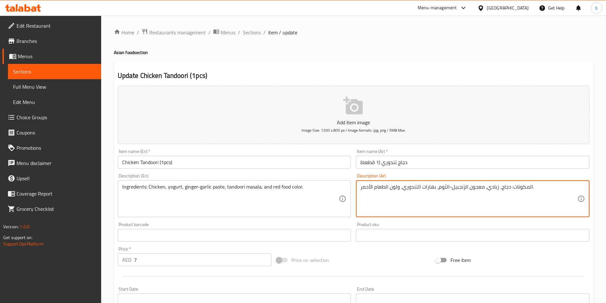
click at [428, 184] on textarea "المكونات: دجاج، زبادي، معجون الزنجبيل-الثوم، بهارات التندوري، ولون الطعام الأحم…" at bounding box center [468, 199] width 217 height 30
paste textarea "ماسالا"
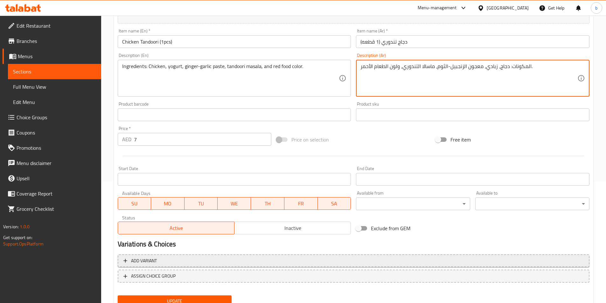
scroll to position [146, 0]
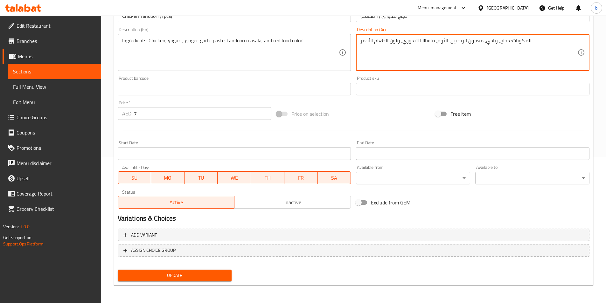
type textarea "المكونات: دجاج، زبادي، معجون الزنجبيل-الثوم، ماسالا التندوري، ولون الطعام الأحم…"
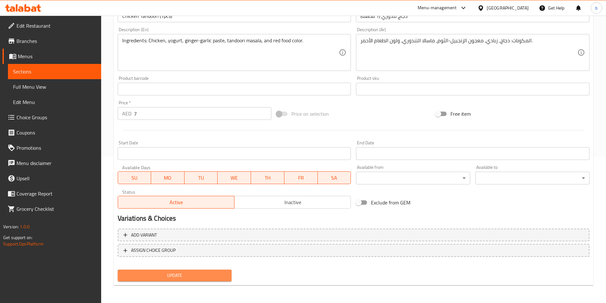
click at [211, 276] on span "Update" at bounding box center [175, 276] width 104 height 8
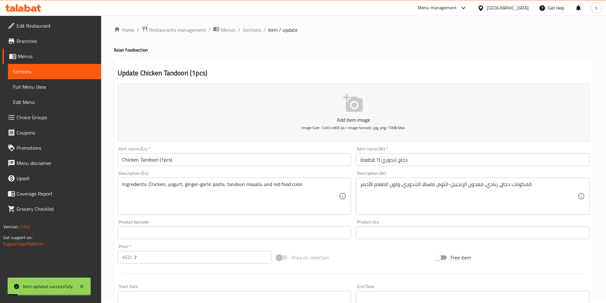
scroll to position [0, 0]
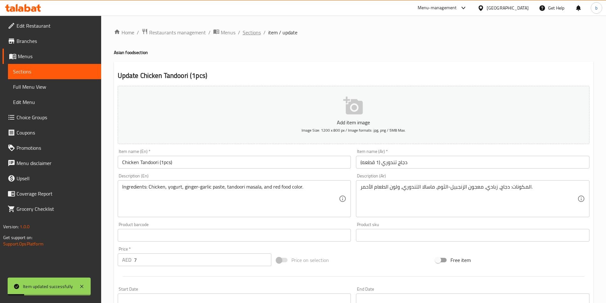
click at [243, 35] on span "Sections" at bounding box center [252, 33] width 18 height 8
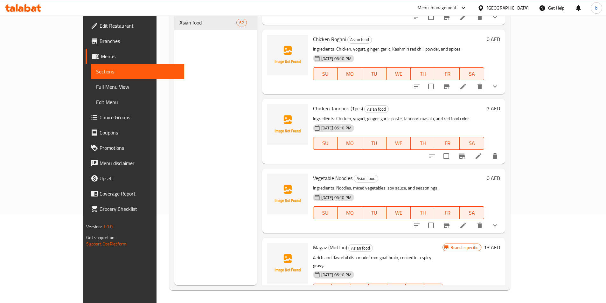
scroll to position [2471, 0]
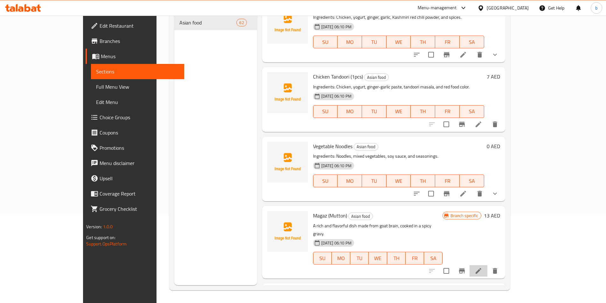
click at [487, 265] on li at bounding box center [479, 270] width 18 height 11
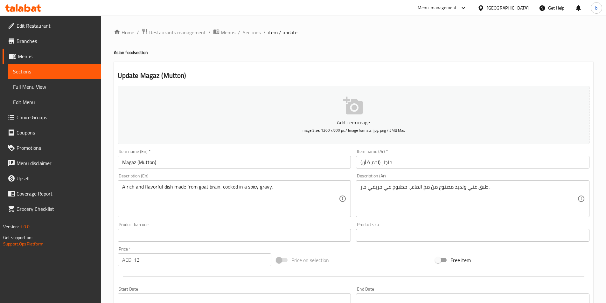
click at [164, 159] on input "Magaz (Mutton)" at bounding box center [234, 162] width 233 height 13
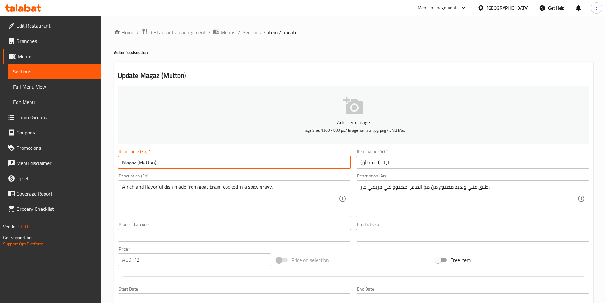
click at [164, 159] on input "Magaz (Mutton)" at bounding box center [234, 162] width 233 height 13
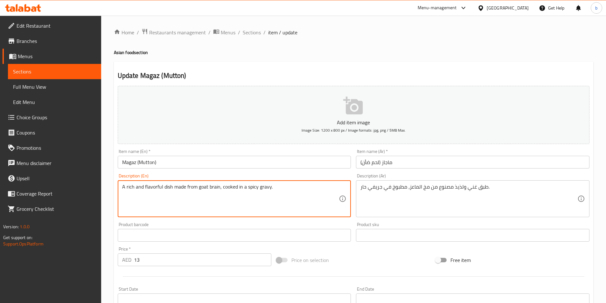
click at [227, 191] on textarea "A rich and flavorful dish made from goat brain, cooked in a spicy gravy." at bounding box center [230, 199] width 217 height 30
paste textarea "Ingredients: Mutton brain, onion, ginger, garlic, and a blend of spices"
type textarea "Ingredients: Mutton brain, onion, ginger, garlic, and a blend of spices."
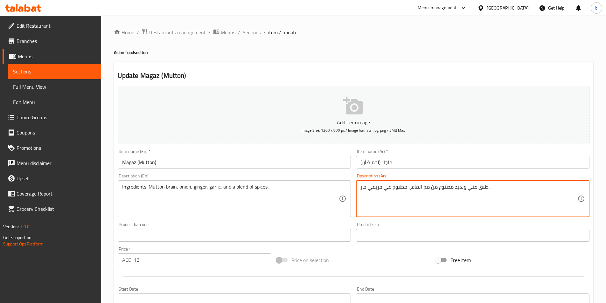
click at [435, 193] on textarea "طبق غني ولذيذ مصنوع من مخ الماعز، مطبوخ في جريفي حار." at bounding box center [468, 199] width 217 height 30
paste textarea "لمكونات: مخ الضأن، بصل، زنجبيل، ثوم، ومزيج من التوابل"
click at [448, 186] on textarea "المكونات: مخ الضأن، بصل، زنجبيل، ثوم، ومزيج من التوابل." at bounding box center [468, 199] width 217 height 30
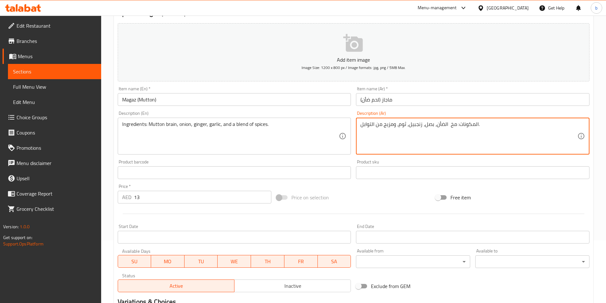
scroll to position [146, 0]
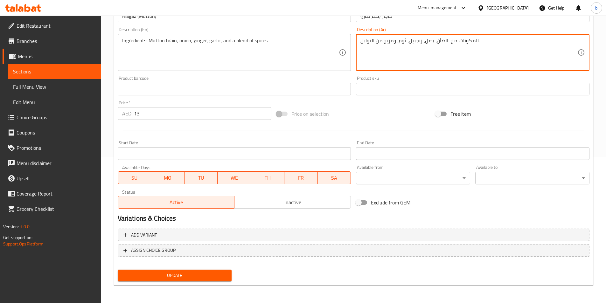
type textarea "المكونات: مخ الضأن، بصل، زنجبيل، ثوم، ومزيج من التوابل."
click at [169, 279] on span "Update" at bounding box center [175, 276] width 104 height 8
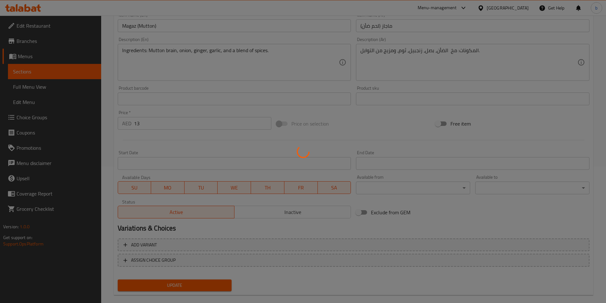
scroll to position [0, 0]
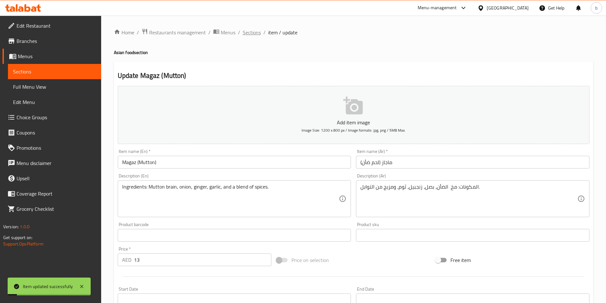
click at [250, 33] on span "Sections" at bounding box center [252, 33] width 18 height 8
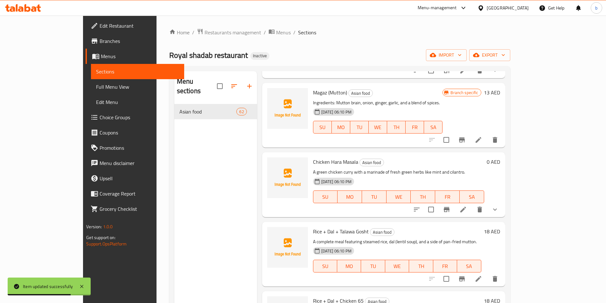
scroll to position [2608, 0]
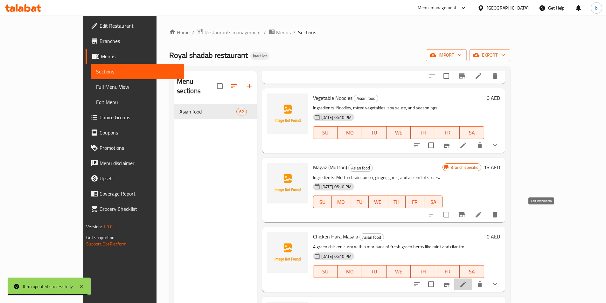
click at [467, 281] on icon at bounding box center [463, 285] width 8 height 8
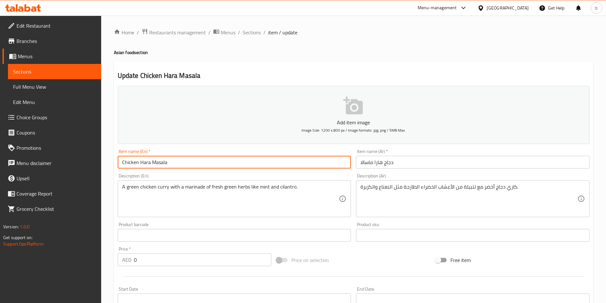
click at [138, 168] on input "Chicken Hara Masala" at bounding box center [234, 162] width 233 height 13
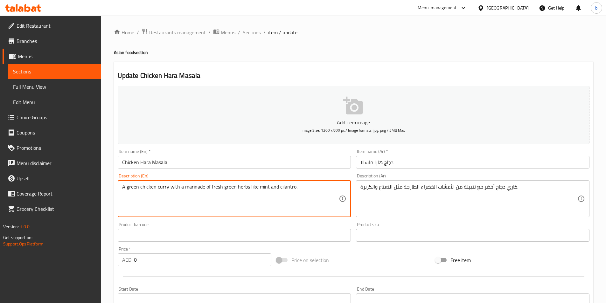
click at [218, 192] on textarea "A green chicken curry with a marinade of fresh green herbs like mint and cilant…" at bounding box center [230, 199] width 217 height 30
paste textarea "Ingredients: Chicken, mint, cilantro, green chilies, yogurt, and spices"
type textarea "Ingredients: Chicken, mint, cilantro, green chilies, yogurt, and spices."
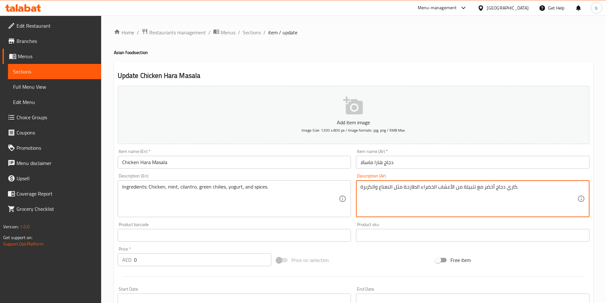
click at [430, 186] on textarea "كاري دجاج أخضر مع تتبيلة من الأعشاب الخضراء الطازجة مثل النعناع والكزبرة." at bounding box center [468, 199] width 217 height 30
paste textarea "المكونات: دجاج، نعناع، كزبرة، فلفل أخضر، زبادي، وتوابل"
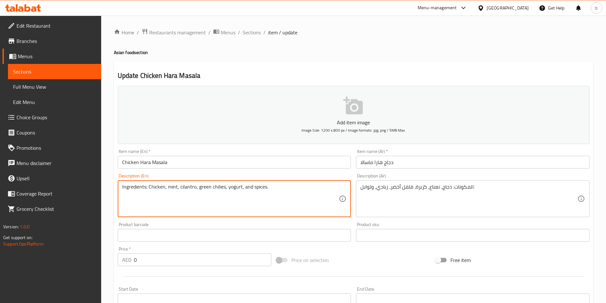
click at [188, 185] on textarea "Ingredients: Chicken, mint, cilantro, green chilies, yogurt, and spices." at bounding box center [230, 199] width 217 height 30
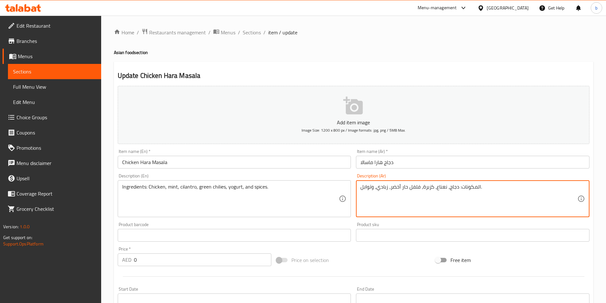
drag, startPoint x: 422, startPoint y: 187, endPoint x: 433, endPoint y: 187, distance: 10.5
click at [433, 187] on textarea "المكونات: دجاج، نعناع، كزبرة، فلفل حار أخضر، زبادي، وتوابل." at bounding box center [468, 199] width 217 height 30
type textarea "المكونات: دجاج، نعناع، سيلانترو، فلفل حار أخضر، زبادي، وتوابل."
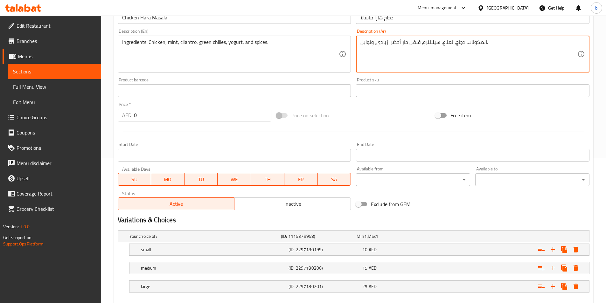
scroll to position [179, 0]
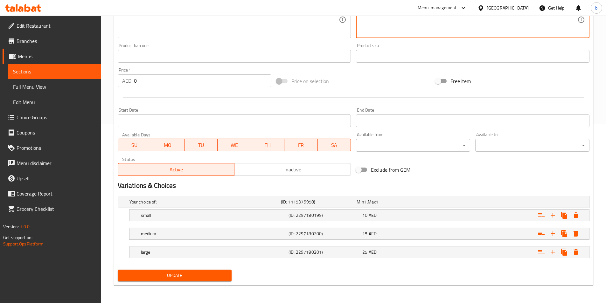
click at [187, 277] on span "Update" at bounding box center [175, 276] width 104 height 8
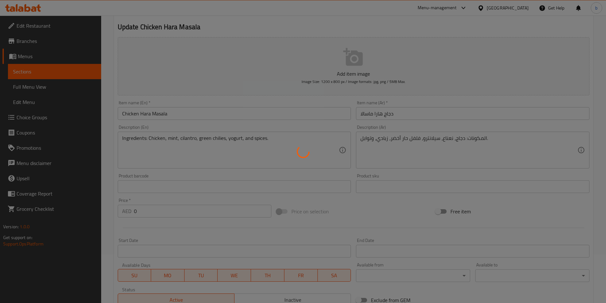
scroll to position [0, 0]
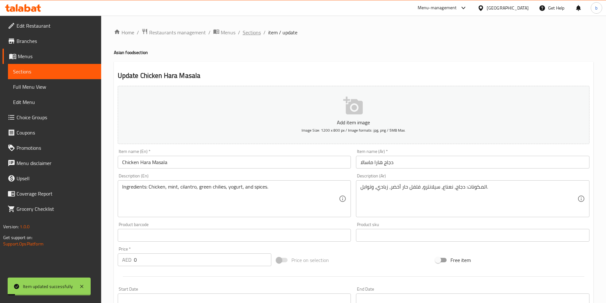
click at [252, 29] on span "Sections" at bounding box center [252, 33] width 18 height 8
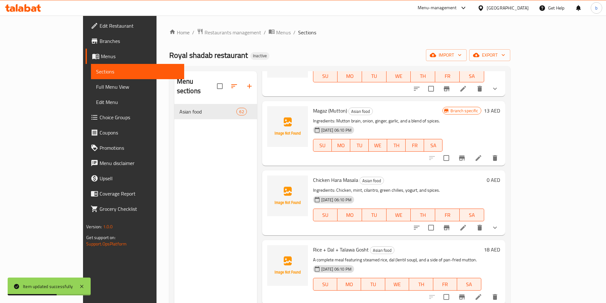
scroll to position [2704, 0]
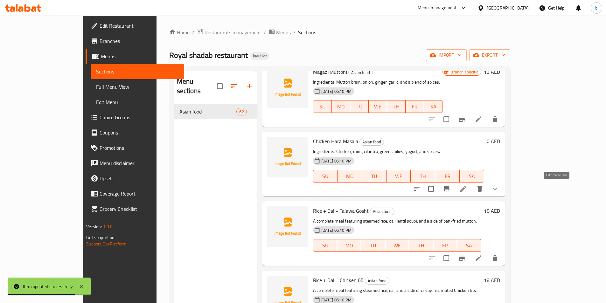
click at [481, 255] on icon at bounding box center [479, 258] width 6 height 6
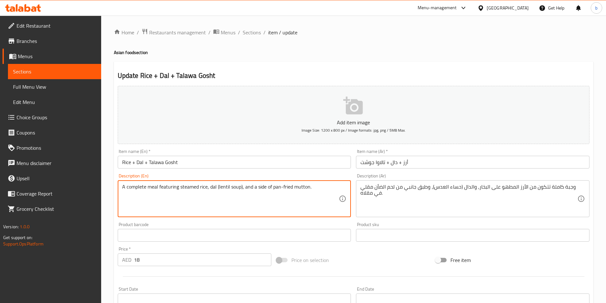
click at [293, 185] on textarea "A complete meal featuring steamed rice, dal (lentil soup), and a side of pan-fr…" at bounding box center [230, 199] width 217 height 30
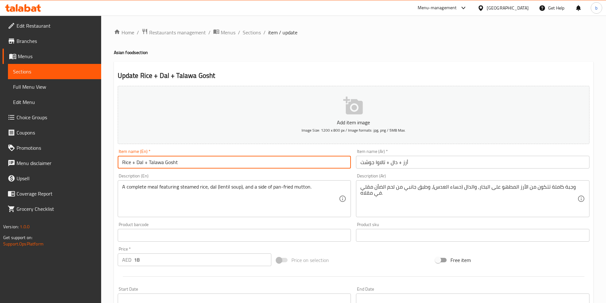
click at [265, 167] on input "Rice + Dal + Talawa Gosht" at bounding box center [234, 162] width 233 height 13
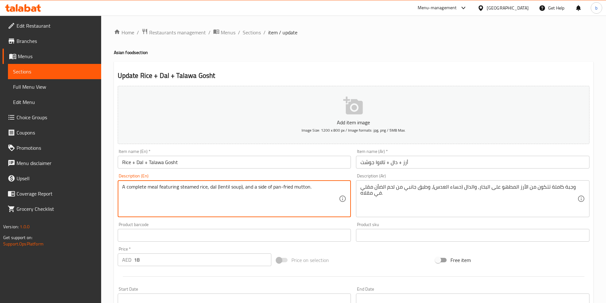
click at [186, 196] on textarea "A complete meal featuring steamed rice, dal (lentil soup), and a side of pan-fr…" at bounding box center [230, 199] width 217 height 30
paste textarea "Ingredients: White rice, dal, and tawa gosht"
type textarea "Ingredients: White rice, dal, and tawa gosht mutton."
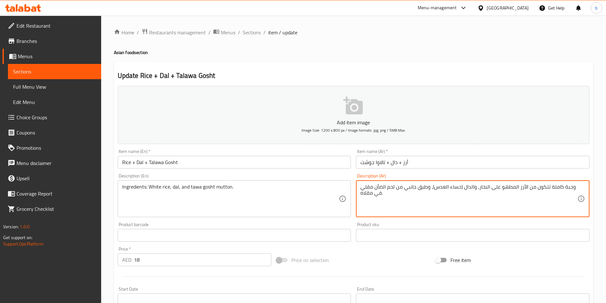
click at [417, 191] on textarea "وجبة كاملة تتكون من الأرز المطهو على البخار، والدال (حساء العدس)، وطبق جانبي من…" at bounding box center [468, 199] width 217 height 30
paste textarea "المكونات: أرز أبيض، دال، ولحم ضأن توا جوشت"
type textarea "المكونات: أرز أبيض، دال، ولحم ضأن توا جوشت."
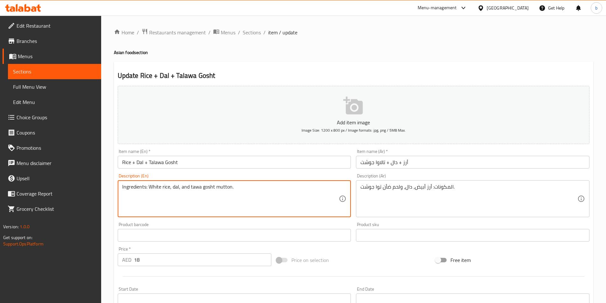
click at [175, 187] on textarea "Ingredients: White rice, dal, and tawa gosht mutton." at bounding box center [230, 199] width 217 height 30
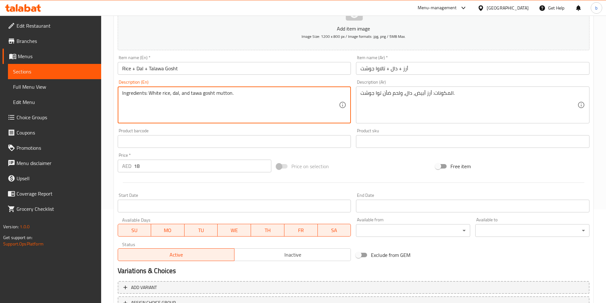
scroll to position [95, 0]
click at [193, 90] on textarea "Ingredients: White rice, dal, and tawa gosht mutton." at bounding box center [230, 103] width 217 height 30
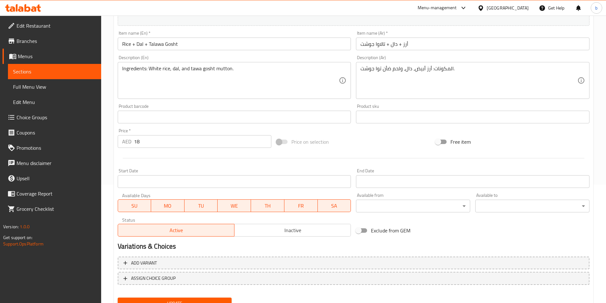
scroll to position [146, 0]
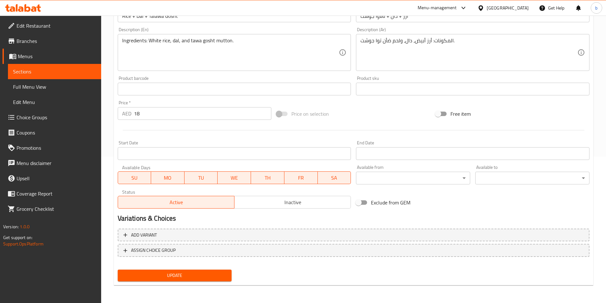
click at [187, 274] on span "Update" at bounding box center [175, 276] width 104 height 8
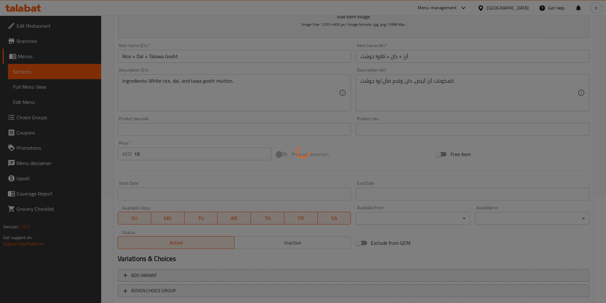
scroll to position [0, 0]
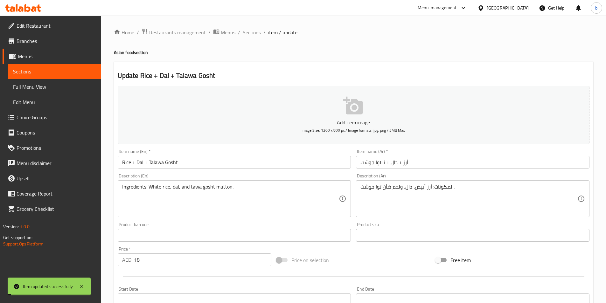
click at [255, 27] on div "Home / Restaurants management / Menus / Sections / item / update Asian food sec…" at bounding box center [353, 233] width 505 height 434
click at [255, 29] on span "Sections" at bounding box center [252, 33] width 18 height 8
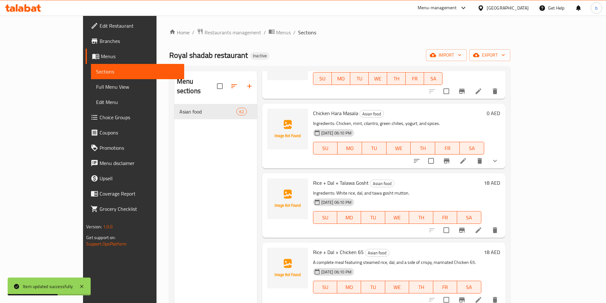
scroll to position [2704, 0]
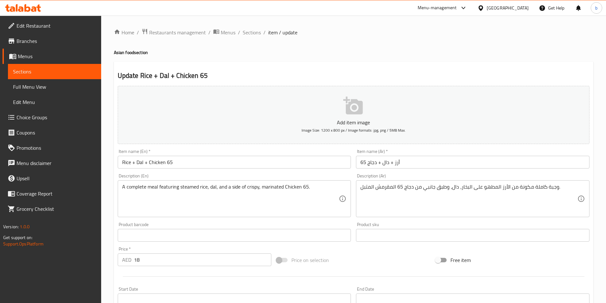
click at [236, 183] on div "A complete meal featuring steamed rice, dal, and a side of crispy, marinated Ch…" at bounding box center [234, 198] width 233 height 37
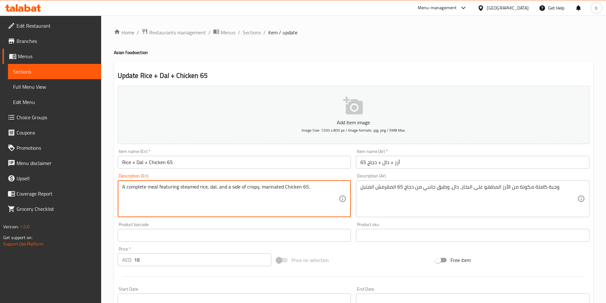
click at [236, 183] on div "A complete meal featuring steamed rice, dal, and a side of crispy, marinated Ch…" at bounding box center [234, 198] width 233 height 37
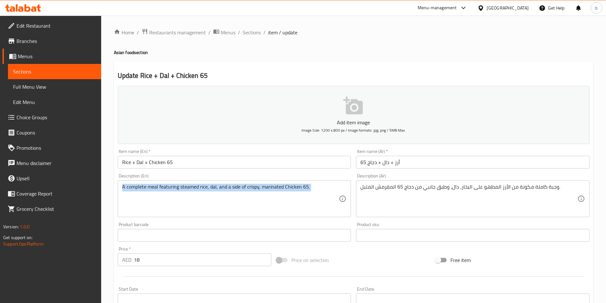
click at [236, 183] on div "A complete meal featuring steamed rice, dal, and a side of crispy, marinated Ch…" at bounding box center [234, 198] width 233 height 37
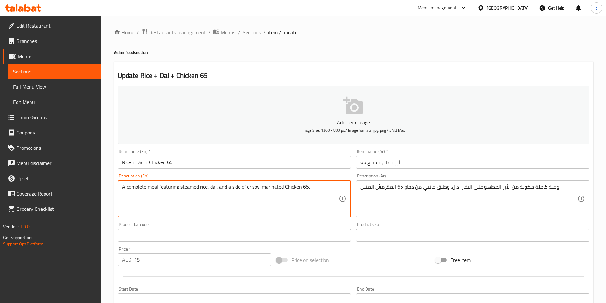
paste textarea "Ingredients: White rice, dal, and Chicken 65."
type textarea "Ingredients: White rice, dal, and Chicken 65.A complete meal featuring steamed …"
click at [207, 202] on textarea "Ingredients: White rice, dal, and Chicken 65.A complete meal featuring steamed …" at bounding box center [230, 199] width 217 height 30
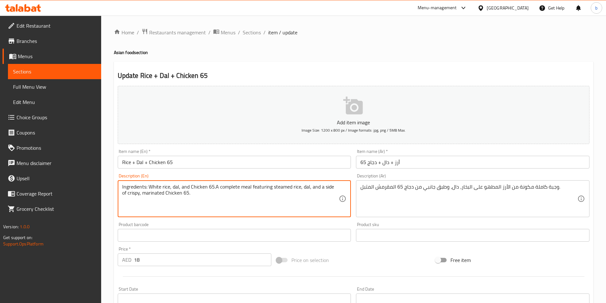
click at [207, 202] on textarea "Ingredients: White rice, dal, and Chicken 65.A complete meal featuring steamed …" at bounding box center [230, 199] width 217 height 30
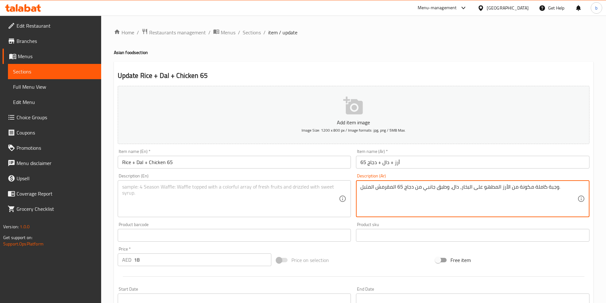
click at [411, 196] on textarea "وجبة كاملة مكونة من الأرز المطهو على البخار، دال، وطبق جانبي من دجاج 65 المقرمش…" at bounding box center [468, 199] width 217 height 30
paste textarea "المكونات: أرز أبيض، دال، ودجاج 65"
type textarea "المكونات: أرز أبيض، دال، ودجاج 65."
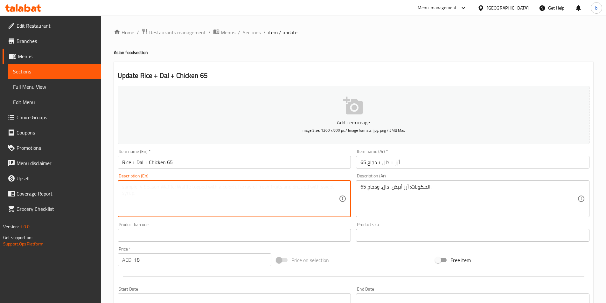
click at [184, 197] on textarea at bounding box center [230, 199] width 217 height 30
paste textarea "Ingredients: White rice, dal, and Chicken 65."
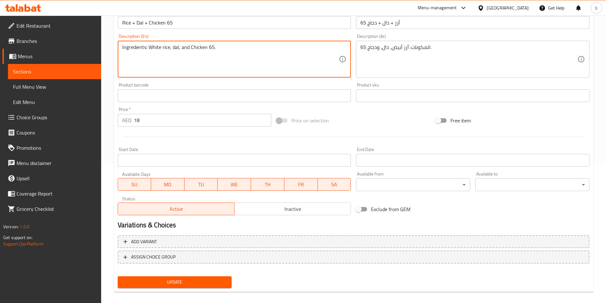
scroll to position [146, 0]
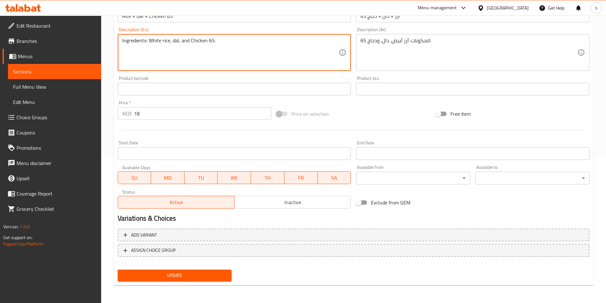
type textarea "Ingredients: White rice, dal, and Chicken 65."
click at [205, 280] on span "Update" at bounding box center [175, 276] width 104 height 8
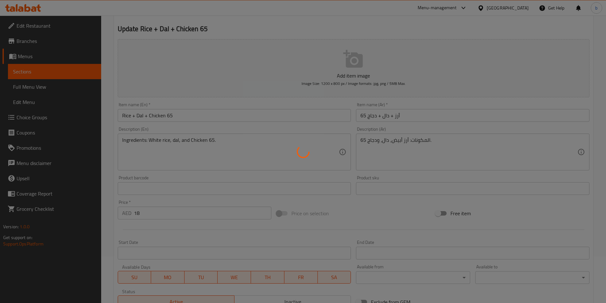
scroll to position [0, 0]
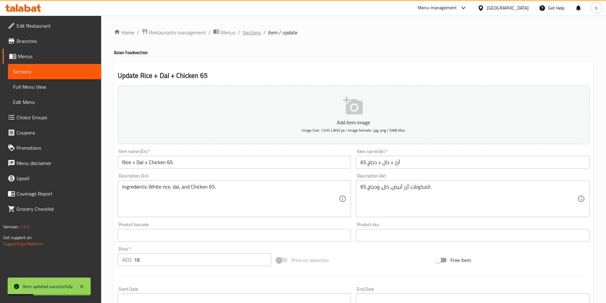
click at [249, 30] on span "Sections" at bounding box center [252, 33] width 18 height 8
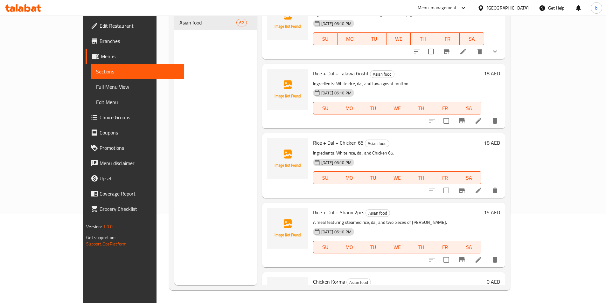
scroll to position [2724, 0]
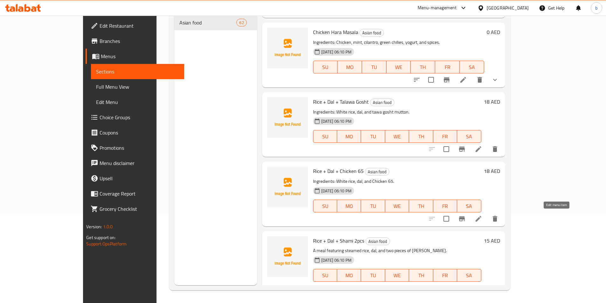
click at [482, 284] on icon at bounding box center [479, 288] width 8 height 8
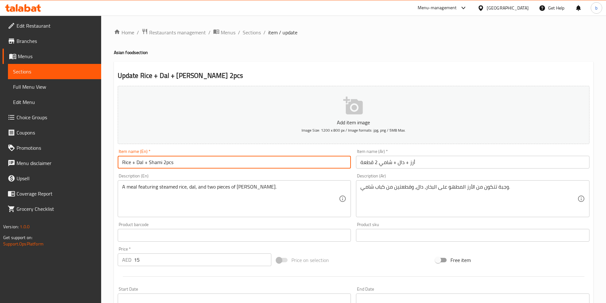
click at [220, 158] on input "Rice + Dal + Shami 2pcs" at bounding box center [234, 162] width 233 height 13
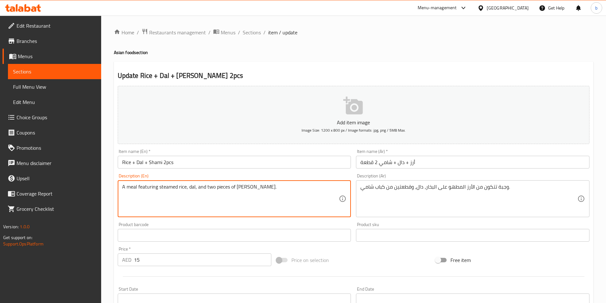
click at [185, 193] on textarea "A meal featuring steamed rice, dal, and two pieces of Shami Kabab." at bounding box center [230, 199] width 217 height 30
paste textarea "Ingredients: White rice, dal, and"
type textarea "Ingredients: White rice, dal, and Shami Kabab."
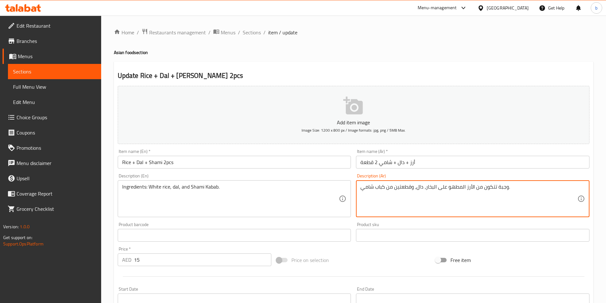
click at [377, 194] on textarea "وجبة تتكون من الأرز المطهو على البخار، دال، وقطعتين من كباب شامي." at bounding box center [468, 199] width 217 height 30
paste textarea "المكونات: أرز أبيض، دال، و"
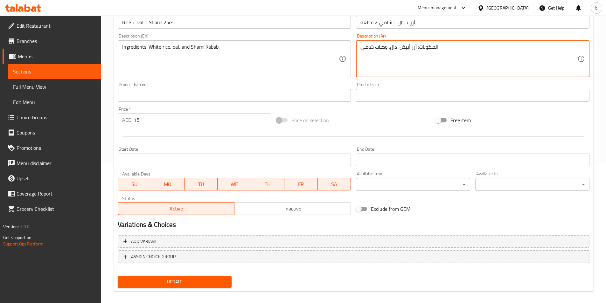
scroll to position [146, 0]
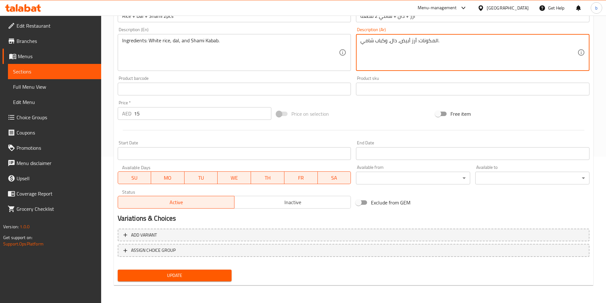
type textarea "المكونات: أرز أبيض، دال، وكباب شامي."
click at [203, 279] on span "Update" at bounding box center [175, 276] width 104 height 8
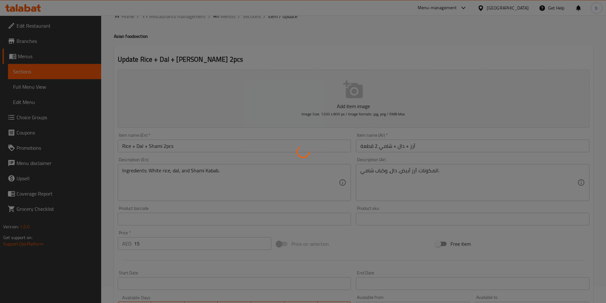
scroll to position [0, 0]
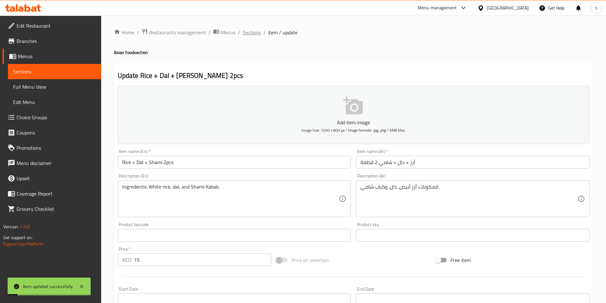
click at [247, 32] on span "Sections" at bounding box center [252, 33] width 18 height 8
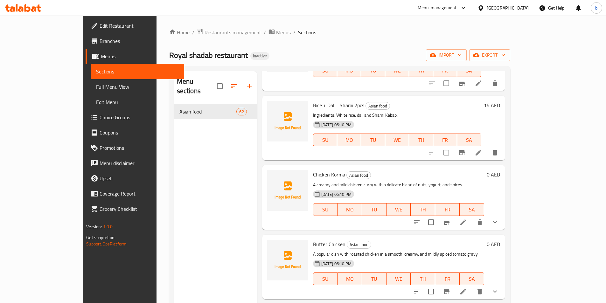
scroll to position [2885, 0]
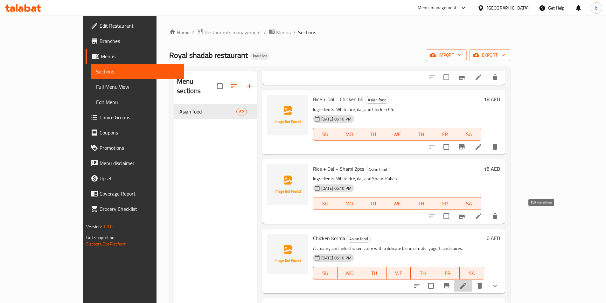
click at [467, 282] on icon at bounding box center [463, 286] width 8 height 8
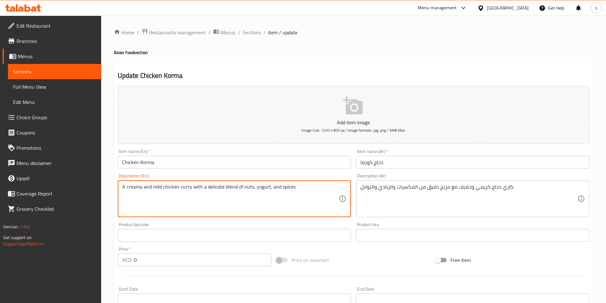
click at [177, 184] on textarea "A creamy and mild chicken curry with a delicate blend of nuts, yogurt, and spic…" at bounding box center [230, 199] width 217 height 30
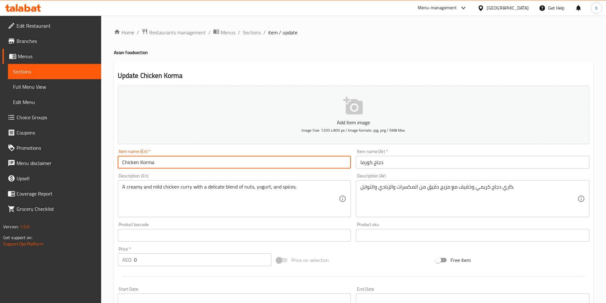
click at [180, 159] on input "Chicken Korma" at bounding box center [234, 162] width 233 height 13
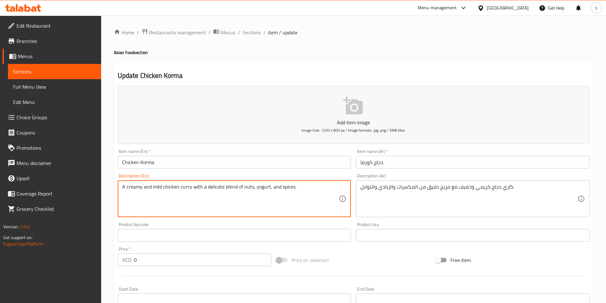
click at [205, 186] on textarea "A creamy and mild chicken curry with a delicate blend of nuts, yogurt, and spic…" at bounding box center [230, 199] width 217 height 30
paste textarea "Ingredients: Chicken, yogurt, cashews or almonds, cream, and aromatic"
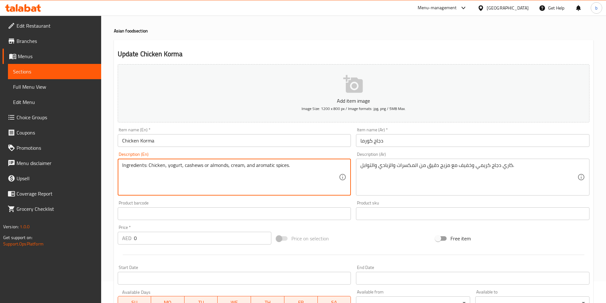
scroll to position [32, 0]
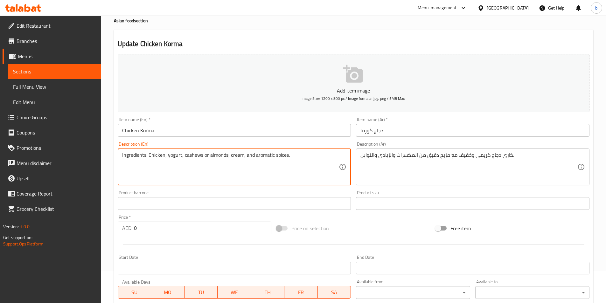
type textarea "Ingredients: Chicken, yogurt, cashews or almonds, cream, and aromatic spices."
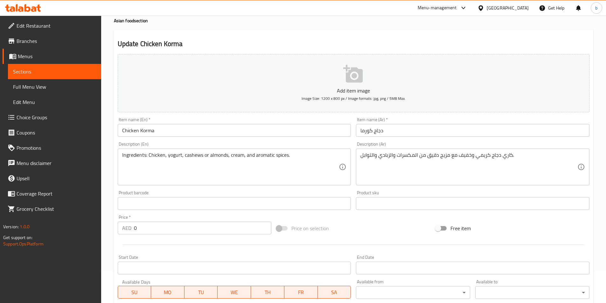
click at [151, 129] on input "Chicken Korma" at bounding box center [234, 130] width 233 height 13
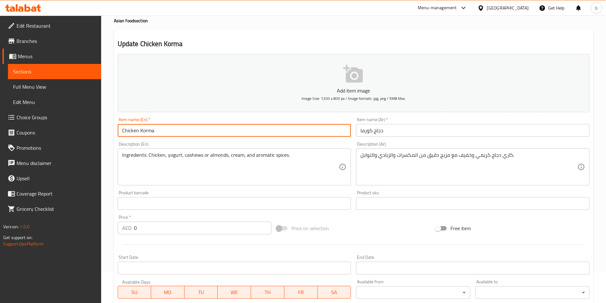
click at [151, 129] on input "Chicken Korma" at bounding box center [234, 130] width 233 height 13
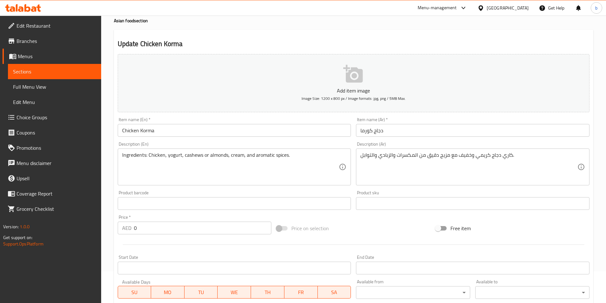
click at [314, 39] on h2 "Update Chicken Korma" at bounding box center [354, 44] width 472 height 10
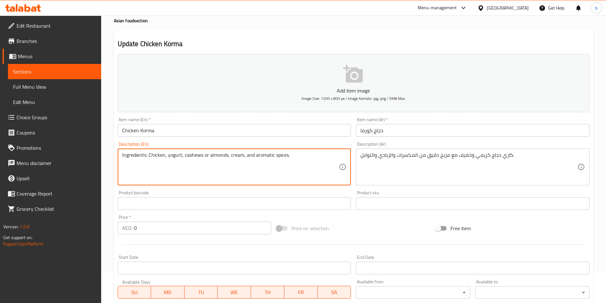
click at [243, 152] on textarea "Ingredients: Chicken, yogurt, cashews or almonds, cream, and aromatic spices." at bounding box center [230, 167] width 217 height 30
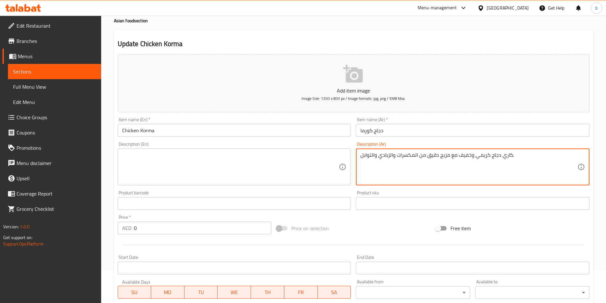
click at [377, 159] on textarea "كاري دجاج كريمي وخفيف مع مزيج دقيق من المكسرات والزبادي والتوابل." at bounding box center [468, 167] width 217 height 30
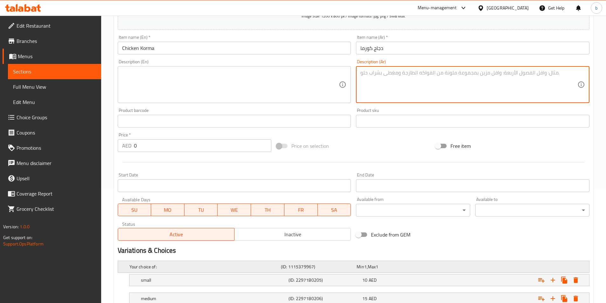
scroll to position [179, 0]
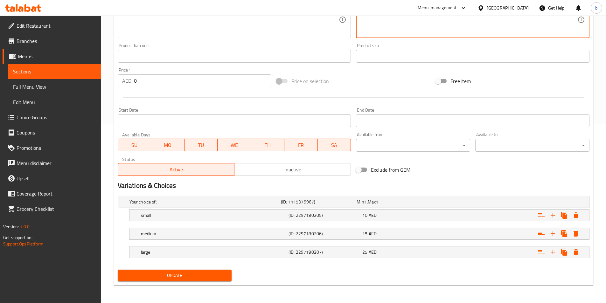
click at [200, 270] on button "Update" at bounding box center [175, 276] width 114 height 12
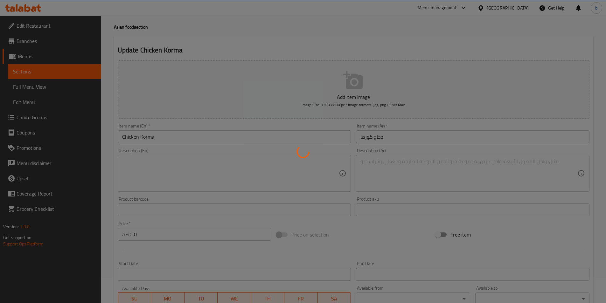
scroll to position [0, 0]
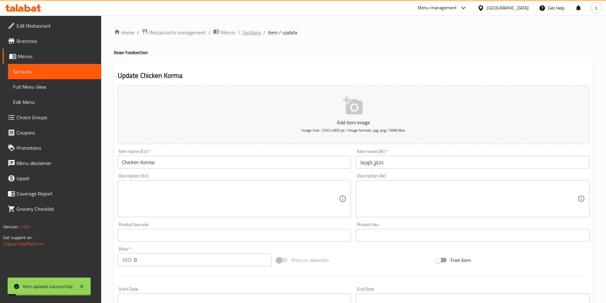
click at [244, 31] on span "Sections" at bounding box center [252, 33] width 18 height 8
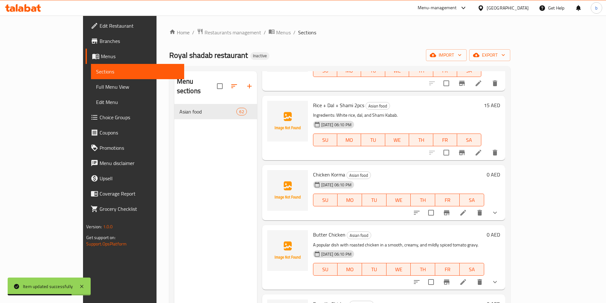
scroll to position [2958, 0]
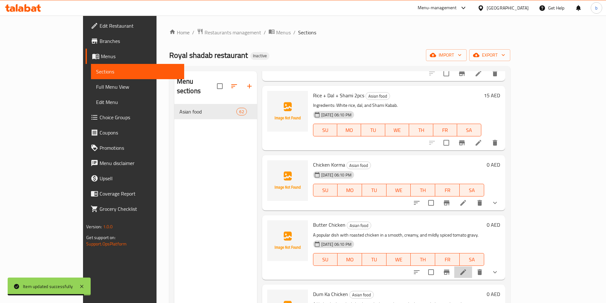
click at [472, 267] on li at bounding box center [463, 272] width 18 height 11
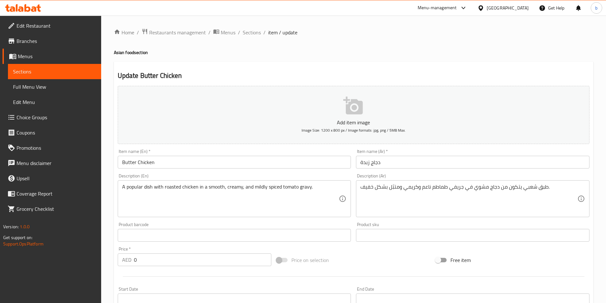
click at [142, 162] on input "Butter Chicken" at bounding box center [234, 162] width 233 height 13
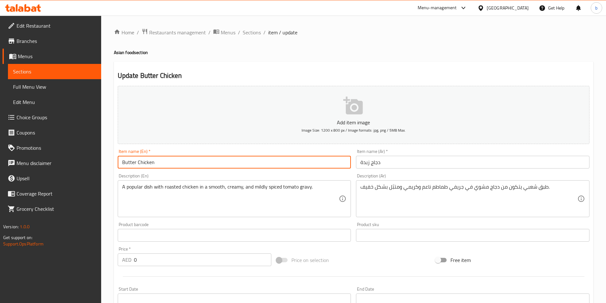
click at [142, 162] on input "Butter Chicken" at bounding box center [234, 162] width 233 height 13
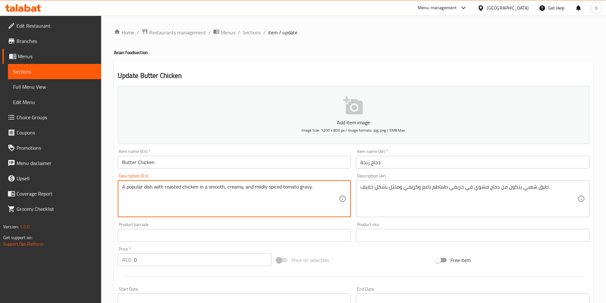
click at [275, 191] on textarea "A popular dish with roasted chicken in a smooth, creamy, and mildly spiced toma…" at bounding box center [230, 199] width 217 height 30
paste textarea "Ingredients: Chicken, tomato purée, butter, cream, ginger, garlic, and spices"
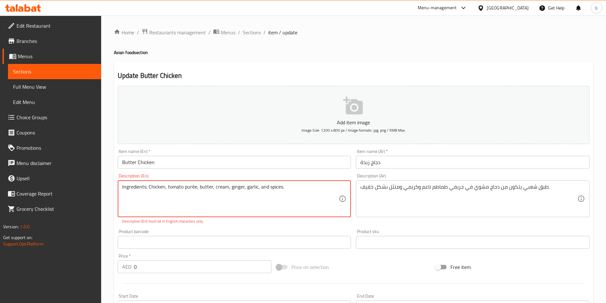
click at [229, 190] on textarea "Ingredients: Chicken, tomato purée, butter, cream, ginger, garlic, and spices." at bounding box center [230, 199] width 217 height 30
click at [245, 195] on textarea "Ingredients: Chicken, tomato purée, butter, cream, ginger, garlic, and spices." at bounding box center [230, 199] width 217 height 30
click at [192, 187] on textarea "Ingredients: Chicken, tomato purée, butter, cream, ginger, garlic, and spices." at bounding box center [230, 199] width 217 height 30
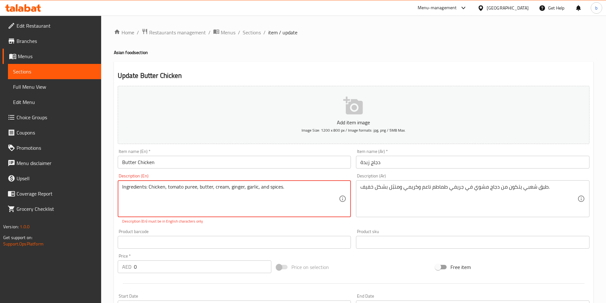
type textarea "Ingredients: Chicken, tomato puree, butter, cream, ginger, garlic, and spices."
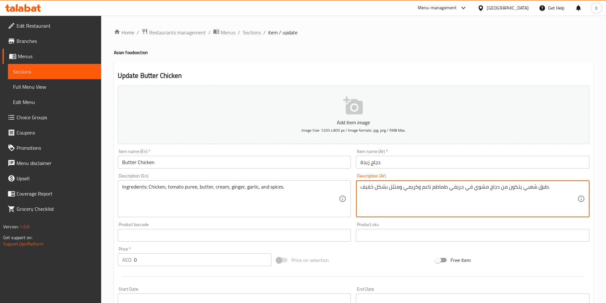
click at [459, 192] on textarea "طبق شعبي يتكون من دجاج مشوي في جريفي طماطم ناعم وكريمي ومتبّل بشكل خفيف." at bounding box center [468, 199] width 217 height 30
paste textarea "لمكونات: دجاج، معجون الطماطم، زبدة، كريمة، زنجبيل، ثوم، وتوابل"
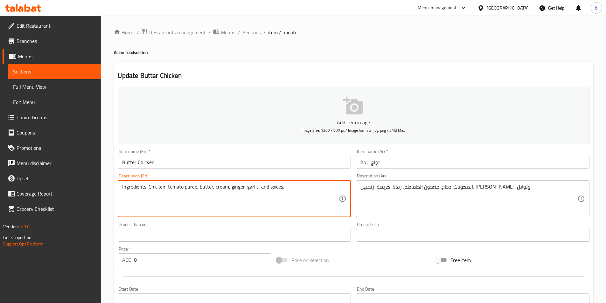
click at [190, 188] on textarea "Ingredients: Chicken, tomato puree, butter, cream, ginger, garlic, and spices." at bounding box center [230, 199] width 217 height 30
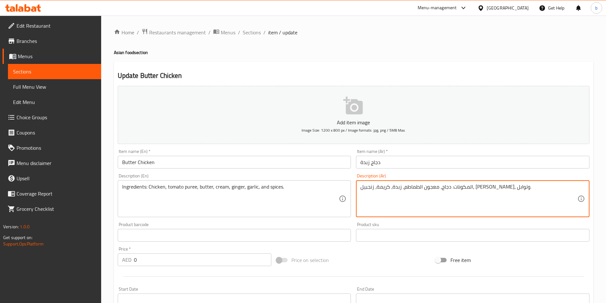
drag, startPoint x: 449, startPoint y: 188, endPoint x: 463, endPoint y: 187, distance: 14.0
paste textarea "بيوريه"
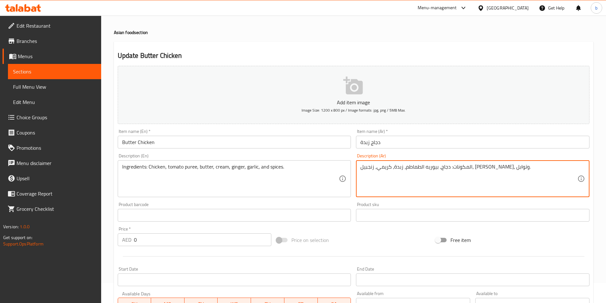
scroll to position [179, 0]
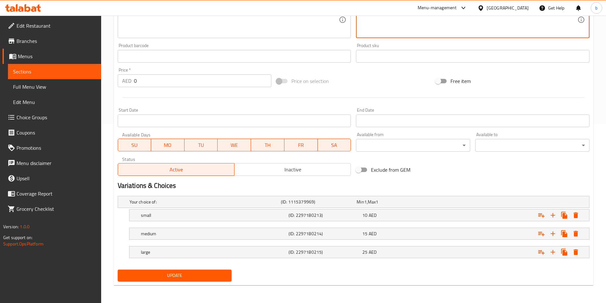
type textarea "المكونات: دجاج، بيوريه الطماطم، زبدة، كريمي، زنجبيل، ثوم، وتوابل."
click at [194, 279] on span "Update" at bounding box center [175, 276] width 104 height 8
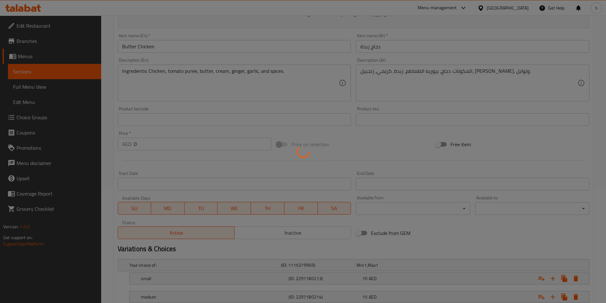
scroll to position [0, 0]
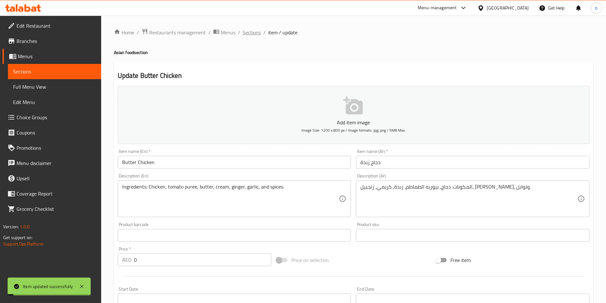
click at [255, 30] on span "Sections" at bounding box center [252, 33] width 18 height 8
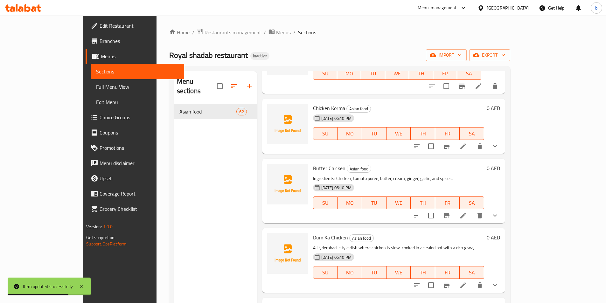
scroll to position [2990, 0]
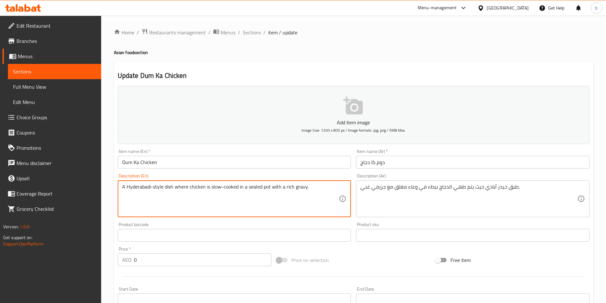
click at [175, 188] on textarea "A Hyderabadi-style dish where chicken is slow-cooked in a sealed pot with a ric…" at bounding box center [230, 199] width 217 height 30
click at [171, 168] on input "Dum Ka Chicken" at bounding box center [234, 162] width 233 height 13
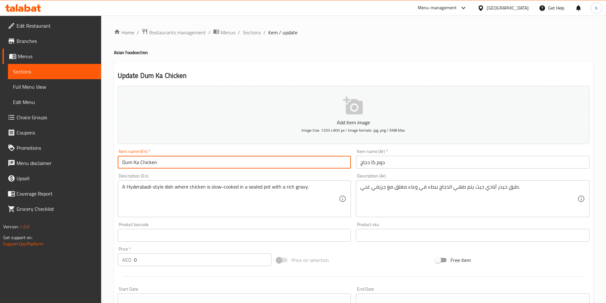
click at [171, 168] on input "Dum Ka Chicken" at bounding box center [234, 162] width 233 height 13
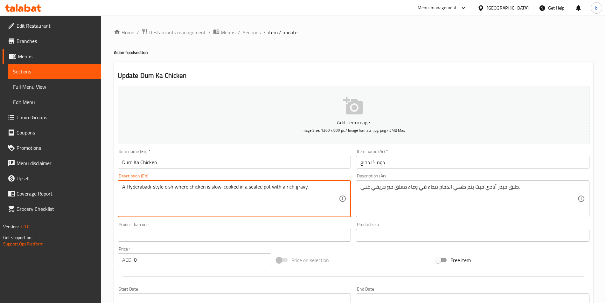
click at [301, 188] on textarea "A Hyderabadi-style dish where chicken is slow-cooked in a sealed pot with a ric…" at bounding box center [230, 199] width 217 height 30
paste textarea "Ingredients: Chicken, yogurt, onion, ginger-garlic paste, and a blend of spices"
type textarea "Ingredients: Chicken, yogurt, onion, ginger-garlic paste, and a blend of spices."
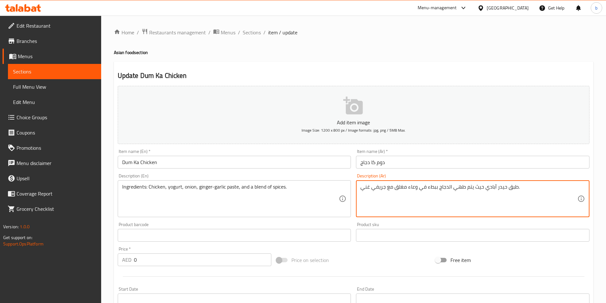
click at [381, 187] on textarea "طبق حيدر آبادي حيث يتم طهي الدجاج ببطء في وعاء مغلق مع جريفي غني." at bounding box center [468, 199] width 217 height 30
paste textarea "لمكونات: دجاج، زبادي، بصل، معجون الزنجبيل والثوم، ومزيج من التوابل"
click at [409, 188] on textarea "المكونات: دجاج، زبادي، بصل، معجون الزنجبيل والثوم، ومزيج من التوابل." at bounding box center [468, 199] width 217 height 30
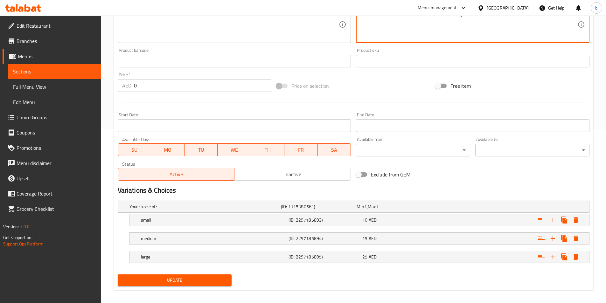
scroll to position [179, 0]
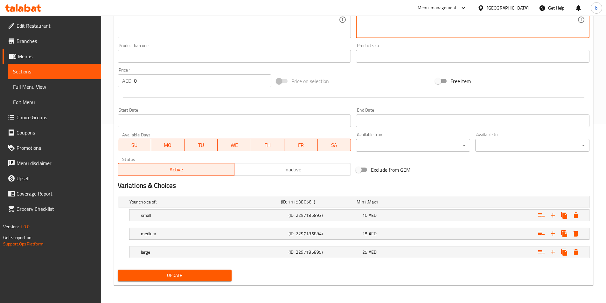
type textarea "المكونات: دجاج، زبادي، بصل، معجون الزنجبيل-الثوم، ومزيج من التوابل."
click at [193, 274] on span "Update" at bounding box center [175, 276] width 104 height 8
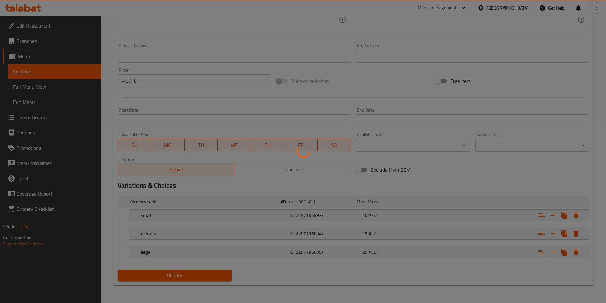
scroll to position [0, 0]
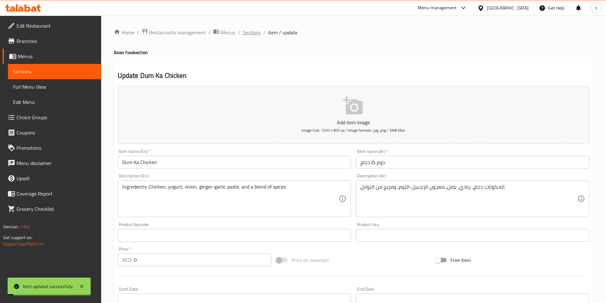
click at [246, 36] on span "Sections" at bounding box center [252, 33] width 18 height 8
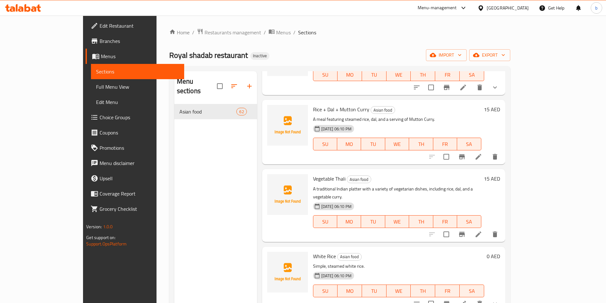
scroll to position [3085, 0]
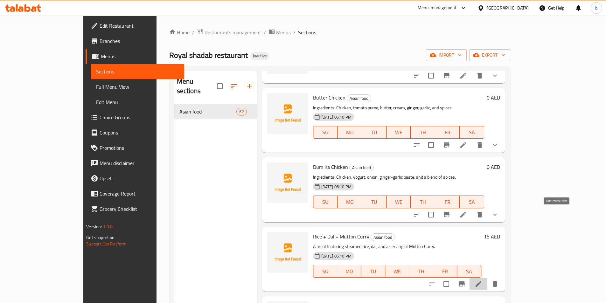
click at [481, 281] on icon at bounding box center [479, 284] width 6 height 6
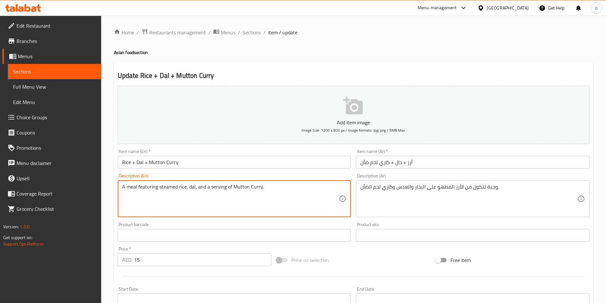
click at [241, 188] on textarea "A meal featuring steamed rice, dal, and a serving of Mutton Curry." at bounding box center [230, 199] width 217 height 30
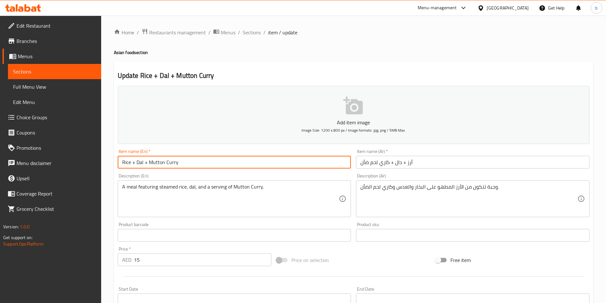
click at [175, 163] on input "Rice + Dal + Mutton Curry" at bounding box center [234, 162] width 233 height 13
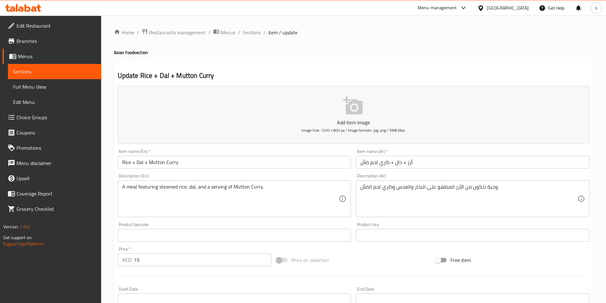
click at [249, 38] on div "Home / Restaurants management / Menus / Sections / item / update Asian food sec…" at bounding box center [353, 232] width 479 height 408
click at [250, 30] on span "Sections" at bounding box center [252, 33] width 18 height 8
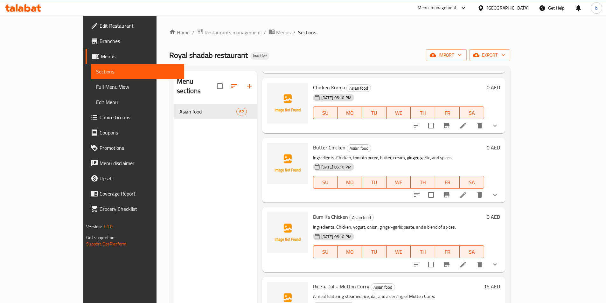
scroll to position [3099, 0]
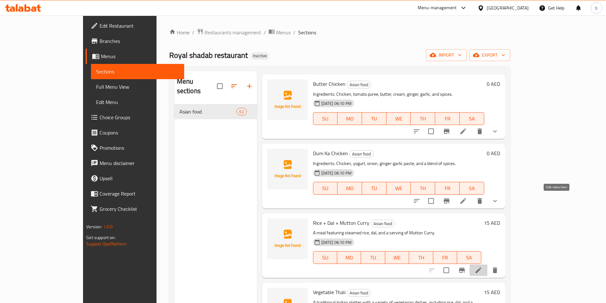
click at [482, 267] on icon at bounding box center [479, 271] width 8 height 8
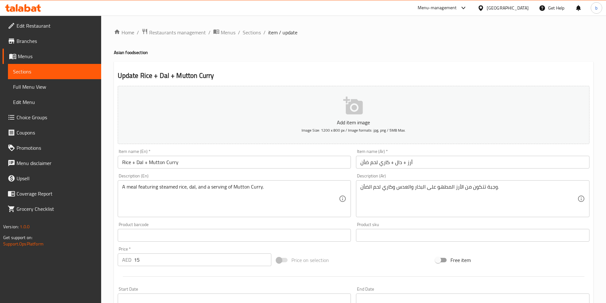
click at [131, 183] on div "A meal featuring steamed rice, dal, and a serving of Mutton Curry. Description …" at bounding box center [234, 198] width 233 height 37
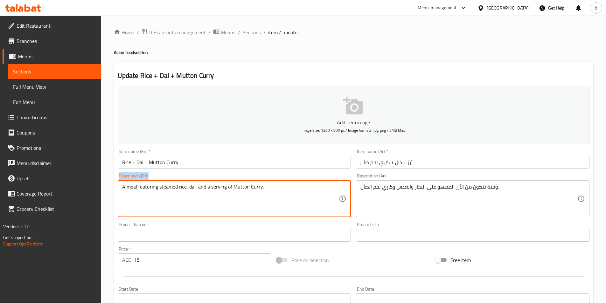
click at [131, 183] on div "A meal featuring steamed rice, dal, and a serving of Mutton Curry. Description …" at bounding box center [234, 198] width 233 height 37
click at [133, 183] on div "A meal featuring steamed rice, dal, and a serving of Mutton Curry. Description …" at bounding box center [234, 198] width 233 height 37
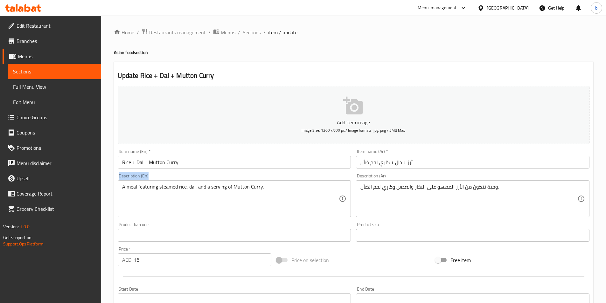
click at [133, 183] on div "A meal featuring steamed rice, dal, and a serving of Mutton Curry. Description …" at bounding box center [234, 198] width 233 height 37
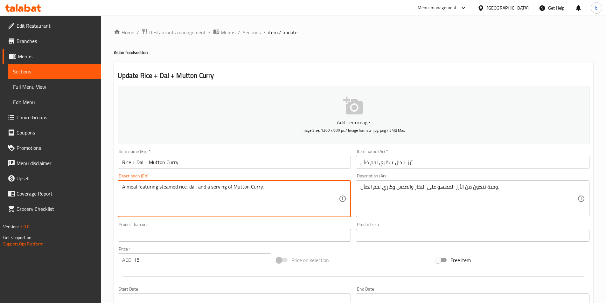
click at [135, 191] on textarea "A meal featuring steamed rice, dal, and a serving of Mutton Curry." at bounding box center [230, 199] width 217 height 30
click at [287, 190] on textarea "A meal featuring steamed rice, dal, and a serving of Mutton Curry." at bounding box center [230, 199] width 217 height 30
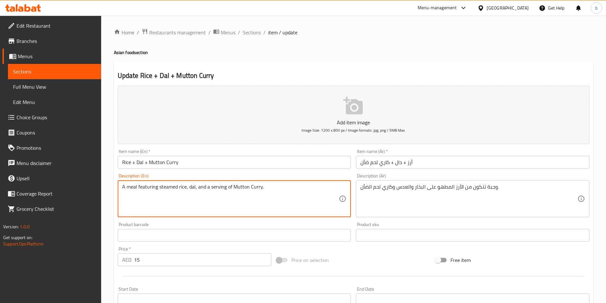
click at [287, 190] on textarea "A meal featuring steamed rice, dal, and a serving of Mutton Curry." at bounding box center [230, 199] width 217 height 30
paste textarea "Ingredients: White rice, dal, and mutton c"
type textarea "Ingredients: White rice, dal, and mutton curry."
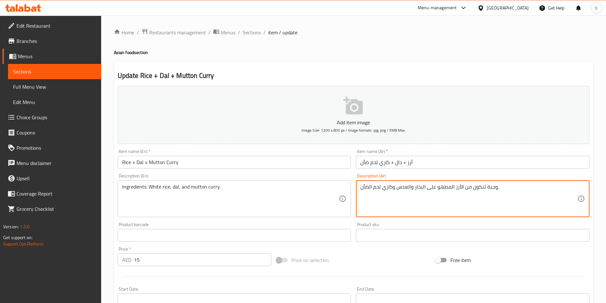
click at [381, 195] on textarea "وجبة تتكون من الأرز المطهو على البخار والعدس وكاري لحم الضأن." at bounding box center [468, 199] width 217 height 30
paste textarea "المكونات: أرز أبيض، دال"
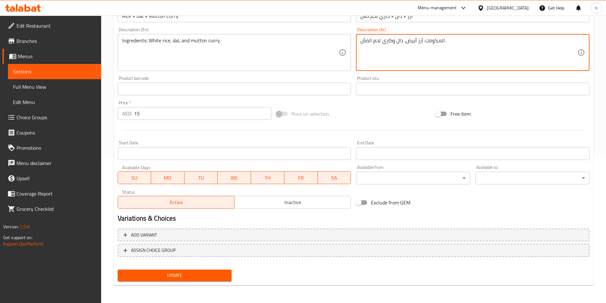
type textarea "المكونات: أرز أبيض، دال وكاري لحم الضأن."
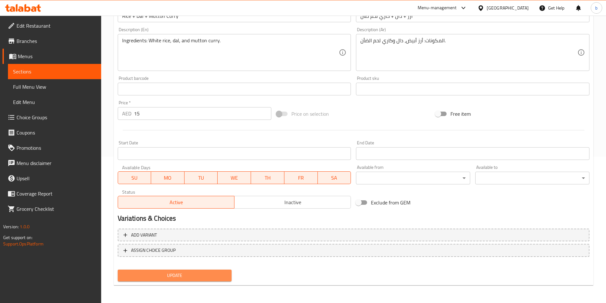
click at [200, 276] on span "Update" at bounding box center [175, 276] width 104 height 8
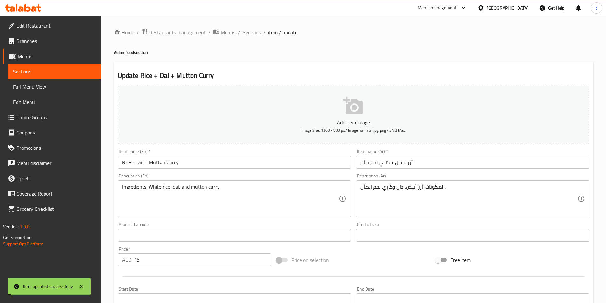
click at [250, 33] on span "Sections" at bounding box center [252, 33] width 18 height 8
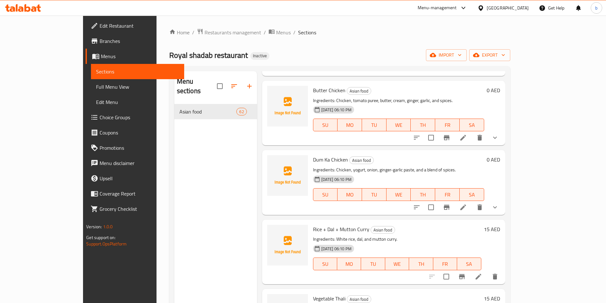
scroll to position [3085, 0]
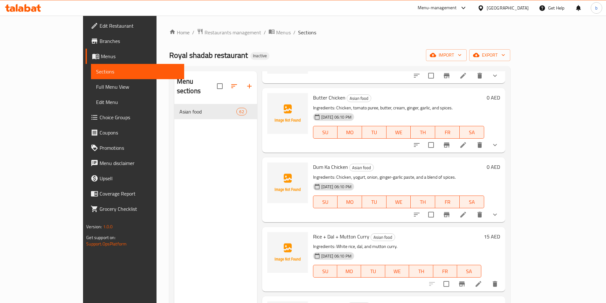
click at [315, 301] on span "Vegetable Thali" at bounding box center [329, 306] width 32 height 10
copy h6 "Vegetable Thali"
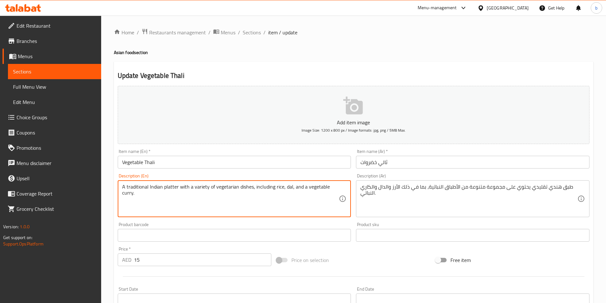
click at [226, 195] on textarea "A traditional Indian platter with a variety of vegetarian dishes, including ric…" at bounding box center [230, 199] width 217 height 30
paste textarea "Ingredients: White rice, dal, mixed vegetable curry, chapati, and raita"
type textarea "Ingredients: White rice, dal, mixed vegetable curry, chapati, and raita."
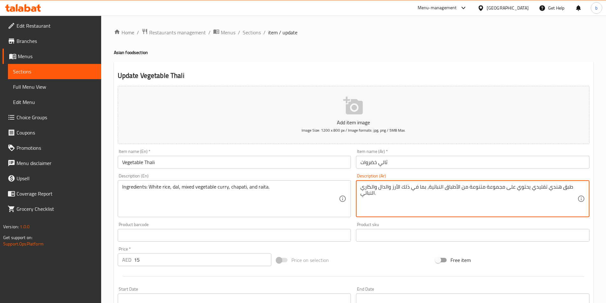
click at [438, 191] on textarea "طبق هندي تقليدي يحتوي على مجموعة متنوعة من الأطباق النباتية، بما في ذلك الأرز و…" at bounding box center [468, 199] width 217 height 30
paste textarea "لمكونات: أرز أبيض، دال، كاري الخضار المختلط، شباتي، ورايتا"
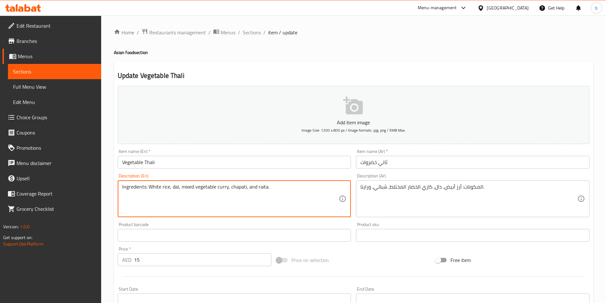
click at [261, 190] on textarea "Ingredients: White rice, dal, mixed vegetable curry, chapati, and raita." at bounding box center [230, 199] width 217 height 30
click at [236, 187] on textarea "Ingredients: White rice, dal, mixed vegetable curry, chapati, and raita." at bounding box center [230, 199] width 217 height 30
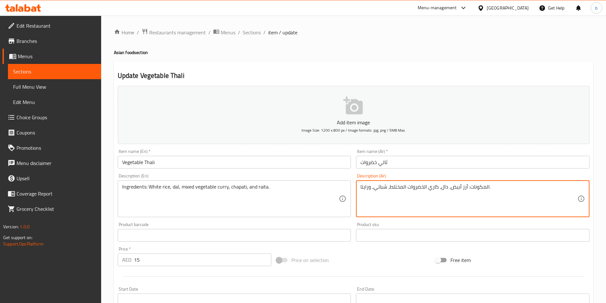
click at [406, 188] on textarea "المكونات: أرز أبيض، دال، كاري الخضروات المختلط، شباتي، ورايتا." at bounding box center [468, 199] width 217 height 30
drag, startPoint x: 389, startPoint y: 187, endPoint x: 399, endPoint y: 186, distance: 10.5
click at [399, 186] on textarea "المكونات: أرز أبيض، دال، كاري الخضروات المختلط، شباتي، ورايتا." at bounding box center [468, 199] width 217 height 30
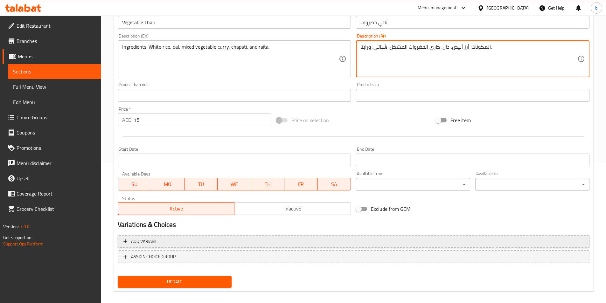
scroll to position [146, 0]
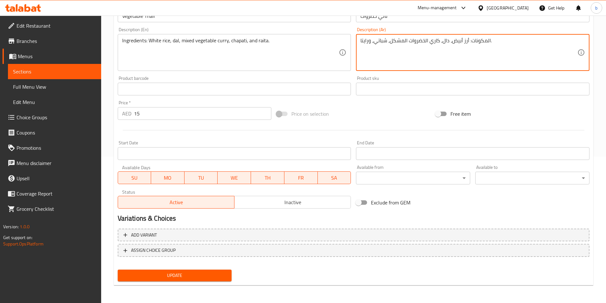
type textarea "المكونات: أرز أبيض، دال، كاري الخضروات المشكل، شباتي، ورايتا."
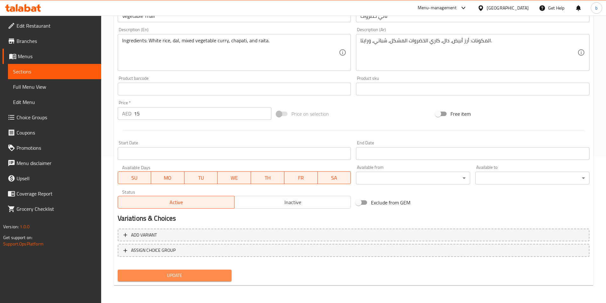
click at [212, 271] on button "Update" at bounding box center [175, 276] width 114 height 12
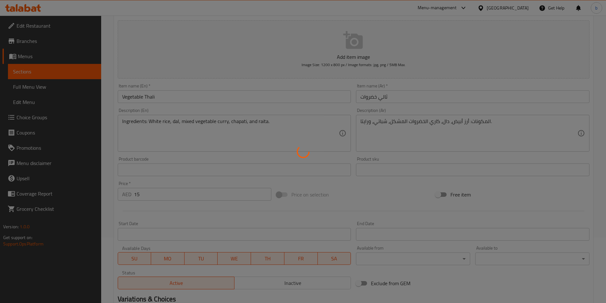
scroll to position [0, 0]
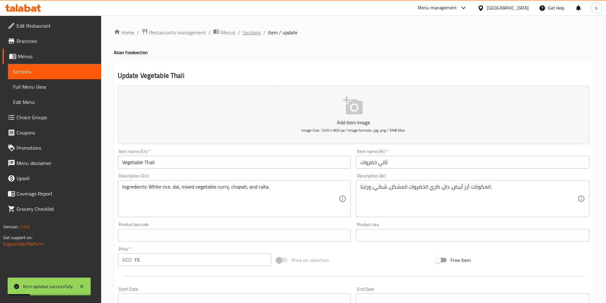
click at [257, 30] on span "Sections" at bounding box center [252, 33] width 18 height 8
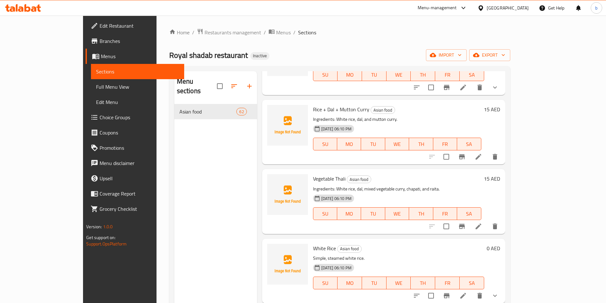
scroll to position [3149, 0]
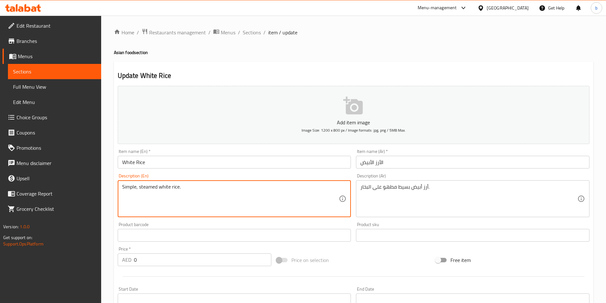
click at [149, 188] on textarea "Simple, steamed white rice." at bounding box center [230, 199] width 217 height 30
paste textarea "Ingredients: Rice, water"
type textarea "Ingredients: Rice, water."
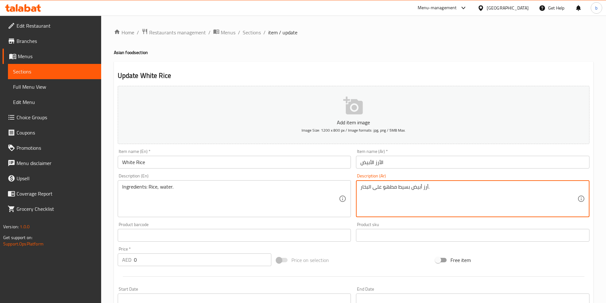
click at [407, 185] on textarea "أرز أبيض بسيط مطهو على البخار." at bounding box center [468, 199] width 217 height 30
paste textarea "لمكونات: الأرز، الماء"
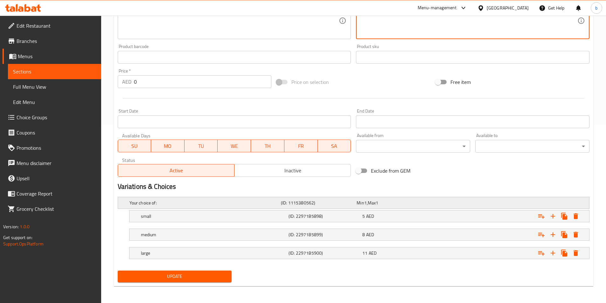
scroll to position [179, 0]
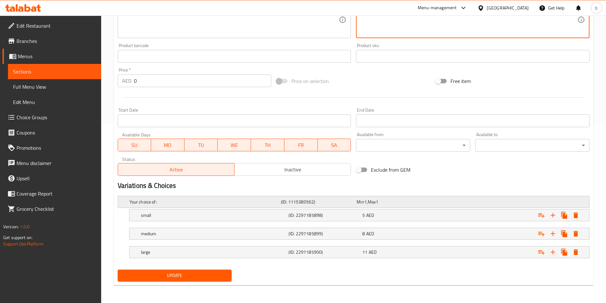
type textarea "المكونات: الأرز، الماء."
click at [205, 282] on div "Update" at bounding box center [174, 275] width 119 height 17
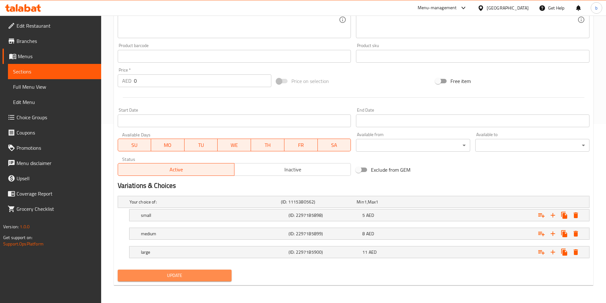
click at [205, 277] on span "Update" at bounding box center [175, 276] width 104 height 8
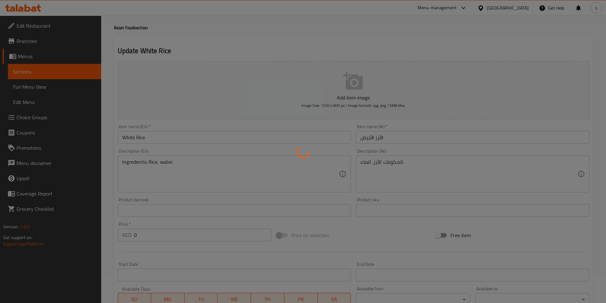
scroll to position [0, 0]
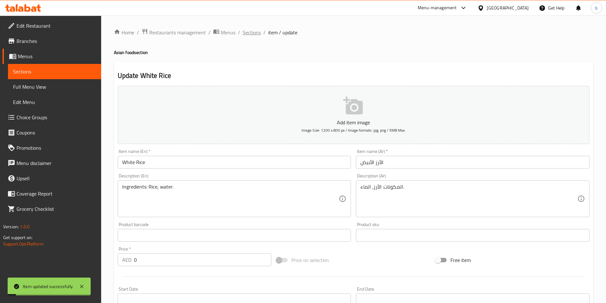
click at [247, 36] on span "Sections" at bounding box center [252, 33] width 18 height 8
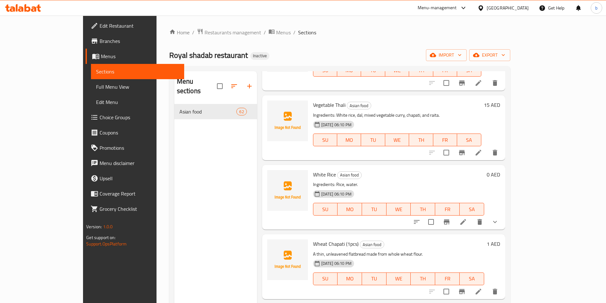
scroll to position [3287, 0]
click at [487, 286] on li at bounding box center [479, 291] width 18 height 11
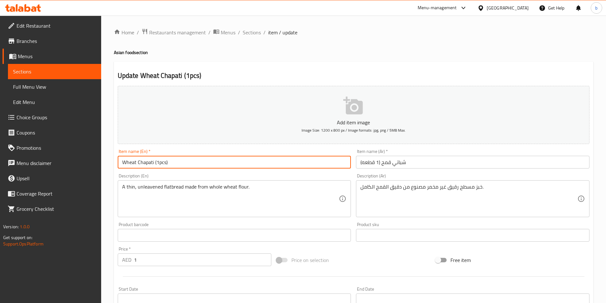
drag, startPoint x: 154, startPoint y: 160, endPoint x: 105, endPoint y: 162, distance: 49.3
click at [105, 162] on div "Home / Restaurants management / Menus / Sections / item / update Asian food sec…" at bounding box center [353, 233] width 505 height 434
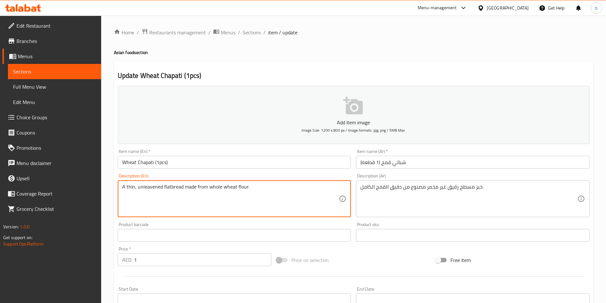
click at [229, 192] on textarea "A thin, unleavened flatbread made from whole wheat flour." at bounding box center [230, 199] width 217 height 30
paste textarea "Ingredients: Whole wheat flour and wate"
type textarea "Ingredients: Whole wheat flour and water."
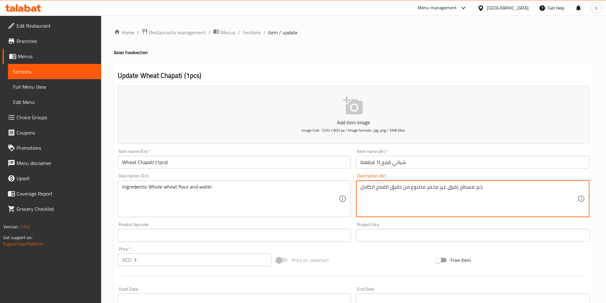
click at [397, 192] on textarea "خبز مسطح رقيق غير مخمر مصنوع من دقيق القمح الكامل." at bounding box center [468, 199] width 217 height 30
paste textarea "لمكونات: دقيق قمح كامل وماء"
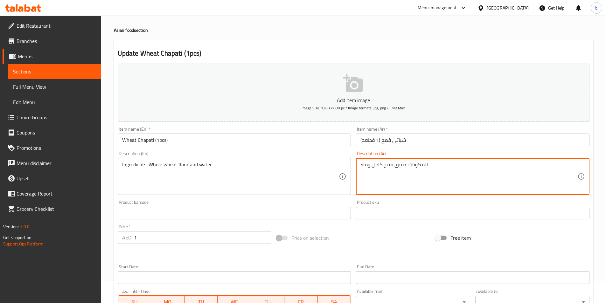
scroll to position [32, 0]
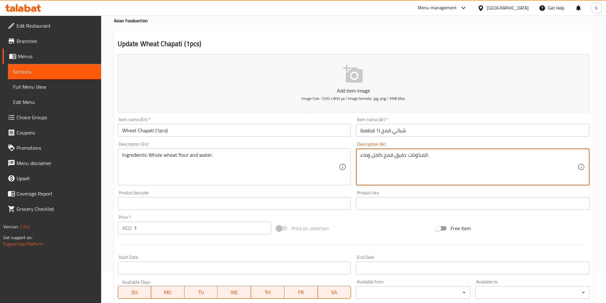
type textarea "المكونات: دقيق قمح كامل وماء."
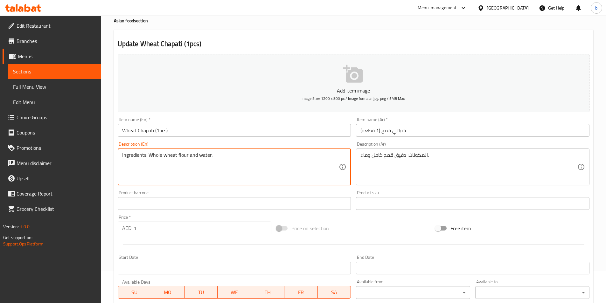
click at [152, 159] on textarea "Ingredients: Whole wheat flour and water." at bounding box center [230, 167] width 217 height 30
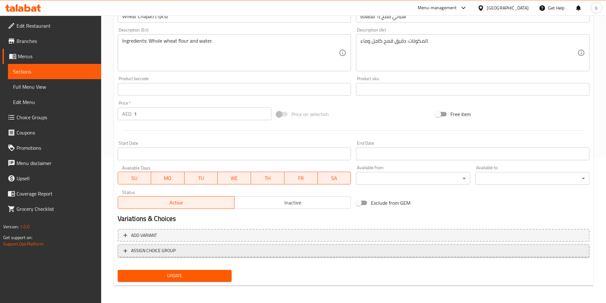
scroll to position [146, 0]
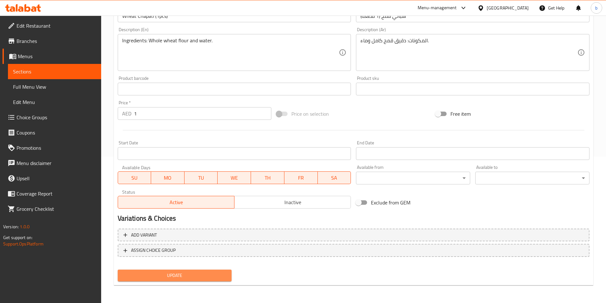
click at [217, 280] on span "Update" at bounding box center [175, 276] width 104 height 8
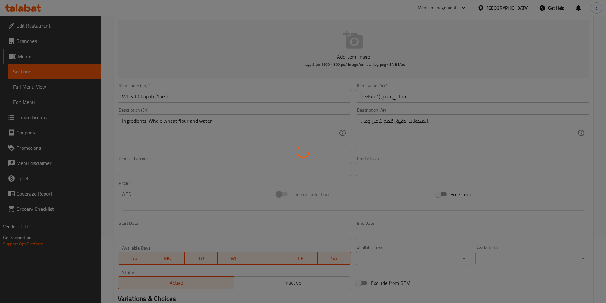
scroll to position [0, 0]
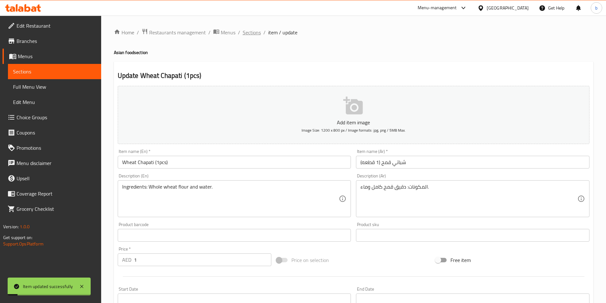
click at [249, 31] on span "Sections" at bounding box center [252, 33] width 18 height 8
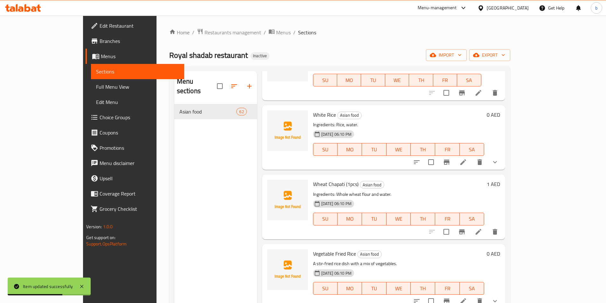
scroll to position [3378, 0]
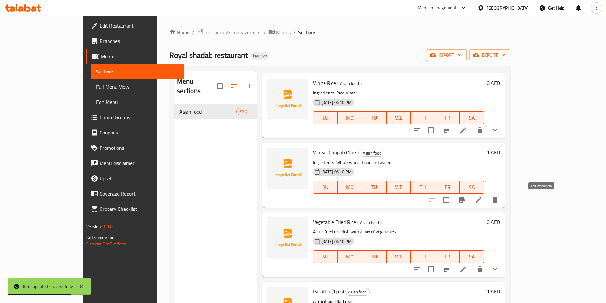
click at [467, 266] on icon at bounding box center [463, 270] width 8 height 8
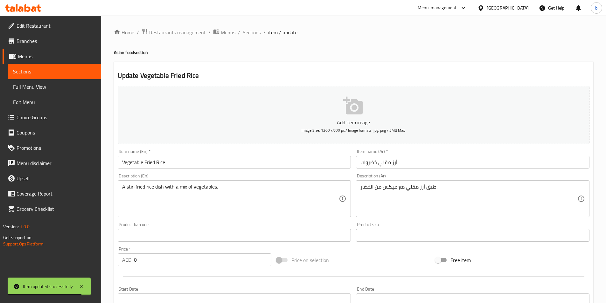
click at [227, 164] on input "Vegetable Fried Rice" at bounding box center [234, 162] width 233 height 13
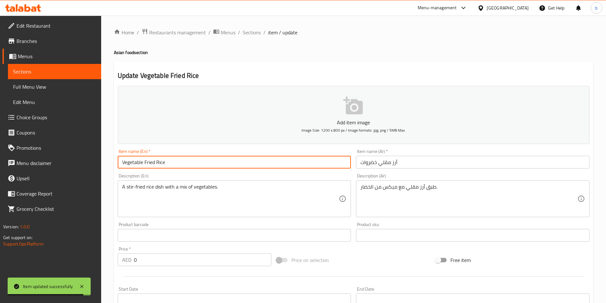
click at [227, 164] on input "Vegetable Fried Rice" at bounding box center [234, 162] width 233 height 13
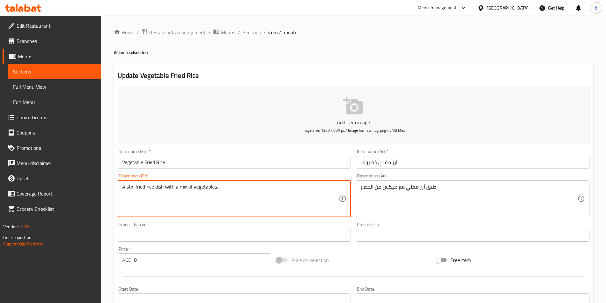
click at [292, 194] on textarea "A stir-fried rice dish with a mix of vegetables." at bounding box center [230, 199] width 217 height 30
paste textarea "Ingredients: Rice, mixed vegetables, soy sauce, and seasoning"
type textarea "Ingredients: Rice, mixed vegetables, soy sauce, and seasonings."
click at [421, 181] on div "طبق أرز مقلي مع ميكس من الخضار. Description (Ar)" at bounding box center [472, 198] width 233 height 37
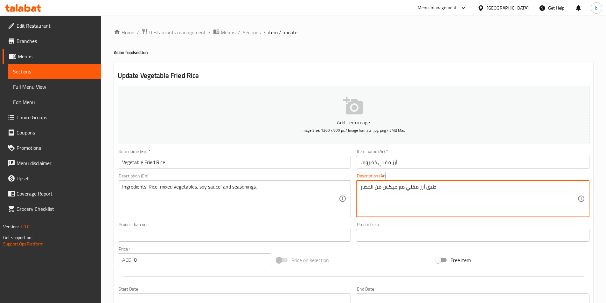
click at [421, 181] on div "طبق أرز مقلي مع ميكس من الخضار. Description (Ar)" at bounding box center [472, 198] width 233 height 37
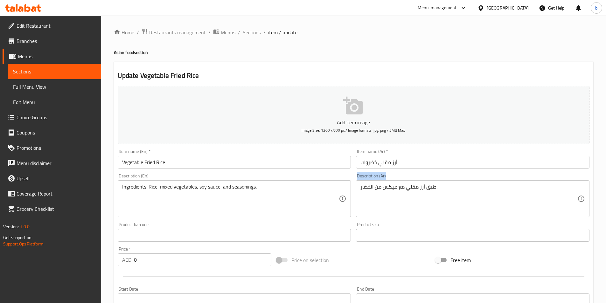
click at [421, 181] on div "طبق أرز مقلي مع ميكس من الخضار. Description (Ar)" at bounding box center [472, 198] width 233 height 37
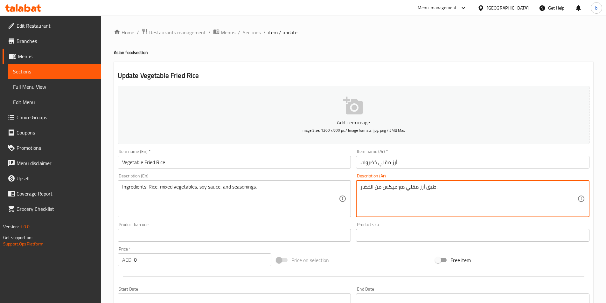
click at [417, 194] on textarea "طبق أرز مقلي مع ميكس من الخضار." at bounding box center [468, 199] width 217 height 30
paste textarea "لمكونات: الأرز، الخضروات المختلطة، صلصة الصويا، والتوابل"
drag, startPoint x: 410, startPoint y: 184, endPoint x: 416, endPoint y: 185, distance: 5.4
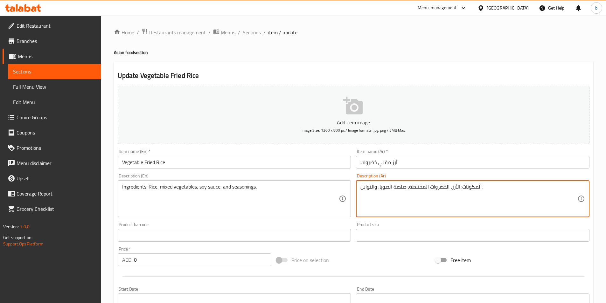
click at [416, 185] on textarea "المكونات: الأرز، الخضروات المختلطة، صلصة الصويا، والتوابل." at bounding box center [468, 199] width 217 height 30
click at [408, 188] on textarea "المكونات: الأرز، الخضروات المختلطة، صلصة الصويا، والتوابل." at bounding box center [468, 199] width 217 height 30
click at [393, 187] on textarea "المكونات: الأرز، الخضروات المشكلة، صلصة الصويا، والتوابل." at bounding box center [468, 199] width 217 height 30
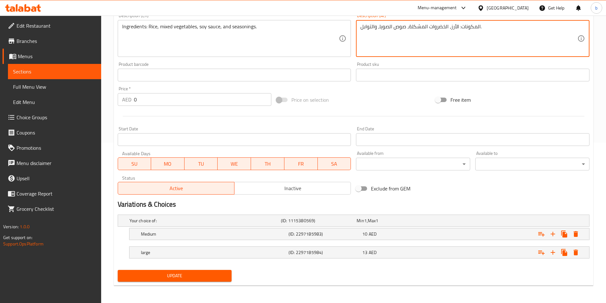
scroll to position [161, 0]
type textarea "المكونات: الأرز، الخضروات المشكلة، صوص الصويا، والتوابل."
click at [204, 275] on span "Update" at bounding box center [175, 276] width 104 height 8
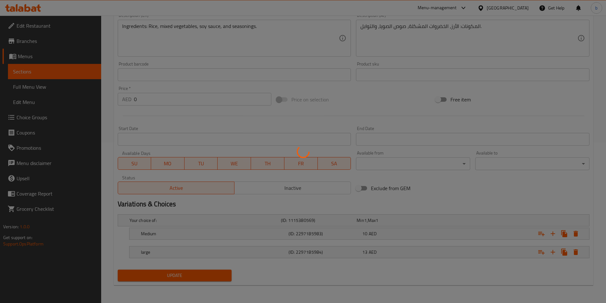
scroll to position [0, 0]
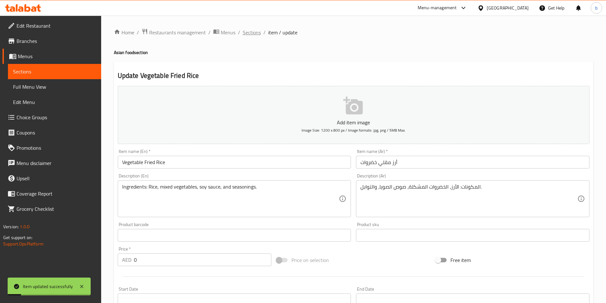
click at [253, 30] on span "Sections" at bounding box center [252, 33] width 18 height 8
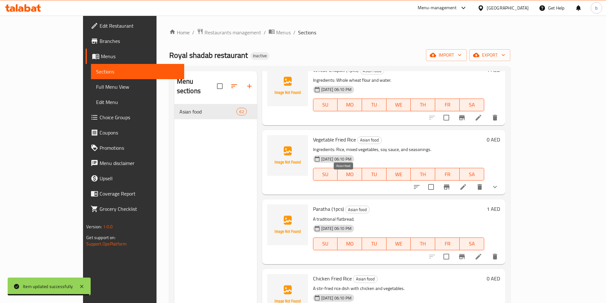
scroll to position [3499, 0]
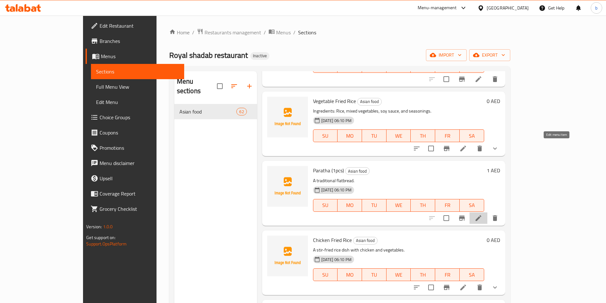
click at [482, 214] on icon at bounding box center [479, 218] width 8 height 8
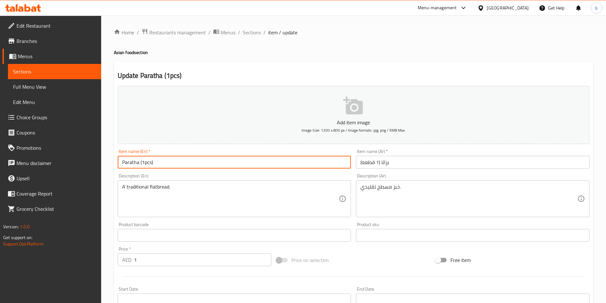
drag, startPoint x: 138, startPoint y: 164, endPoint x: 95, endPoint y: 160, distance: 43.1
click at [95, 160] on div "Edit Restaurant Branches Menus Sections Full Menu View Edit Menu Choice Groups …" at bounding box center [303, 233] width 606 height 434
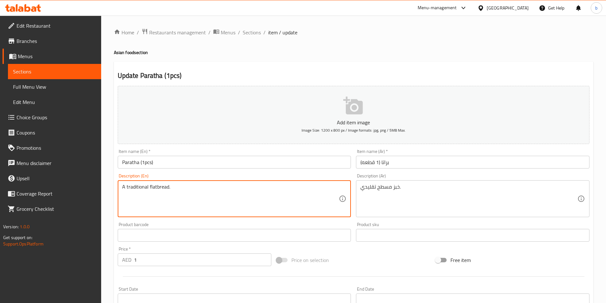
click at [220, 191] on textarea "A traditional flatbread." at bounding box center [230, 199] width 217 height 30
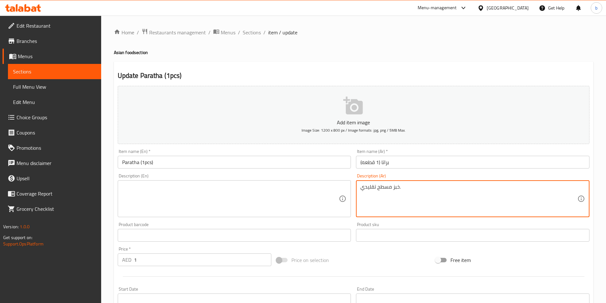
click at [402, 197] on textarea "خبز مسطح تقليدي." at bounding box center [468, 199] width 217 height 30
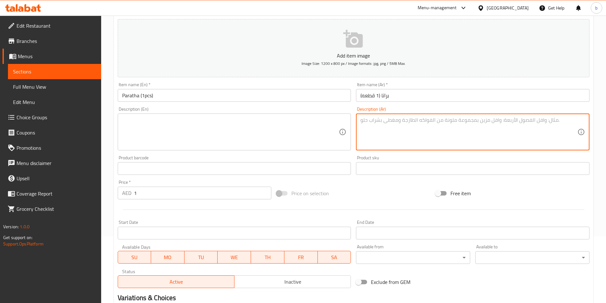
scroll to position [127, 0]
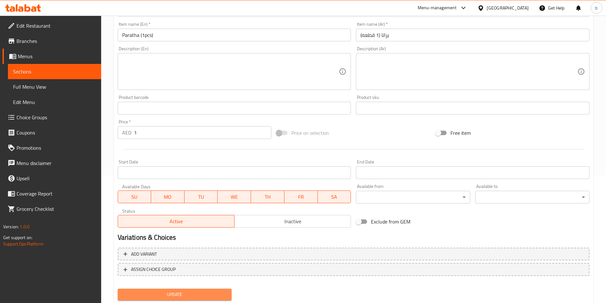
click at [149, 292] on span "Update" at bounding box center [175, 295] width 104 height 8
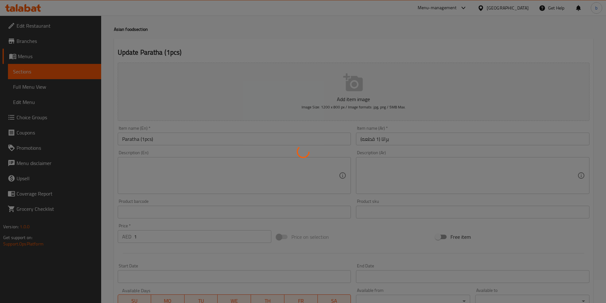
scroll to position [0, 0]
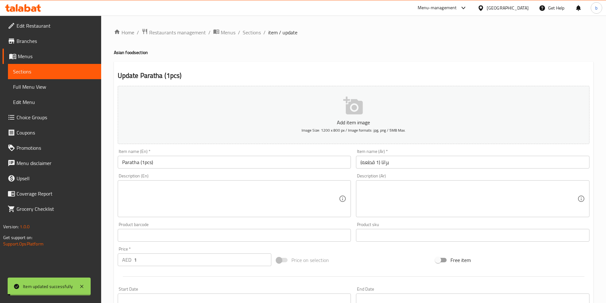
click at [255, 33] on span "Sections" at bounding box center [252, 33] width 18 height 8
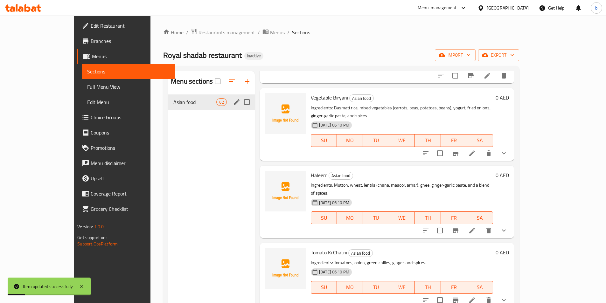
scroll to position [1336, 0]
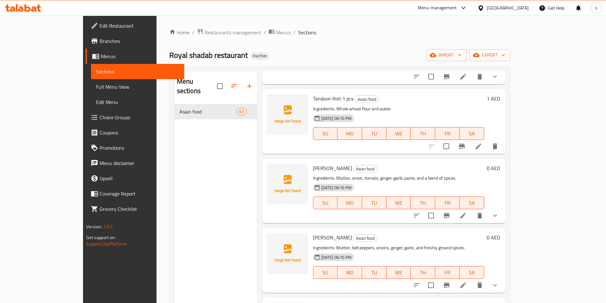
scroll to position [1718, 0]
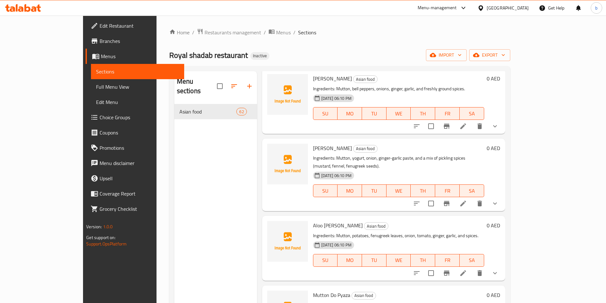
drag, startPoint x: 473, startPoint y: 237, endPoint x: 445, endPoint y: 236, distance: 28.0
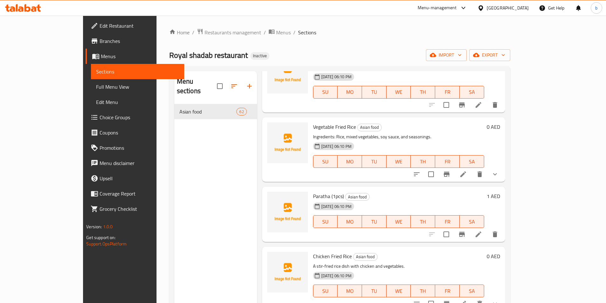
scroll to position [3467, 0]
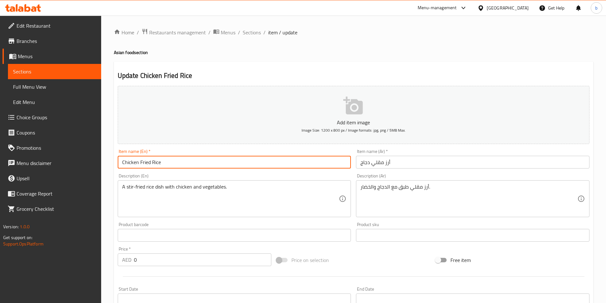
click at [155, 165] on input "Chicken Fried Rice" at bounding box center [234, 162] width 233 height 13
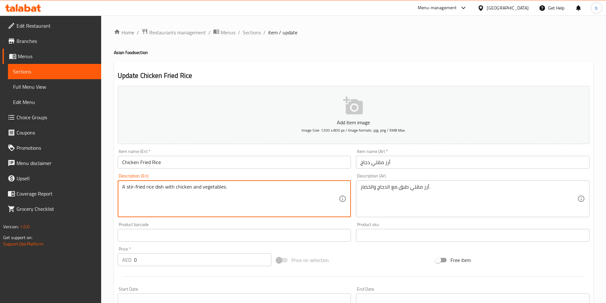
click at [294, 208] on textarea "A stir-fried rice dish with chicken and vegetables." at bounding box center [230, 199] width 217 height 30
paste textarea "Ingredients: Rice, chicken, mixed vegetables, soy sauce, and seasoning"
type textarea "Ingredients: Rice, chicken, mixed vegetables, soy sauce, and seasonings."
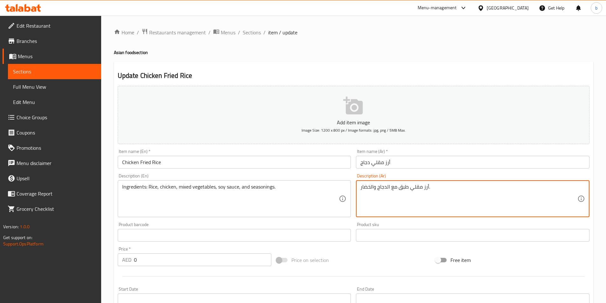
click at [417, 191] on textarea "أرز مقلي طبق مع الدجاج والخضار." at bounding box center [468, 199] width 217 height 30
paste textarea "لمكونات: أرز، دجاج، خضروات مشكلة، صلصة الصويا، وتوابل"
click at [390, 189] on textarea "المكونات: أرز، دجاج، خضروات مشكلة، صلصة الصويا، وتوابل." at bounding box center [468, 199] width 217 height 30
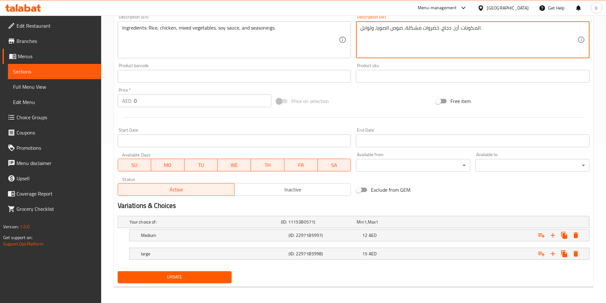
type textarea "المكونات: أرز، دجاج، خضروات مشكلة، صوص الصويا، وتوابل."
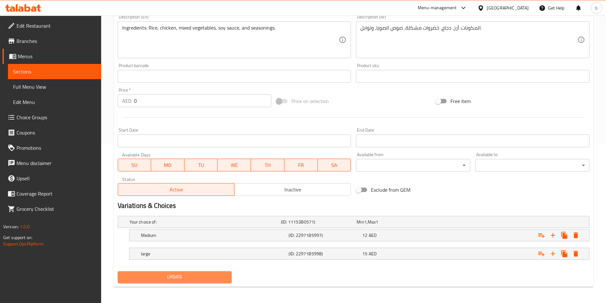
click at [168, 275] on span "Update" at bounding box center [175, 277] width 104 height 8
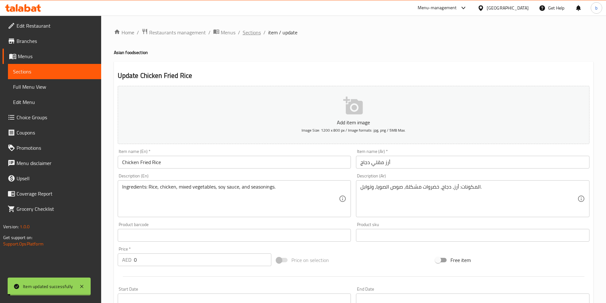
click at [247, 31] on span "Sections" at bounding box center [252, 33] width 18 height 8
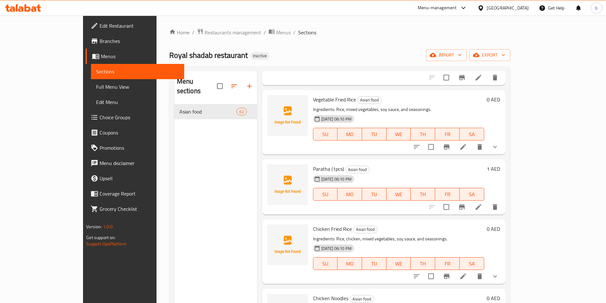
scroll to position [3500, 0]
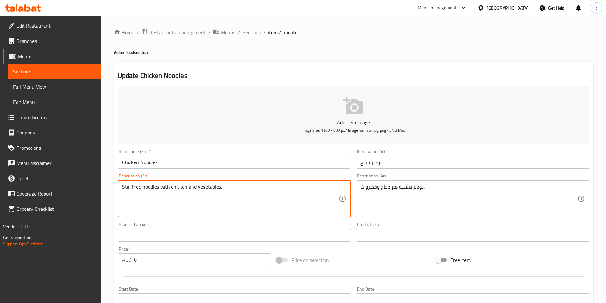
click at [162, 187] on textarea "Stir-fried noodles with chicken and vegetables." at bounding box center [230, 199] width 217 height 30
click at [176, 163] on input "Chicken Noodles" at bounding box center [234, 162] width 233 height 13
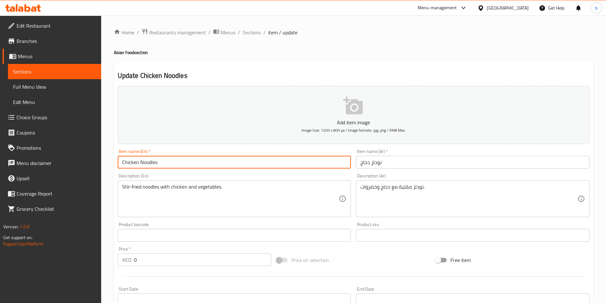
click at [176, 163] on input "Chicken Noodles" at bounding box center [234, 162] width 233 height 13
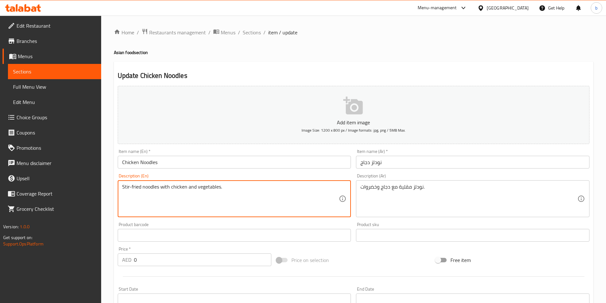
click at [243, 192] on textarea "Stir-fried noodles with chicken and vegetables." at bounding box center [230, 199] width 217 height 30
paste textarea "Ingredients: Noodles, chicken, mixed vegetables, soy sauce, and seasoning"
type textarea "Ingredients: Noodles, chicken, mixed vegetables, soy sauce, and seasonings."
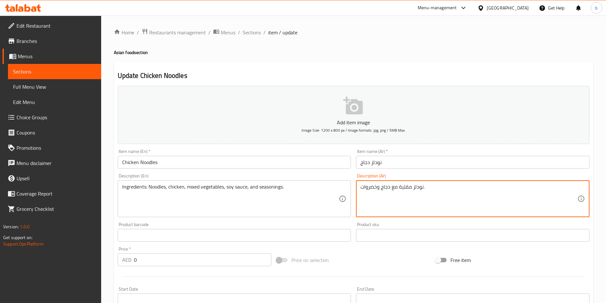
click at [435, 191] on textarea "نودلز مقلية مع دجاج وخضروات." at bounding box center [468, 199] width 217 height 30
paste textarea "المكونات: نودلز، دجاج، خضروات مشكلة، صلصة الصويا، والتوابل"
click at [393, 187] on textarea "المكونات: نودلز، دجاج، خضروات مشكلة، صلصة الصويا، والتوابل." at bounding box center [468, 199] width 217 height 30
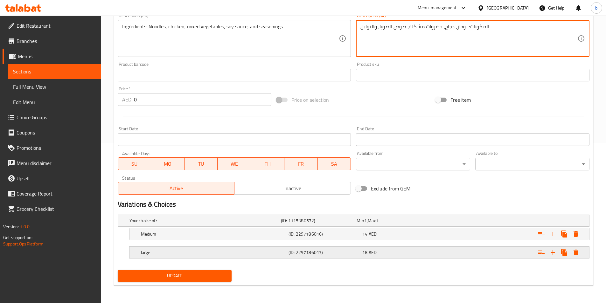
scroll to position [161, 0]
type textarea "المكونات: نودلز، دجاج، خضروات مشكلة، صوص الصويا، والتوابل."
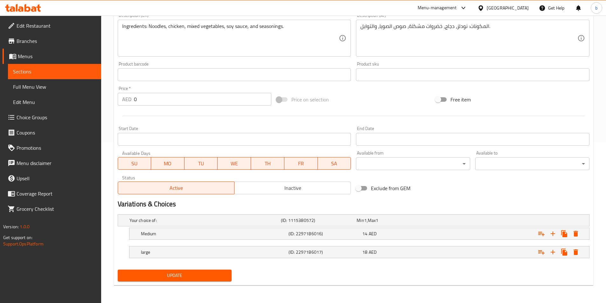
click at [175, 284] on div "Update" at bounding box center [174, 275] width 119 height 17
click at [177, 274] on span "Update" at bounding box center [175, 276] width 104 height 8
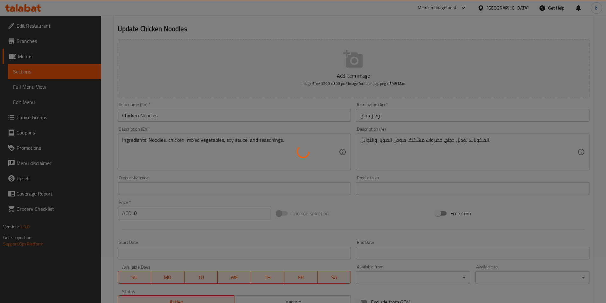
scroll to position [0, 0]
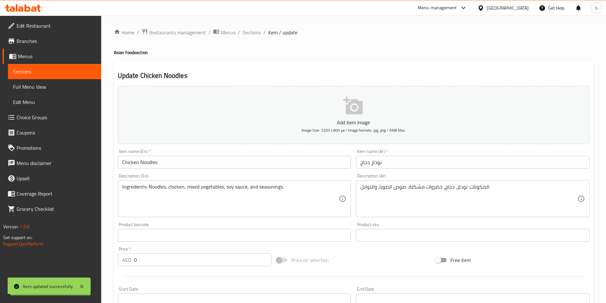
click at [243, 33] on span "Sections" at bounding box center [252, 33] width 18 height 8
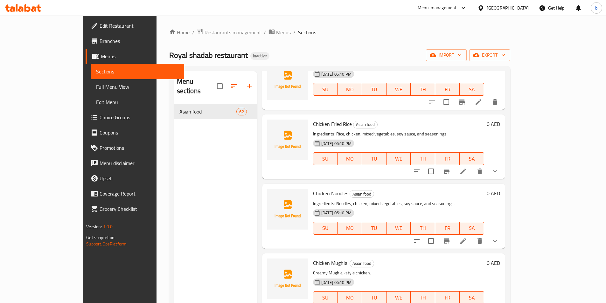
scroll to position [3595, 0]
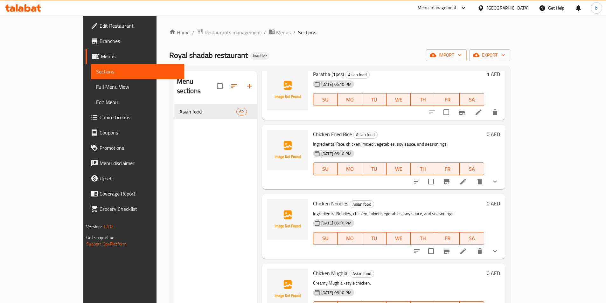
click at [313, 268] on span "Chicken Mughlai" at bounding box center [330, 273] width 35 height 10
copy h6 "Chicken Mughlai"
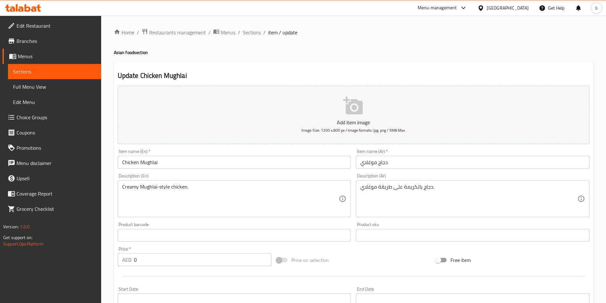
click at [186, 181] on div "Creamy Mughlai-style chicken. Description (En)" at bounding box center [234, 198] width 233 height 37
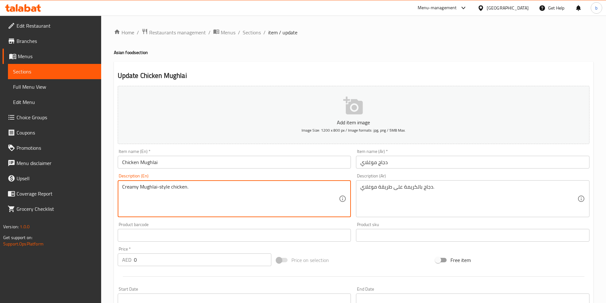
click at [188, 189] on textarea "Creamy Mughlai-style chicken." at bounding box center [230, 199] width 217 height 30
paste textarea "Ingredients: Chicken, cream, yogurt, onions, cashews, and aromatic spices"
type textarea "Ingredients: Chicken, cream, yogurt, onions, cashews, and aromatic spices."
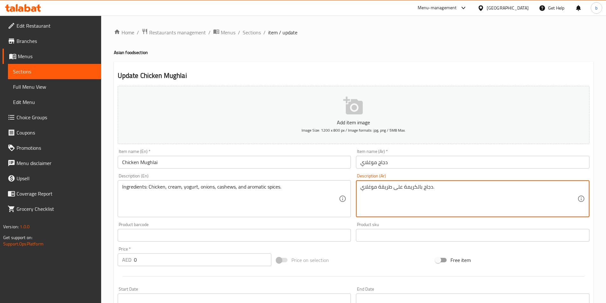
click at [402, 191] on textarea "دجاج بالكريمة على طريقة موغلاي." at bounding box center [468, 199] width 217 height 30
paste textarea "لمكونات: دجاج، [PERSON_NAME]، زبادي، بصل، [PERSON_NAME]، وتوابل عطرية"
click at [429, 188] on textarea "المكونات: دجاج، [PERSON_NAME]، زبادي، بصل، [PERSON_NAME]، وتوابل عطرية." at bounding box center [468, 199] width 217 height 30
type textarea "المكونات: دجاج، [PERSON_NAME]، زبادي، بصل، [PERSON_NAME]، وتوابل عطرية."
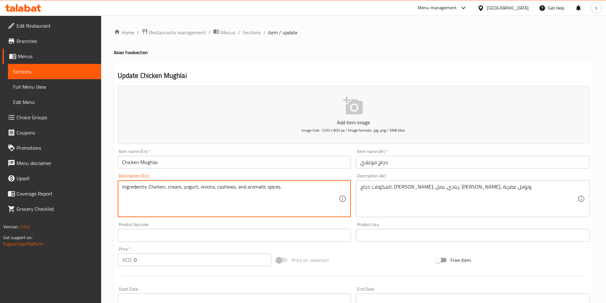
click at [226, 188] on textarea "Ingredients: Chicken, cream, yogurt, onions, cashews, and aromatic spices." at bounding box center [230, 199] width 217 height 30
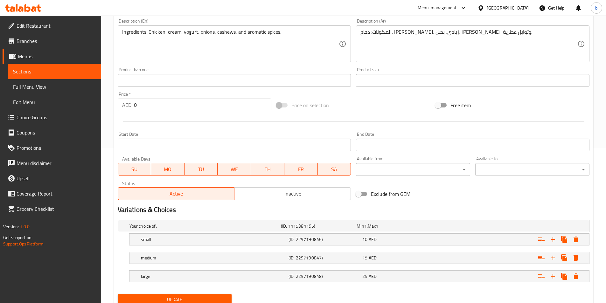
scroll to position [179, 0]
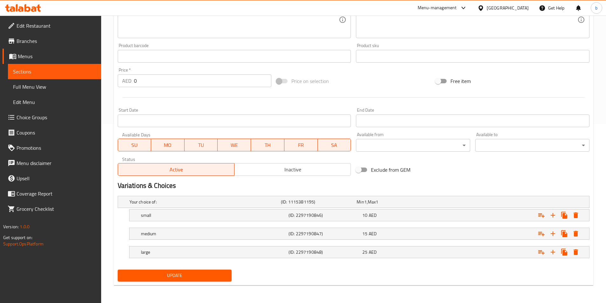
drag, startPoint x: 208, startPoint y: 278, endPoint x: 212, endPoint y: 272, distance: 7.8
click at [208, 278] on span "Update" at bounding box center [175, 276] width 104 height 8
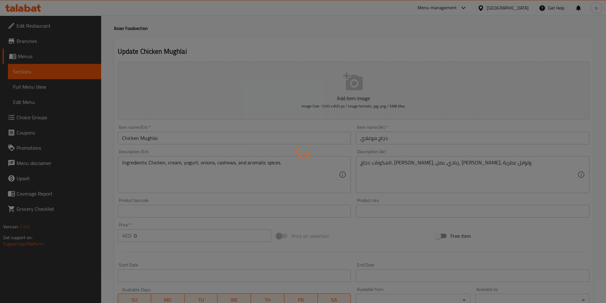
scroll to position [0, 0]
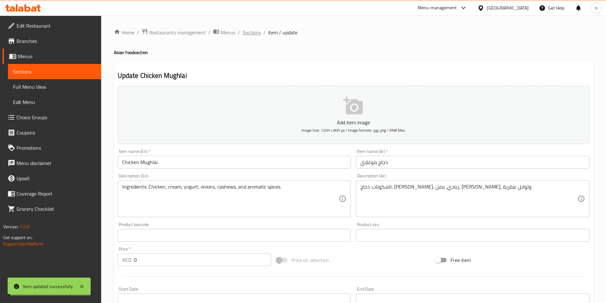
click at [244, 30] on span "Sections" at bounding box center [252, 33] width 18 height 8
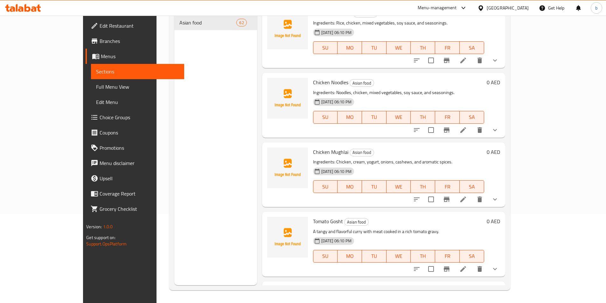
scroll to position [3627, 0]
click at [467, 266] on icon at bounding box center [463, 270] width 8 height 8
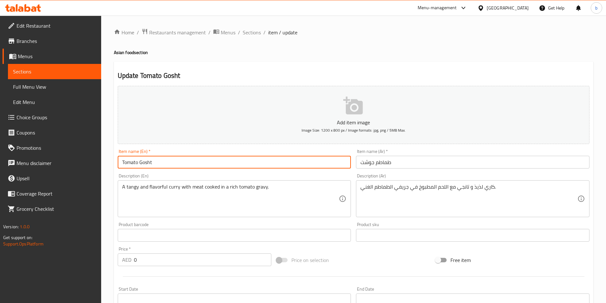
click at [160, 163] on input "Tomato Gosht" at bounding box center [234, 162] width 233 height 13
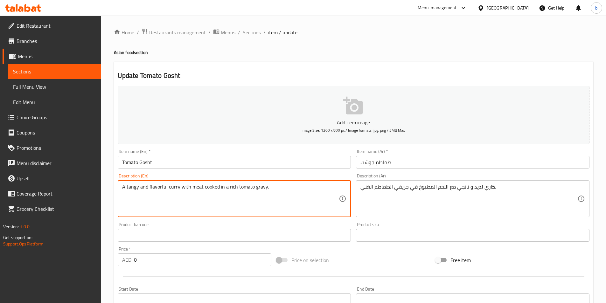
click at [209, 191] on textarea "A tangy and flavorful curry with meat cooked in a rich tomato gravy." at bounding box center [230, 199] width 217 height 30
paste textarea "Ingredients: Mutton, tomatoes, onion, ginger-garlic paste, and spices"
type textarea "Ingredients: Mutton, tomatoes, onion, ginger-garlic paste, and spices."
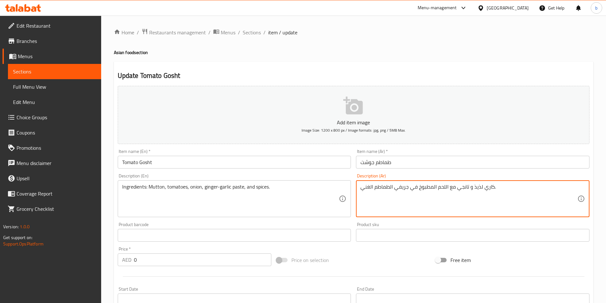
click at [426, 185] on textarea "كاري لذيذ و تانجي مع اللحم المطبوخ في جريفي الطماطم الغني." at bounding box center [468, 199] width 217 height 30
paste textarea "حم ضأن، طماطم، بصل، معجون الزنجبيل والثوم، وبهارات"
click at [390, 189] on textarea "لحم ضأن، طماطم، بصل، معجون الزنجبيل والثوم، وبهارات." at bounding box center [468, 199] width 217 height 30
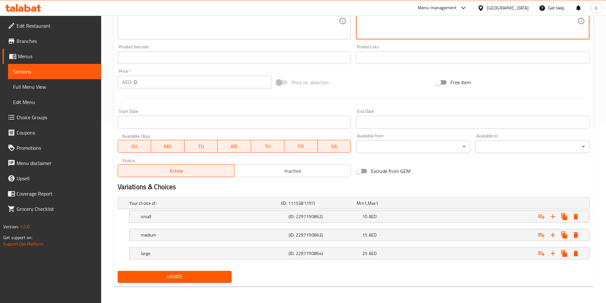
scroll to position [179, 0]
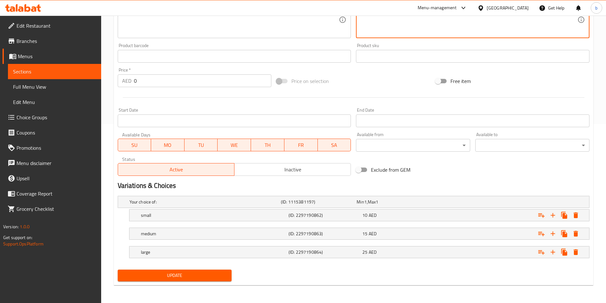
type textarea "لحم ضأن، طماطم، بصل، معجون الزنجبيل-الثوم، وبهارات."
click at [215, 273] on span "Update" at bounding box center [175, 276] width 104 height 8
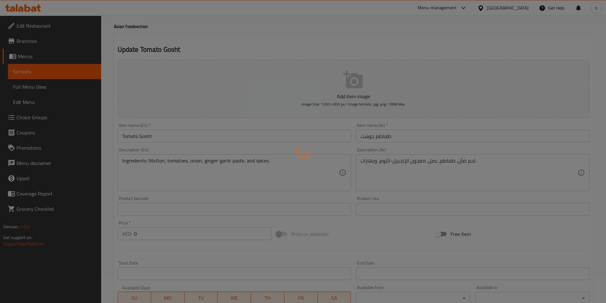
scroll to position [0, 0]
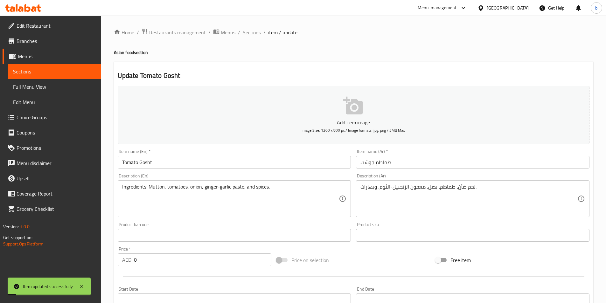
click at [244, 31] on span "Sections" at bounding box center [252, 33] width 18 height 8
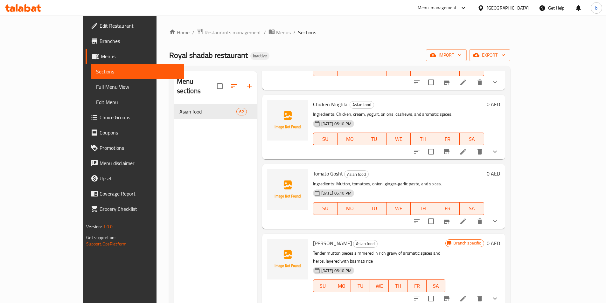
scroll to position [3761, 0]
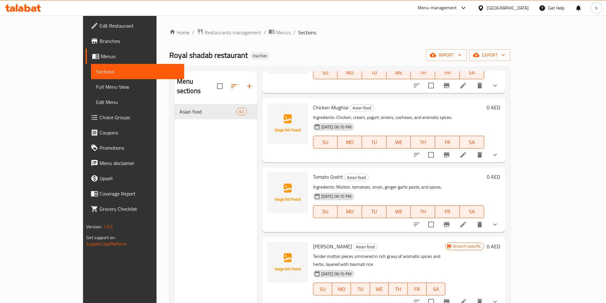
click at [313, 242] on span "[PERSON_NAME]" at bounding box center [332, 247] width 39 height 10
copy h6 "[PERSON_NAME]"
click at [472, 296] on li at bounding box center [463, 301] width 18 height 11
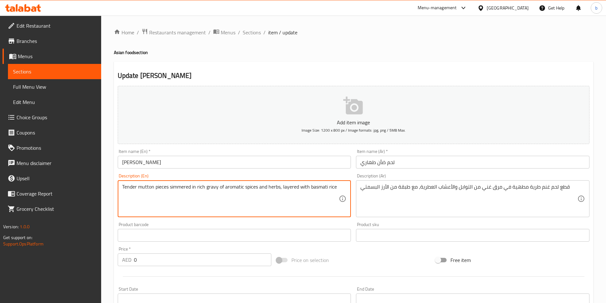
click at [229, 194] on textarea "Tender mutton pieces simmered in rich gravy of aromatic spices and herbs, layer…" at bounding box center [230, 199] width 217 height 30
paste textarea "Ingredients: Basmati rice, mutton, potatoes, yogurt, spices, and herbs."
type textarea "Ingredients: Basmati rice, mutton, potatoes, yogurt, spices, and herbs."
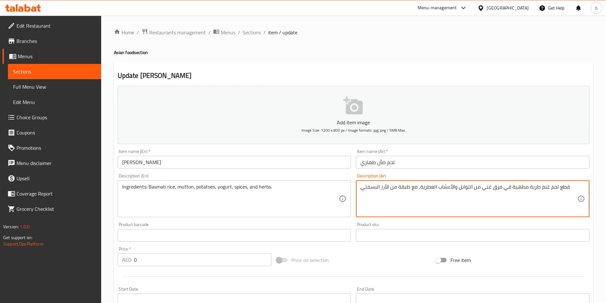
click at [376, 189] on textarea "قطع لحم غنم طرية مطهية في مرق غني من التوابل والأعشاب العطرية، مع طبقة من الأرز…" at bounding box center [468, 199] width 217 height 30
paste textarea "المكونات: أرز بسمتي، لحم ضأن، بطاطس، زبادي، بهارات، وأعشاب."
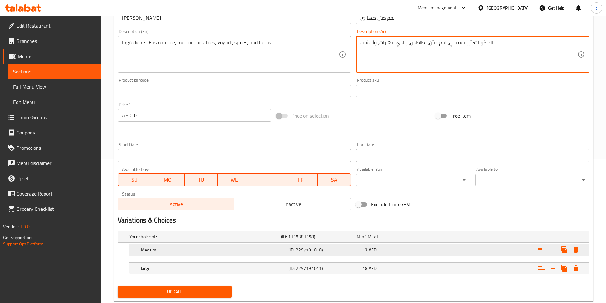
scroll to position [161, 0]
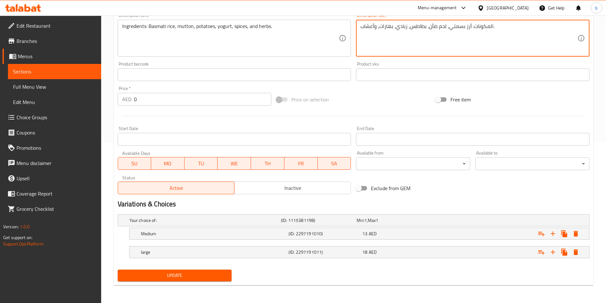
type textarea "المكونات: أرز بسمتي، لحم ضأن، بطاطس، زبادي، بهارات، وأعشاب."
click at [205, 279] on span "Update" at bounding box center [175, 276] width 104 height 8
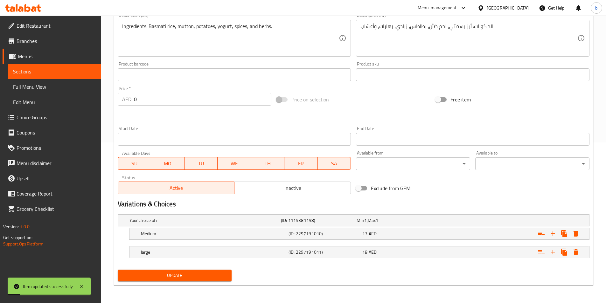
click at [156, 280] on button "Update" at bounding box center [175, 276] width 114 height 12
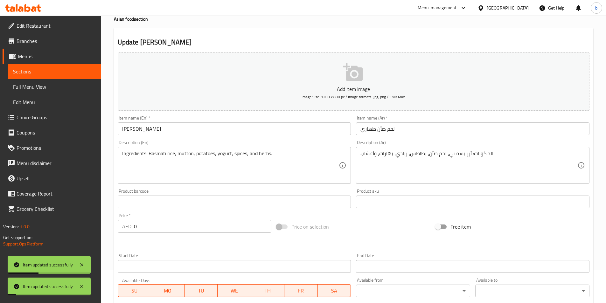
scroll to position [0, 0]
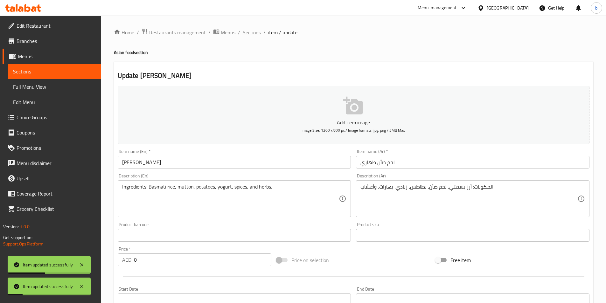
click at [250, 36] on span "Sections" at bounding box center [252, 33] width 18 height 8
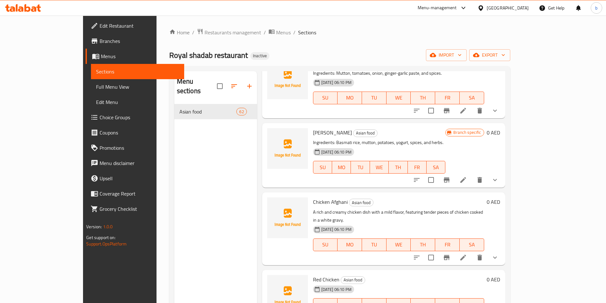
scroll to position [3881, 0]
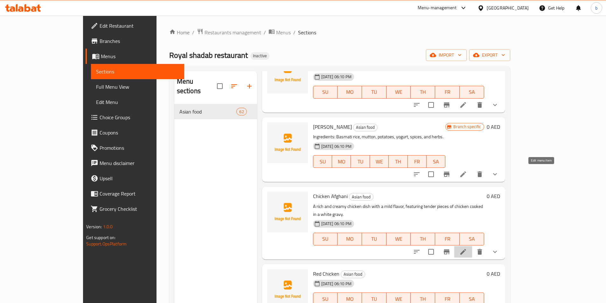
click at [467, 248] on icon at bounding box center [463, 252] width 8 height 8
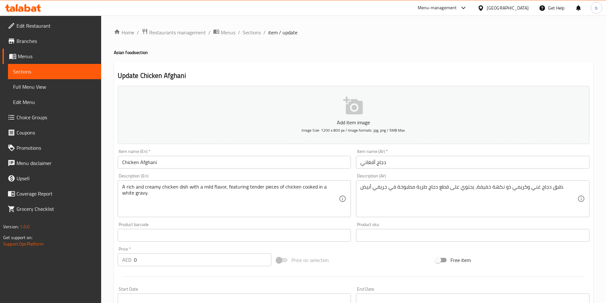
click at [156, 156] on div "Item name (En)   * Chicken Afghani Item name (En) *" at bounding box center [234, 158] width 233 height 19
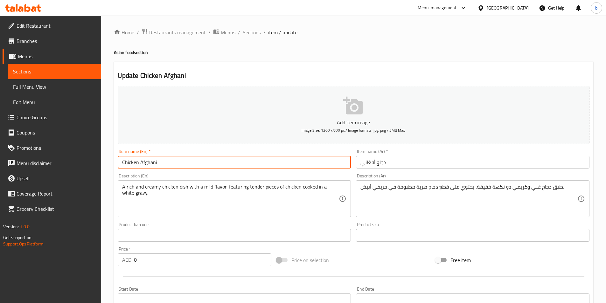
click at [156, 159] on input "Chicken Afghani" at bounding box center [234, 162] width 233 height 13
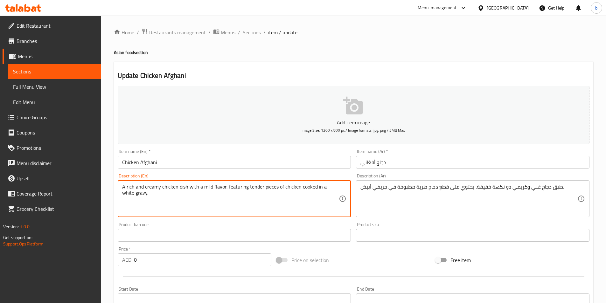
click at [211, 190] on textarea "A rich and creamy chicken dish with a mild flavor, featuring tender pieces of c…" at bounding box center [230, 199] width 217 height 30
paste textarea "Ingredients: Chicken, fresh cream, yogurt, cashews, ginger-garlic paste, and sp…"
type textarea "Ingredients: Chicken, fresh cream, yogurt, cashews, ginger-garlic paste, and sp…"
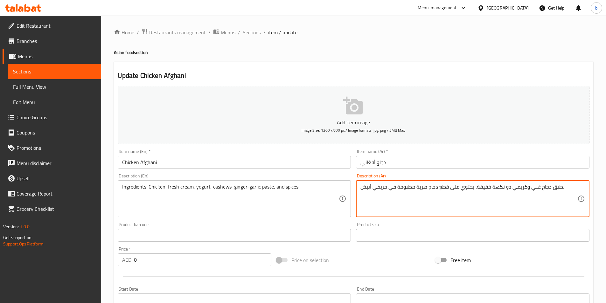
click at [371, 184] on textarea "طبق دجاج غني وكريمي ذو نكهة خفيفة، يحتوي على قطع دجاج طرية مطبوخة في جريفي أبيض." at bounding box center [468, 199] width 217 height 30
paste textarea "لمكونات: دجاج، كريمة طازجة، [PERSON_NAME]، [PERSON_NAME]، معجون الزنجبيل والثوم…"
click at [391, 186] on textarea "المكونات: دجاج، كريمة طازجة، [PERSON_NAME]، [PERSON_NAME]، معجون الزنجبيل والثو…" at bounding box center [468, 199] width 217 height 30
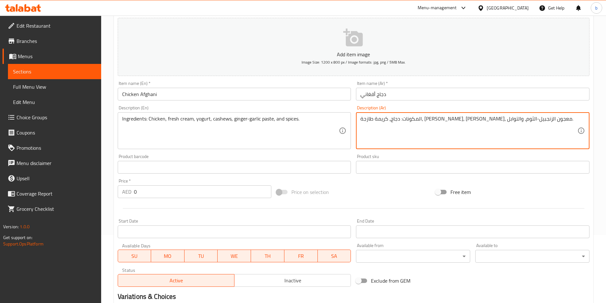
scroll to position [179, 0]
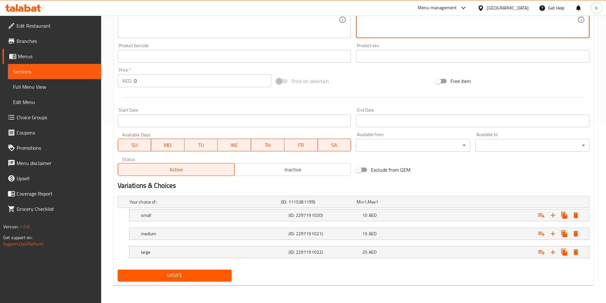
type textarea "المكونات: دجاج، كريمة طازجة، [PERSON_NAME]، [PERSON_NAME]، معجون الزنجبيل-الثوم…"
click at [209, 279] on span "Update" at bounding box center [175, 276] width 104 height 8
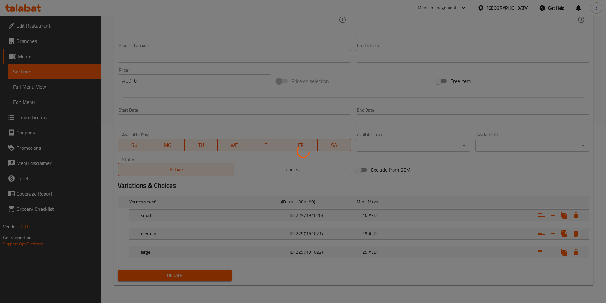
scroll to position [0, 0]
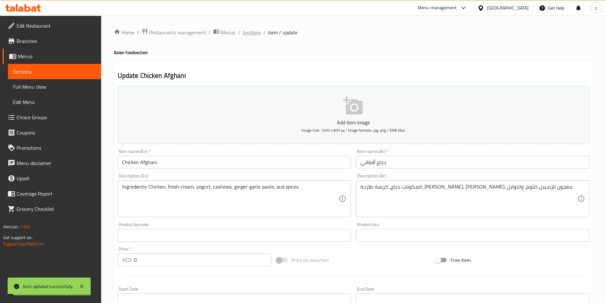
click at [254, 32] on span "Sections" at bounding box center [252, 33] width 18 height 8
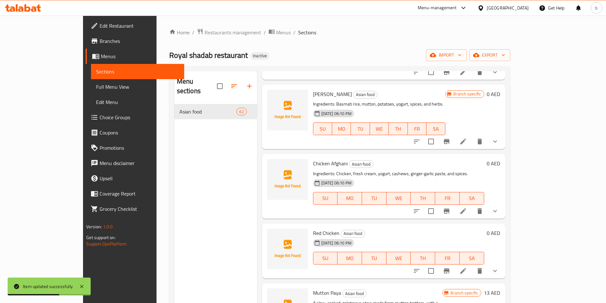
scroll to position [3945, 0]
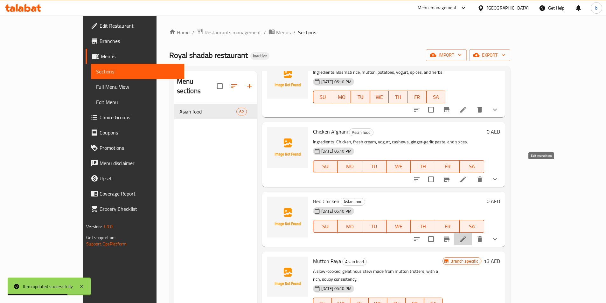
click at [467, 235] on icon at bounding box center [463, 239] width 8 height 8
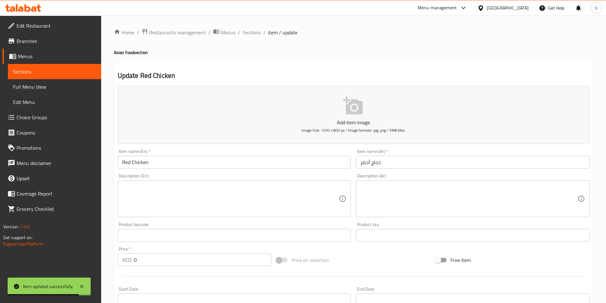
click at [192, 162] on input "Red Chicken" at bounding box center [234, 162] width 233 height 13
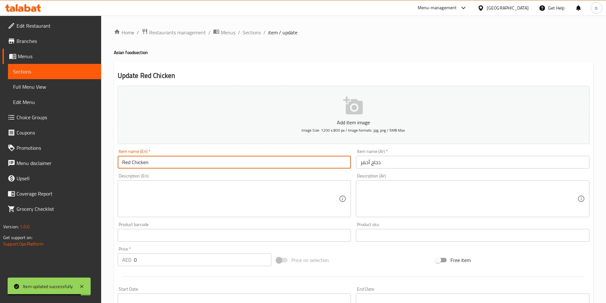
click at [192, 162] on input "Red Chicken" at bounding box center [234, 162] width 233 height 13
click at [245, 195] on textarea at bounding box center [230, 199] width 217 height 30
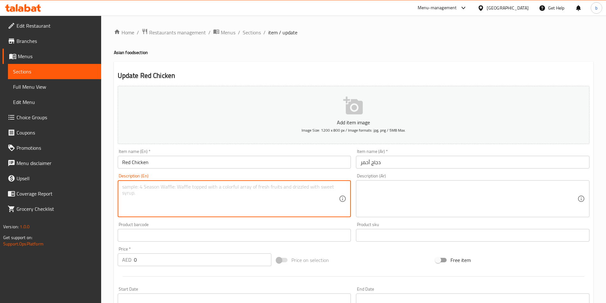
paste textarea "Ingredients: Chicken, tomato, red chili powder, ginger, garlic, and spices."
type textarea "Ingredients: Chicken, tomato, red chili powder, ginger, garlic, and spices."
click at [379, 200] on textarea at bounding box center [468, 199] width 217 height 30
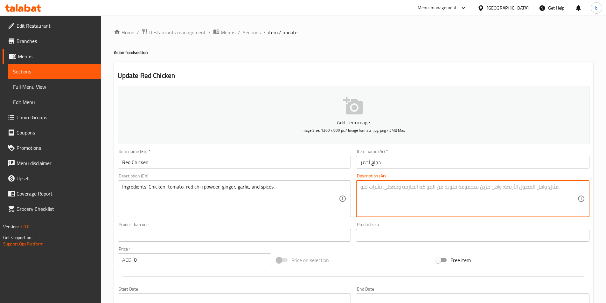
paste textarea "المكونات: دجاج، طماطم، مسحوق الفلفل الأحمر، زنجبيل، ثوم، وتوابل."
click at [414, 188] on textarea "المكونات: دجاج، طماطم، مسحوق الفلفل الأحمر، زنجبيل، ثوم، وتوابل." at bounding box center [468, 199] width 217 height 30
click at [431, 189] on textarea "المكونات: دجاج، طماطم، مسحوق الفلفل الأحمر، زنجبيل، ثوم، وتوابل." at bounding box center [468, 199] width 217 height 30
click at [415, 188] on textarea "المكونات: دجاج، طماطم، بودرة الفلفل الأحمر، زنجبيل، ثوم، وتوابل." at bounding box center [468, 199] width 217 height 30
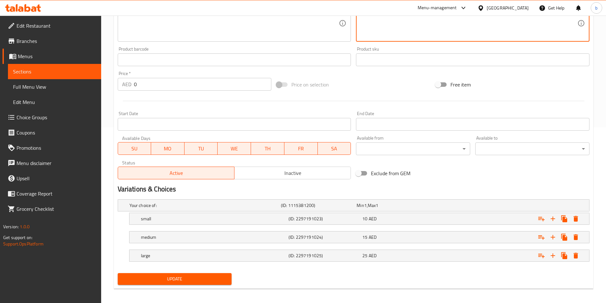
scroll to position [179, 0]
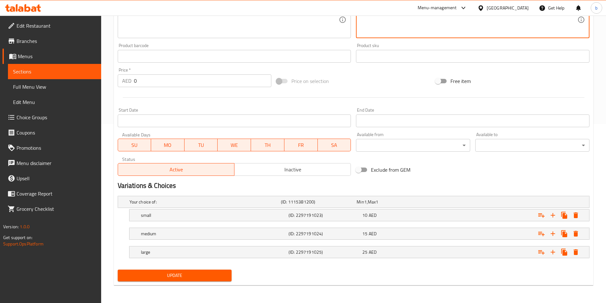
type textarea "المكونات: دجاج، طماطم، بودرة الفلفل الحار الأحمر، زنجبيل، ثوم، وتوابل."
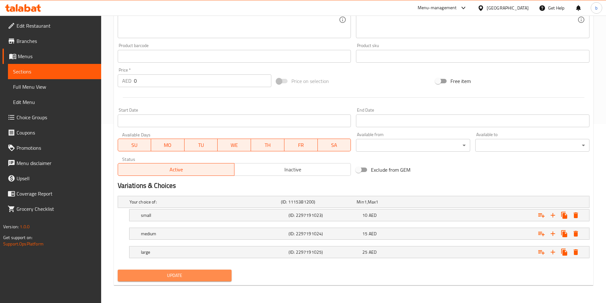
click at [222, 280] on button "Update" at bounding box center [175, 276] width 114 height 12
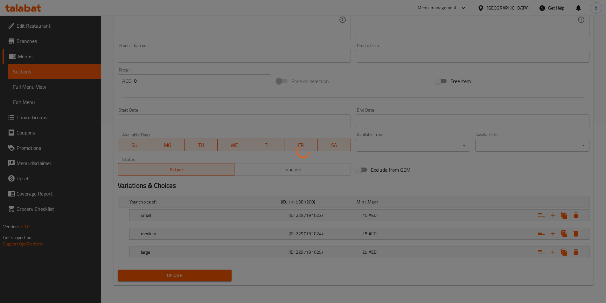
scroll to position [0, 0]
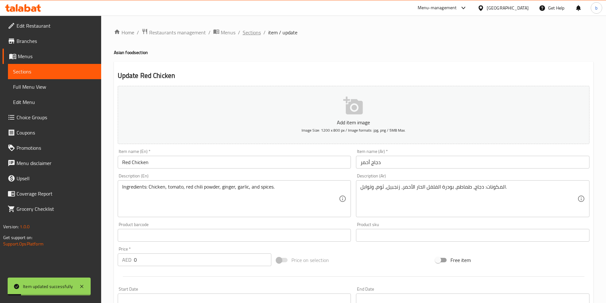
click at [253, 33] on span "Sections" at bounding box center [252, 33] width 18 height 8
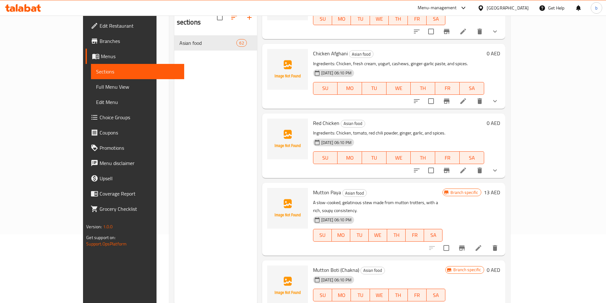
scroll to position [57, 0]
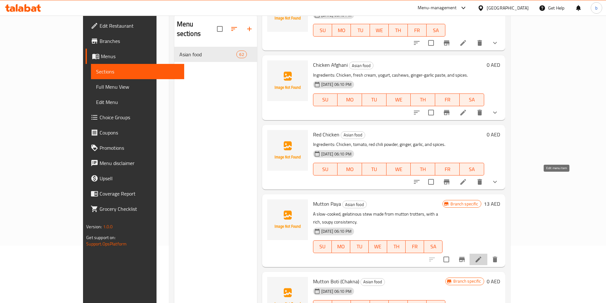
click at [482, 256] on icon at bounding box center [479, 260] width 8 height 8
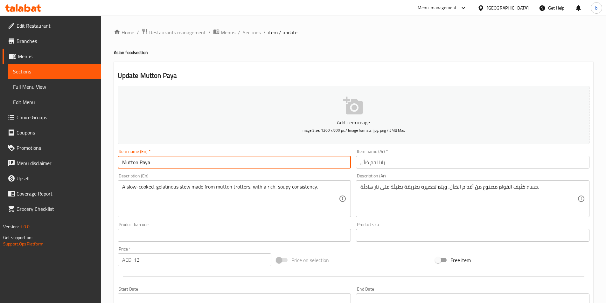
click at [162, 164] on input "Mutton Paya" at bounding box center [234, 162] width 233 height 13
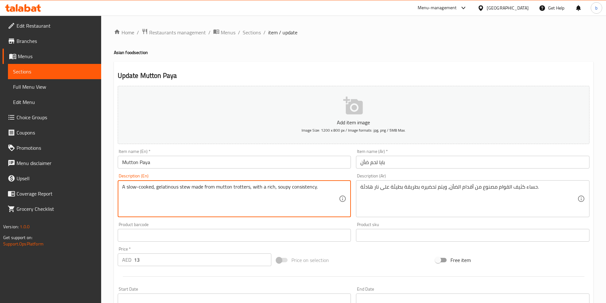
click at [175, 189] on textarea "A slow-cooked, gelatinous stew made from mutton trotters, with a rich, soupy co…" at bounding box center [230, 199] width 217 height 30
paste textarea "Ingredients: Mutton trotters, onion, ginger, garlic, and aromatic spices"
type textarea "Ingredients: Mutton trotters, onion, ginger, garlic, and aromatic spices."
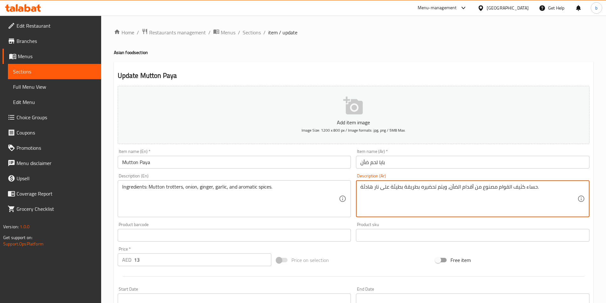
click at [433, 184] on textarea "حساء كثيف القوام مصنوع من أقدام الضأن، ويتم تحضيره بطريقة بطيئة على نار هادئة." at bounding box center [468, 199] width 217 height 30
paste textarea "لمكونات: كوارع لحم الضأن، بصل، زنجبيل، ثوم، والتوابل العطري"
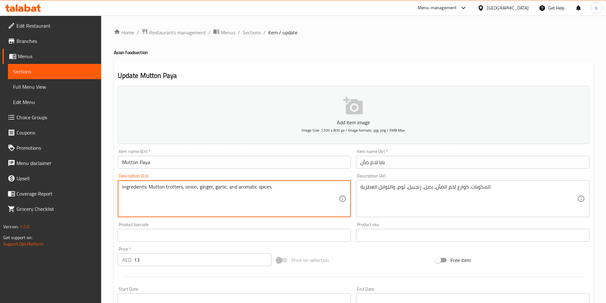
click at [171, 187] on textarea "Ingredients: Mutton trotters, onion, ginger, garlic, and aromatic spices." at bounding box center [230, 199] width 217 height 30
click at [170, 190] on textarea "Ingredients: Mutton trotters, onion, ginger, garlic, and aromatic spices." at bounding box center [230, 199] width 217 height 30
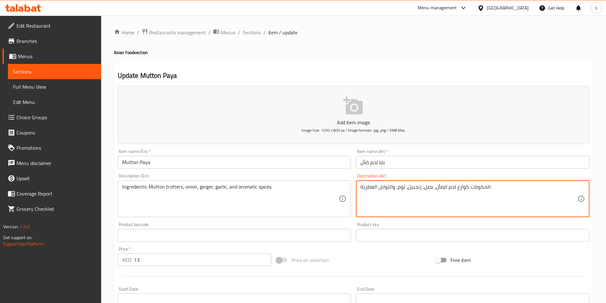
click at [457, 191] on textarea "المكونات: كوارع لحم الضأن، بصل، زنجبيل، ثوم، والتوابل العطرية." at bounding box center [468, 199] width 217 height 30
paste textarea "تروترز"
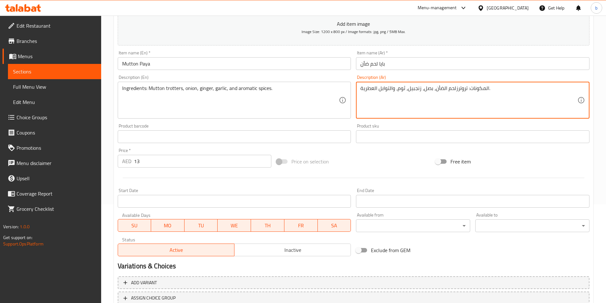
scroll to position [146, 0]
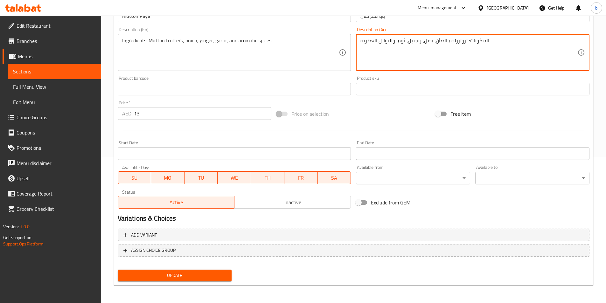
type textarea "المكونات: تروترزلحم الضأن، بصل، زنجبيل، ثوم، والتوابل العطرية."
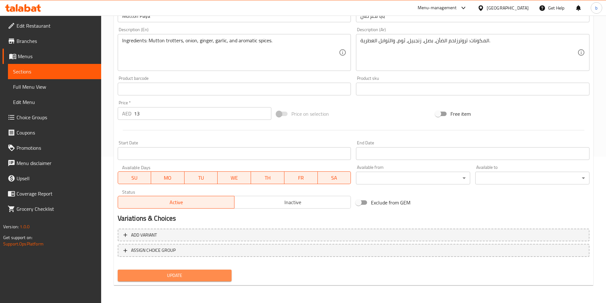
click at [211, 279] on span "Update" at bounding box center [175, 276] width 104 height 8
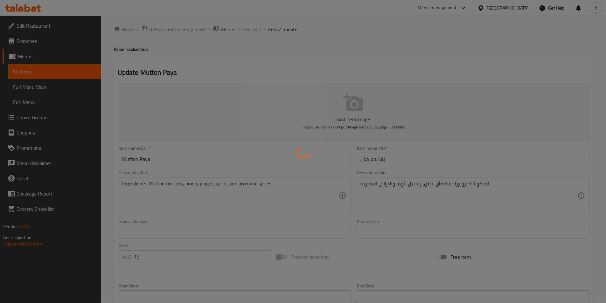
scroll to position [0, 0]
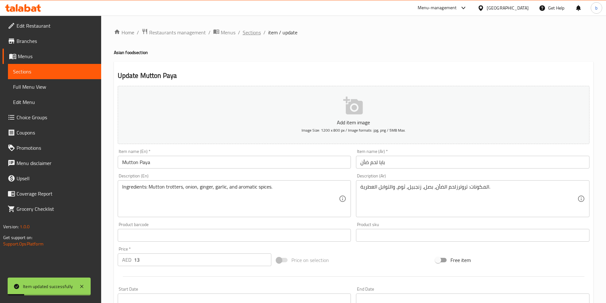
click at [255, 36] on span "Sections" at bounding box center [252, 33] width 18 height 8
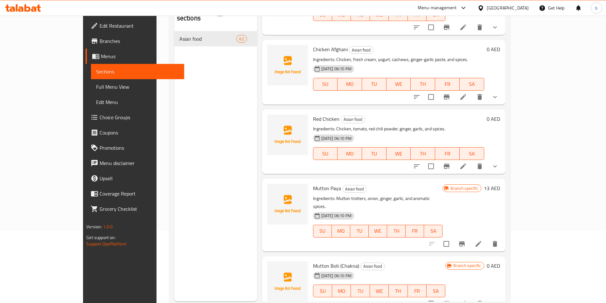
scroll to position [89, 0]
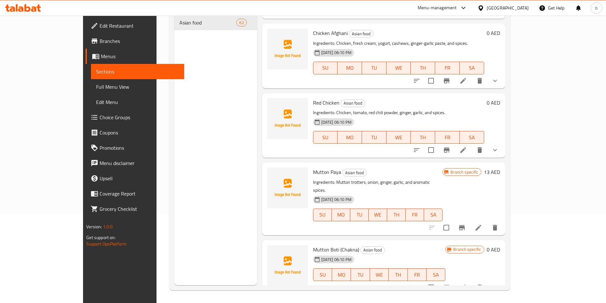
click at [313, 245] on span "Mutton Boti (Chakna)" at bounding box center [336, 250] width 46 height 10
copy h6 "Mutton Boti (Chakna)"
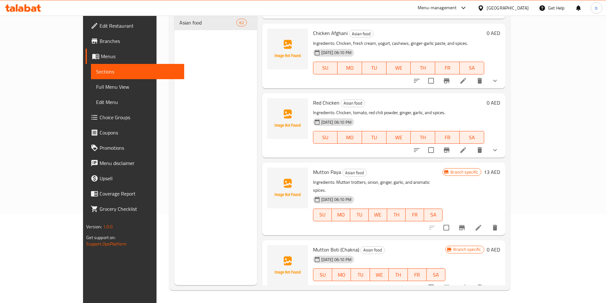
copy h6 "Mutton Marag"
click at [313, 245] on span "Mutton Boti (Chakna)" at bounding box center [336, 250] width 46 height 10
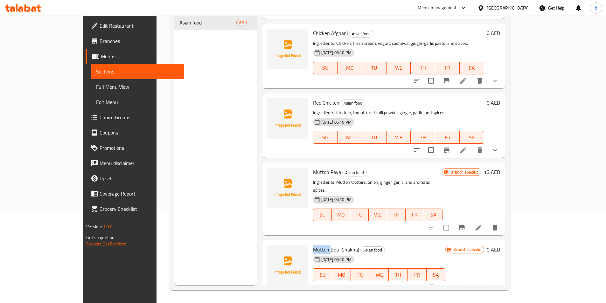
click at [313, 245] on span "Mutton Boti (Chakna)" at bounding box center [336, 250] width 46 height 10
click at [316, 245] on span "Mutton Boti (Chakna)" at bounding box center [336, 250] width 46 height 10
drag, startPoint x: 317, startPoint y: 169, endPoint x: 311, endPoint y: 170, distance: 6.2
click at [313, 245] on span "Mutton Boti (Chakna)" at bounding box center [336, 250] width 46 height 10
drag, startPoint x: 317, startPoint y: 170, endPoint x: 287, endPoint y: 170, distance: 30.5
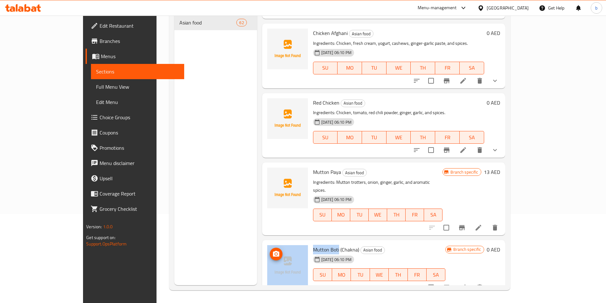
click at [287, 243] on div "Mutton Boti (Chakna) Asian food 16-09-2025 06:10 PM SU MO TU WE TH FR SA Branch…" at bounding box center [384, 268] width 238 height 50
copy div "Mutton Boti"
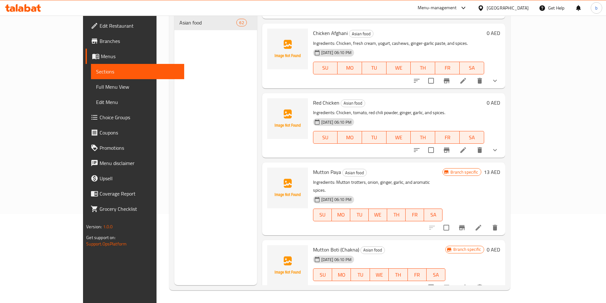
click at [471, 109] on p "Ingredients: Chicken, tomato, red chili powder, ginger, garlic, and spices." at bounding box center [398, 113] width 171 height 8
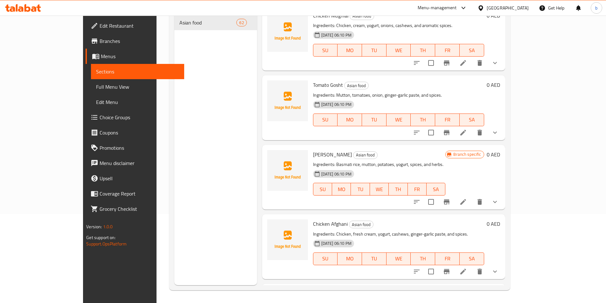
scroll to position [3955, 0]
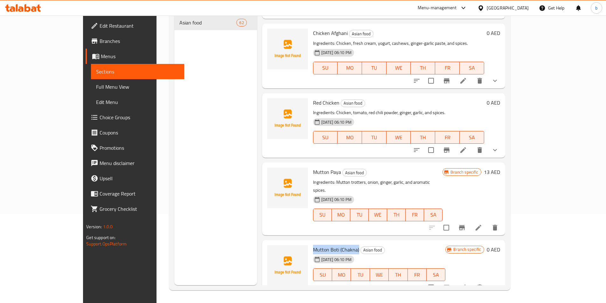
drag, startPoint x: 338, startPoint y: 171, endPoint x: 294, endPoint y: 169, distance: 44.3
click at [313, 245] on h6 "Mutton Boti (Chakna) Asian food" at bounding box center [379, 249] width 133 height 9
copy span "Mutton Boti (Chakna)"
click at [316, 245] on span "Mutton Boti (Chakna)" at bounding box center [336, 250] width 46 height 10
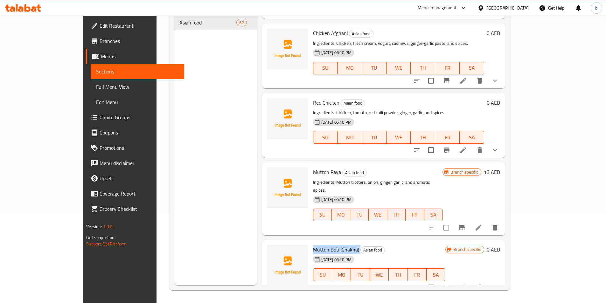
click at [316, 245] on span "Mutton Boti (Chakna)" at bounding box center [336, 250] width 46 height 10
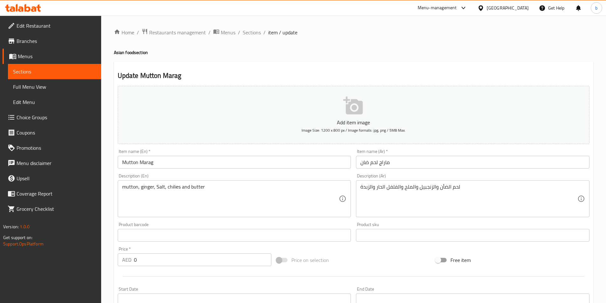
click at [171, 162] on input "Mutton Marag" at bounding box center [234, 162] width 233 height 13
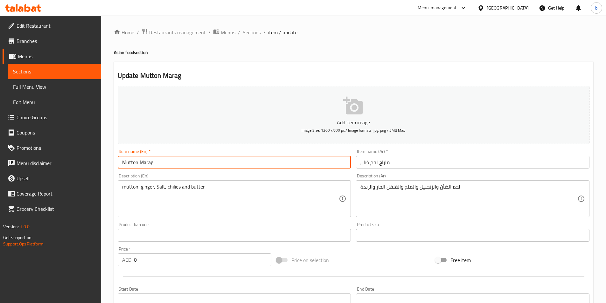
click at [171, 162] on input "Mutton Marag" at bounding box center [234, 162] width 233 height 13
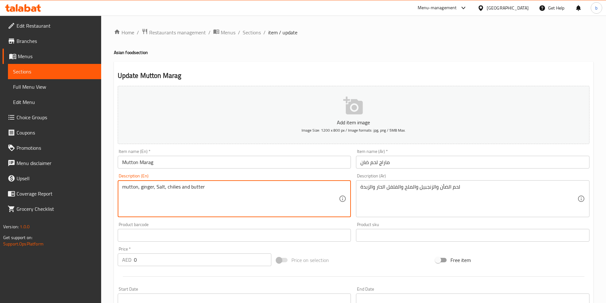
click at [204, 190] on textarea "mutton, ginger, Salt, chilies and butter" at bounding box center [230, 199] width 217 height 30
paste textarea "Ingredients: Mutton with bone, cream, nuts (cashews), ginger-garlic paste, and …"
type textarea "Ingredients: Mutton with bone, cream, nuts (cashews), ginger-garlic paste, and …"
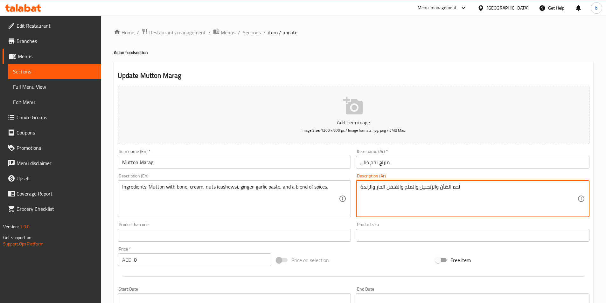
click at [408, 185] on textarea "لحم الضأن والزنجبيل والملح والفلفل الحار والزبدة" at bounding box center [468, 199] width 217 height 30
paste textarea "المكونات: لحم ضأن مع العظم، كريمة، مكسرات (كاجو)، معجون الزنجبيل والثوم، ومزيج …"
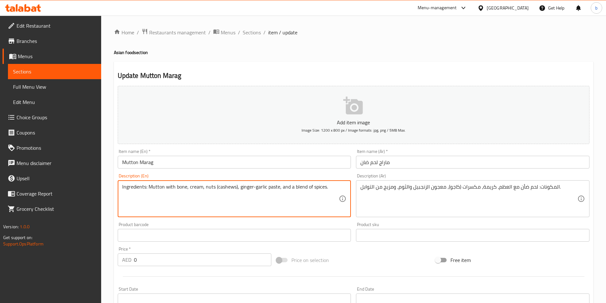
click at [177, 185] on textarea "Ingredients: Mutton with bone, cream, nuts (cashews), ginger-garlic paste, and …" at bounding box center [230, 199] width 217 height 30
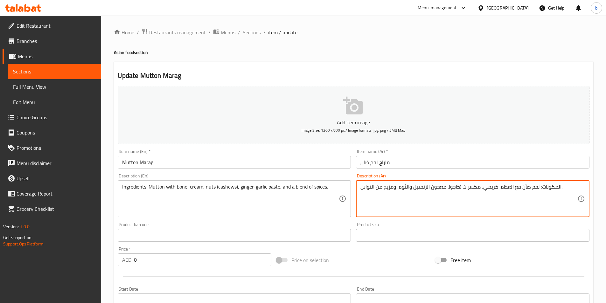
click at [410, 188] on textarea "المكونات: لحم ضأن مع العظم، كريمي، مكسرات (كاجو)، معجون الزنجبيل والثوم، ومزيج …" at bounding box center [468, 199] width 217 height 30
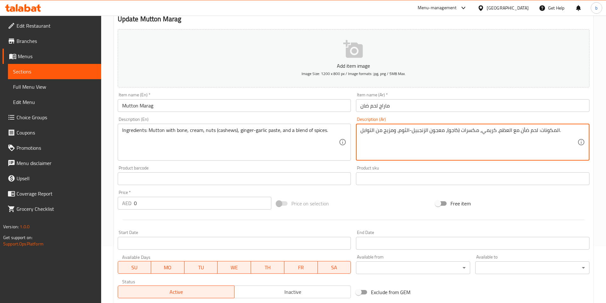
scroll to position [161, 0]
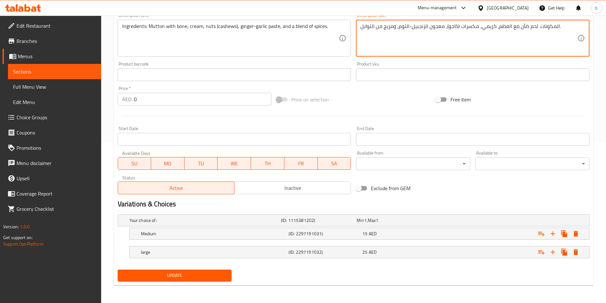
type textarea "المكونات: لحم ضأن مع العظم، كريمي، مكسرات (كاجو)، معجون الزنجبيل-الثوم، ومزيج م…"
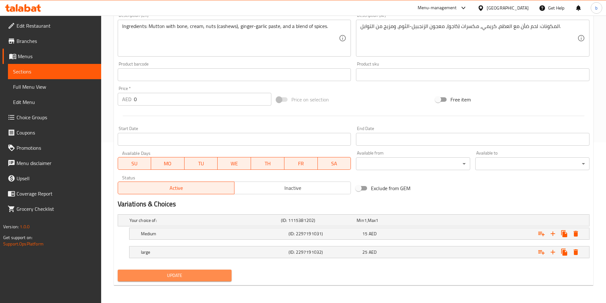
click at [212, 276] on span "Update" at bounding box center [175, 276] width 104 height 8
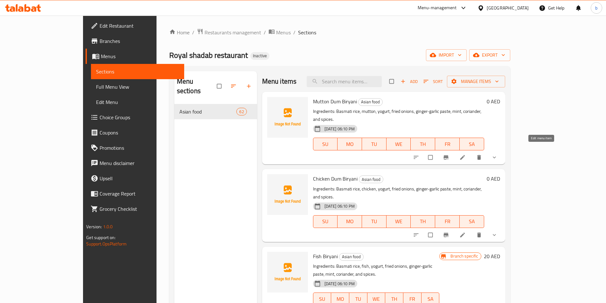
click at [466, 154] on icon at bounding box center [462, 157] width 6 height 6
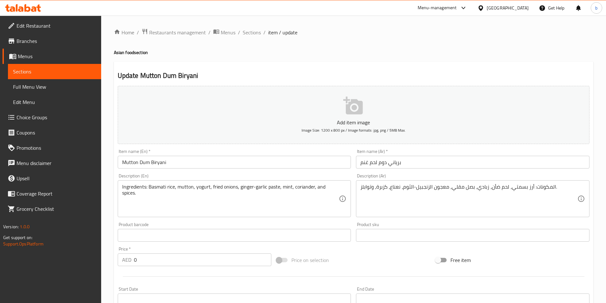
drag, startPoint x: 360, startPoint y: 184, endPoint x: 362, endPoint y: 191, distance: 7.7
click at [362, 191] on div "المكونات: أرز بسمتي، لحم ضأن، زبادي، بصل مقلي، معجون الزنجبيل-الثوم، نعناع، كزب…" at bounding box center [472, 198] width 233 height 37
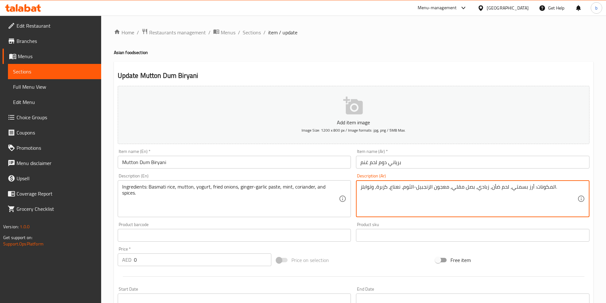
drag, startPoint x: 361, startPoint y: 190, endPoint x: 362, endPoint y: 196, distance: 5.7
click at [362, 196] on textarea "المكونات: أرز بسمتي، لحم ضأن، زبادي، بصل مقلي، معجون الزنجبيل-الثوم، نعناع، كزب…" at bounding box center [468, 199] width 217 height 30
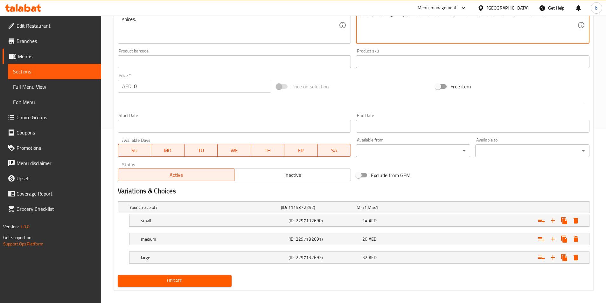
scroll to position [179, 0]
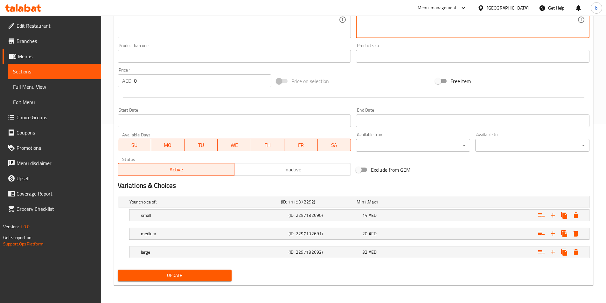
type textarea "المكونات: أرز بسمتي، لحم ضأن، زبادي، بصل مقلي، معجون الزنجبيل-الثوم، نعناع، كزب…"
click at [209, 276] on span "Update" at bounding box center [175, 276] width 104 height 8
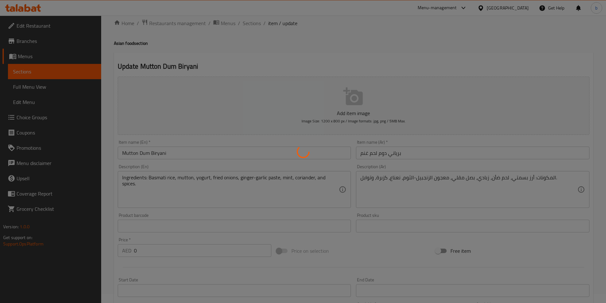
scroll to position [0, 0]
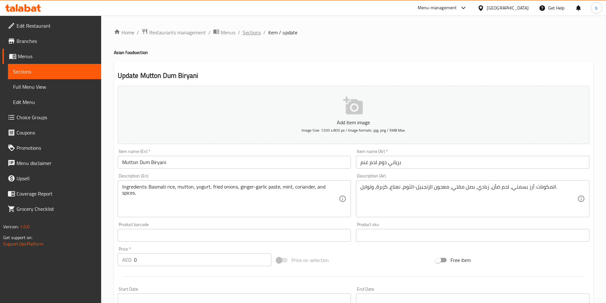
click at [247, 35] on span "Sections" at bounding box center [252, 33] width 18 height 8
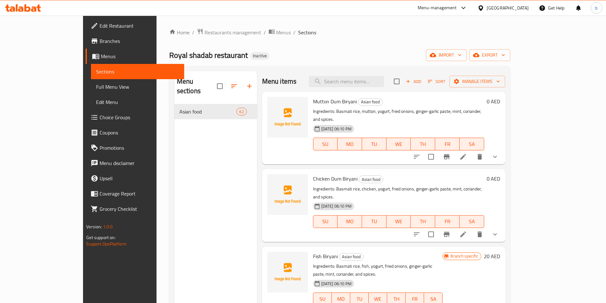
click at [472, 229] on li at bounding box center [463, 234] width 18 height 11
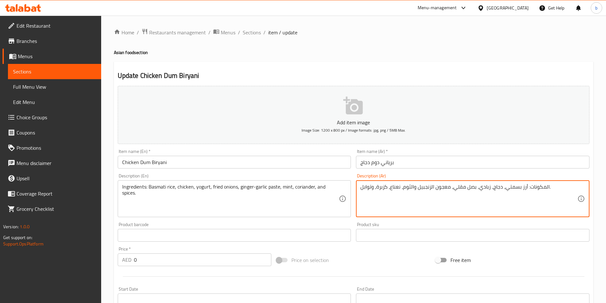
drag, startPoint x: 414, startPoint y: 185, endPoint x: 418, endPoint y: 185, distance: 4.8
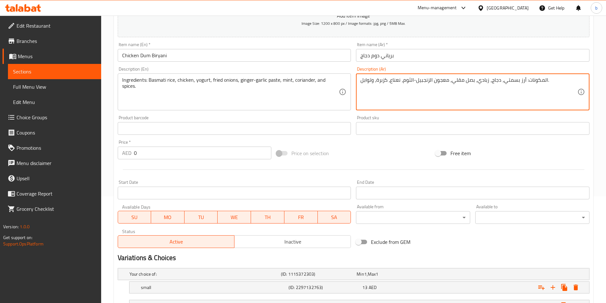
scroll to position [179, 0]
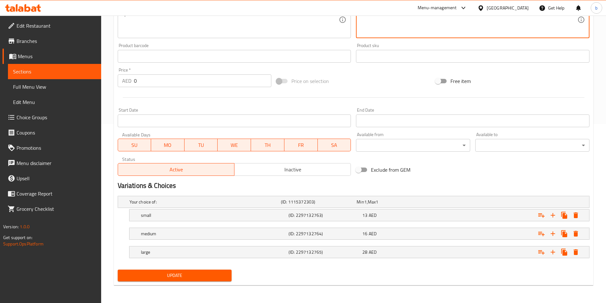
type textarea "المكونات: أرز بسمتي، دجاج، زبادي، بصل مقلي، معجون الزنجبيل-الثوم، نعناع، كزبرة،…"
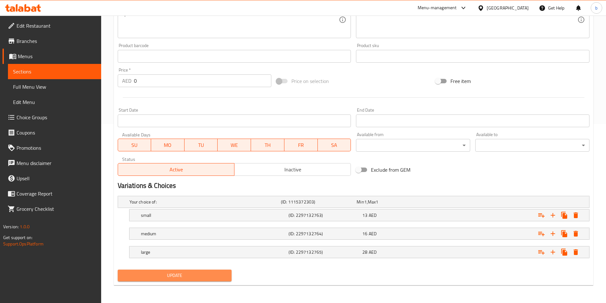
click at [193, 272] on span "Update" at bounding box center [175, 276] width 104 height 8
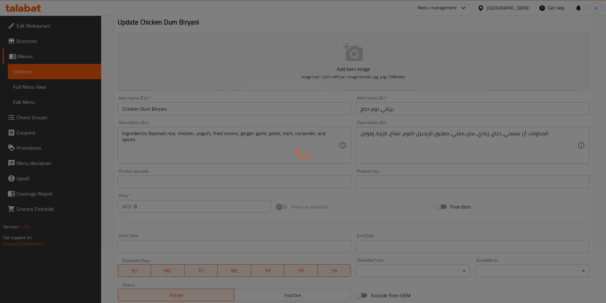
scroll to position [0, 0]
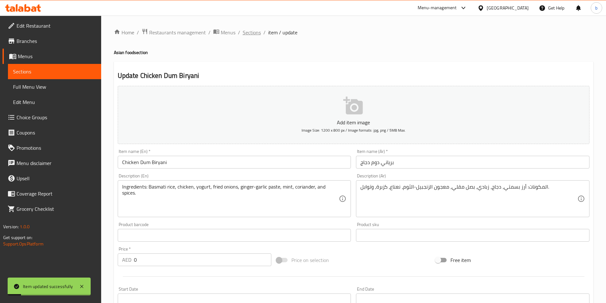
click at [259, 36] on span "Sections" at bounding box center [252, 33] width 18 height 8
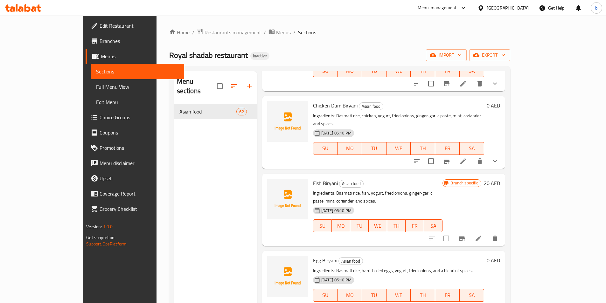
scroll to position [64, 0]
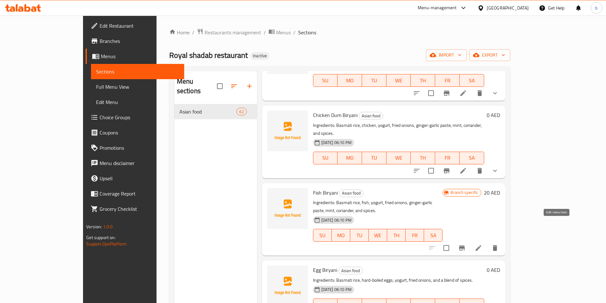
click at [482, 244] on icon at bounding box center [479, 248] width 8 height 8
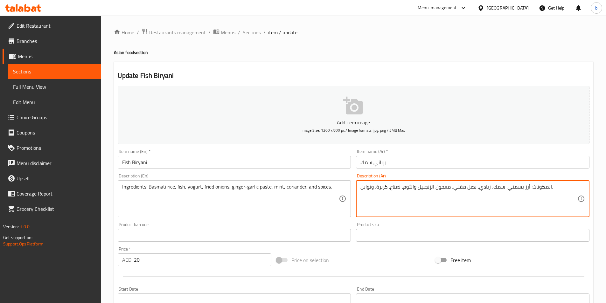
drag, startPoint x: 414, startPoint y: 188, endPoint x: 418, endPoint y: 187, distance: 4.2
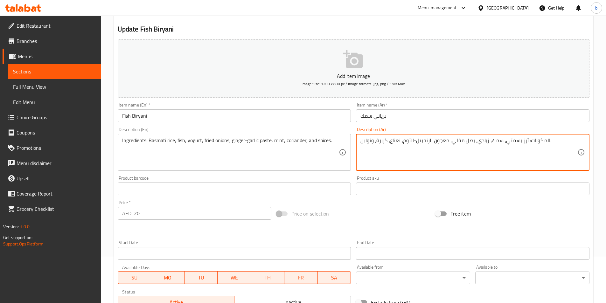
scroll to position [146, 0]
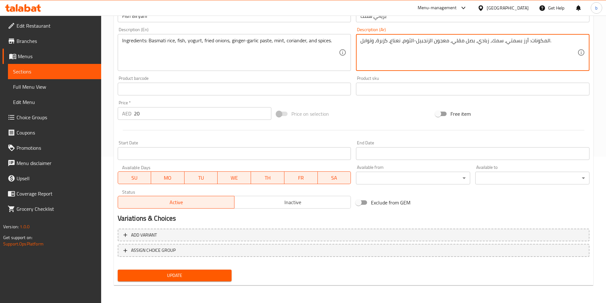
type textarea "المكونات: أرز بسمتي، سمك، زبادي، بصل مقلي، معجون الزنجبيل-الثوم، نعناع، كزبرة، …"
click at [205, 277] on span "Update" at bounding box center [175, 276] width 104 height 8
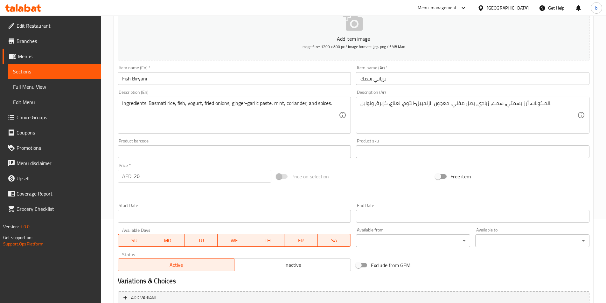
scroll to position [0, 0]
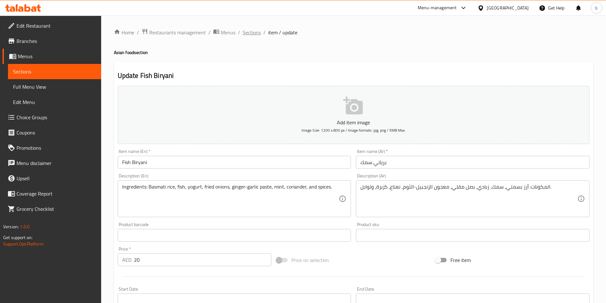
click at [255, 33] on span "Sections" at bounding box center [252, 33] width 18 height 8
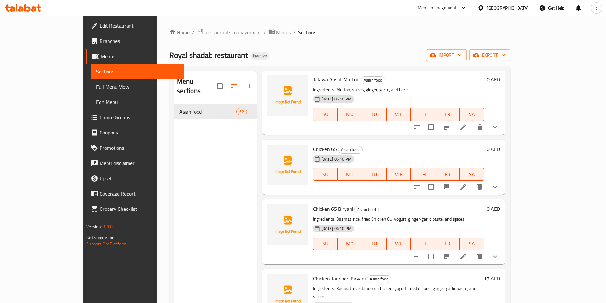
scroll to position [414, 0]
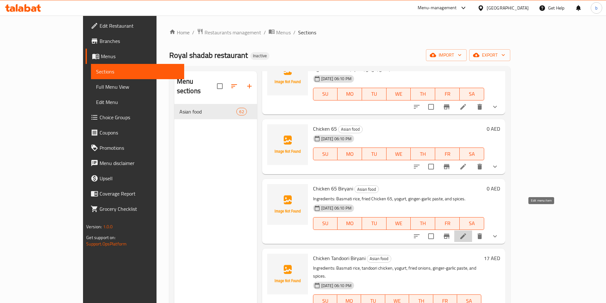
click at [466, 233] on icon at bounding box center [463, 236] width 6 height 6
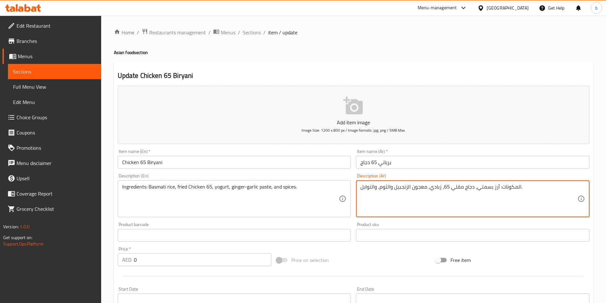
drag, startPoint x: 390, startPoint y: 185, endPoint x: 394, endPoint y: 185, distance: 4.8
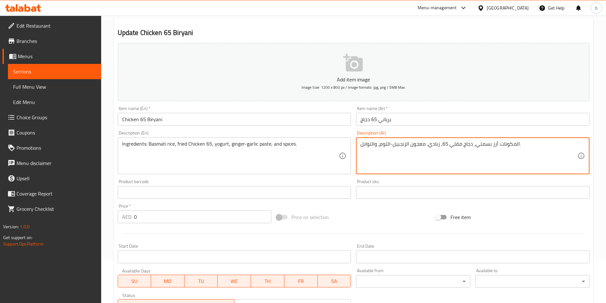
scroll to position [179, 0]
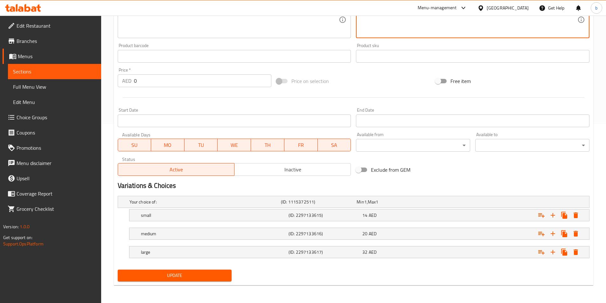
type textarea "المكونات: أرز بسمتي، دجاج مقلي 65، زبادي، معجون الزنجبيل-الثوم، والتوابل."
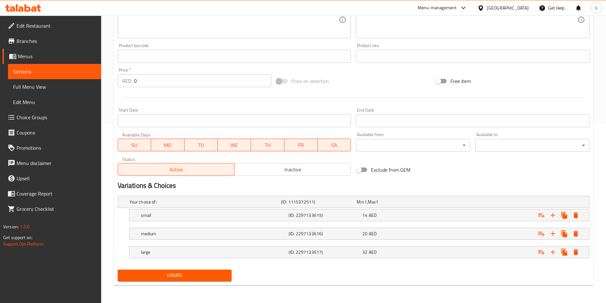
click at [150, 269] on div "Update" at bounding box center [174, 275] width 119 height 17
click at [154, 281] on button "Update" at bounding box center [175, 276] width 114 height 12
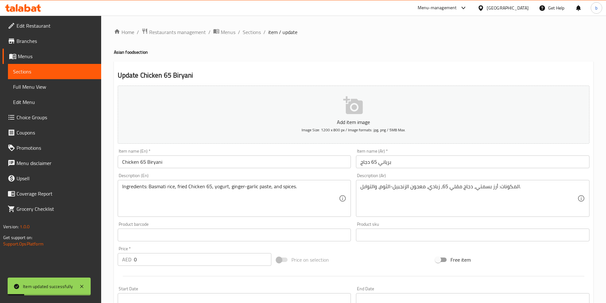
scroll to position [0, 0]
click at [253, 30] on span "Sections" at bounding box center [252, 33] width 18 height 8
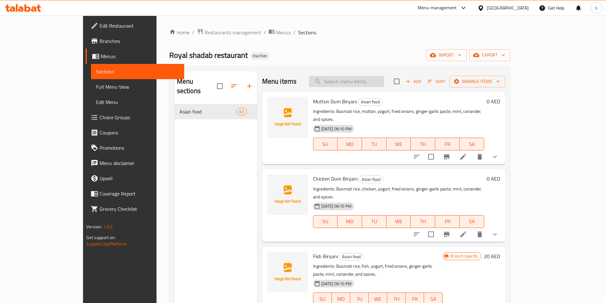
click at [374, 77] on input "search" at bounding box center [346, 81] width 75 height 11
paste input "Ambade Ki Chatni"
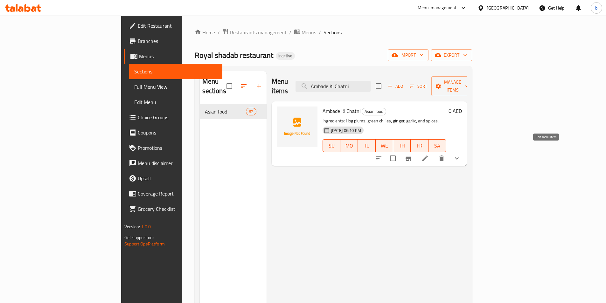
type input "Ambade Ki Chatni"
click at [429, 155] on icon at bounding box center [425, 159] width 8 height 8
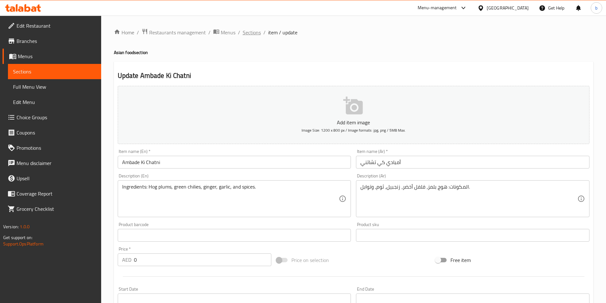
click at [243, 33] on span "Sections" at bounding box center [252, 33] width 18 height 8
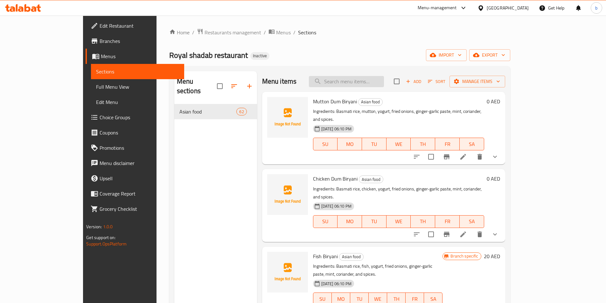
click at [357, 80] on input "search" at bounding box center [346, 81] width 75 height 11
paste input "Tomato Ki Chatni"
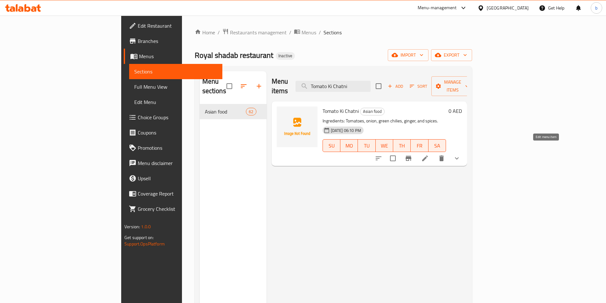
type input "Tomato Ki Chatni"
click at [429, 155] on icon at bounding box center [425, 159] width 8 height 8
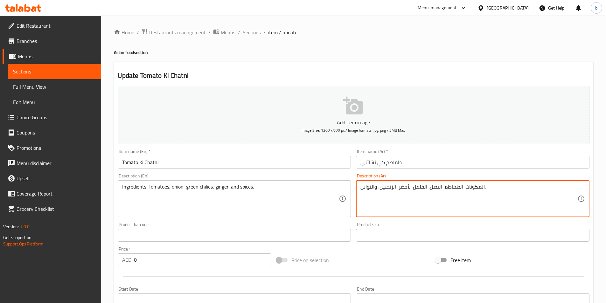
drag, startPoint x: 413, startPoint y: 188, endPoint x: 407, endPoint y: 186, distance: 5.8
click at [407, 186] on textarea "المكونات: الطماطم، البصل، الفلفل الأخضر، الزنجبيل، والتوابل." at bounding box center [468, 199] width 217 height 30
click at [412, 186] on textarea "المكونات: الطماطم، البصل، الفلفل الأخضر، الزنجبيل، والتوابل." at bounding box center [468, 199] width 217 height 30
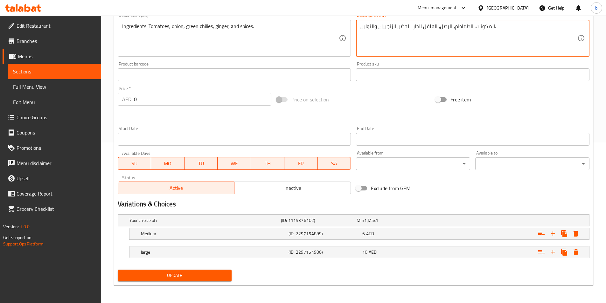
type textarea "المكونات: الطماطم، البصل، الفلفل الحار الأخضر، الزنجبيل، والتوابل."
click at [189, 271] on button "Update" at bounding box center [175, 276] width 114 height 12
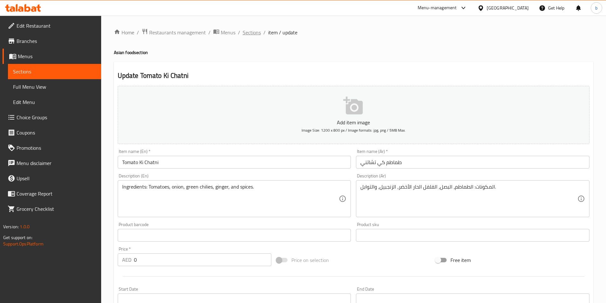
click at [253, 34] on span "Sections" at bounding box center [252, 33] width 18 height 8
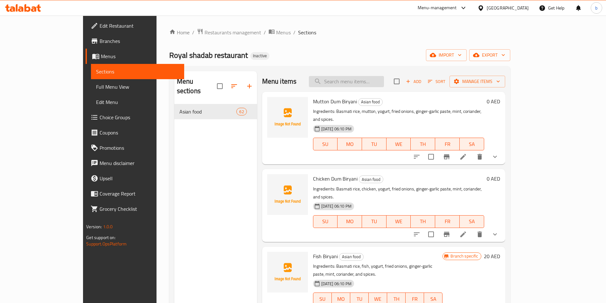
click at [380, 80] on input "search" at bounding box center [346, 81] width 75 height 11
paste input "Mutton Handi"
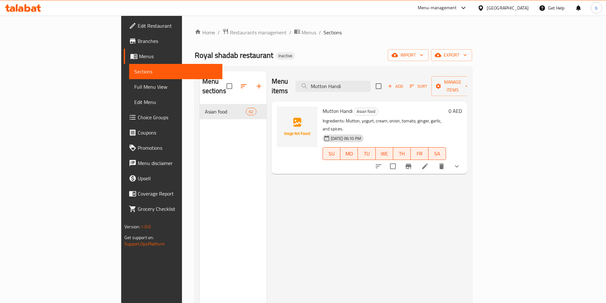
type input "Mutton Handi"
click at [464, 159] on div at bounding box center [418, 166] width 94 height 15
click at [429, 163] on icon at bounding box center [425, 167] width 8 height 8
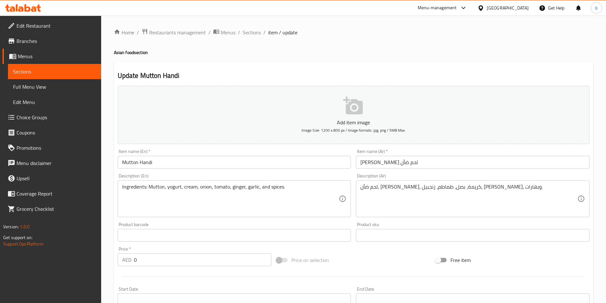
drag, startPoint x: 434, startPoint y: 183, endPoint x: 436, endPoint y: 186, distance: 4.1
click at [436, 186] on div "لحم ضأن، [PERSON_NAME]، كريمة، بصل، طماطم، زنجبيل، [PERSON_NAME]، وبهارات. Desc…" at bounding box center [472, 198] width 233 height 37
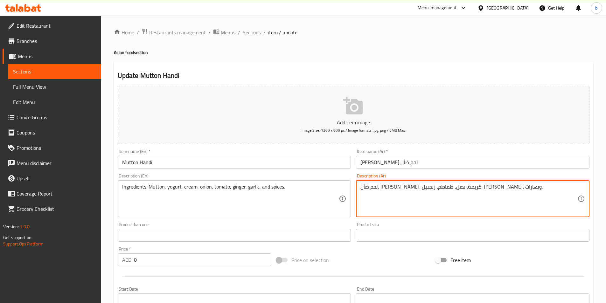
click at [437, 187] on textarea "لحم ضأن، [PERSON_NAME]، كريمة، بصل، طماطم، زنجبيل، [PERSON_NAME]، وبهارات." at bounding box center [468, 199] width 217 height 30
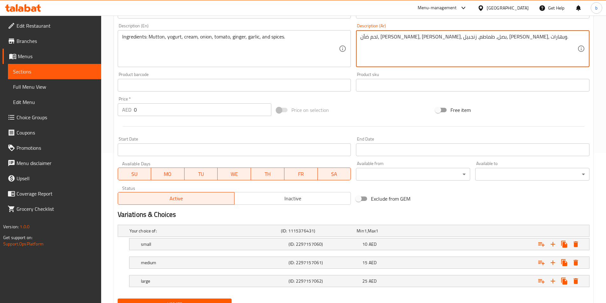
scroll to position [179, 0]
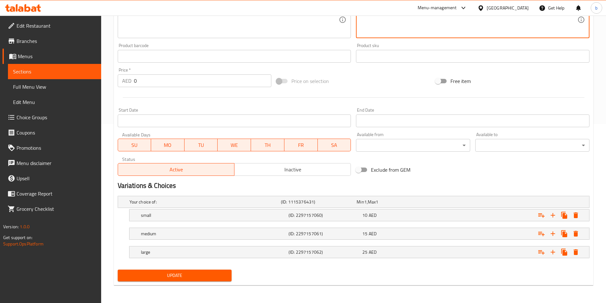
type textarea "لحم ضأن، [PERSON_NAME]، [PERSON_NAME]، بصل، طماطم، زنجبيل، [PERSON_NAME]، وبهار…"
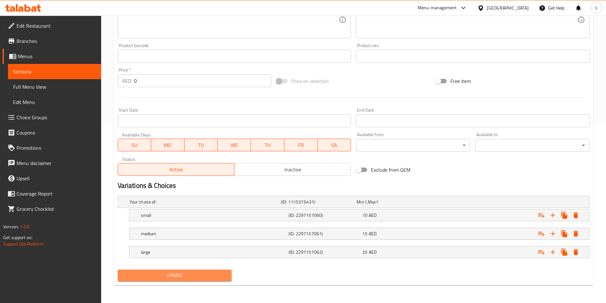
click at [195, 275] on span "Update" at bounding box center [175, 276] width 104 height 8
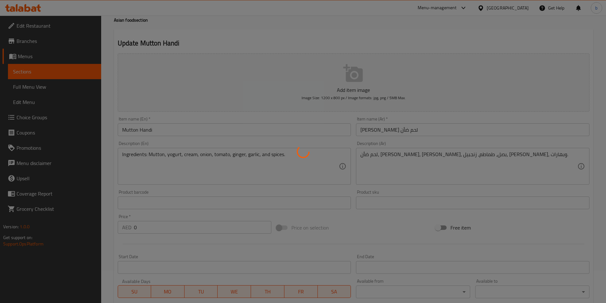
scroll to position [0, 0]
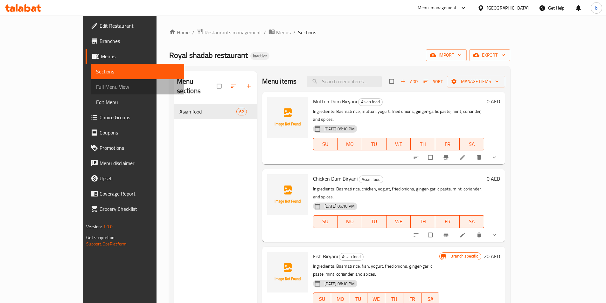
click at [96, 87] on span "Full Menu View" at bounding box center [137, 87] width 83 height 8
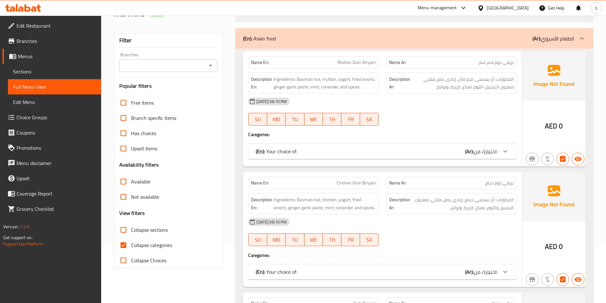
scroll to position [64, 0]
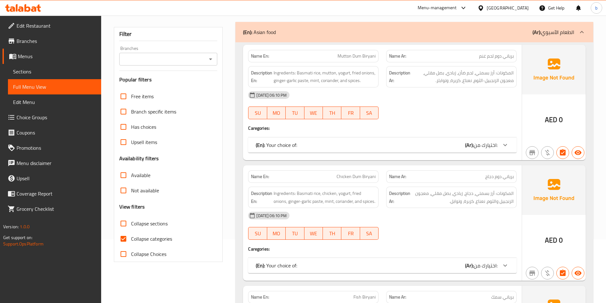
click at [126, 241] on input "Collapse categories" at bounding box center [123, 238] width 15 height 15
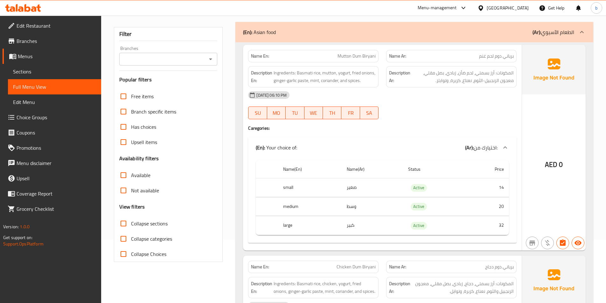
click at [128, 232] on input "Collapse categories" at bounding box center [123, 238] width 15 height 15
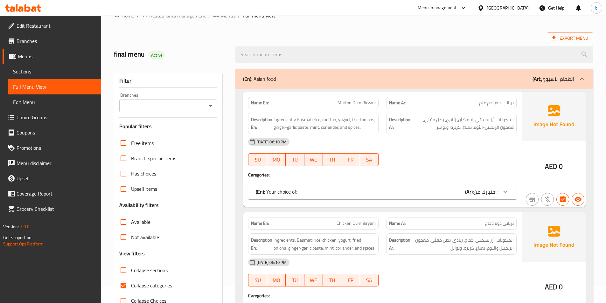
scroll to position [0, 0]
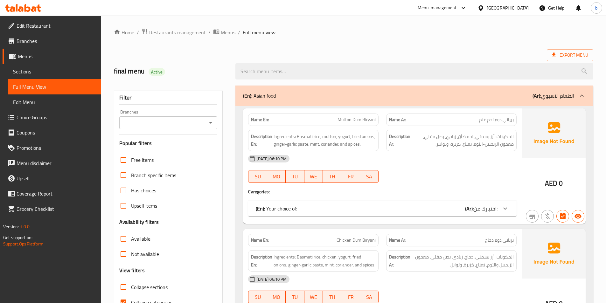
click at [283, 134] on span "Ingredients: Basmati rice, mutton, yogurt, fried onions, ginger-garlic paste, m…" at bounding box center [325, 141] width 102 height 16
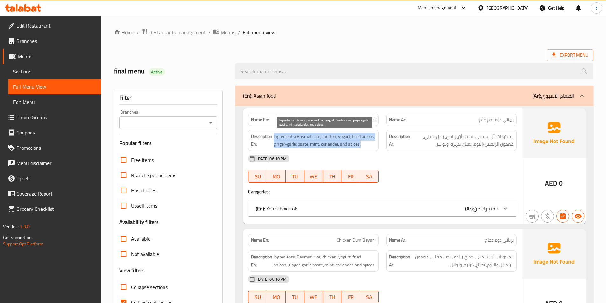
click at [283, 134] on span "Ingredients: Basmati rice, mutton, yogurt, fried onions, ginger-garlic paste, m…" at bounding box center [325, 141] width 102 height 16
copy span "Ingredients: Basmati rice, mutton, yogurt, fried onions, ginger-garlic paste, m…"
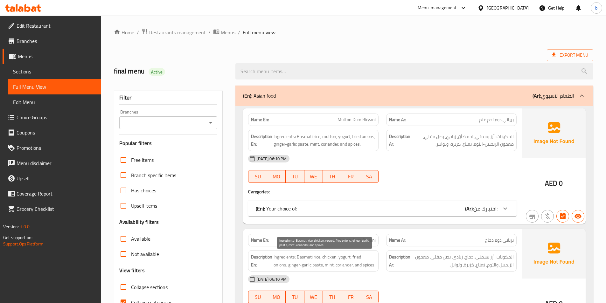
click at [347, 261] on span "Ingredients: Basmati rice, chicken, yogurt, fried onions, ginger-garlic paste, …" at bounding box center [325, 261] width 102 height 16
copy span "Ingredients: Basmati rice, chicken, yogurt, fried onions, ginger-garlic paste, …"
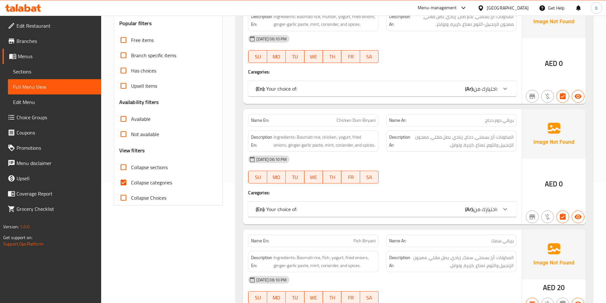
scroll to position [223, 0]
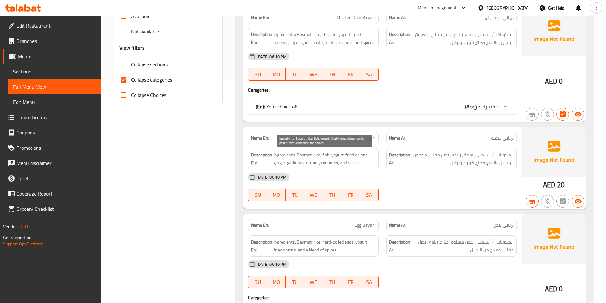
click at [353, 155] on span "Ingredients: Basmati rice, fish, yogurt, fried onions, ginger-garlic paste, min…" at bounding box center [325, 159] width 102 height 16
copy span "Ingredients: Basmati rice, fish, yogurt, fried onions, ginger-garlic paste, min…"
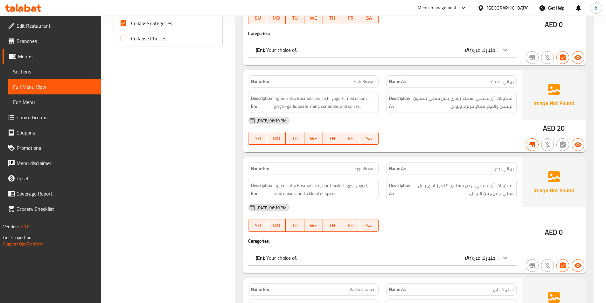
scroll to position [286, 0]
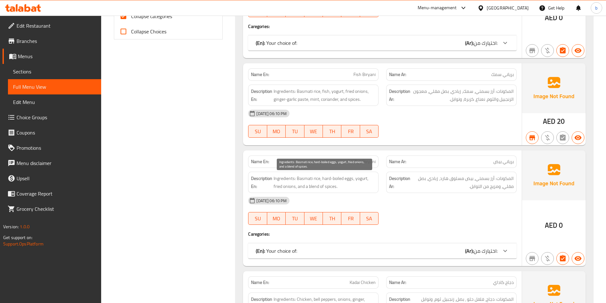
click at [332, 184] on span "Ingredients: Basmati rice, hard-boiled eggs, yogurt, fried onions, and a blend …" at bounding box center [325, 183] width 102 height 16
copy span "Ingredients: Basmati rice, hard-boiled eggs, yogurt, fried onions, and a blend …"
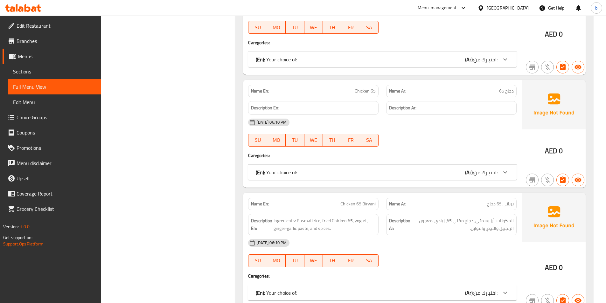
scroll to position [732, 0]
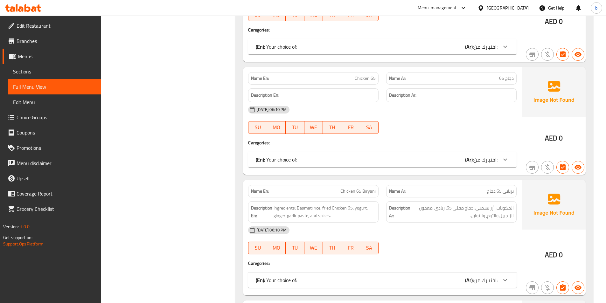
click at [371, 78] on span "Chicken 65" at bounding box center [365, 78] width 21 height 7
copy span "Chicken 65"
click at [504, 157] on icon at bounding box center [505, 160] width 8 height 8
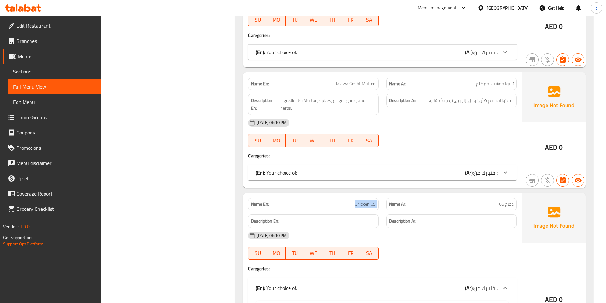
scroll to position [573, 0]
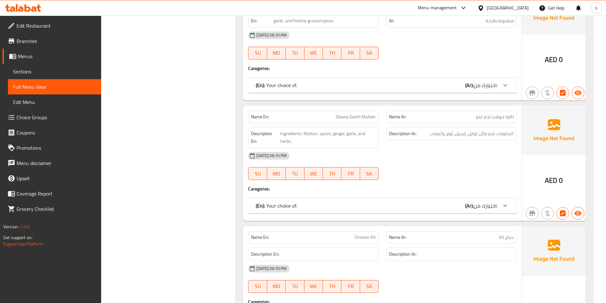
click at [408, 147] on div "Description Ar: المكونات: لحم ضأن، توابل، زنجبيل، ثوم، وأعشاب." at bounding box center [451, 137] width 138 height 29
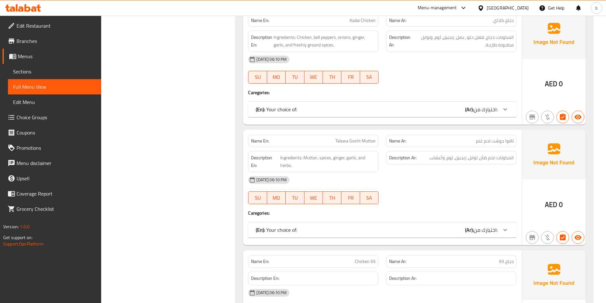
scroll to position [537, 0]
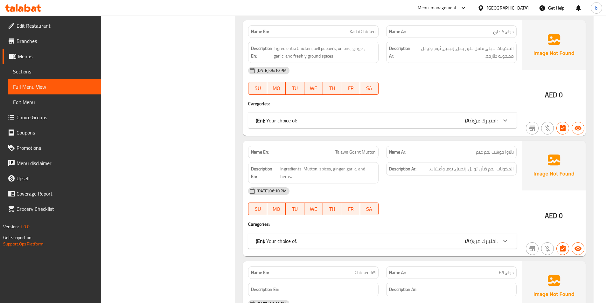
click at [363, 155] on span "Talawa Gosht Mutton" at bounding box center [355, 152] width 40 height 7
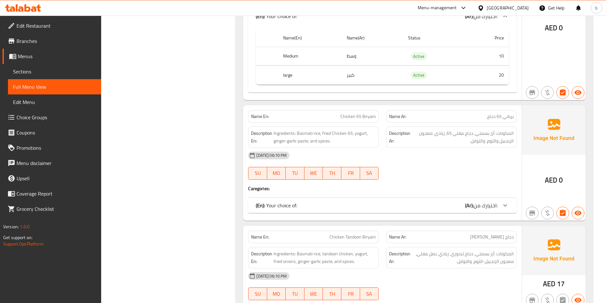
scroll to position [887, 0]
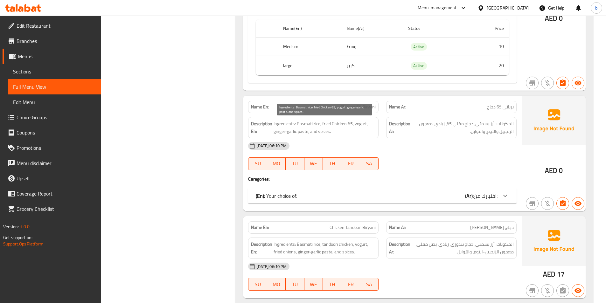
click at [349, 122] on span "Ingredients: Basmati rice, fried Chicken 65, yogurt, ginger-garlic paste, and s…" at bounding box center [325, 128] width 102 height 16
copy span "Ingredients: Basmati rice, fried Chicken 65, yogurt, ginger-garlic paste, and s…"
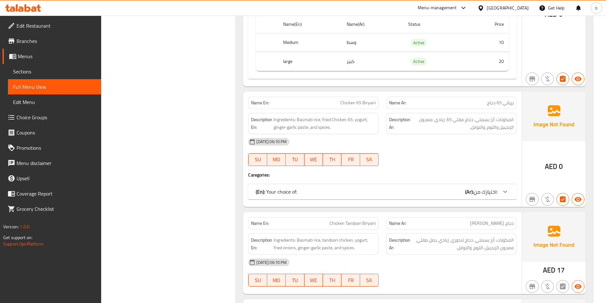
scroll to position [919, 0]
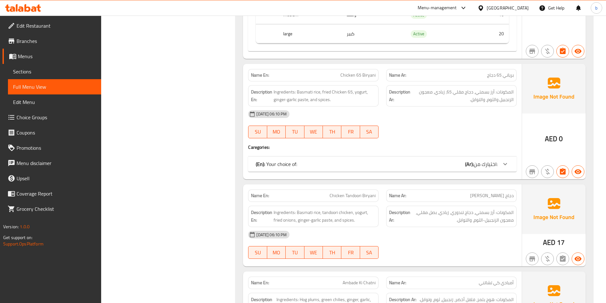
click at [350, 196] on span "Chicken Tandoori Biryani" at bounding box center [353, 195] width 46 height 7
copy span "Chicken Tandoori Biryani"
click at [330, 218] on span "Ingredients: Basmati rice, tandoori chicken, yogurt, fried onions, ginger-garli…" at bounding box center [325, 217] width 102 height 16
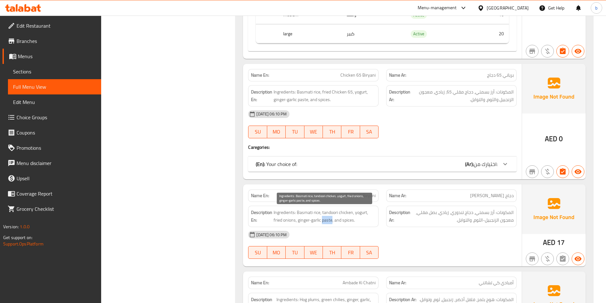
click at [330, 218] on span "Ingredients: Basmati rice, tandoori chicken, yogurt, fried onions, ginger-garli…" at bounding box center [325, 217] width 102 height 16
copy span "Ingredients: Basmati rice, tandoori chicken, yogurt, fried onions, ginger-garli…"
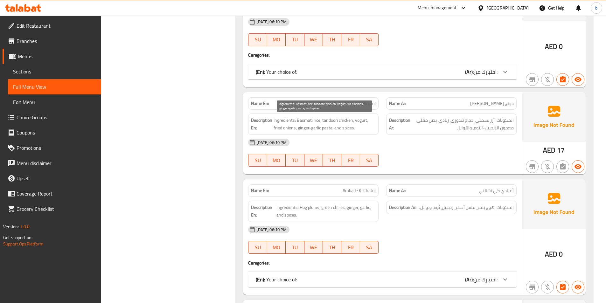
scroll to position [1014, 0]
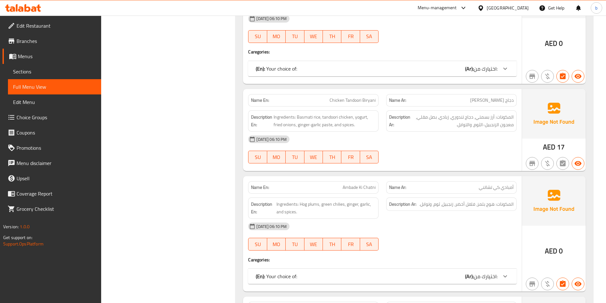
click at [348, 188] on span "Ambade Ki Chatni" at bounding box center [359, 187] width 33 height 7
copy span "Ambade Ki Chatni"
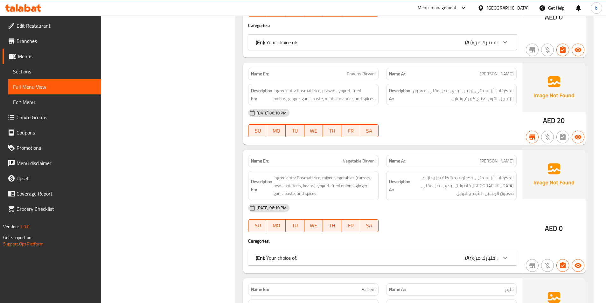
scroll to position [1905, 0]
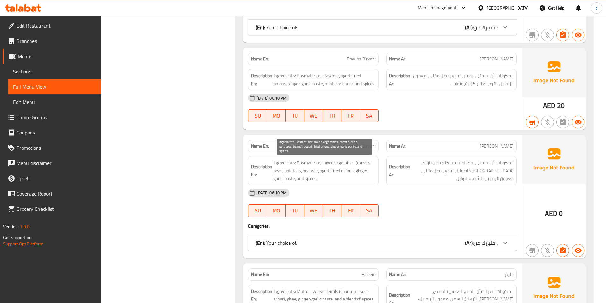
click at [333, 172] on span "Ingredients: Basmati rice, mixed vegetables (carrots, peas, potatoes, beans), y…" at bounding box center [325, 171] width 102 height 24
copy span "Ingredients: Basmati rice, mixed vegetables (carrots, peas, potatoes, beans), y…"
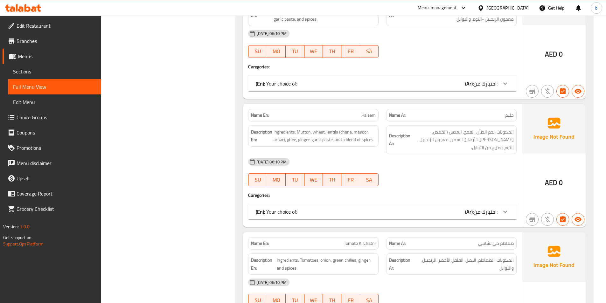
scroll to position [2096, 0]
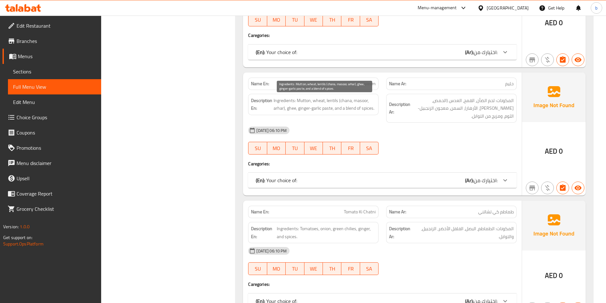
click at [342, 103] on span "Ingredients: Mutton, wheat, lentils (chana, masoor, arhar), ghee, ginger-garlic…" at bounding box center [325, 105] width 102 height 16
click at [342, 102] on span "Ingredients: Mutton, wheat, lentils (chana, masoor, arhar), ghee, ginger-garlic…" at bounding box center [325, 105] width 102 height 16
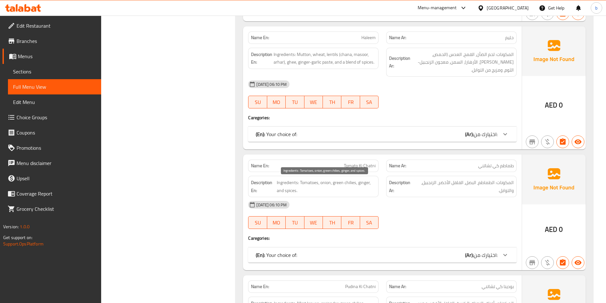
scroll to position [2128, 0]
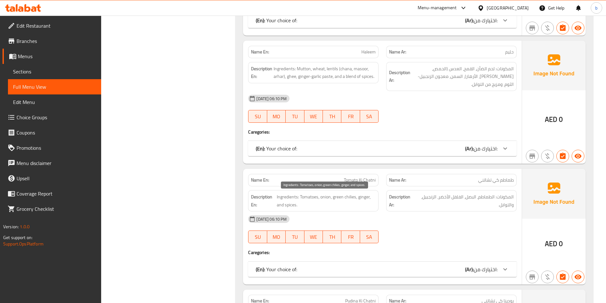
click at [354, 203] on span "Ingredients: Tomatoes, onion, green chilies, ginger, and spices." at bounding box center [326, 201] width 99 height 16
click at [354, 199] on span "Ingredients: Tomatoes, onion, green chilies, ginger, and spices." at bounding box center [326, 201] width 99 height 16
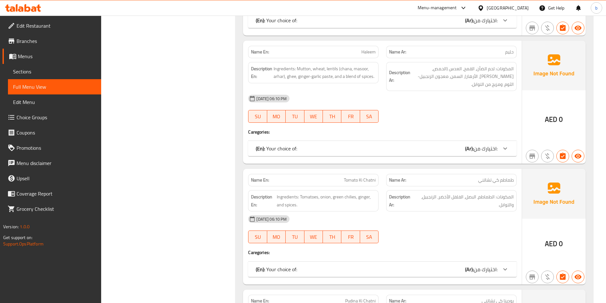
click at [359, 183] on div "Name En: Tomato Ki Chatni" at bounding box center [313, 180] width 130 height 12
click at [360, 182] on span "Tomato Ki Chatni" at bounding box center [360, 180] width 32 height 7
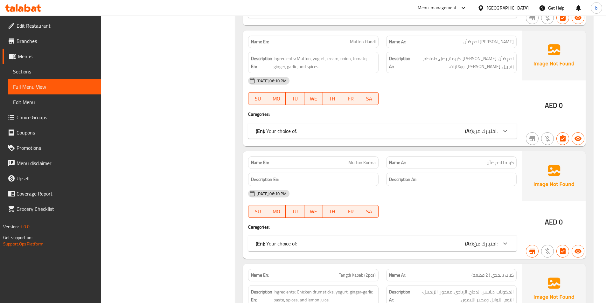
scroll to position [3432, 0]
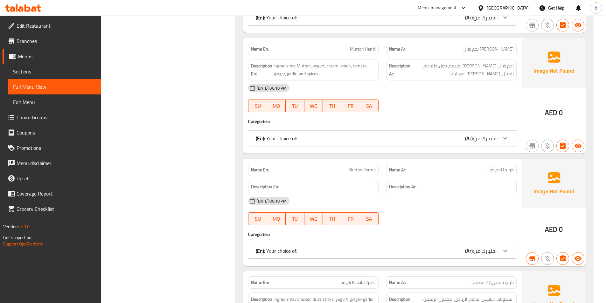
click at [362, 46] on span "Mutton Handi" at bounding box center [363, 49] width 26 height 7
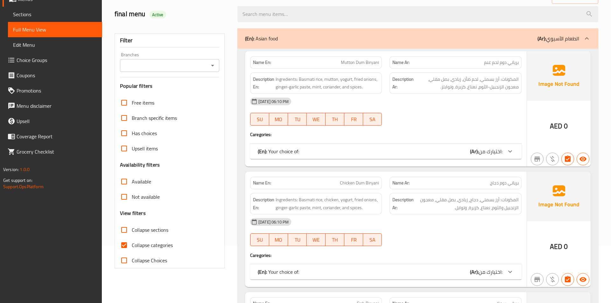
scroll to position [64, 0]
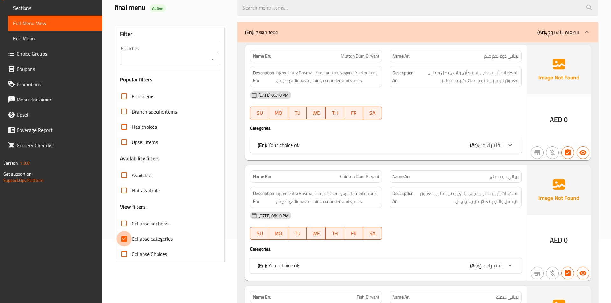
click at [126, 235] on input "Collapse categories" at bounding box center [123, 238] width 15 height 15
checkbox input "false"
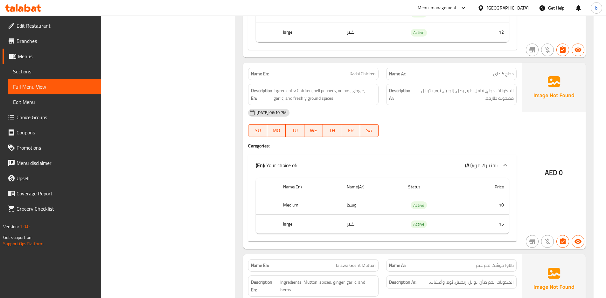
scroll to position [735, 0]
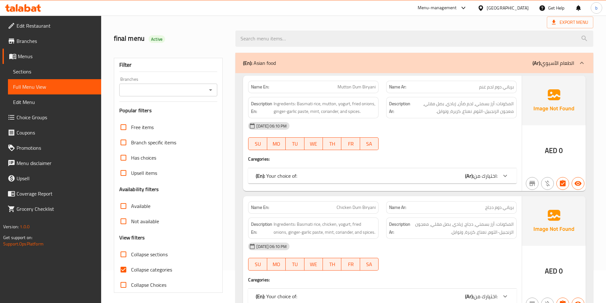
scroll to position [64, 0]
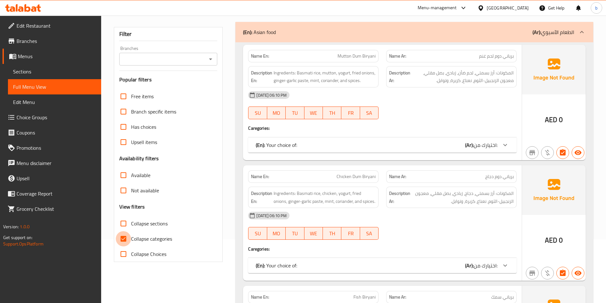
click at [123, 240] on input "Collapse categories" at bounding box center [123, 238] width 15 height 15
checkbox input "false"
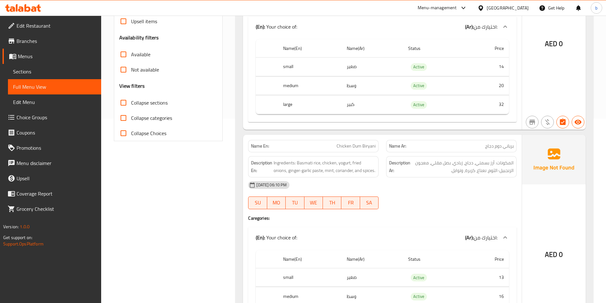
scroll to position [0, 0]
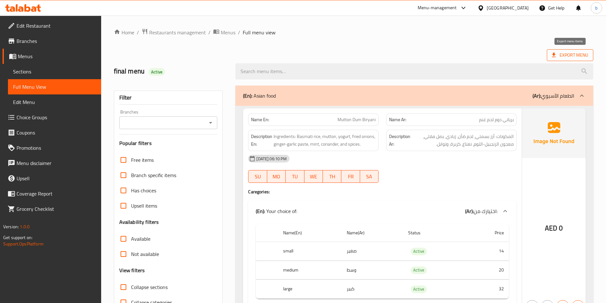
click at [560, 53] on span "Export Menu" at bounding box center [570, 55] width 36 height 8
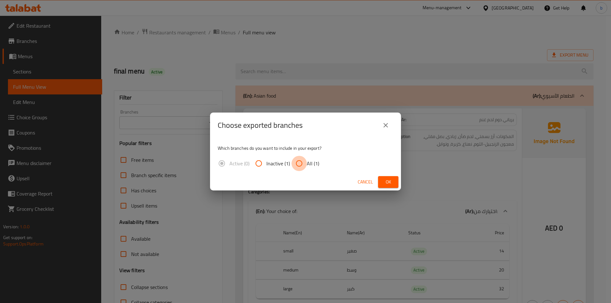
drag, startPoint x: 296, startPoint y: 161, endPoint x: 312, endPoint y: 176, distance: 22.3
click at [296, 161] on input "All (1)" at bounding box center [298, 163] width 15 height 15
radio input "true"
click at [382, 181] on button "Ok" at bounding box center [388, 182] width 20 height 12
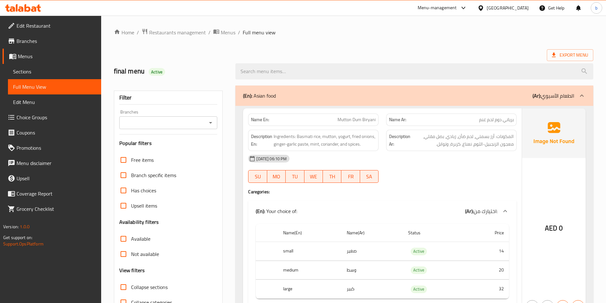
click at [30, 10] on icon at bounding box center [27, 8] width 6 height 8
